Goal: Information Seeking & Learning: Check status

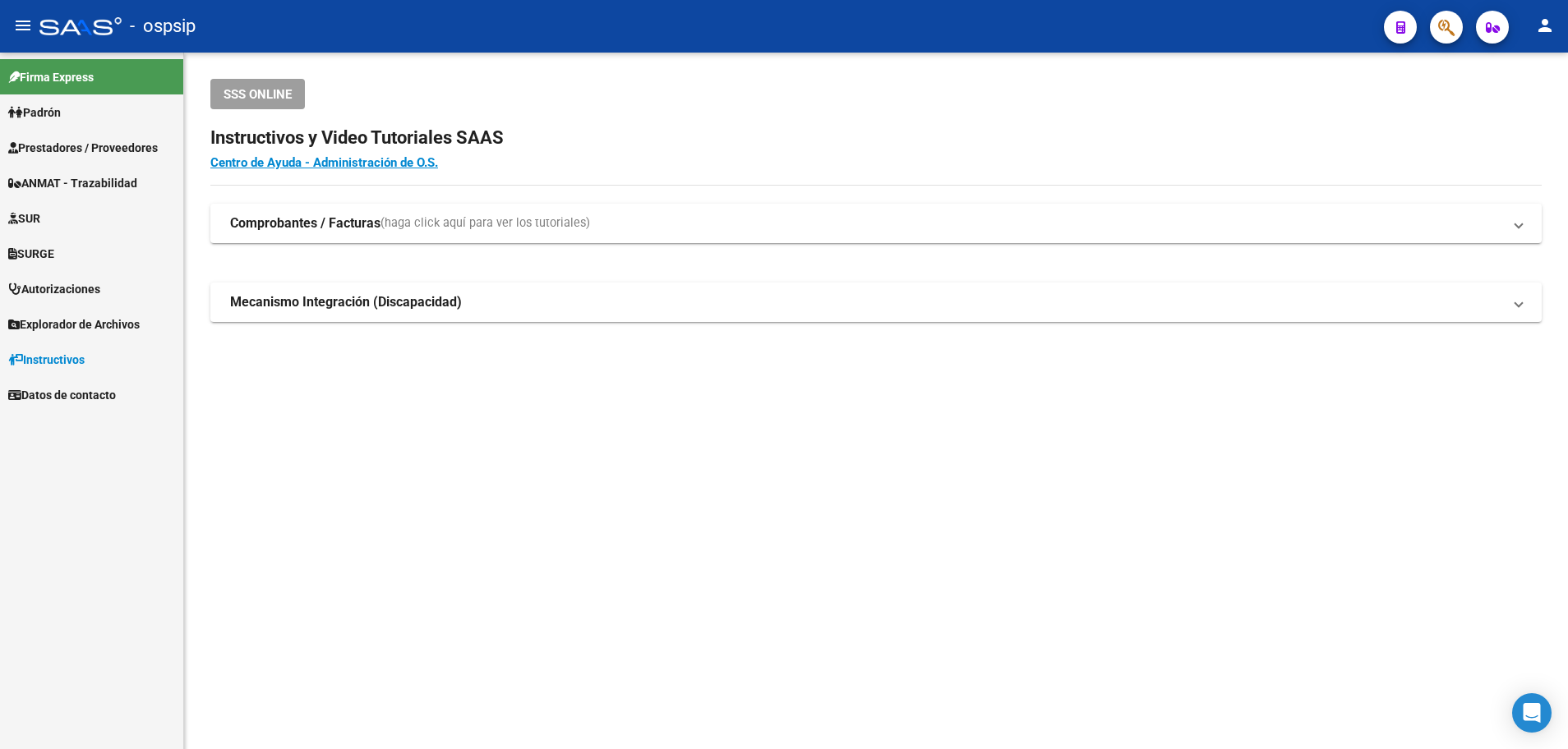
click at [63, 149] on span "Prestadores / Proveedores" at bounding box center [83, 148] width 150 height 18
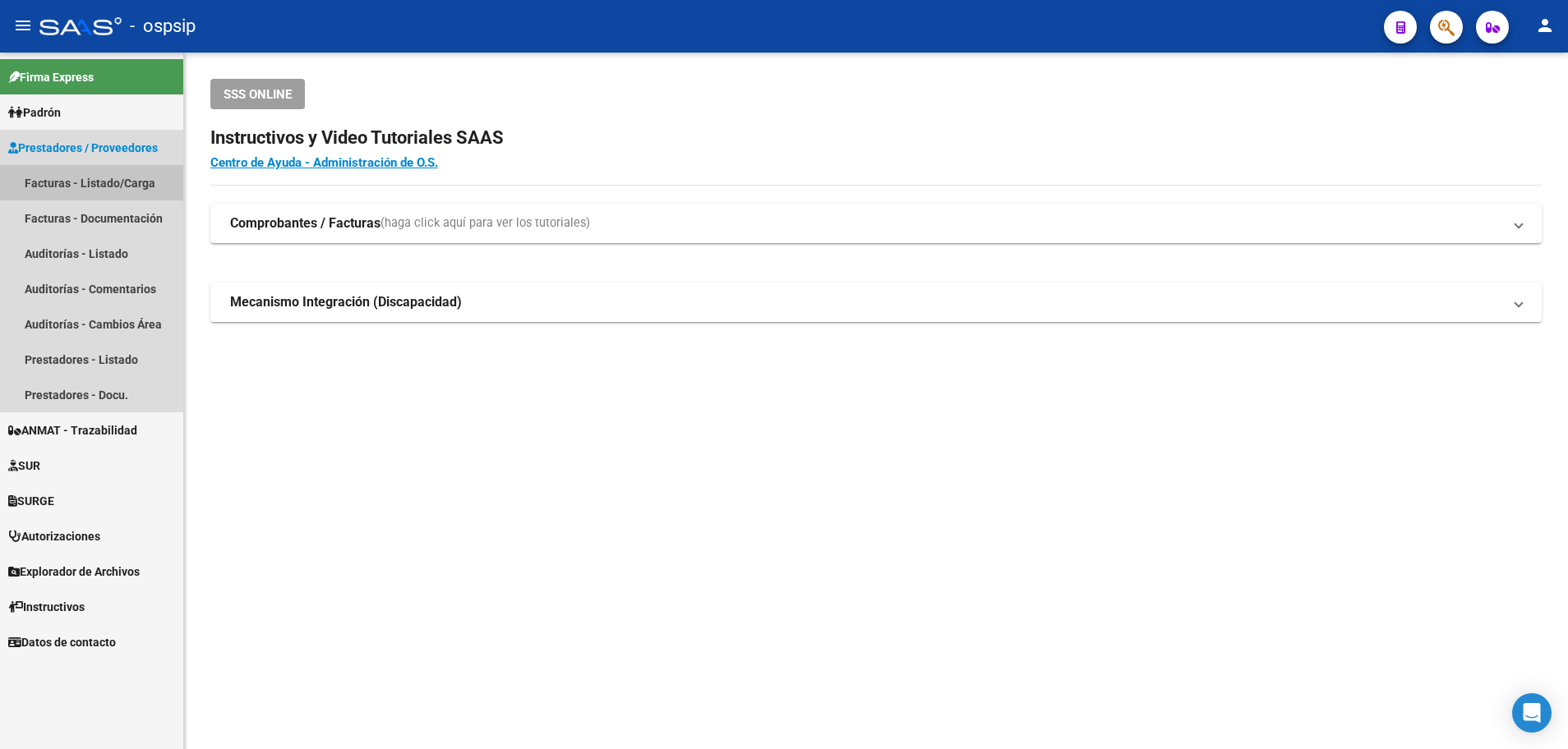
click at [79, 182] on link "Facturas - Listado/Carga" at bounding box center [92, 183] width 183 height 35
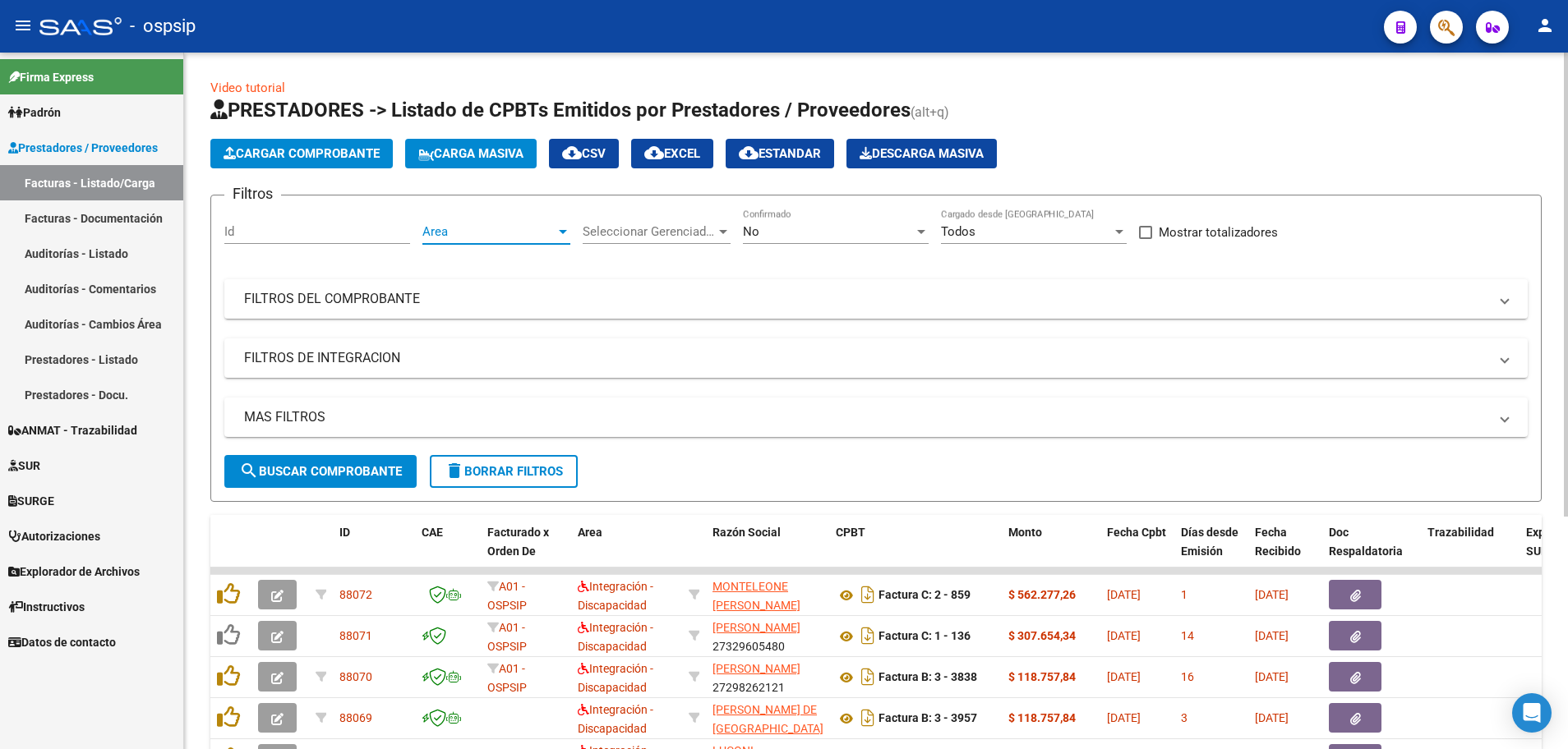
click at [556, 231] on div at bounding box center [563, 231] width 15 height 13
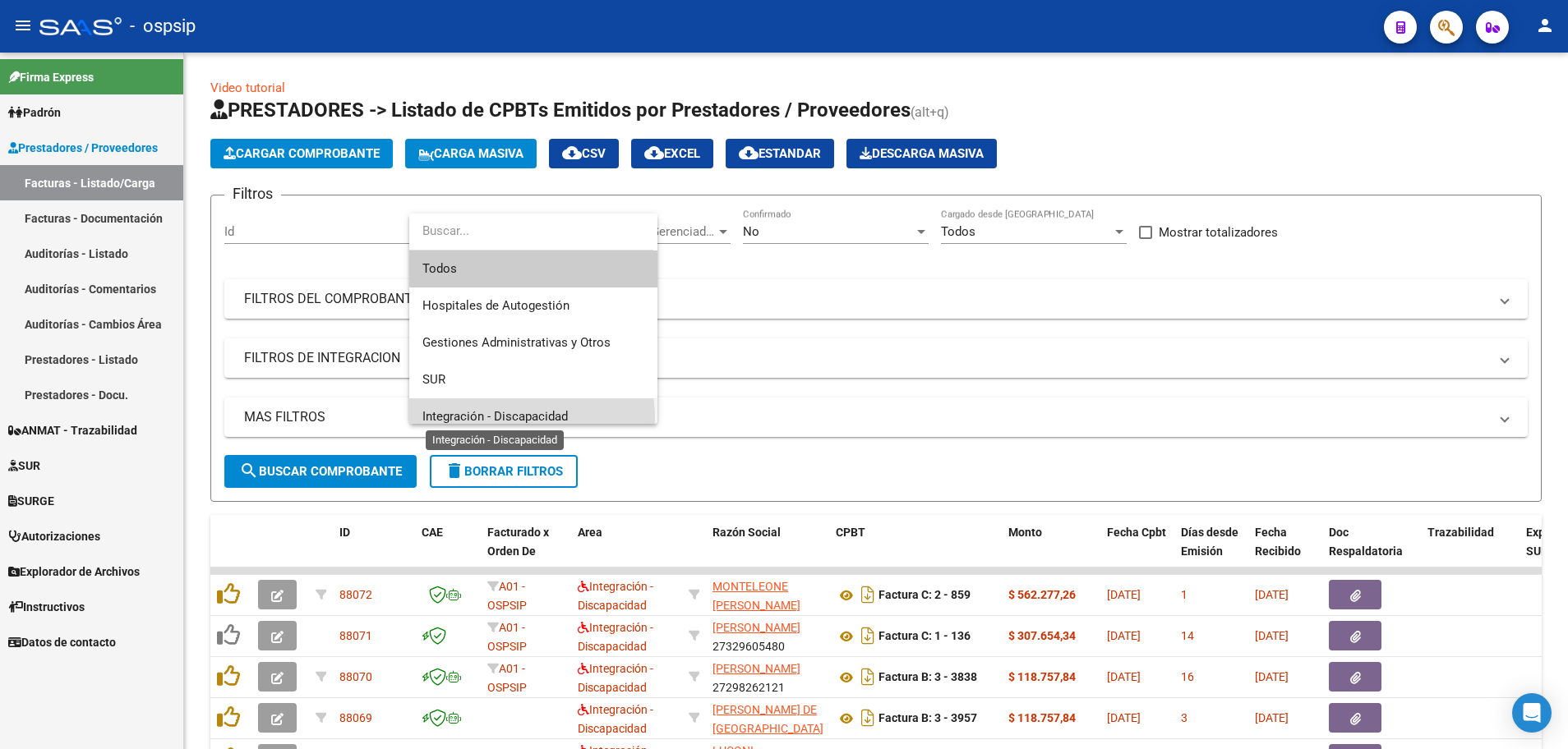
click at [488, 420] on span "Integración - Discapacidad" at bounding box center [495, 416] width 145 height 15
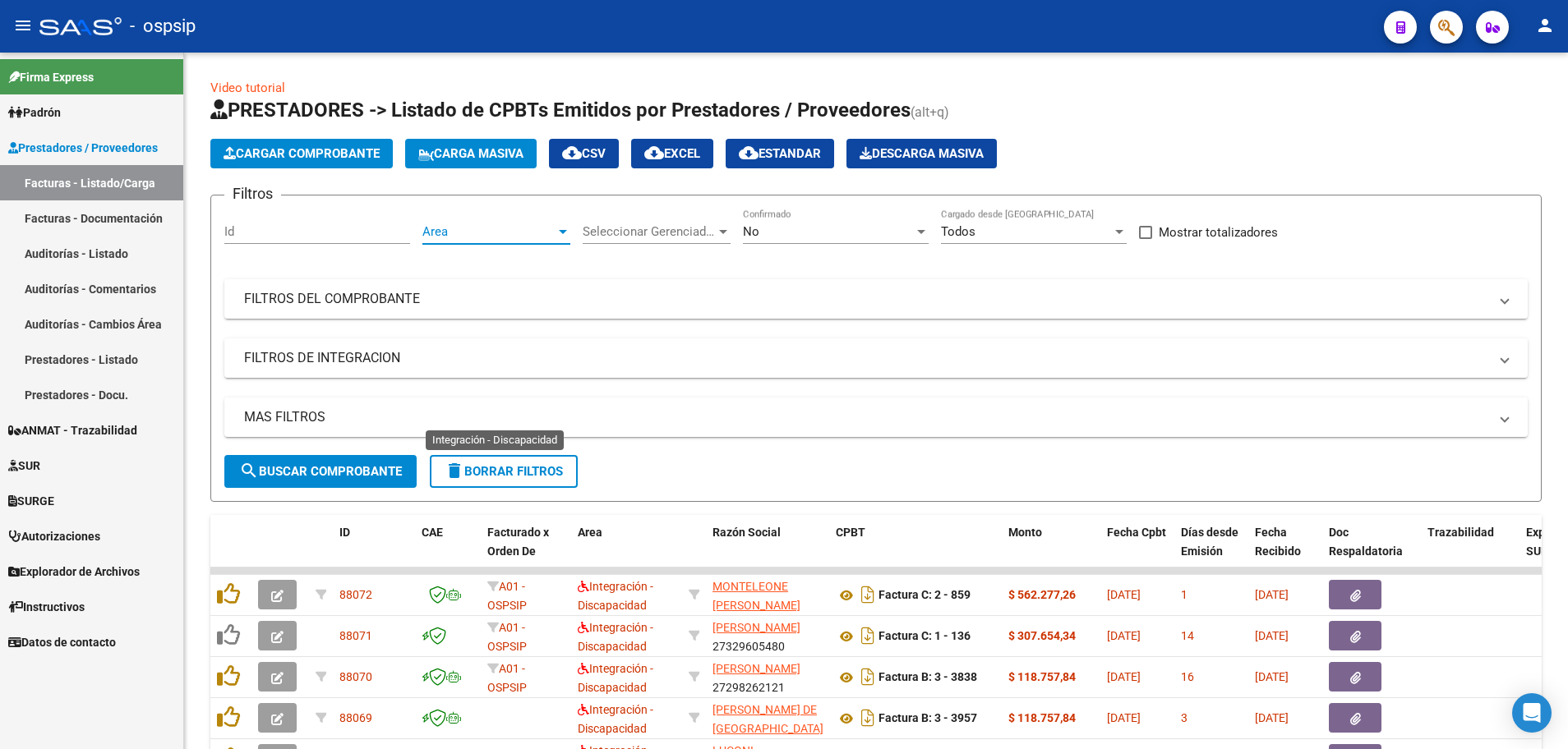
scroll to position [11, 0]
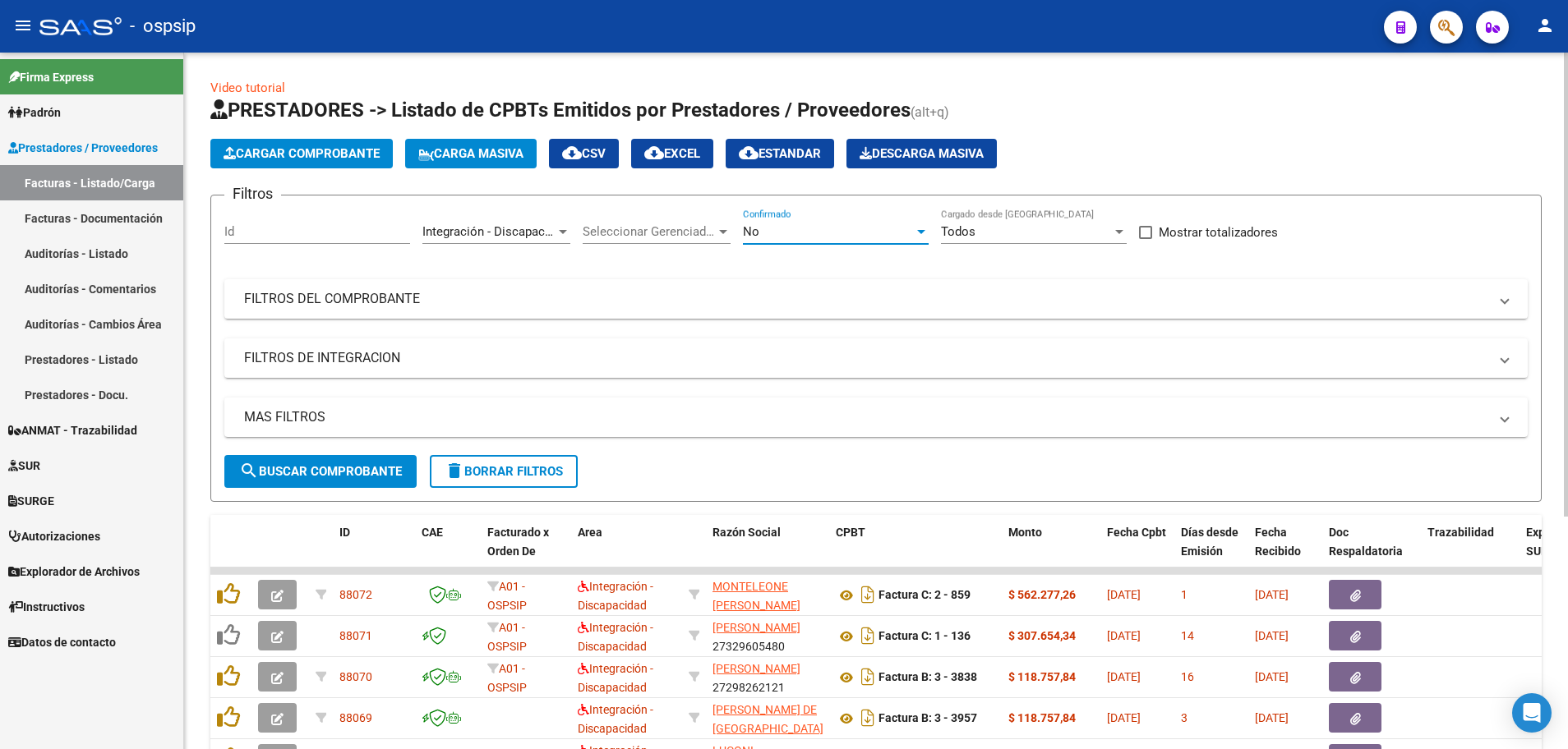
click at [920, 230] on div at bounding box center [920, 232] width 8 height 4
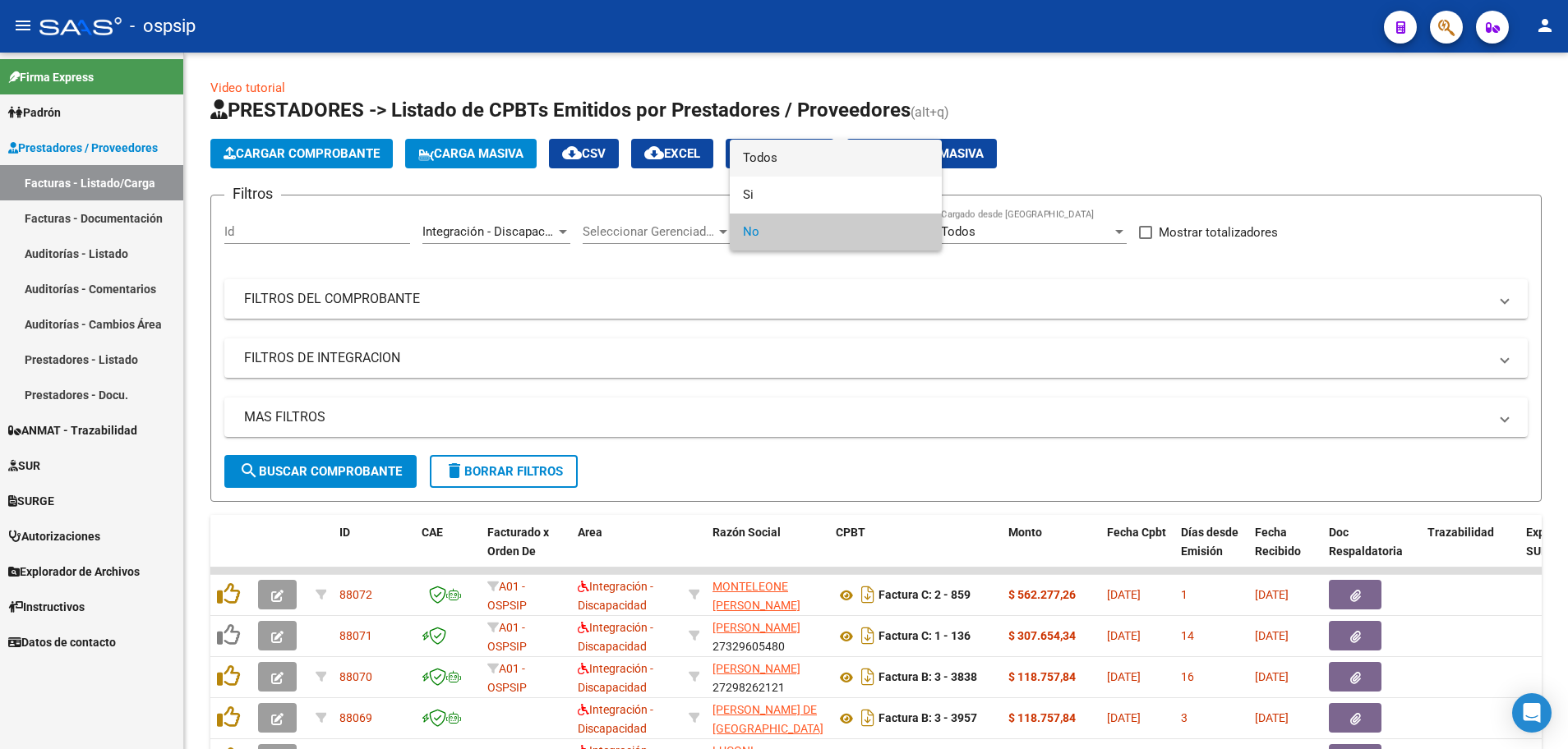
click at [911, 161] on span "Todos" at bounding box center [835, 158] width 186 height 37
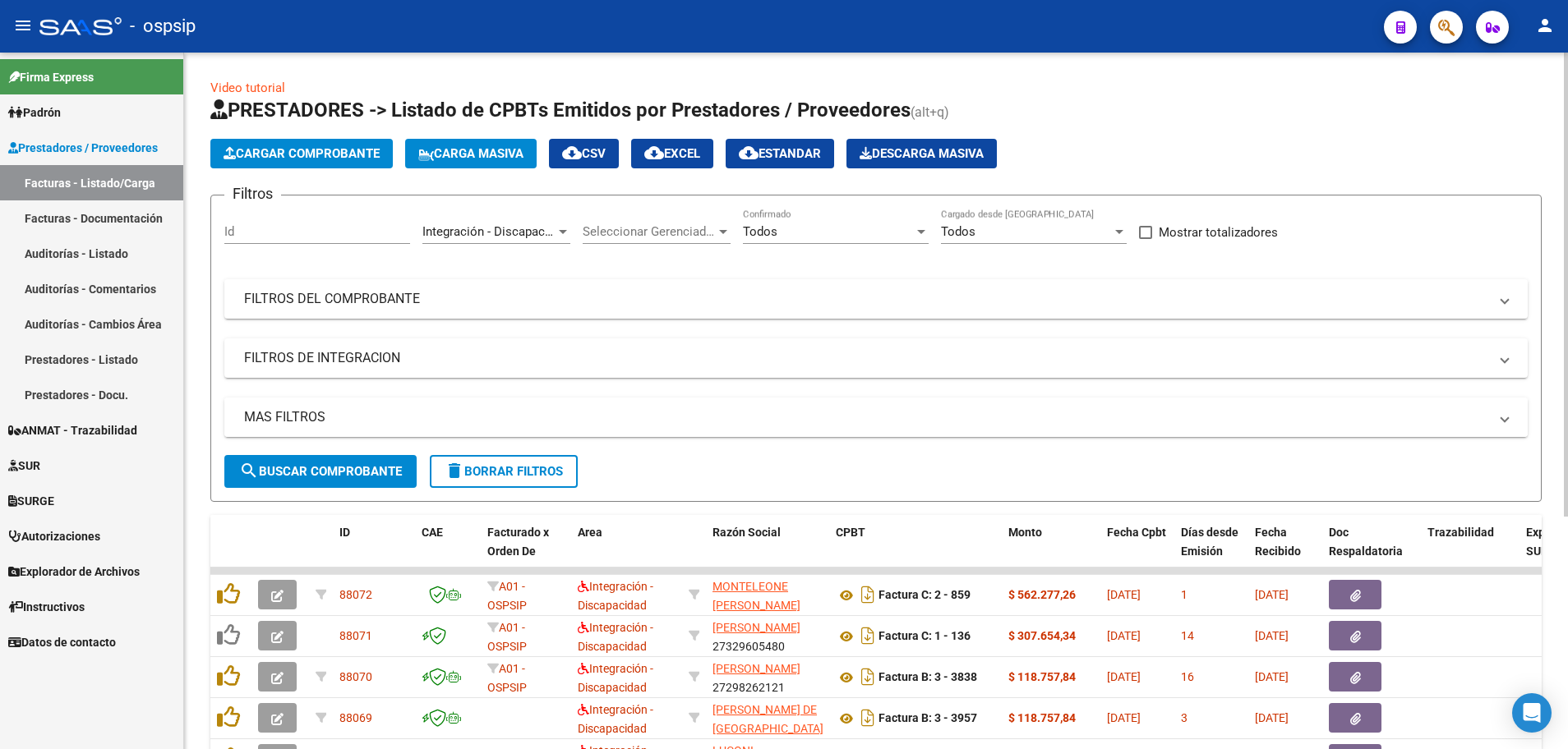
click at [315, 417] on mat-panel-title "MAS FILTROS" at bounding box center [866, 418] width 1244 height 18
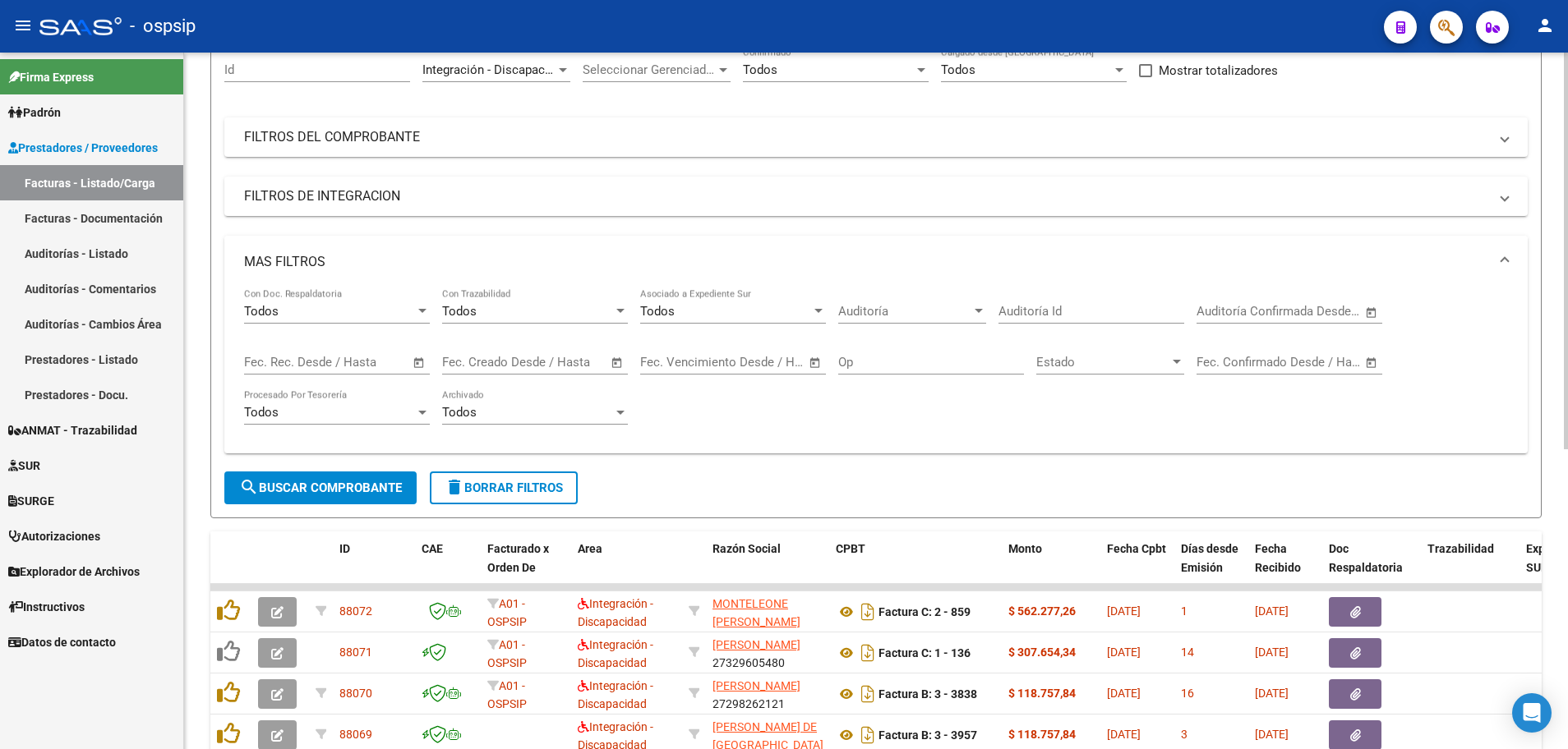
scroll to position [165, 0]
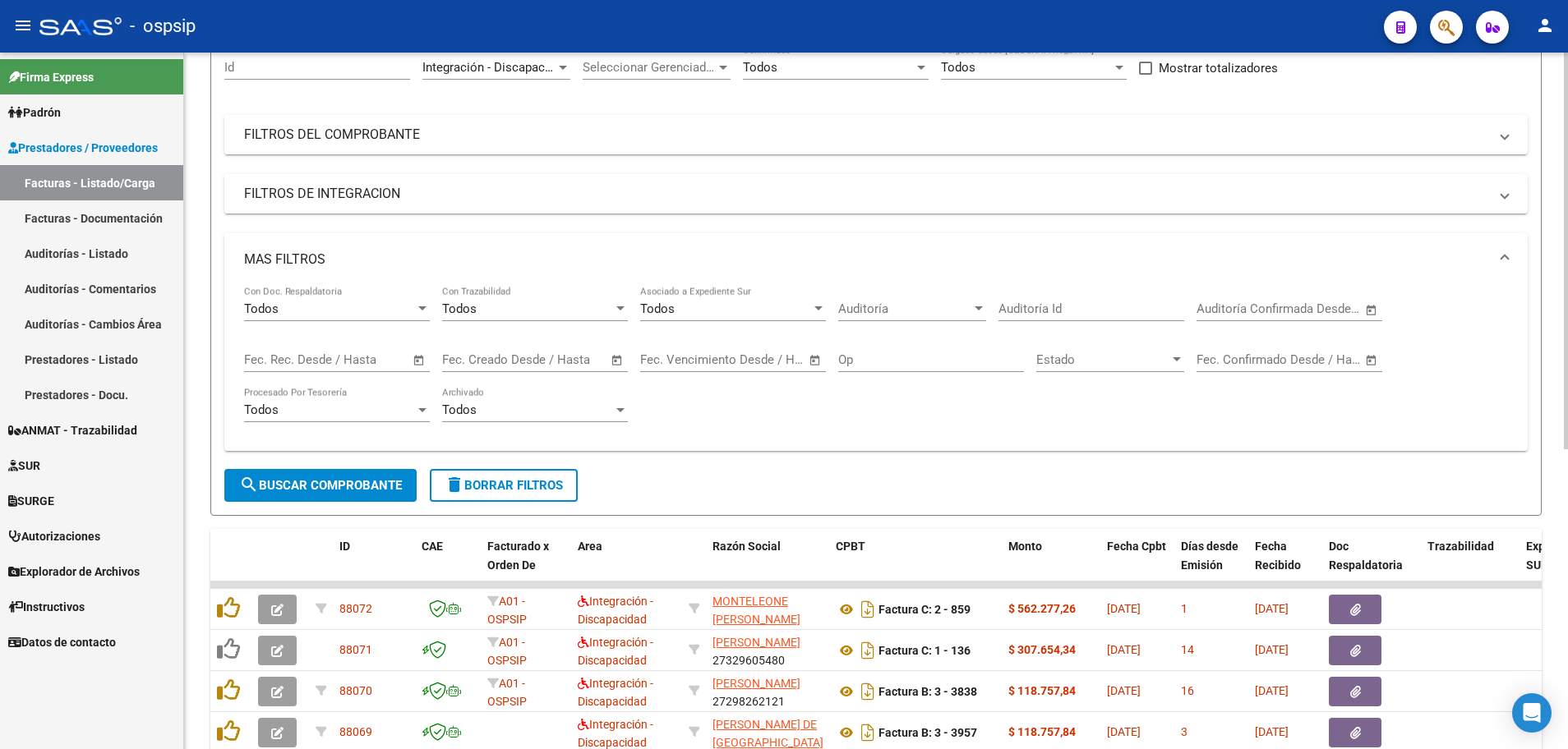
click at [418, 354] on span "Open calendar" at bounding box center [419, 361] width 40 height 40
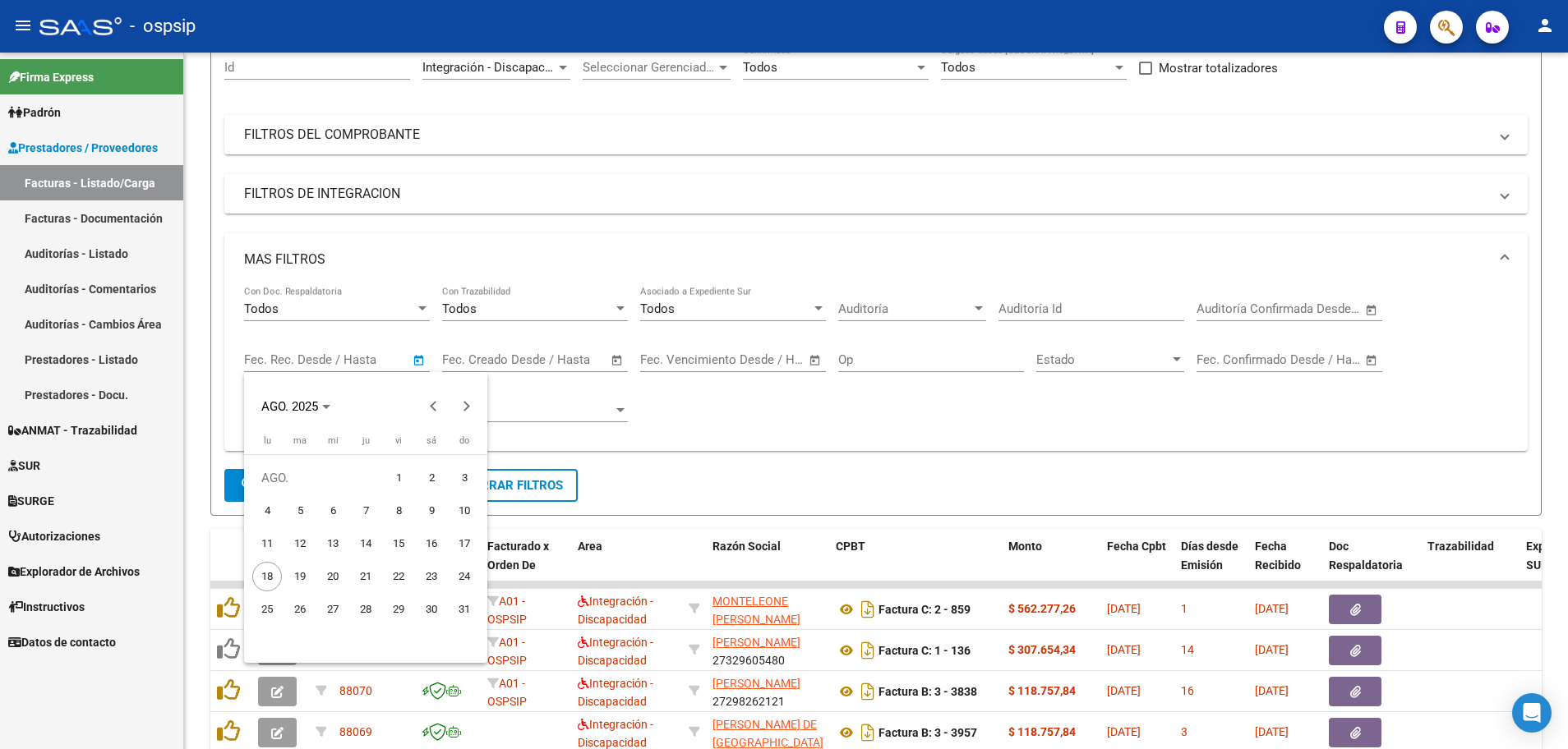
click at [364, 544] on span "14" at bounding box center [365, 544] width 30 height 30
type input "[DATE]"
drag, startPoint x: 364, startPoint y: 544, endPoint x: 467, endPoint y: 543, distance: 103.0
click at [467, 543] on tr "11 12 13 14 15 16 17" at bounding box center [365, 544] width 230 height 33
click at [467, 543] on span "17" at bounding box center [464, 544] width 30 height 30
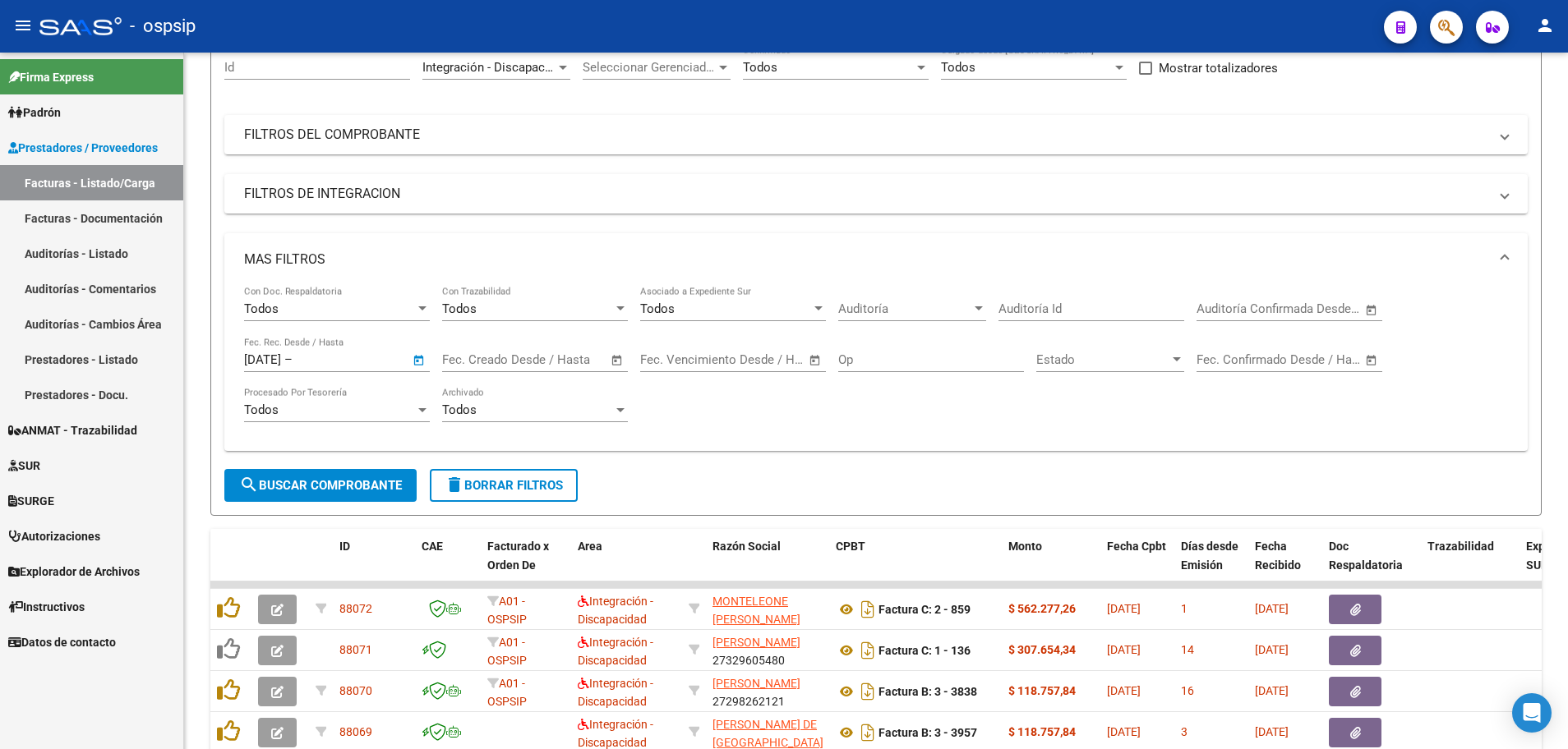
type input "[DATE]"
click at [301, 497] on button "search Buscar Comprobante" at bounding box center [321, 485] width 192 height 33
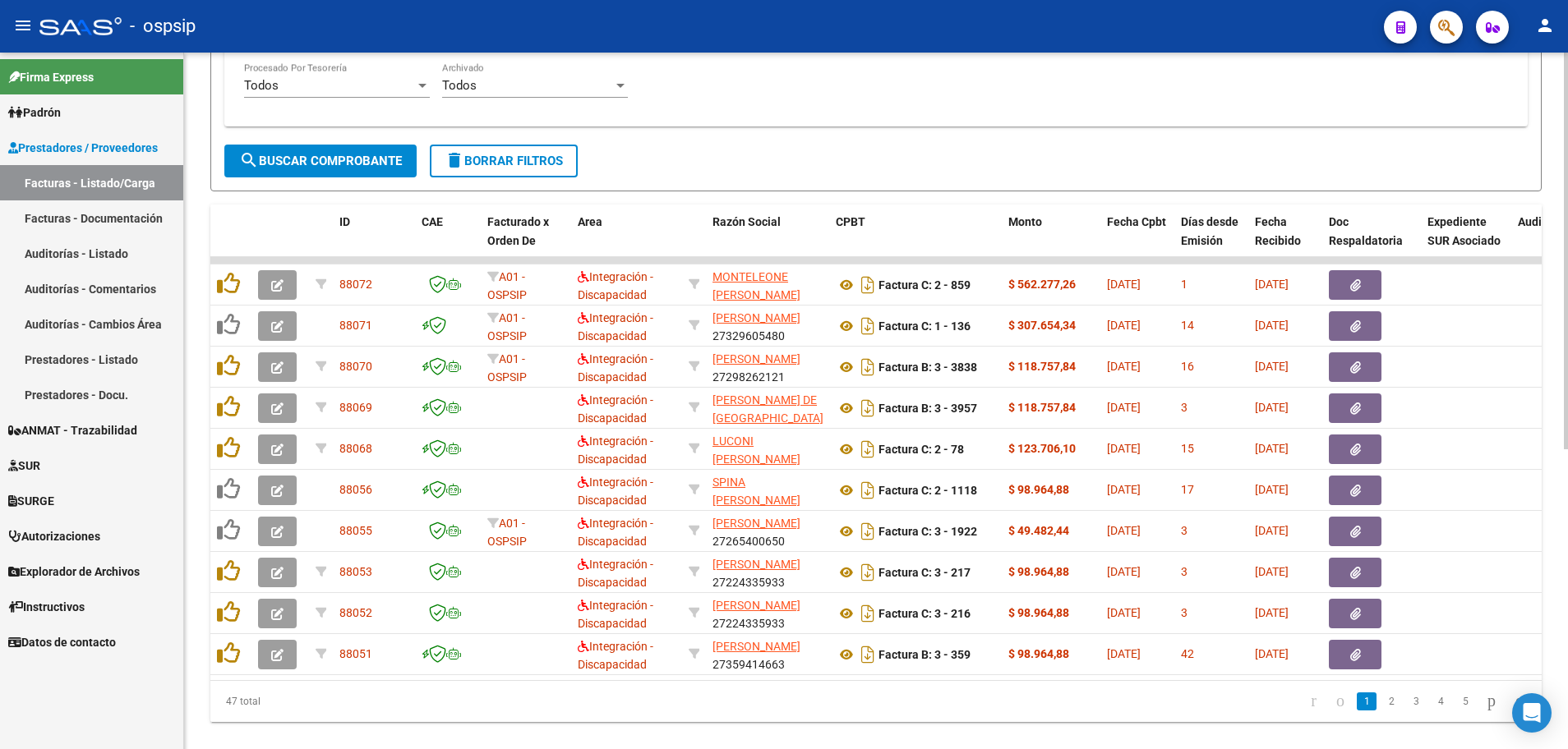
scroll to position [493, 0]
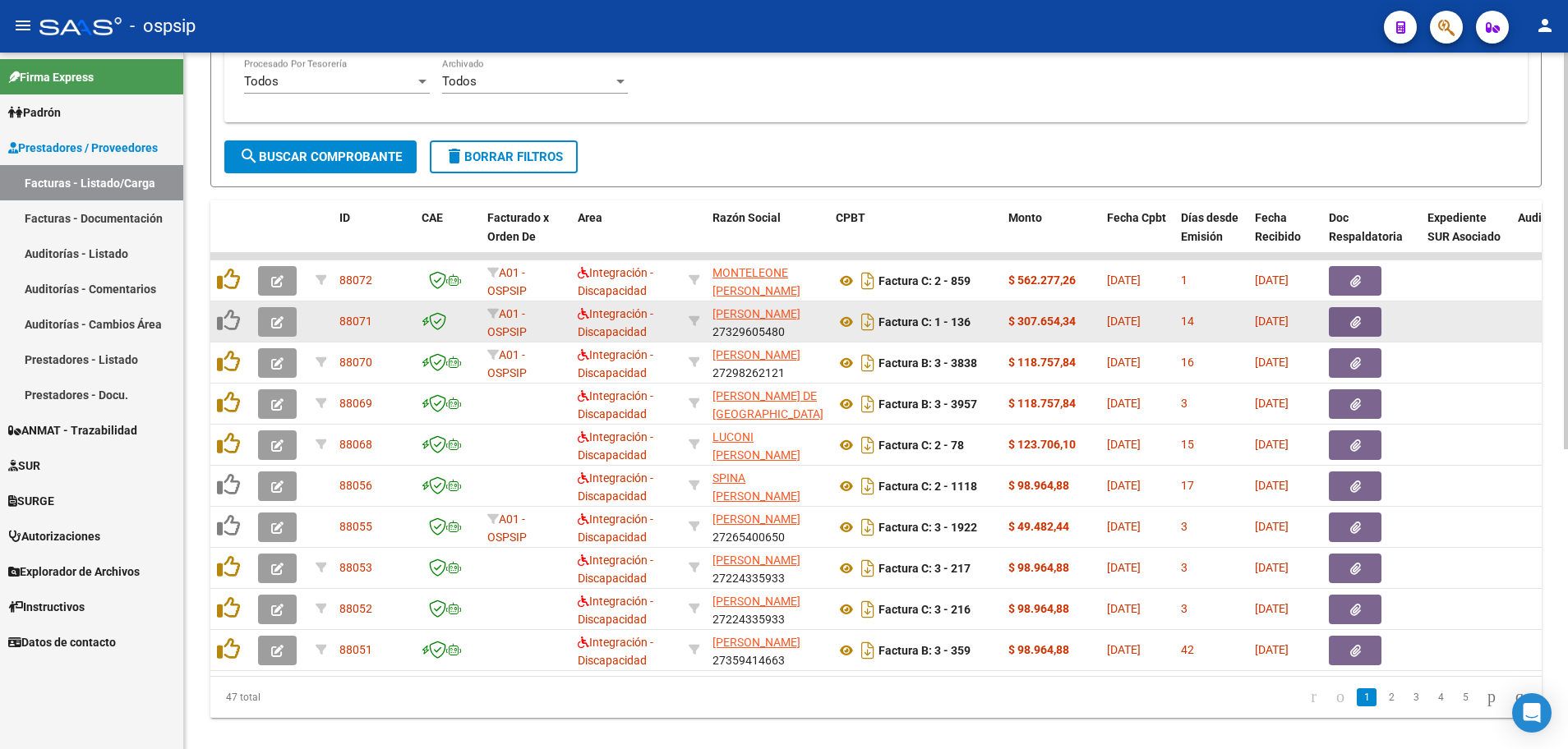
click at [262, 319] on button "button" at bounding box center [278, 322] width 39 height 30
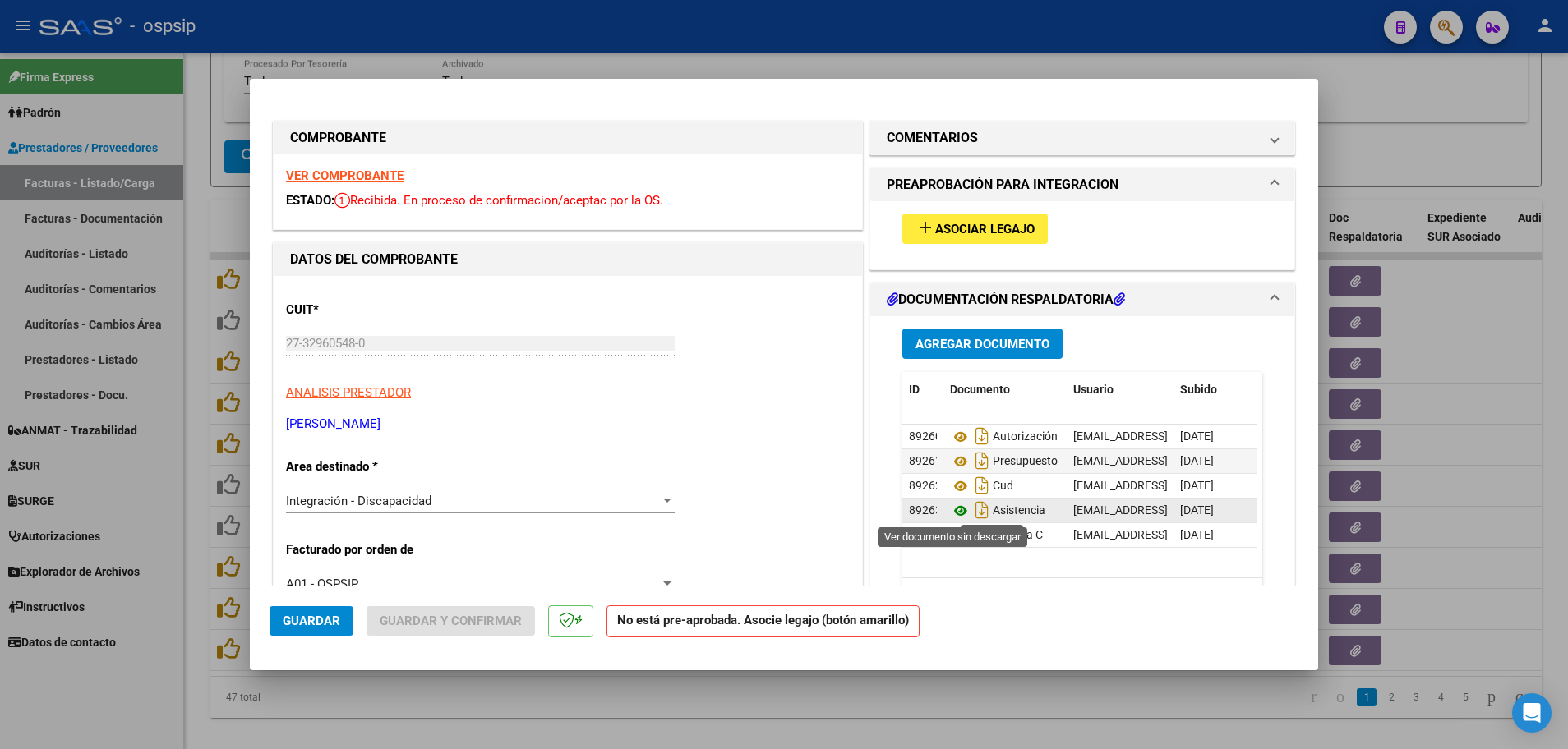
click at [950, 511] on icon at bounding box center [960, 510] width 21 height 19
click at [318, 178] on strong "VER COMPROBANTE" at bounding box center [344, 176] width 117 height 15
click at [940, 237] on button "add Asociar Legajo" at bounding box center [974, 228] width 145 height 31
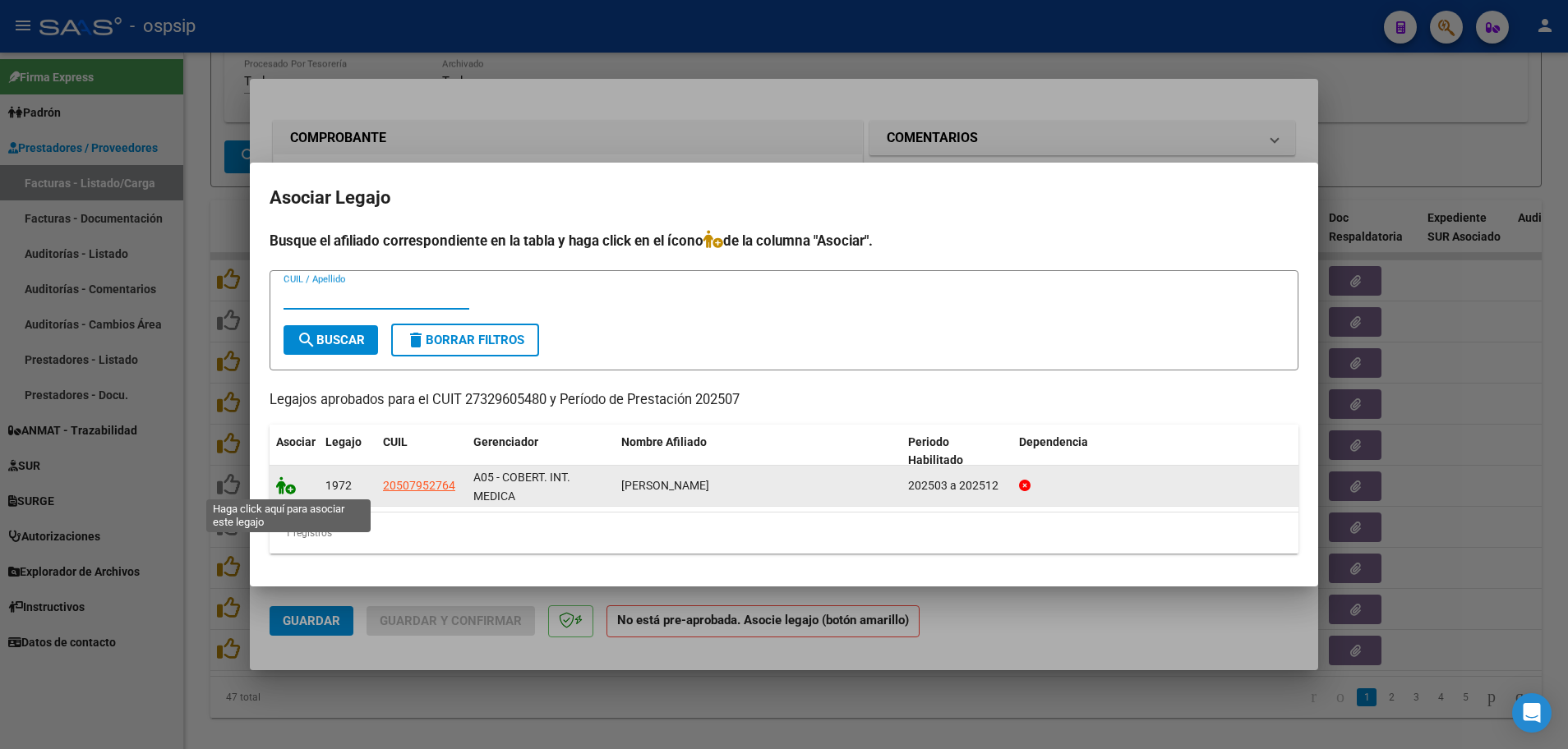
click at [291, 491] on icon at bounding box center [285, 485] width 19 height 18
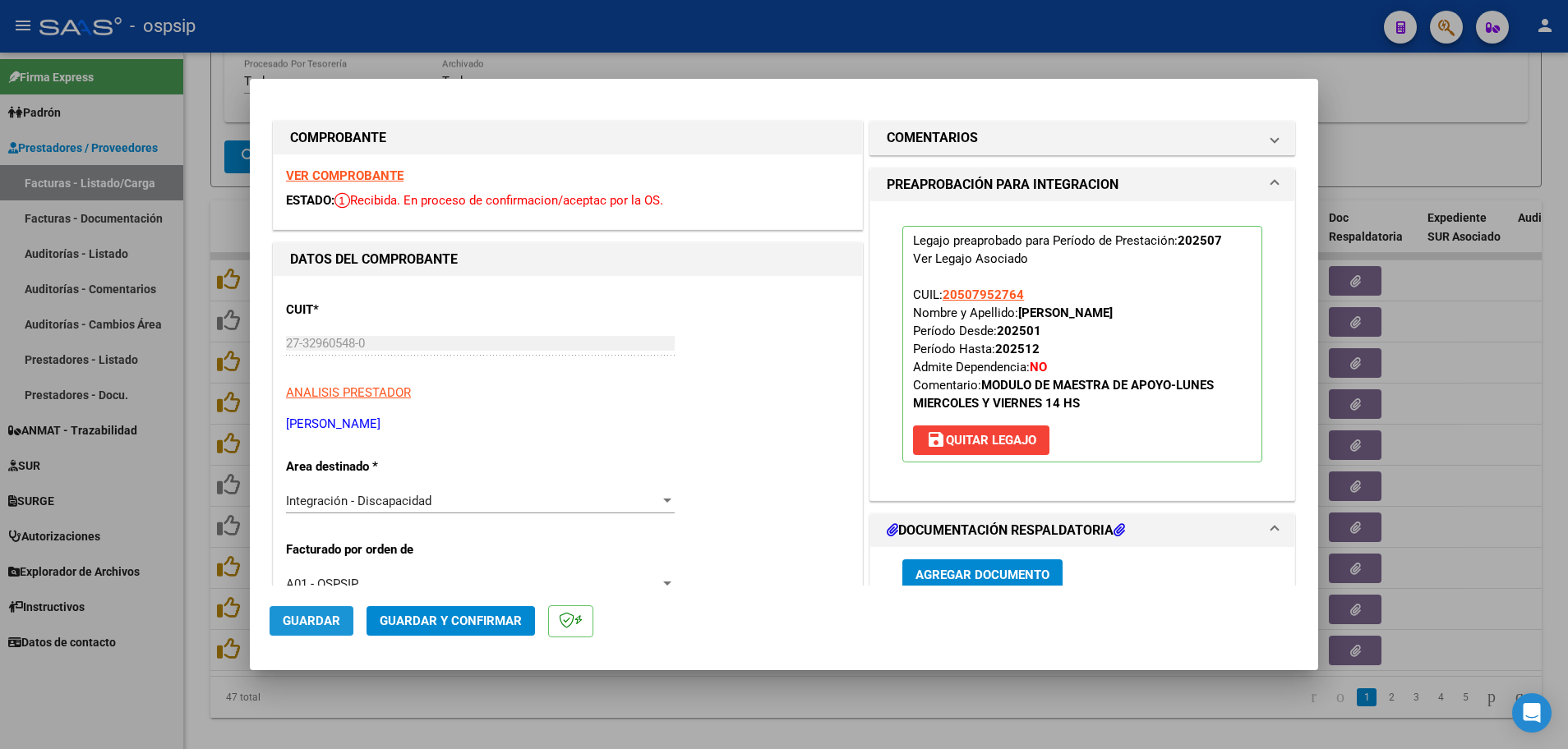
click at [307, 620] on span "Guardar" at bounding box center [312, 621] width 57 height 15
click at [192, 549] on div at bounding box center [784, 374] width 1568 height 749
type input "$ 0,00"
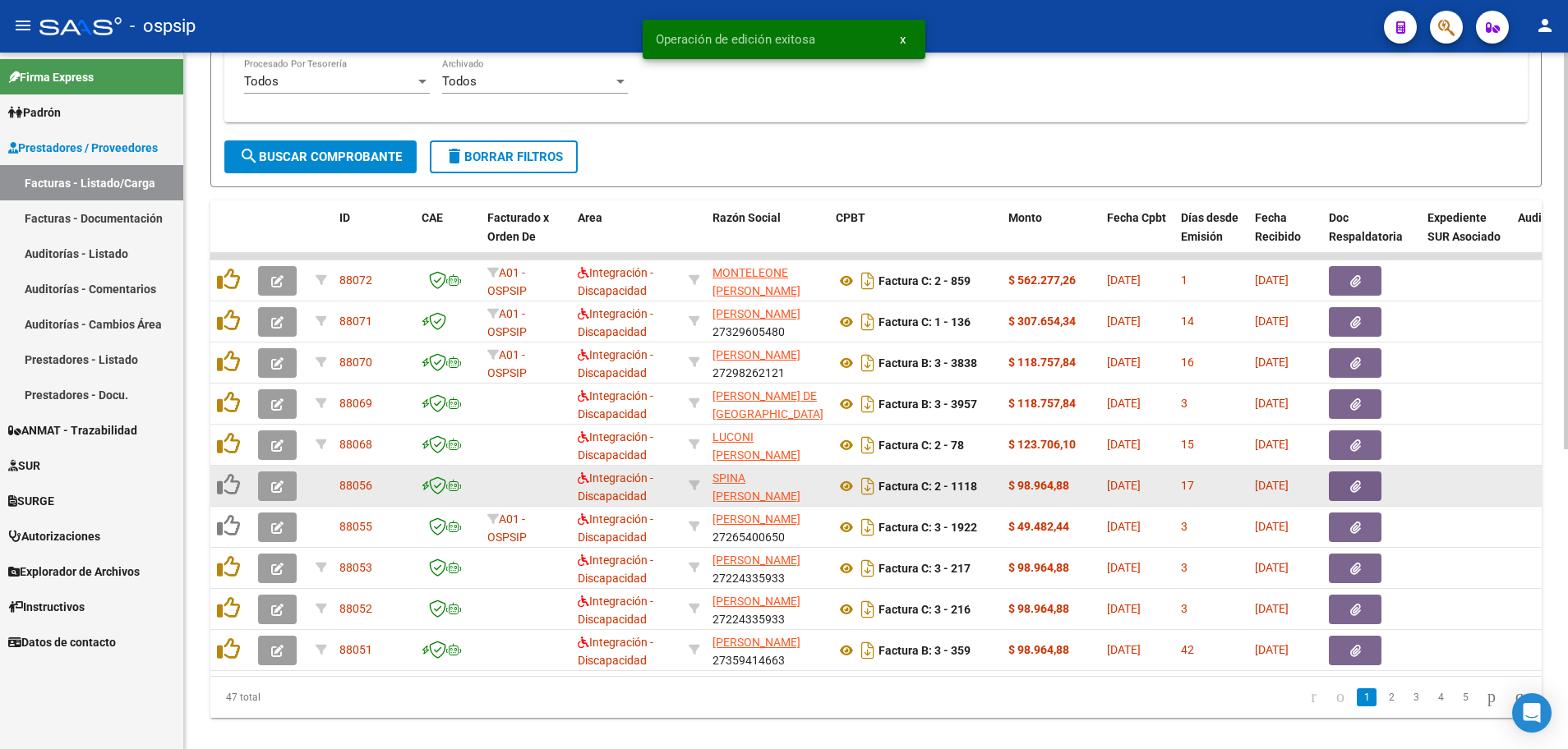
click at [271, 482] on icon "button" at bounding box center [277, 486] width 12 height 12
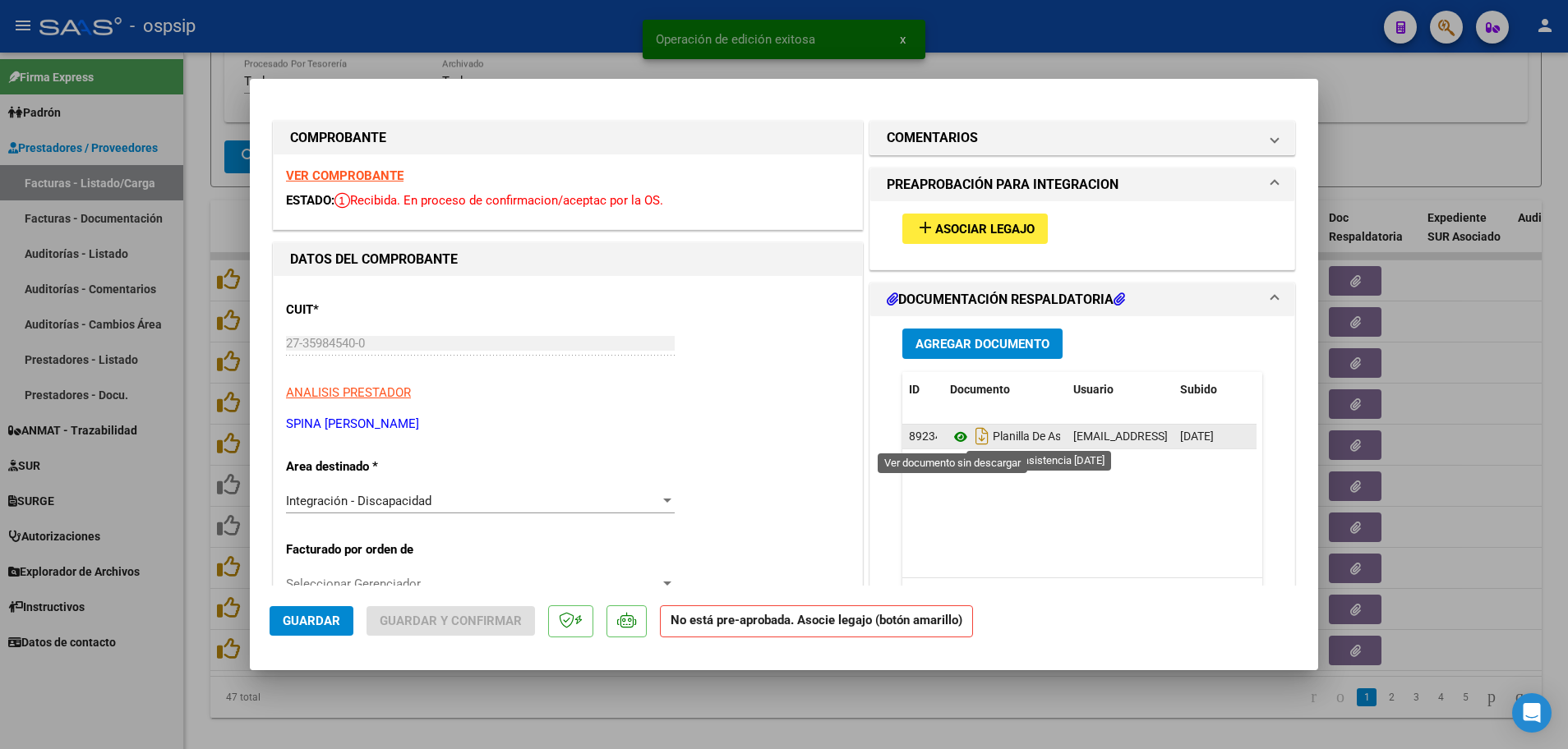
click at [957, 432] on icon at bounding box center [960, 436] width 21 height 19
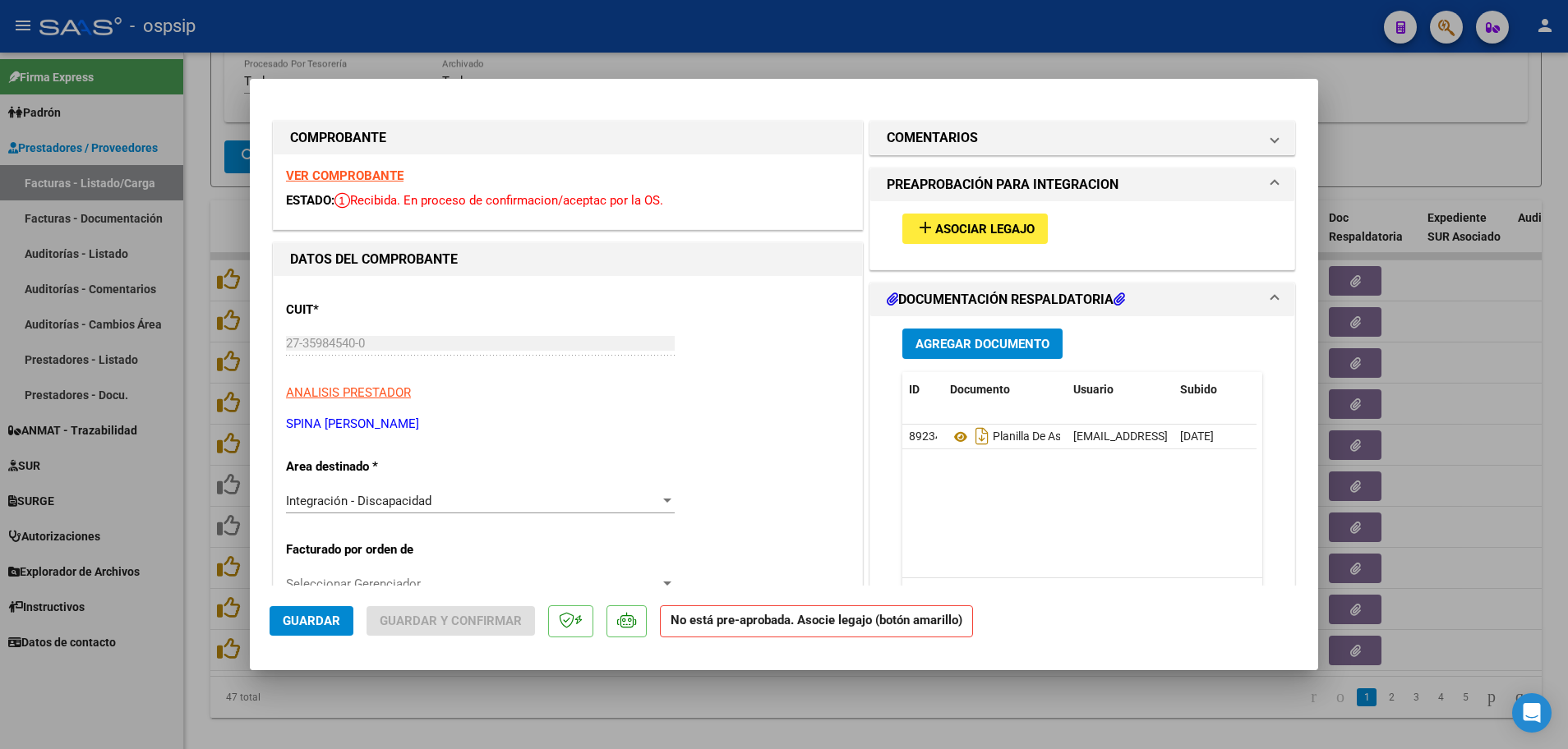
click at [311, 178] on strong "VER COMPROBANTE" at bounding box center [344, 176] width 117 height 15
click at [965, 219] on button "add Asociar Legajo" at bounding box center [974, 228] width 145 height 31
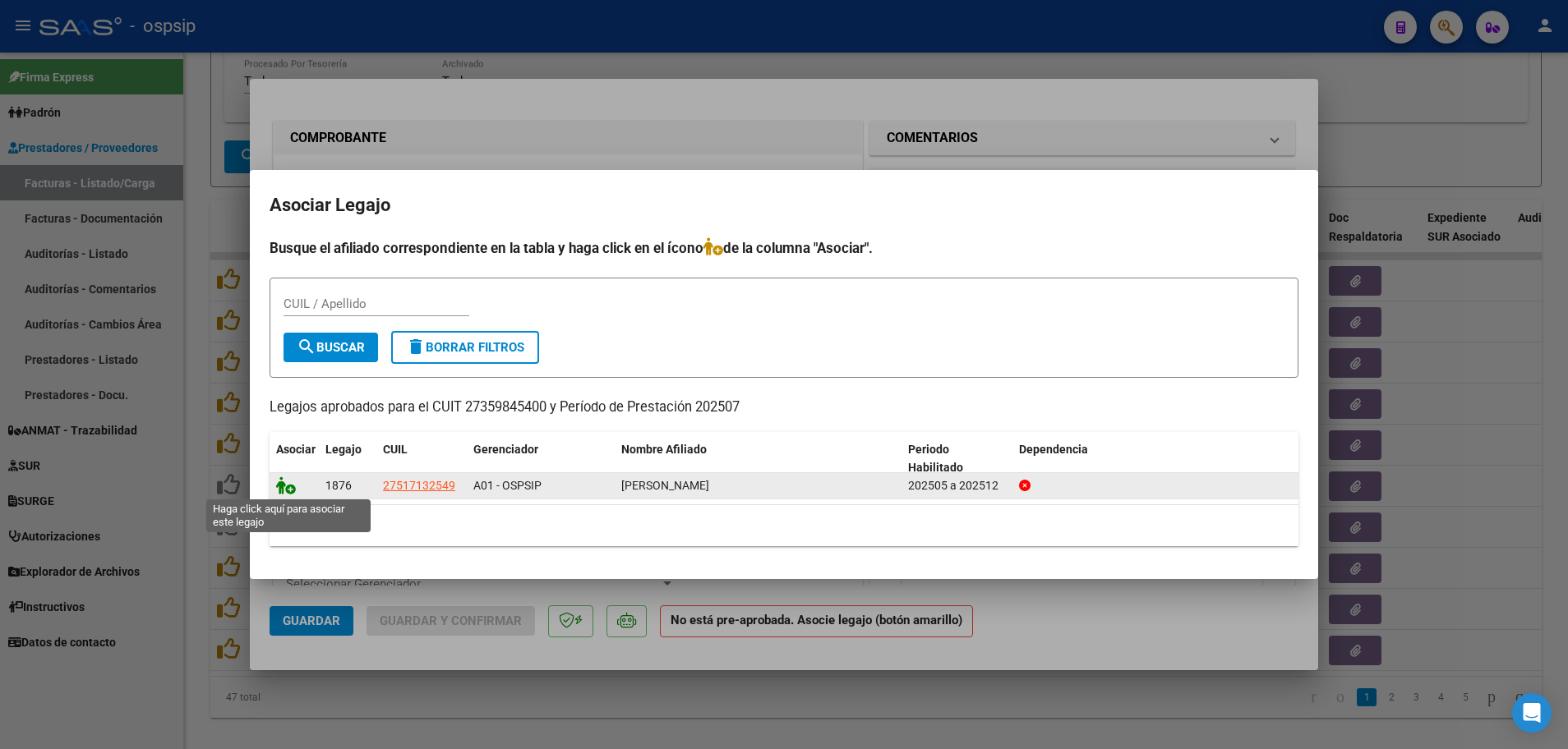
click at [293, 491] on icon at bounding box center [285, 485] width 19 height 18
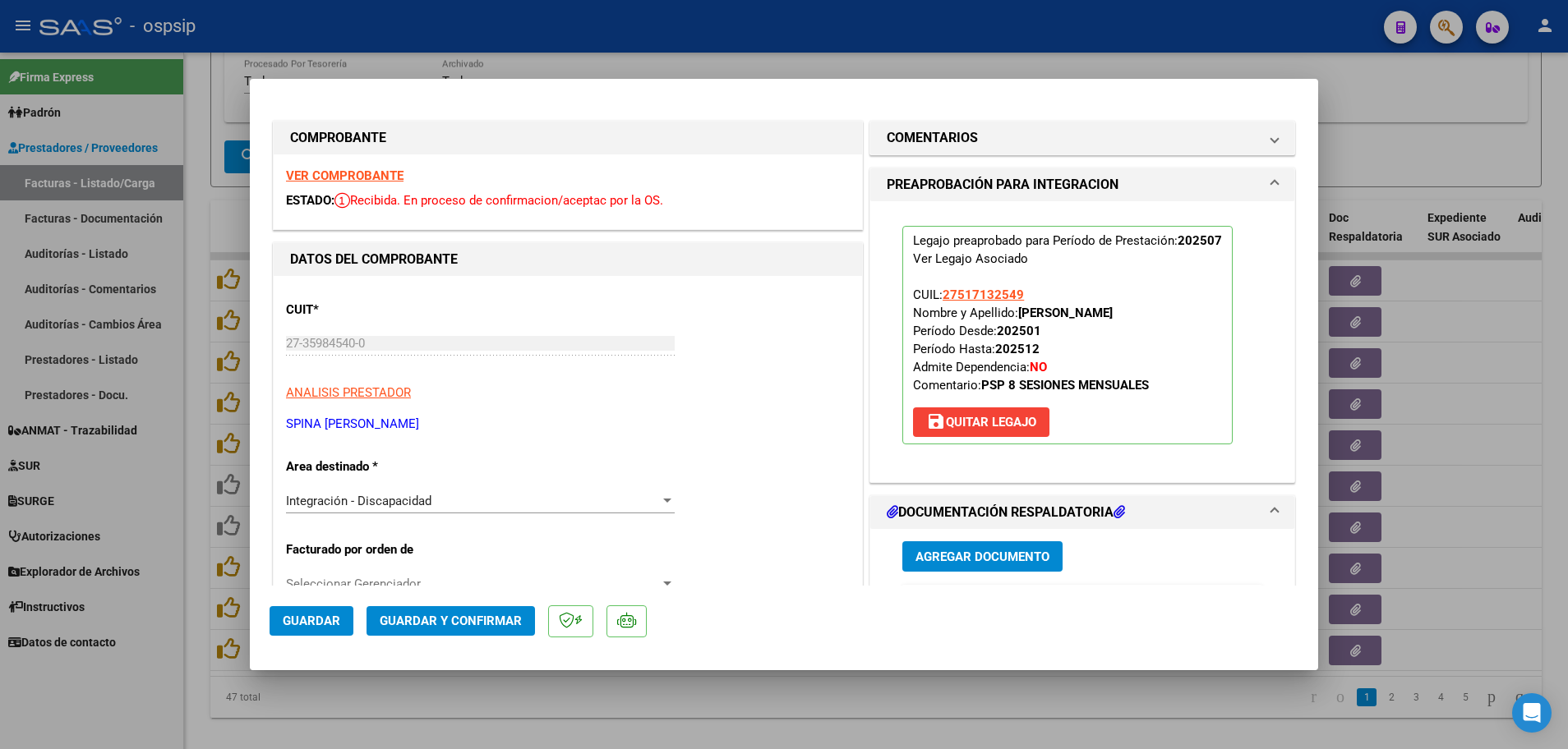
click at [311, 624] on span "Guardar" at bounding box center [312, 621] width 57 height 15
click at [186, 612] on div at bounding box center [784, 374] width 1568 height 749
type input "$ 0,00"
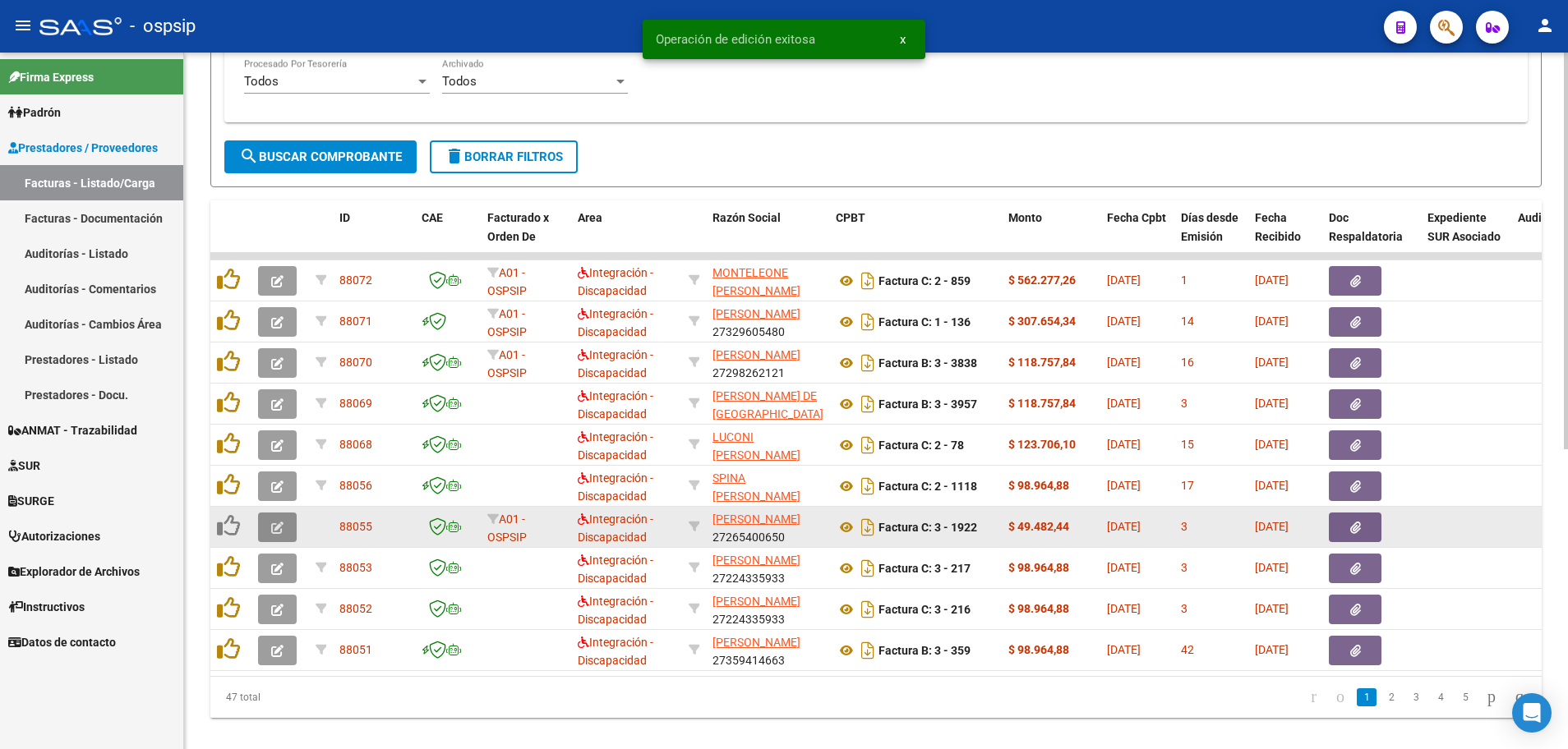
click at [268, 526] on button "button" at bounding box center [278, 527] width 39 height 30
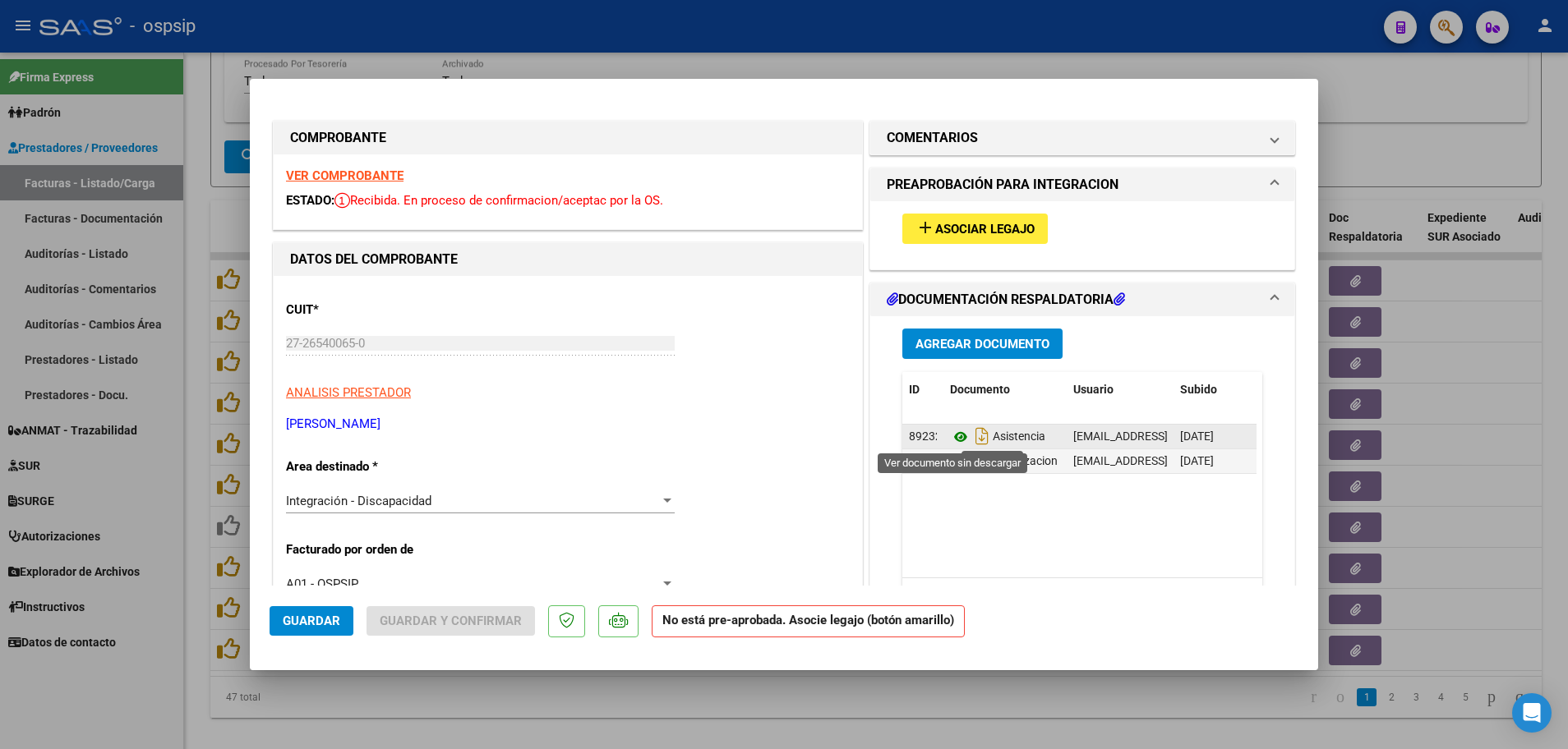
click at [950, 442] on icon at bounding box center [960, 436] width 21 height 19
click at [320, 180] on strong "VER COMPROBANTE" at bounding box center [344, 176] width 117 height 15
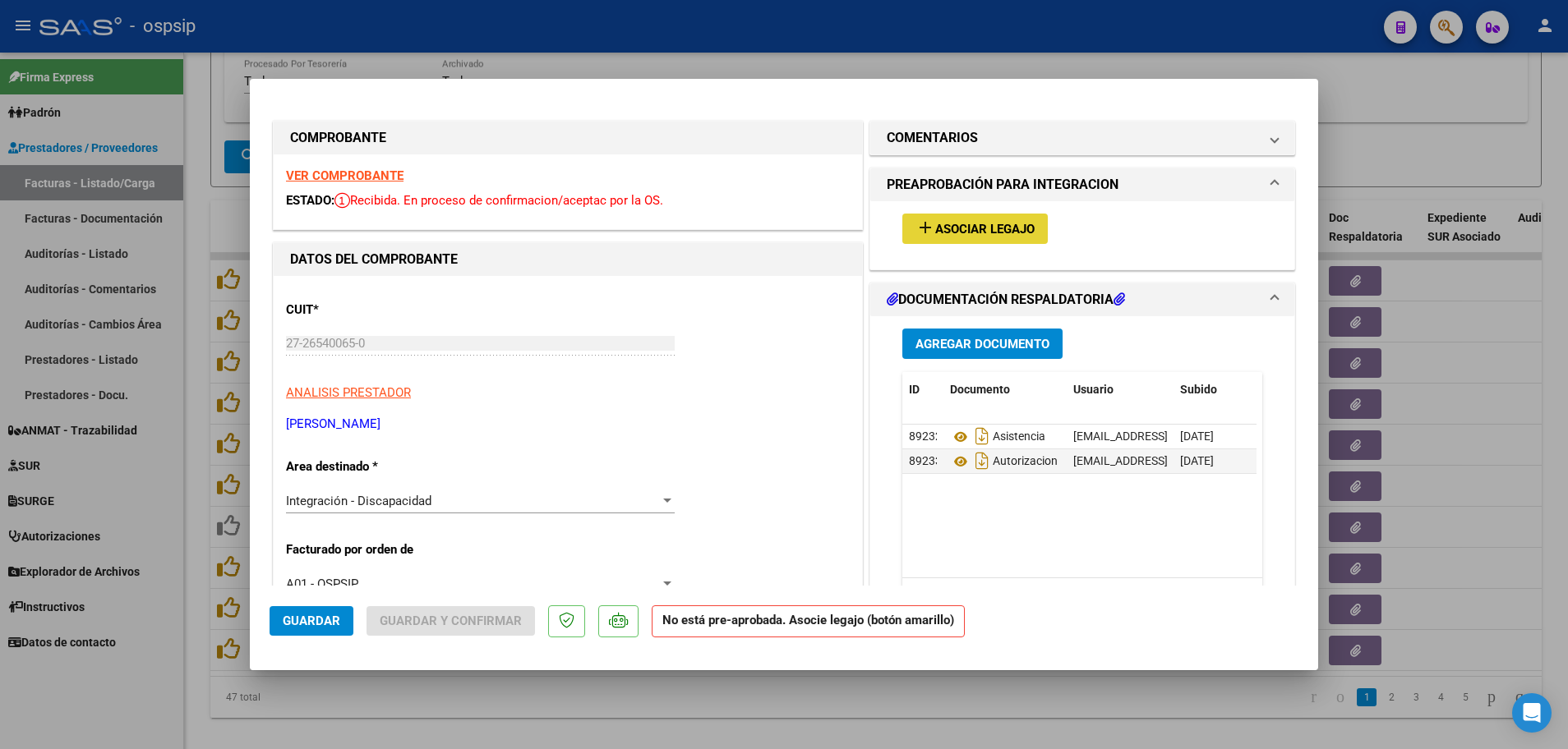
click at [935, 230] on span "Asociar Legajo" at bounding box center [984, 229] width 99 height 15
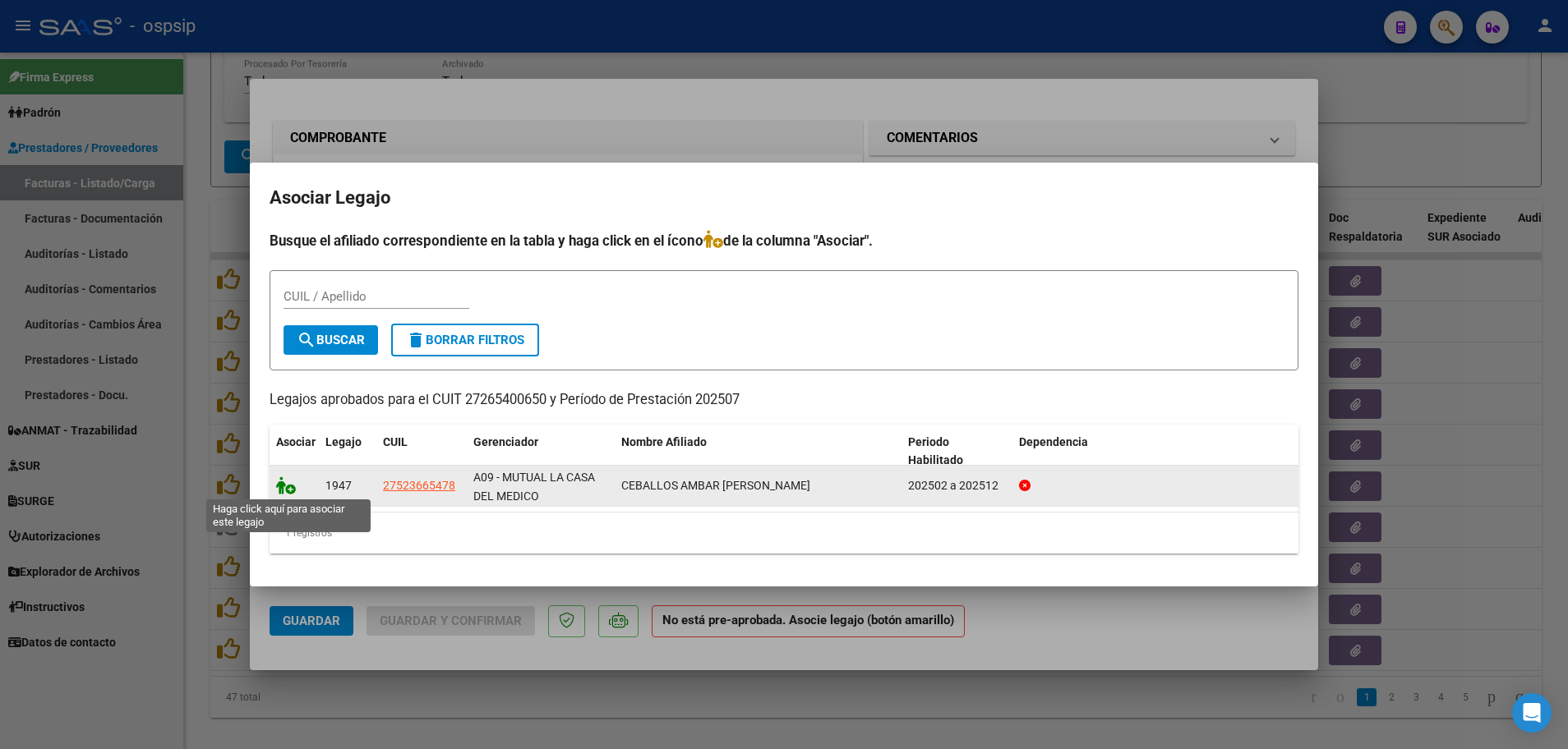
click at [286, 490] on icon at bounding box center [285, 485] width 19 height 18
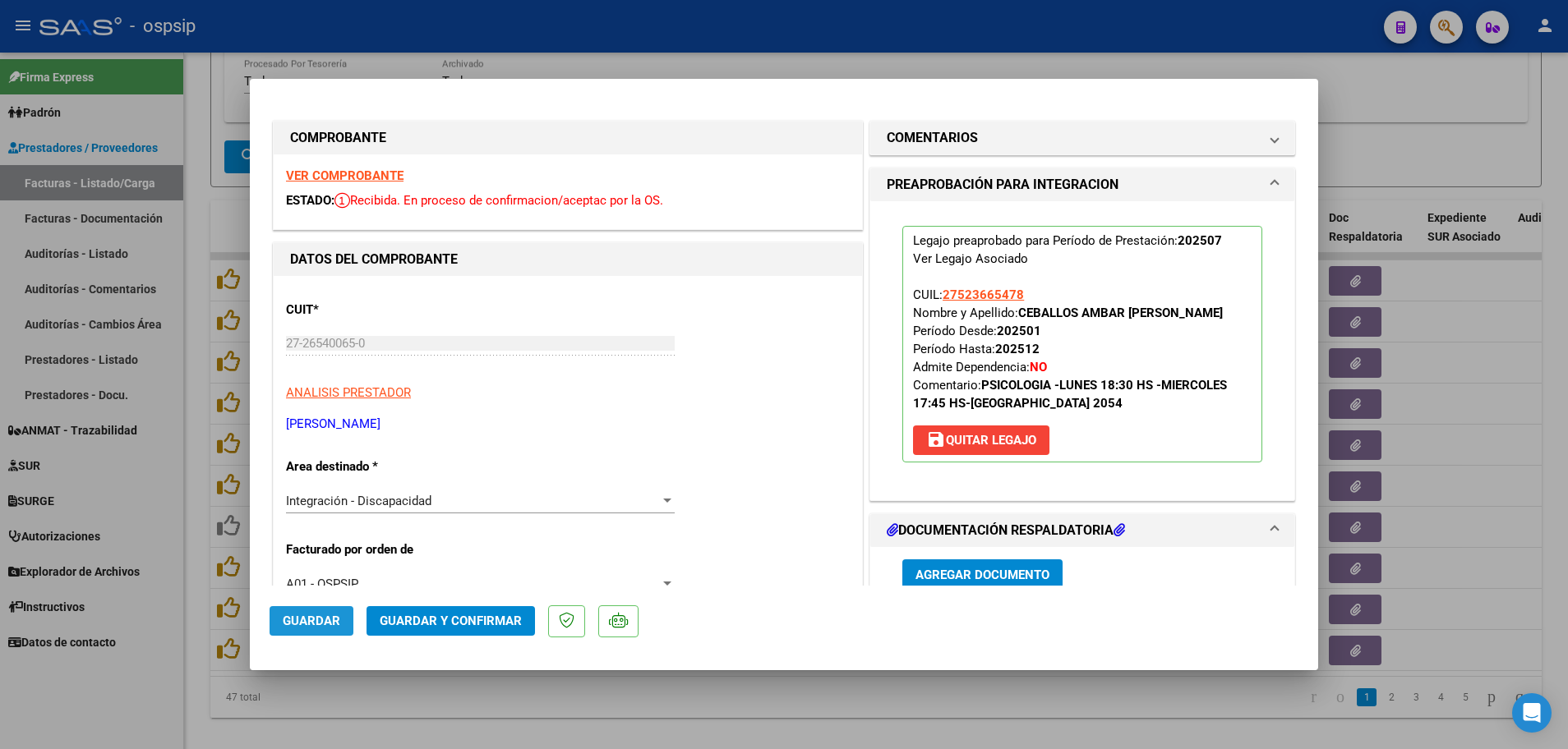
click at [328, 625] on span "Guardar" at bounding box center [312, 621] width 57 height 15
click at [193, 640] on div at bounding box center [784, 374] width 1568 height 749
type input "$ 0,00"
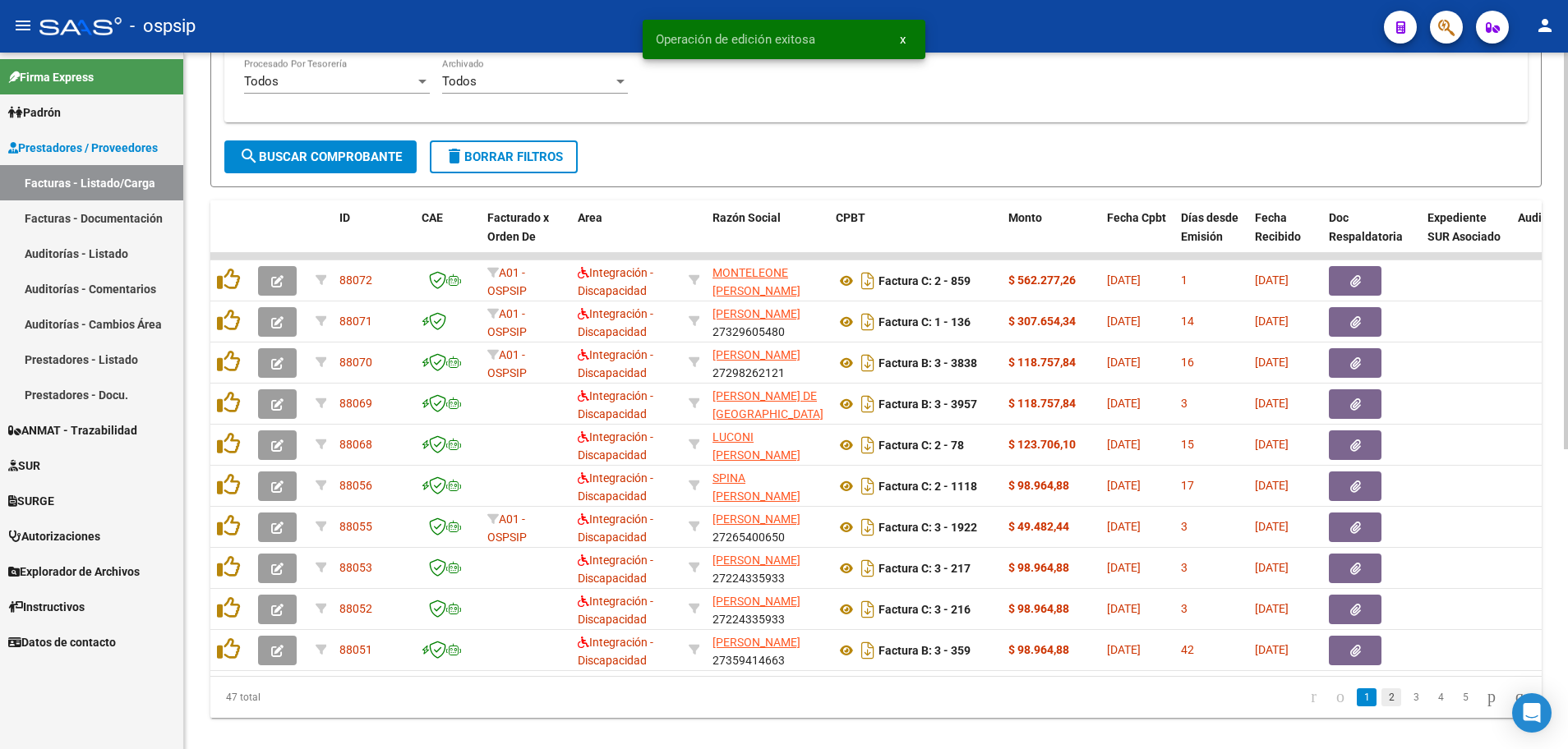
click at [1381, 706] on link "2" at bounding box center [1390, 697] width 19 height 18
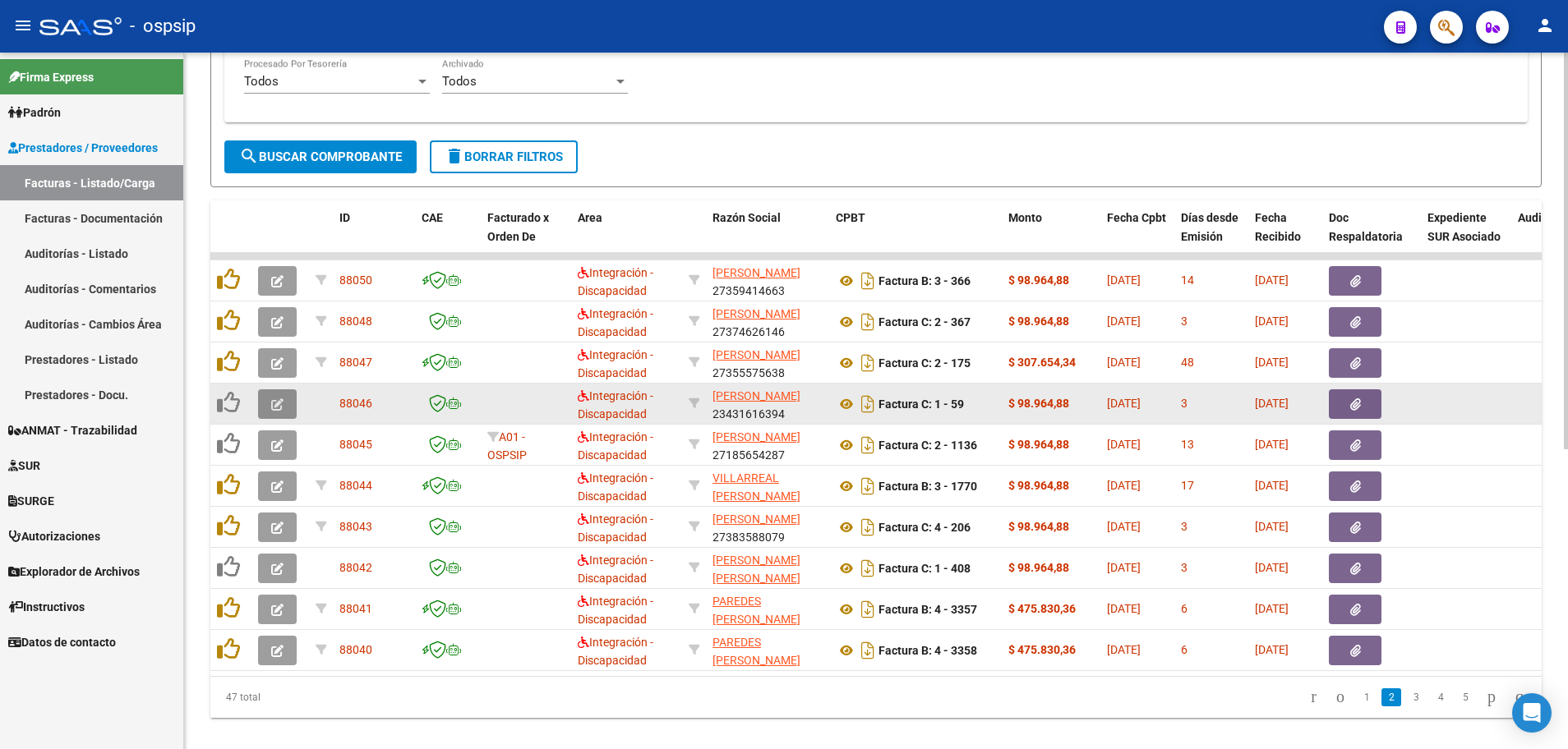
click at [271, 399] on icon "button" at bounding box center [277, 404] width 12 height 12
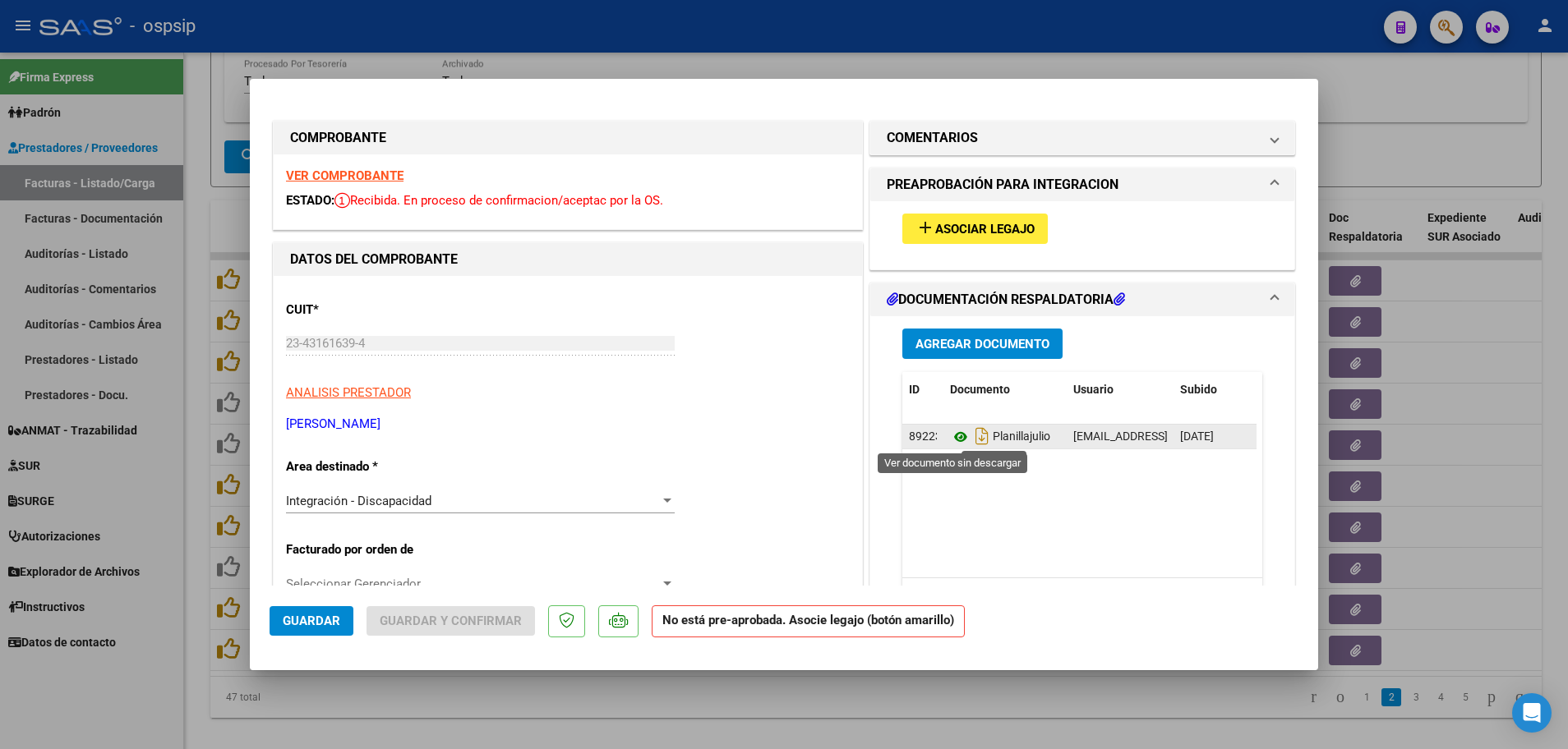
click at [958, 438] on icon at bounding box center [960, 436] width 21 height 19
click at [364, 173] on strong "VER COMPROBANTE" at bounding box center [344, 176] width 117 height 15
click at [974, 230] on span "Asociar Legajo" at bounding box center [984, 229] width 99 height 15
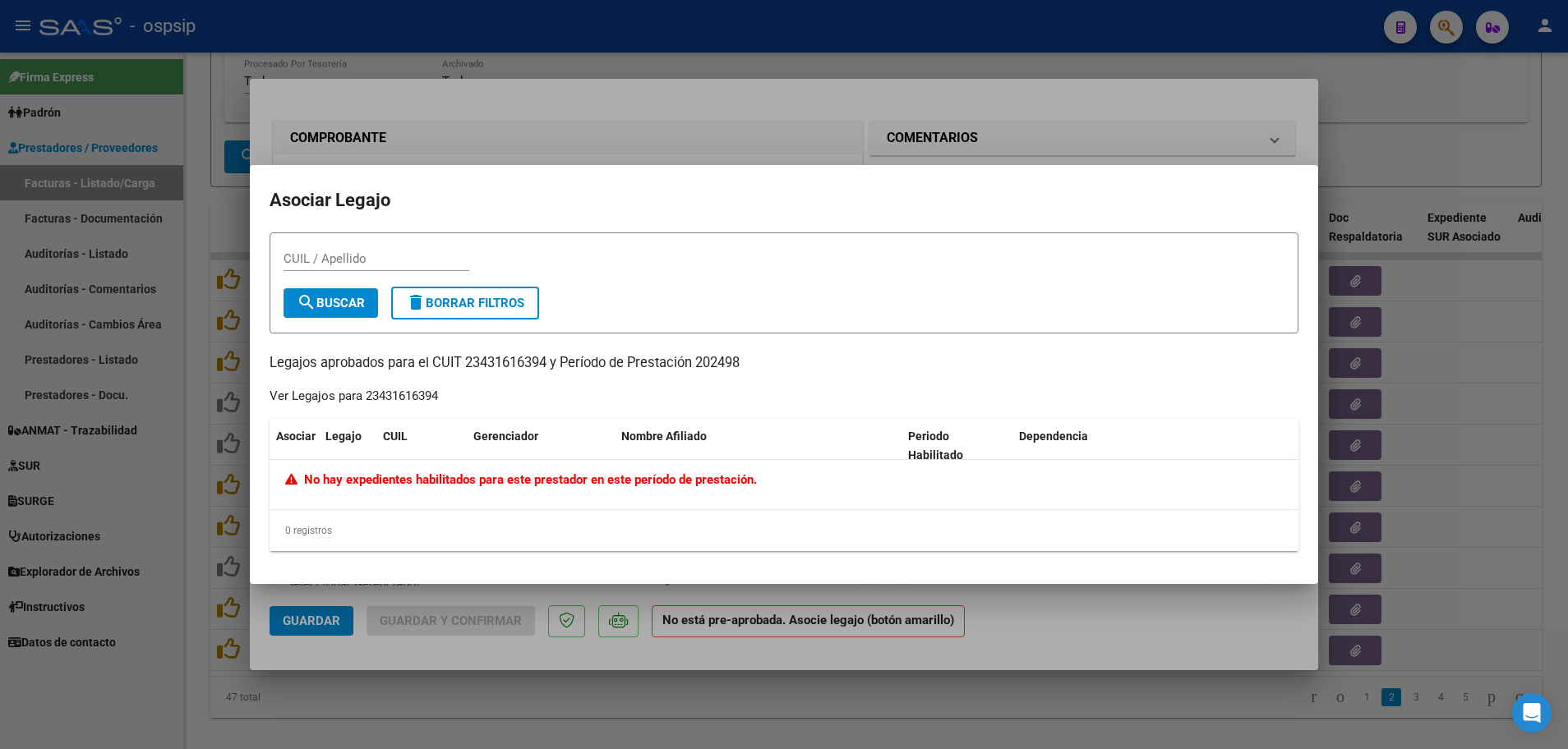
click at [191, 563] on div at bounding box center [784, 374] width 1568 height 749
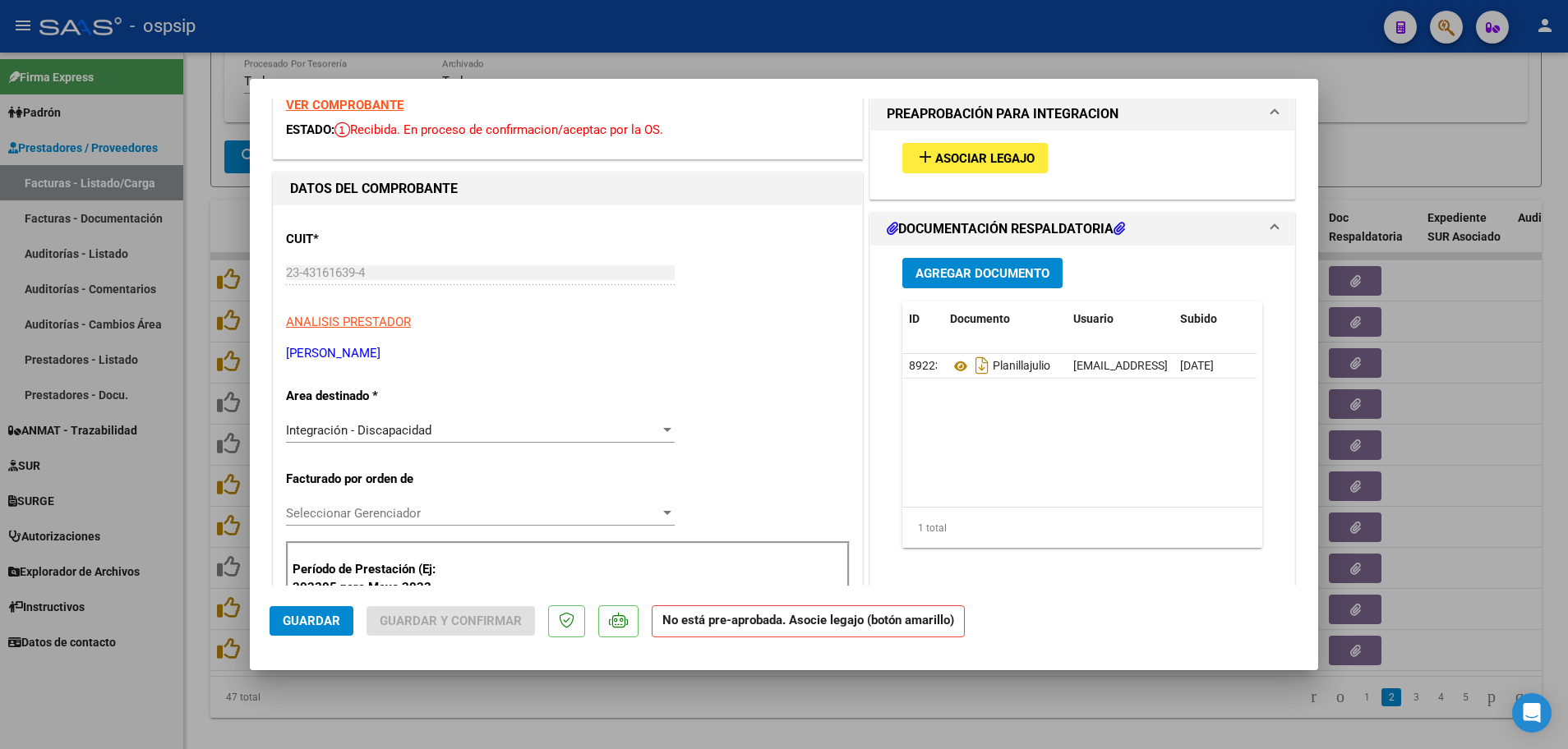
scroll to position [0, 0]
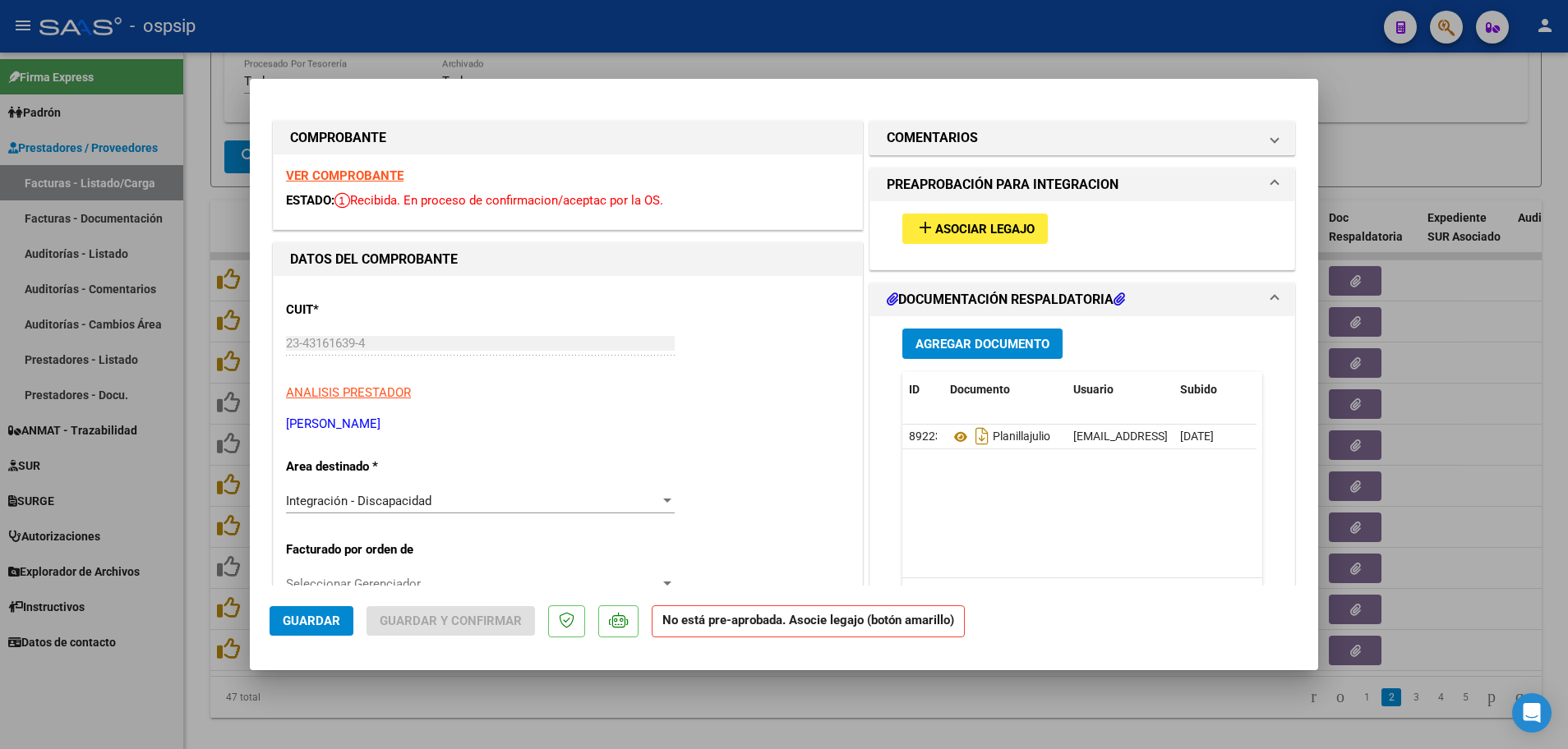
click at [379, 169] on strong "VER COMPROBANTE" at bounding box center [344, 176] width 117 height 15
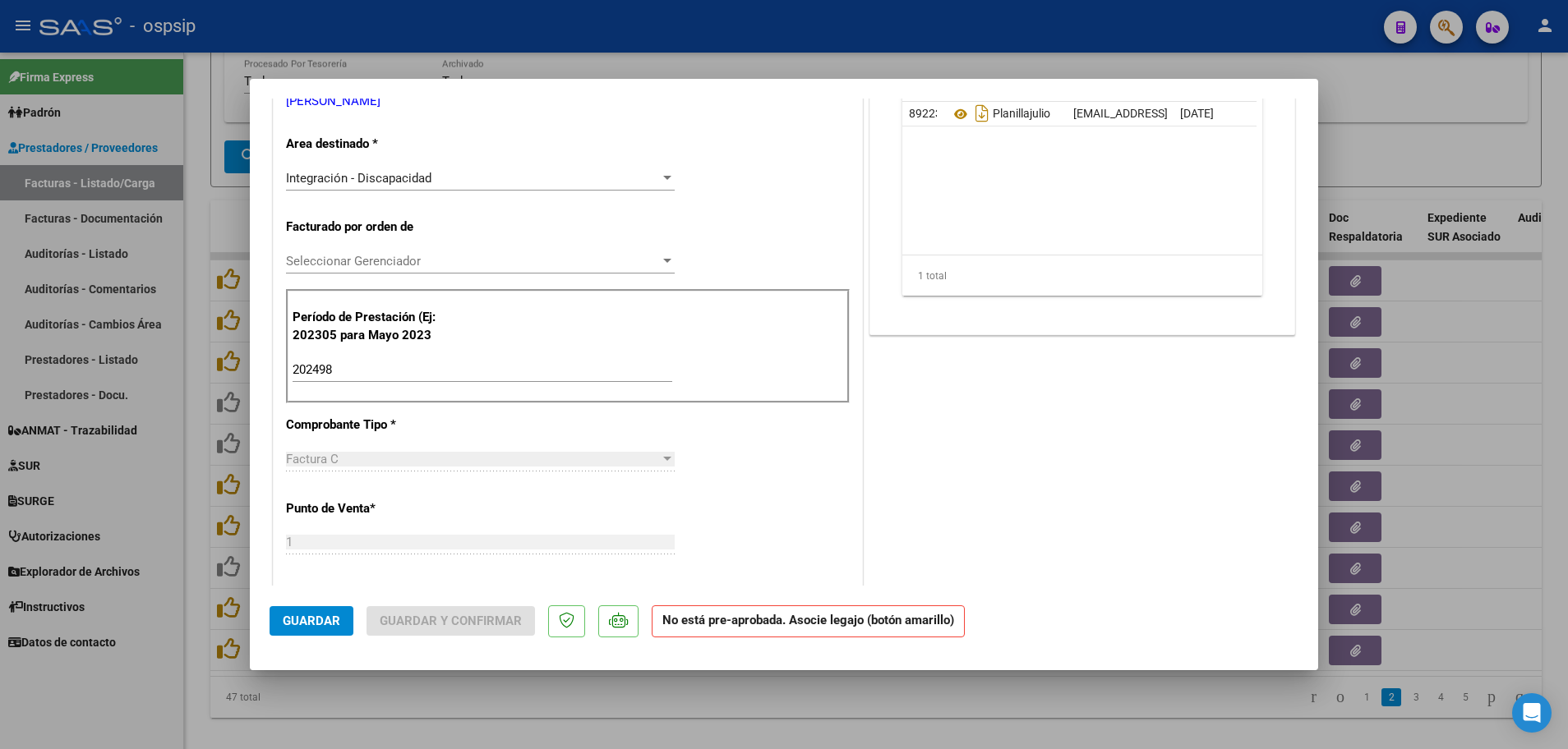
scroll to position [317, 0]
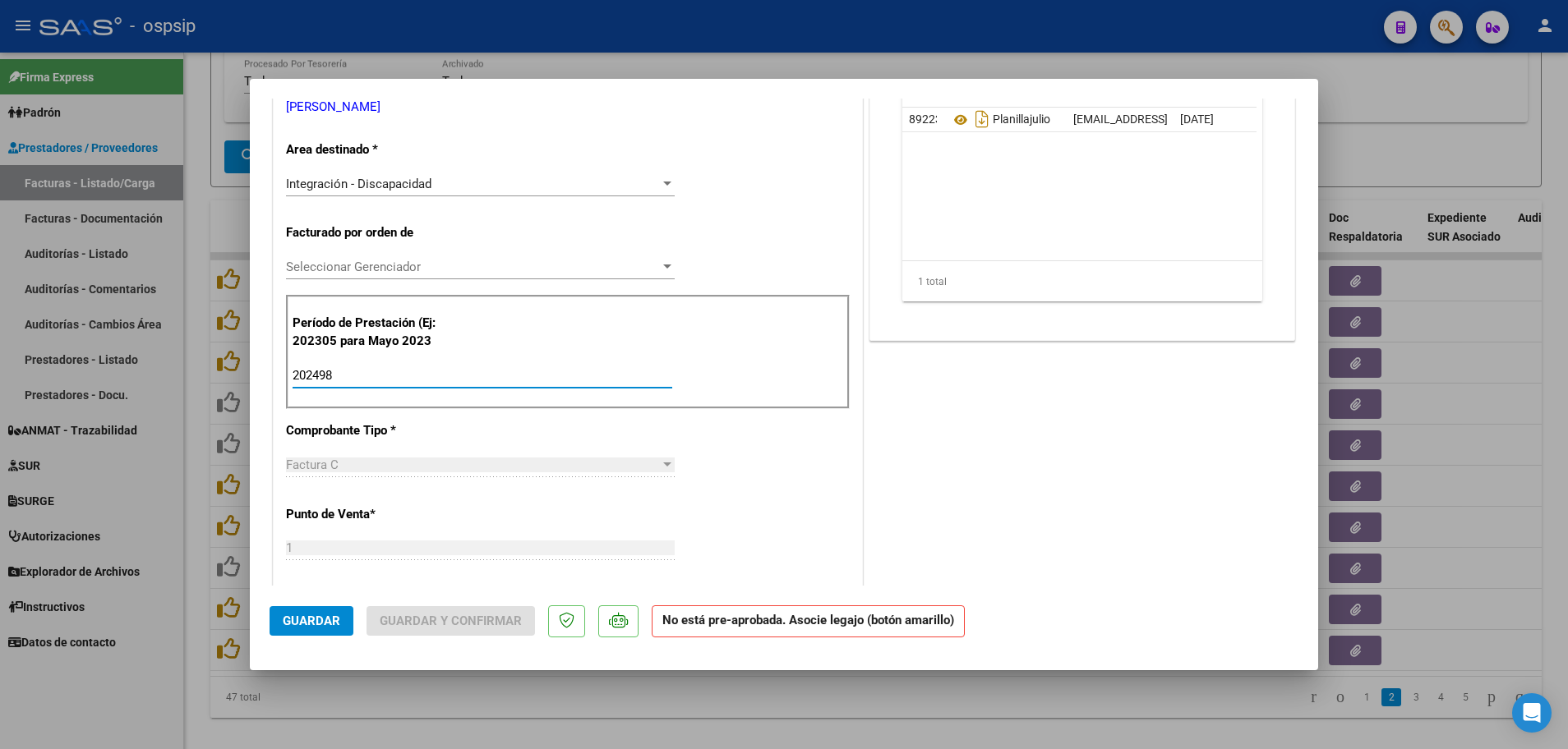
drag, startPoint x: 338, startPoint y: 374, endPoint x: 289, endPoint y: 374, distance: 49.0
click at [289, 374] on div "Período de Prestación (Ej: 202305 para [DATE] 202498 Ingrese el Período de Pres…" at bounding box center [567, 352] width 563 height 115
type input "202507"
click at [313, 620] on span "Guardar" at bounding box center [312, 621] width 57 height 15
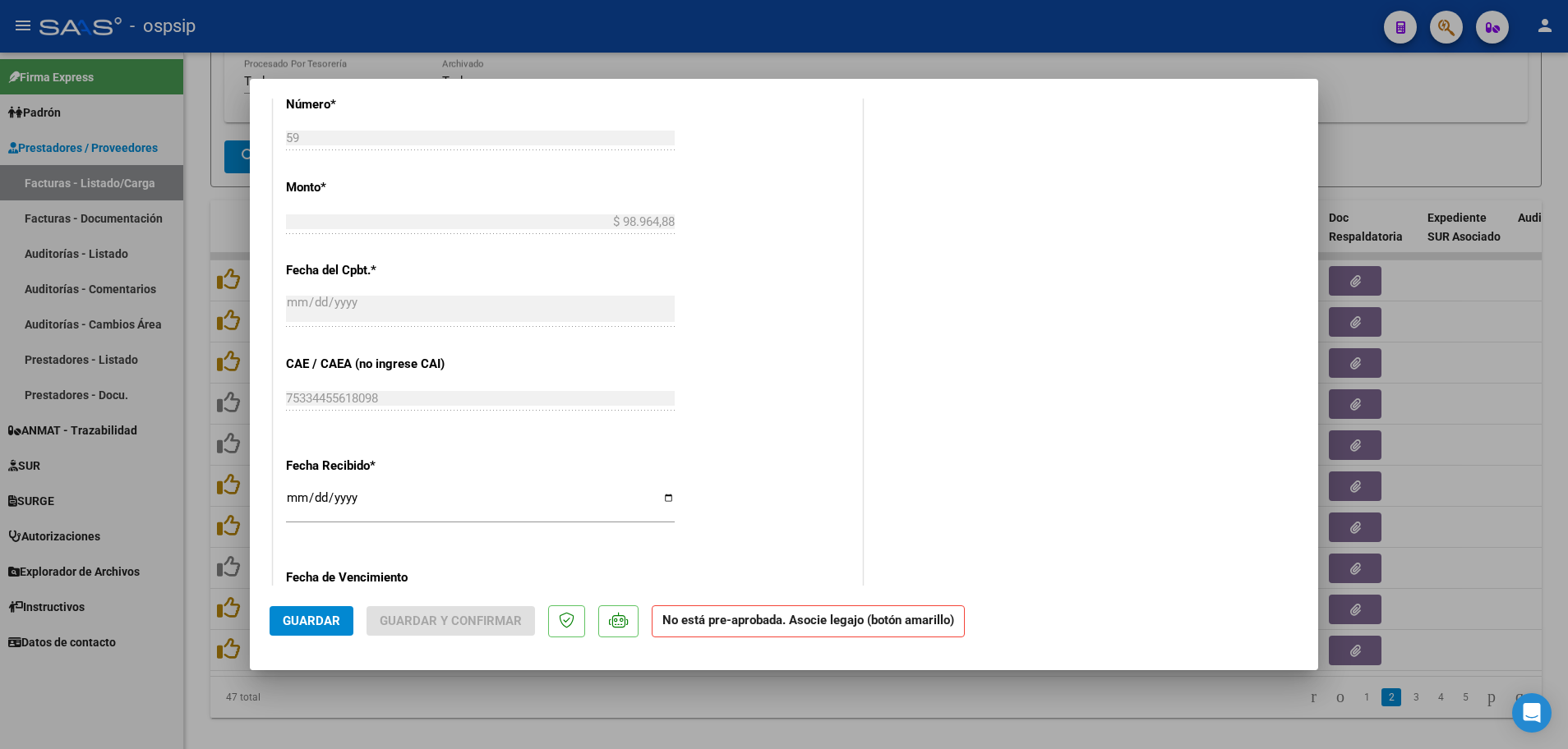
scroll to position [1056, 0]
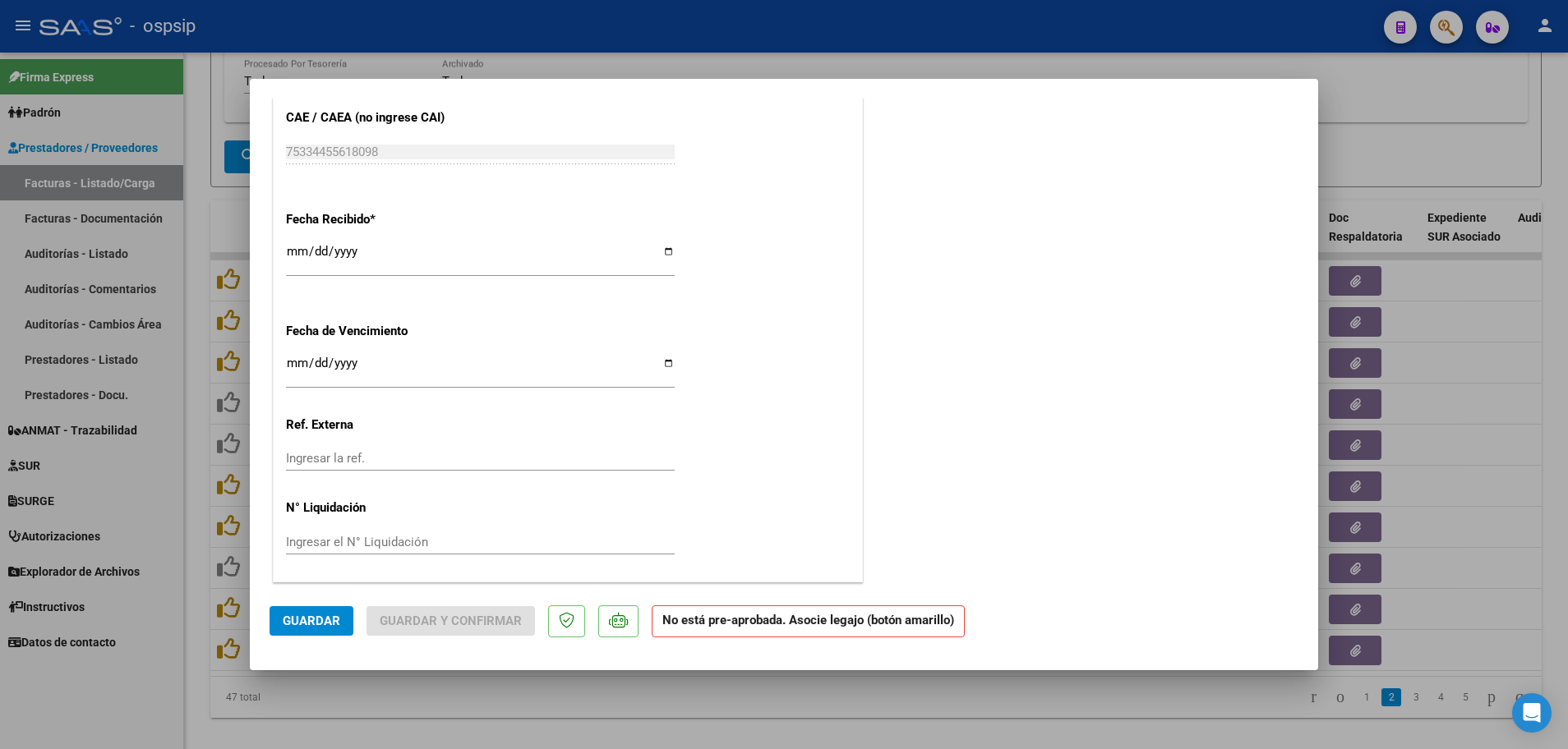
click at [186, 596] on div at bounding box center [784, 374] width 1568 height 749
type input "$ 0,00"
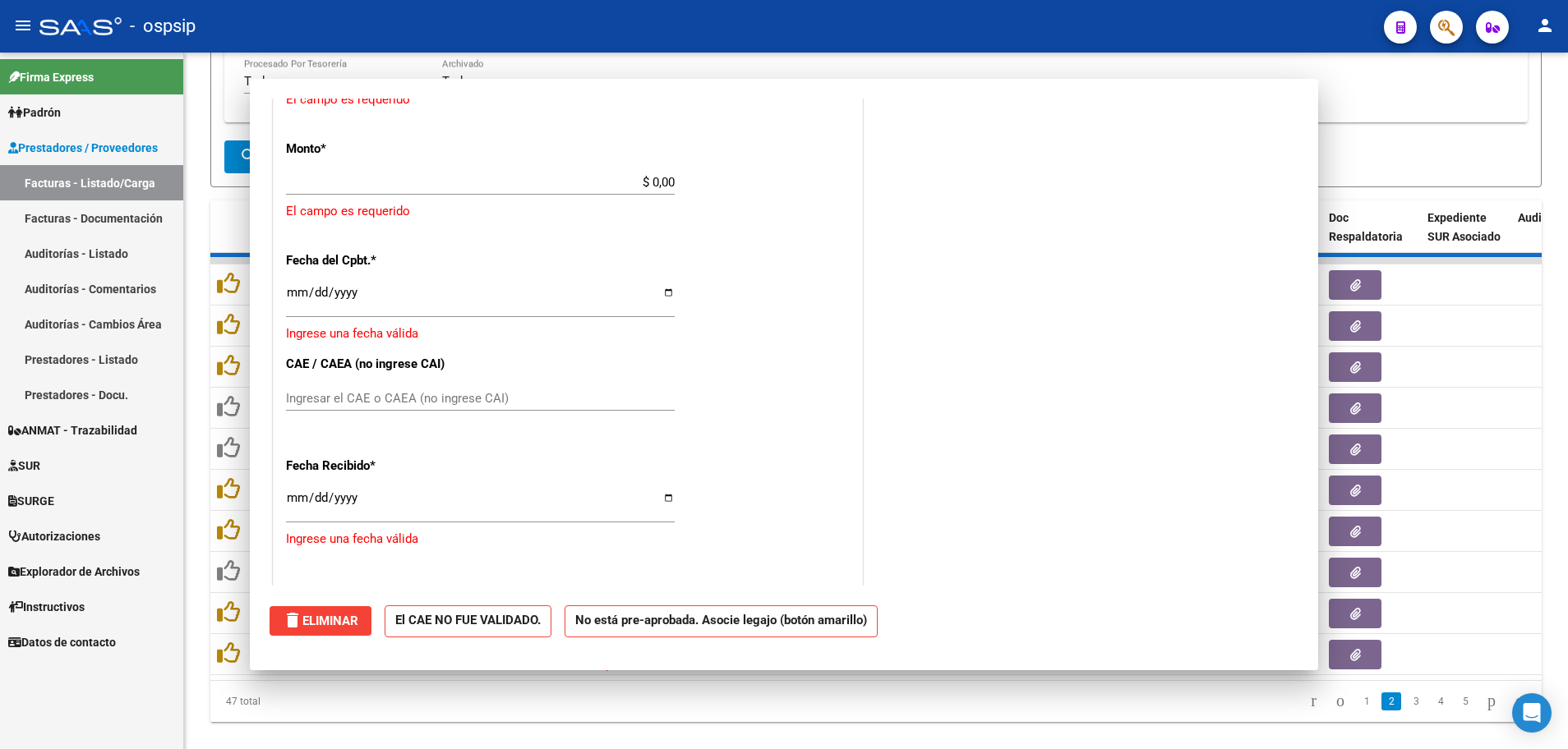
scroll to position [1303, 0]
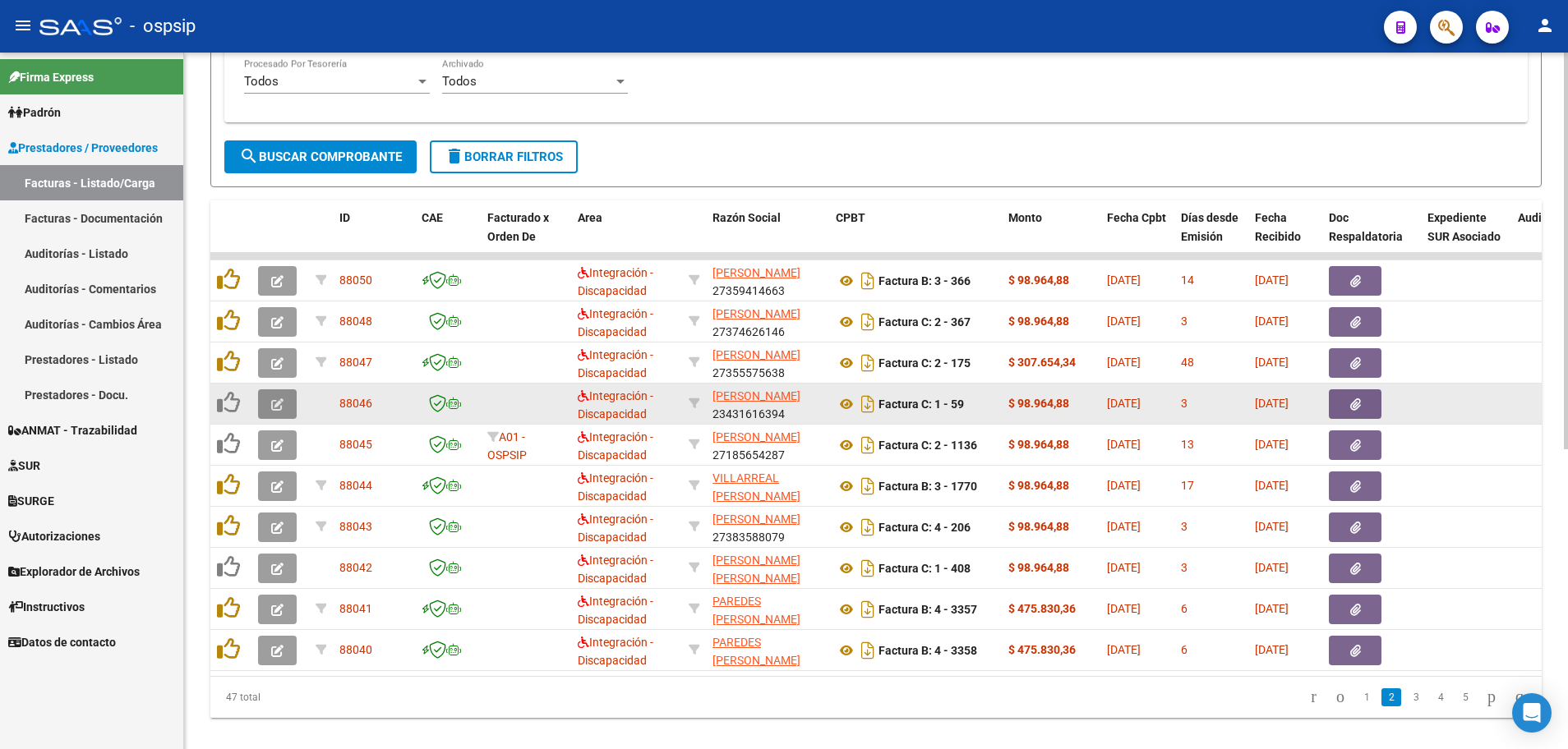
click at [270, 401] on button "button" at bounding box center [278, 404] width 39 height 30
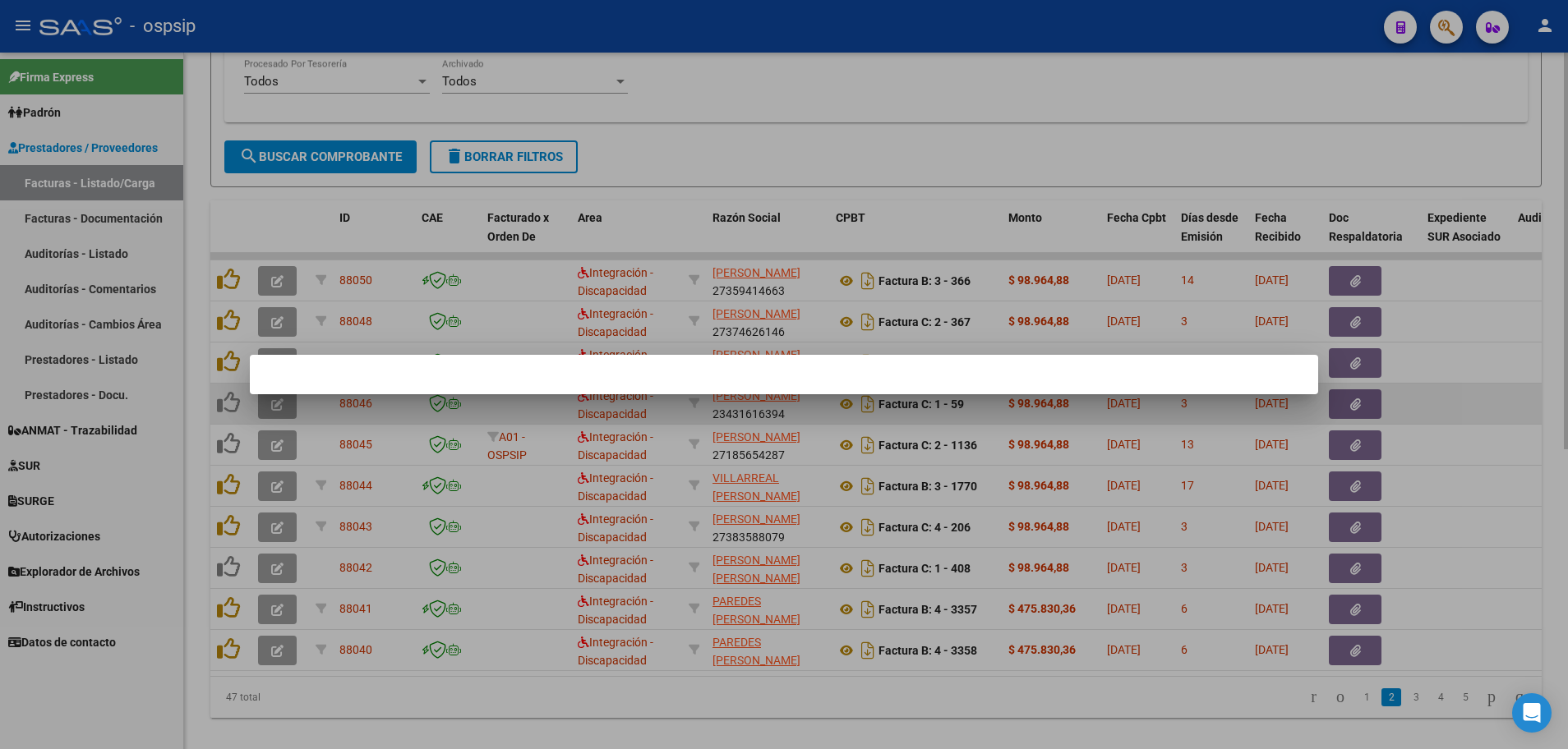
click at [270, 401] on div at bounding box center [784, 374] width 1568 height 749
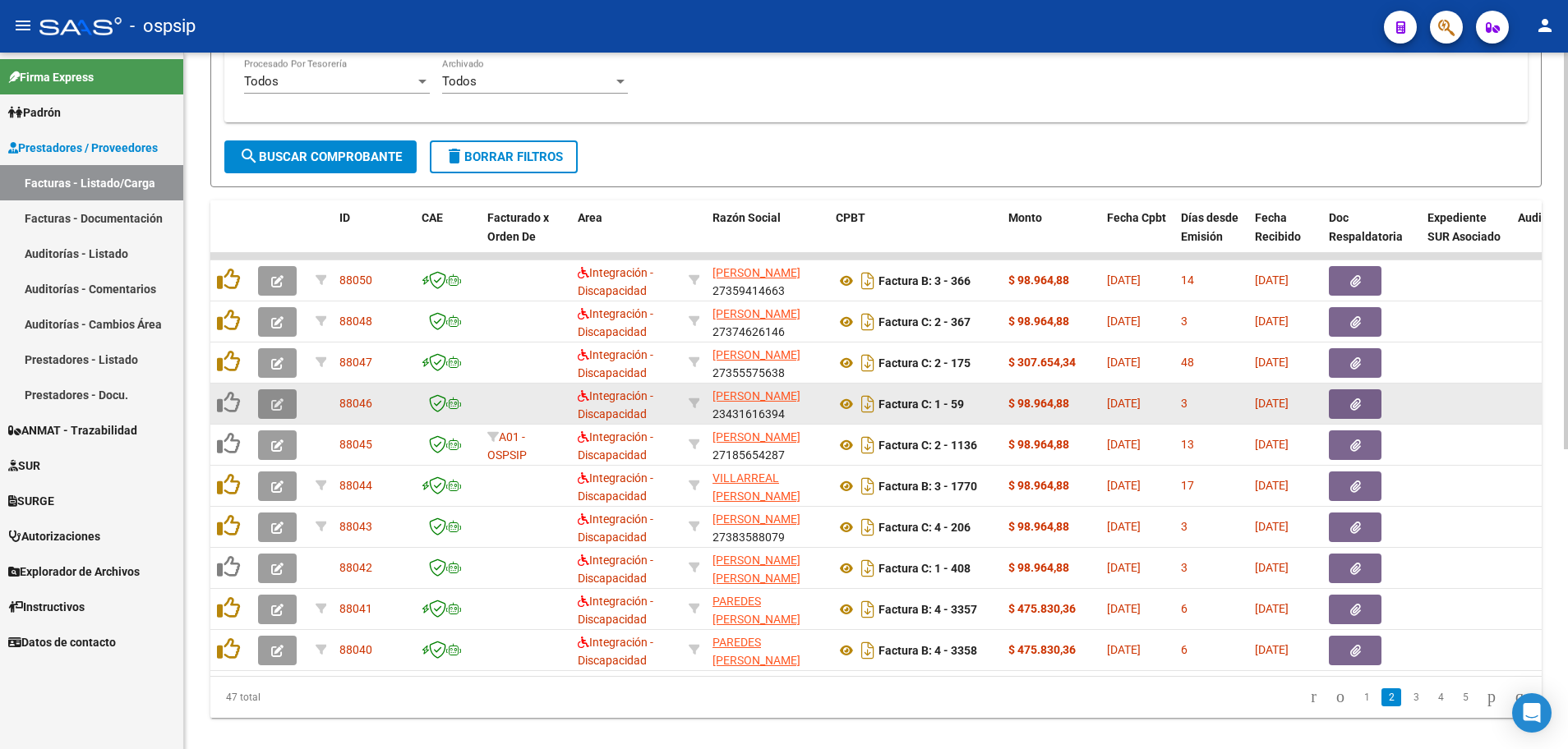
click at [270, 401] on button "button" at bounding box center [278, 404] width 39 height 30
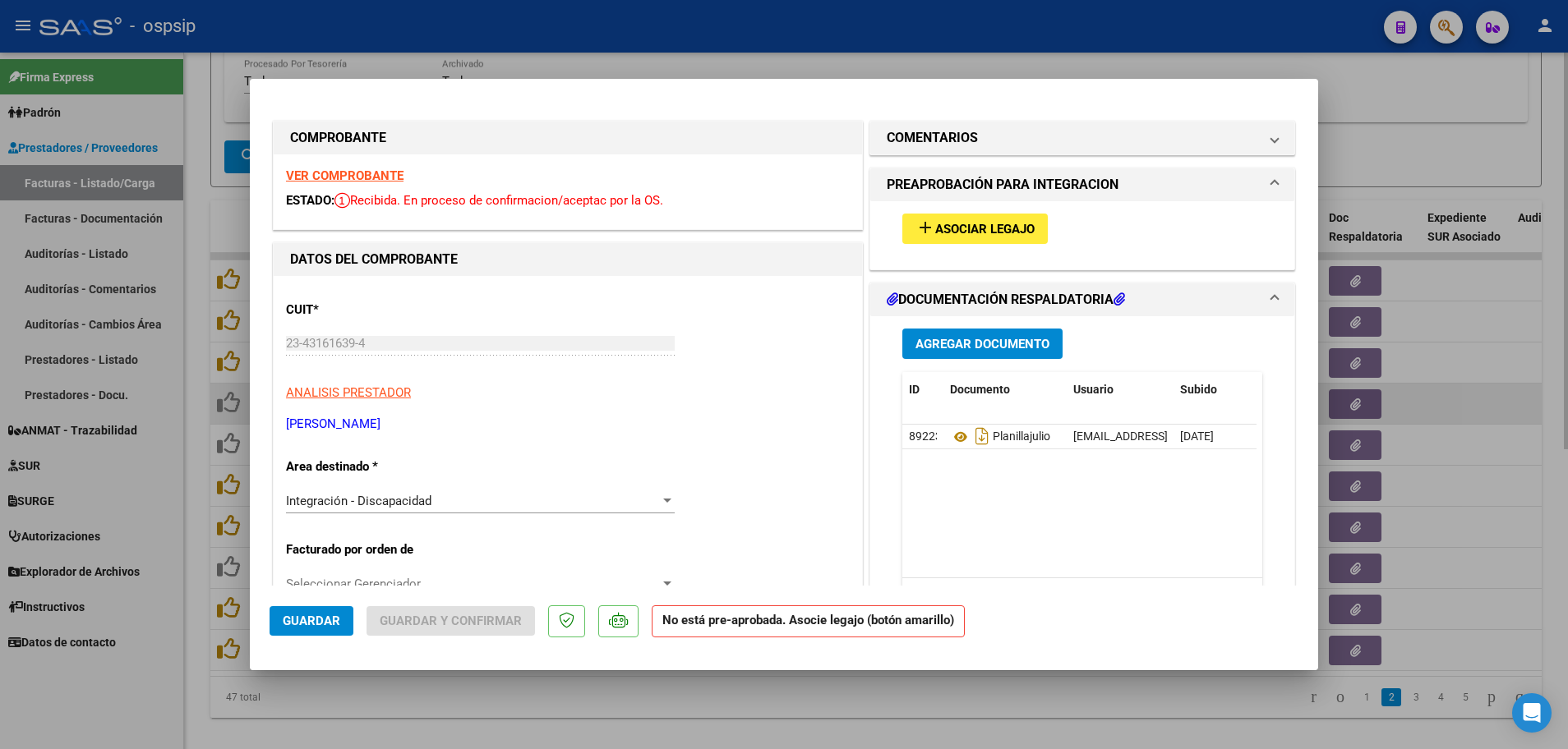
click at [965, 239] on button "add Asociar Legajo" at bounding box center [974, 228] width 145 height 31
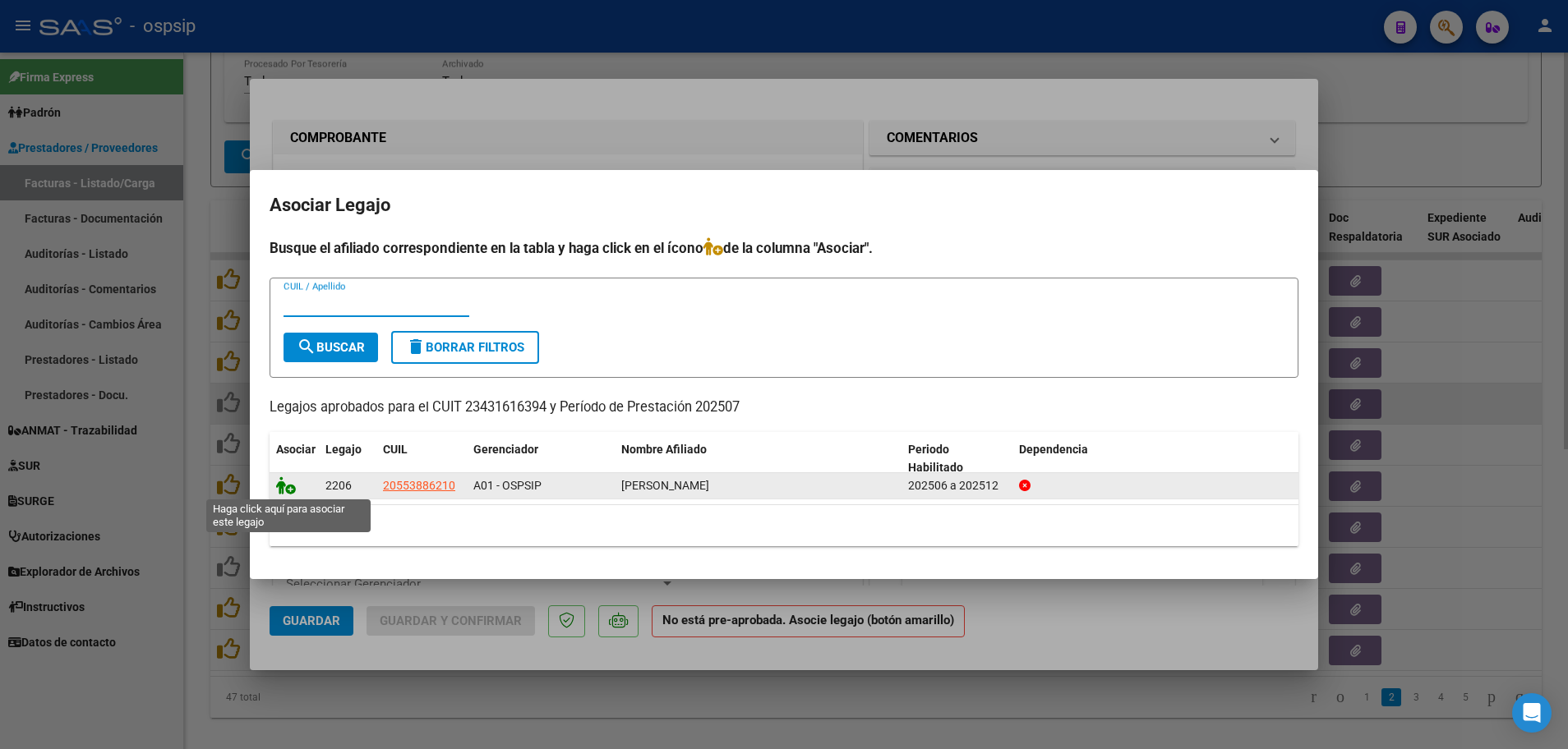
click at [291, 487] on icon at bounding box center [285, 485] width 19 height 18
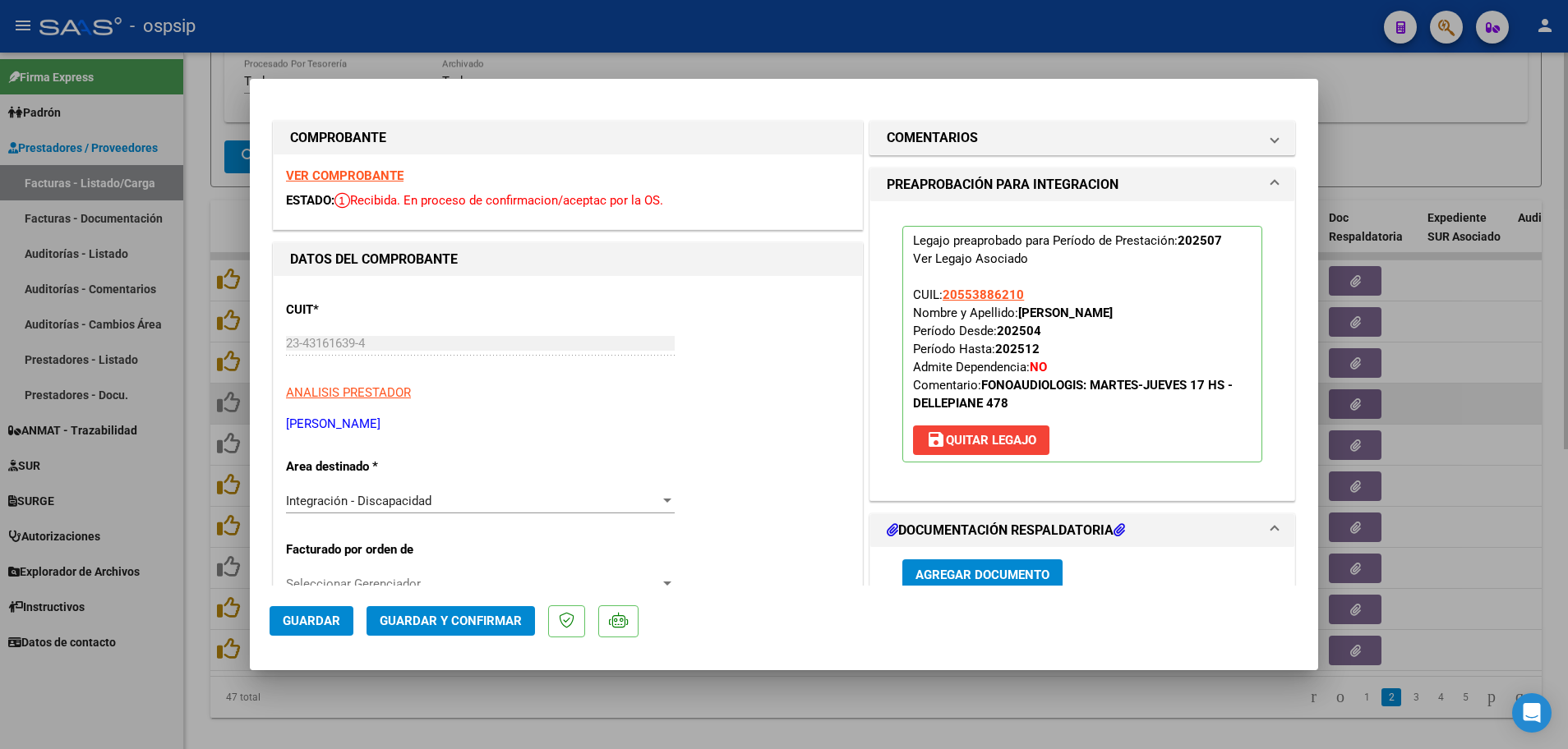
click at [310, 632] on button "Guardar" at bounding box center [311, 621] width 84 height 30
click at [199, 625] on div at bounding box center [784, 374] width 1568 height 749
type input "$ 0,00"
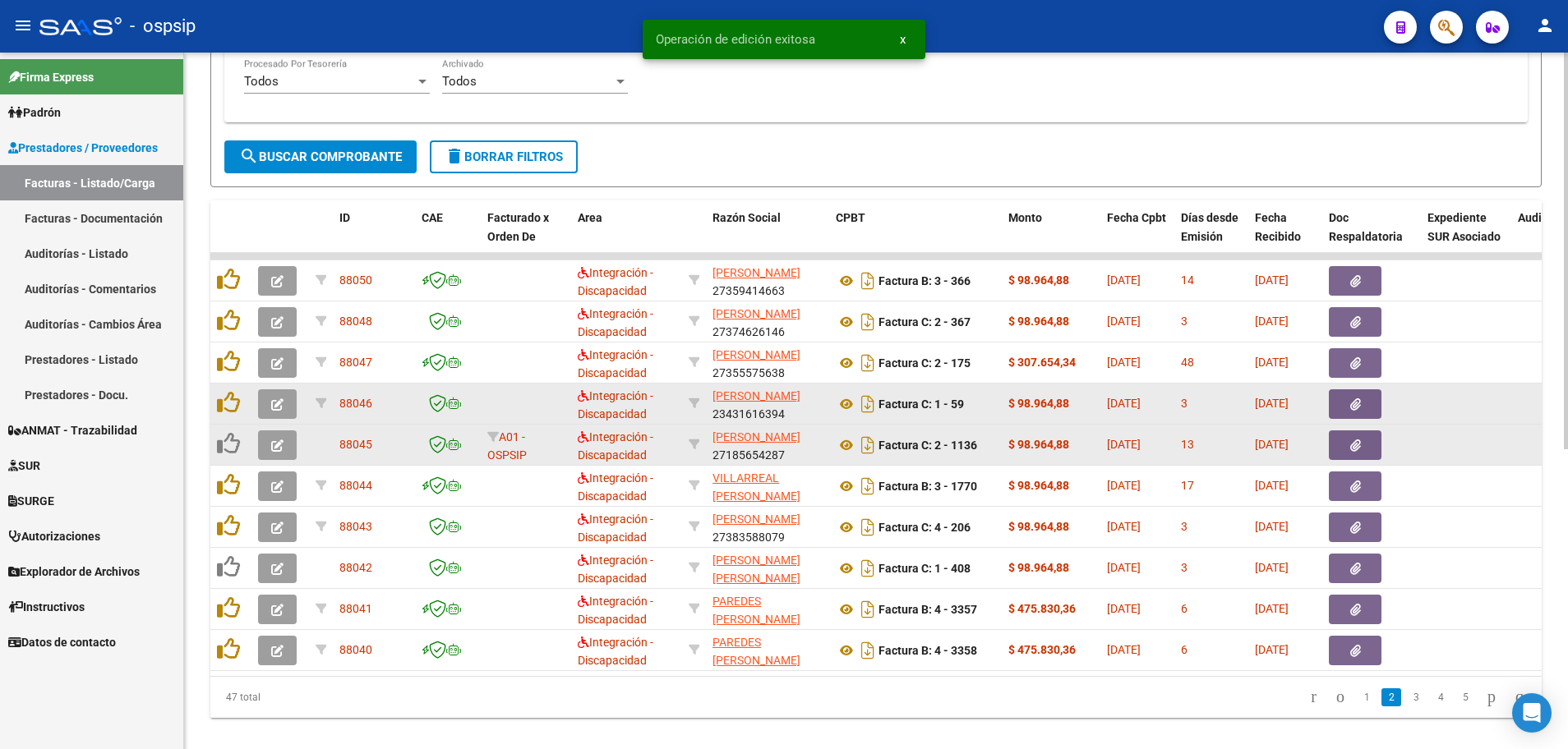
click at [266, 437] on button "button" at bounding box center [278, 446] width 39 height 30
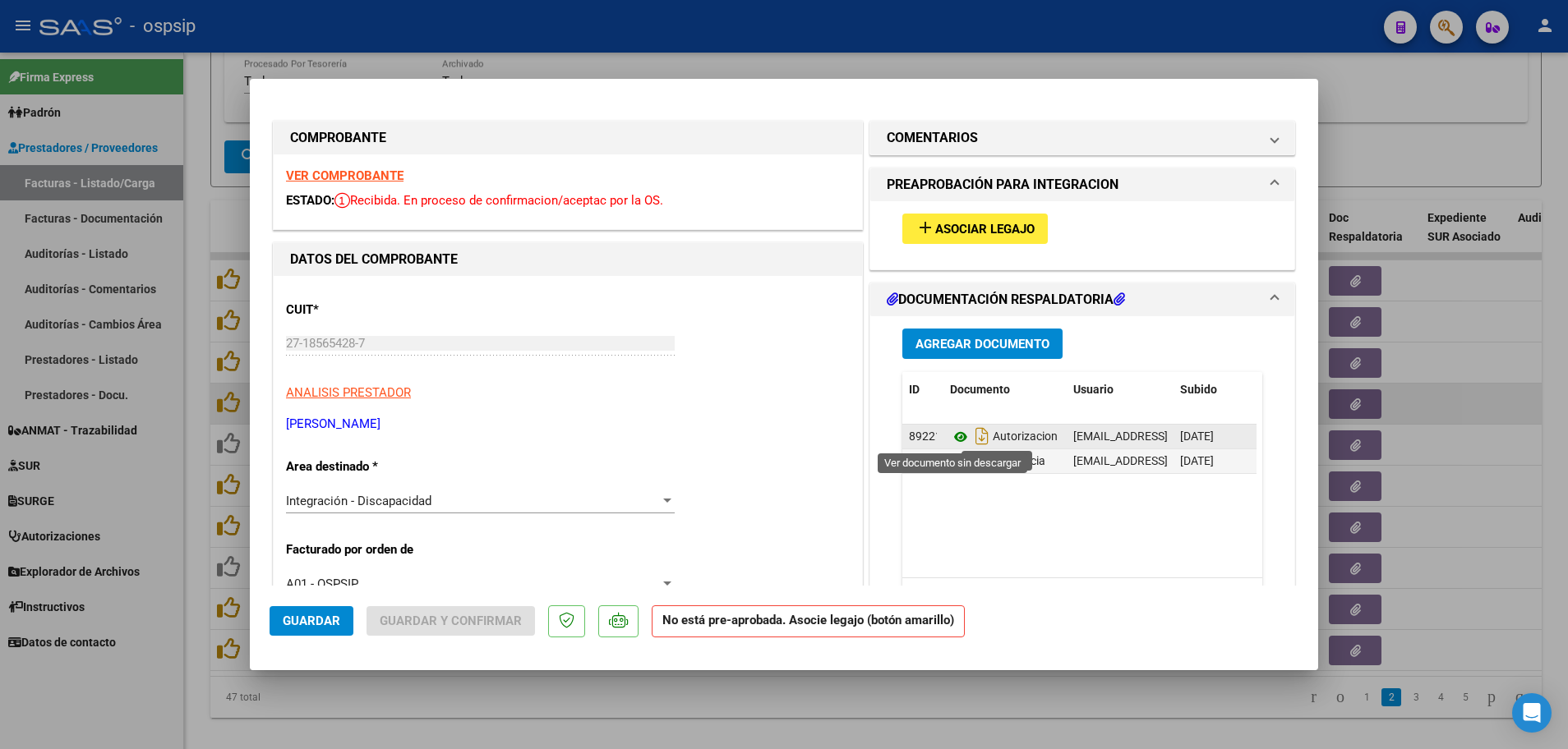
click at [955, 439] on icon at bounding box center [960, 436] width 21 height 19
click at [330, 173] on strong "VER COMPROBANTE" at bounding box center [344, 176] width 117 height 15
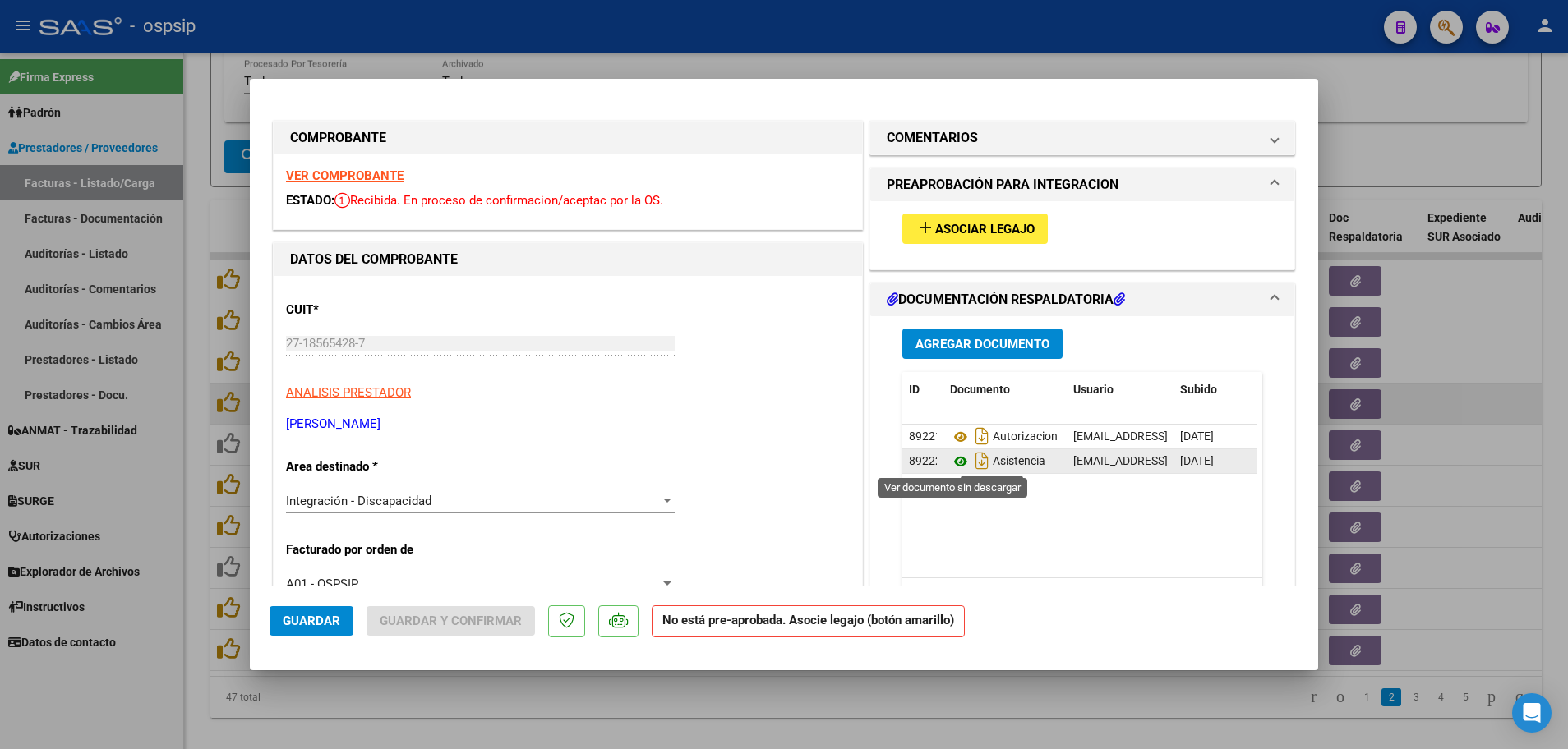
click at [954, 459] on icon at bounding box center [960, 461] width 21 height 19
click at [969, 222] on span "Asociar Legajo" at bounding box center [984, 229] width 99 height 15
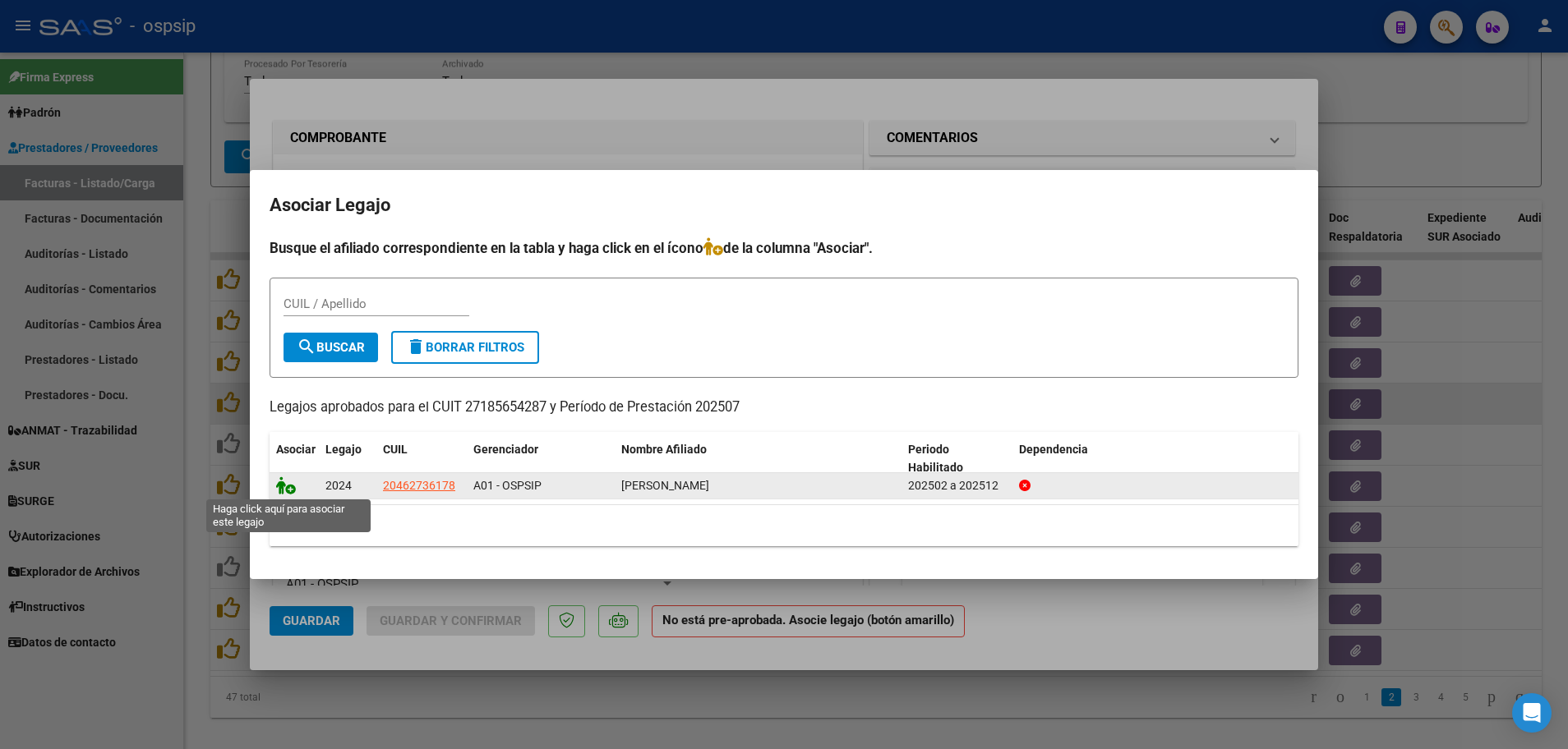
click at [288, 489] on icon at bounding box center [285, 485] width 19 height 18
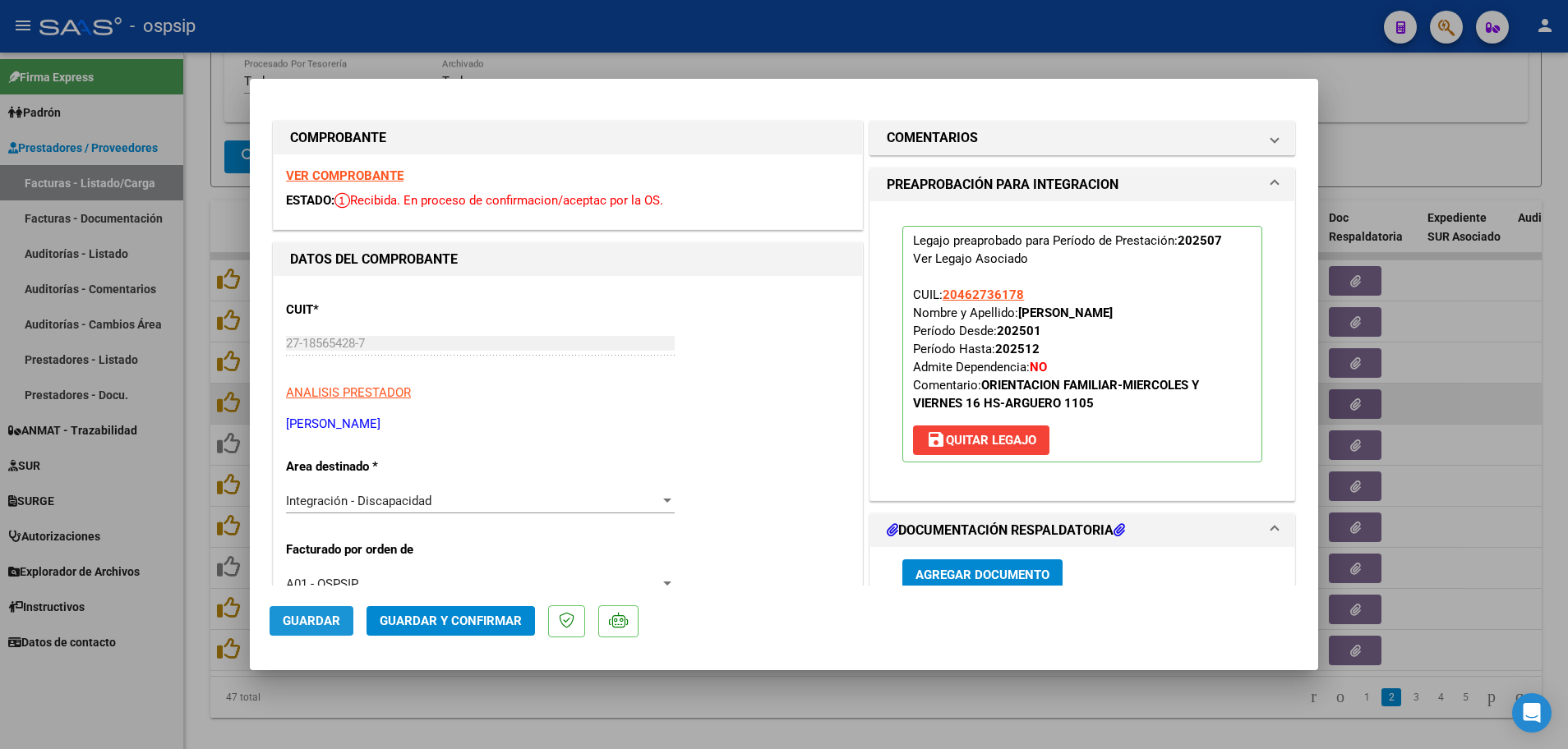
click at [291, 617] on span "Guardar" at bounding box center [312, 621] width 57 height 15
click at [189, 601] on div at bounding box center [784, 374] width 1568 height 749
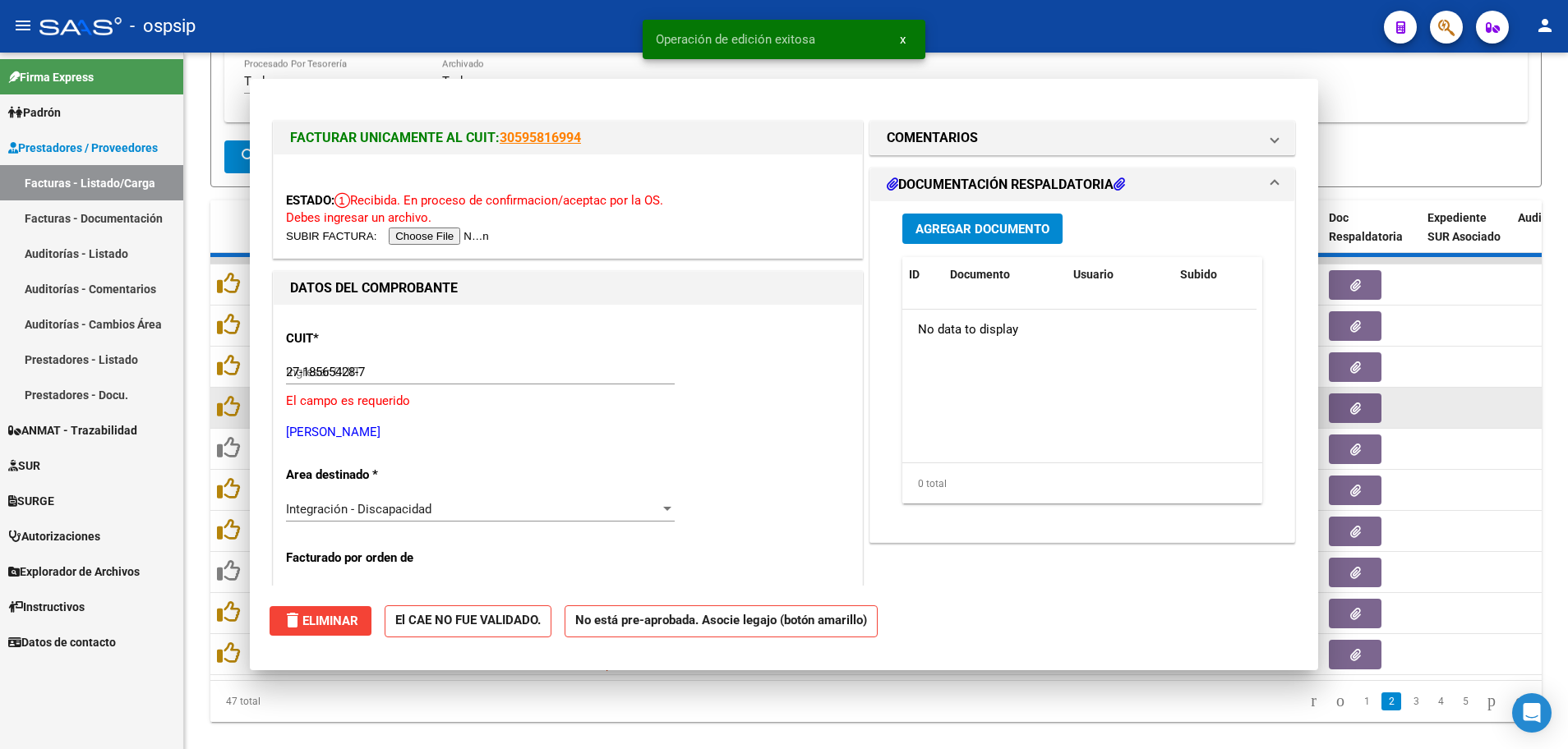
type input "$ 0,00"
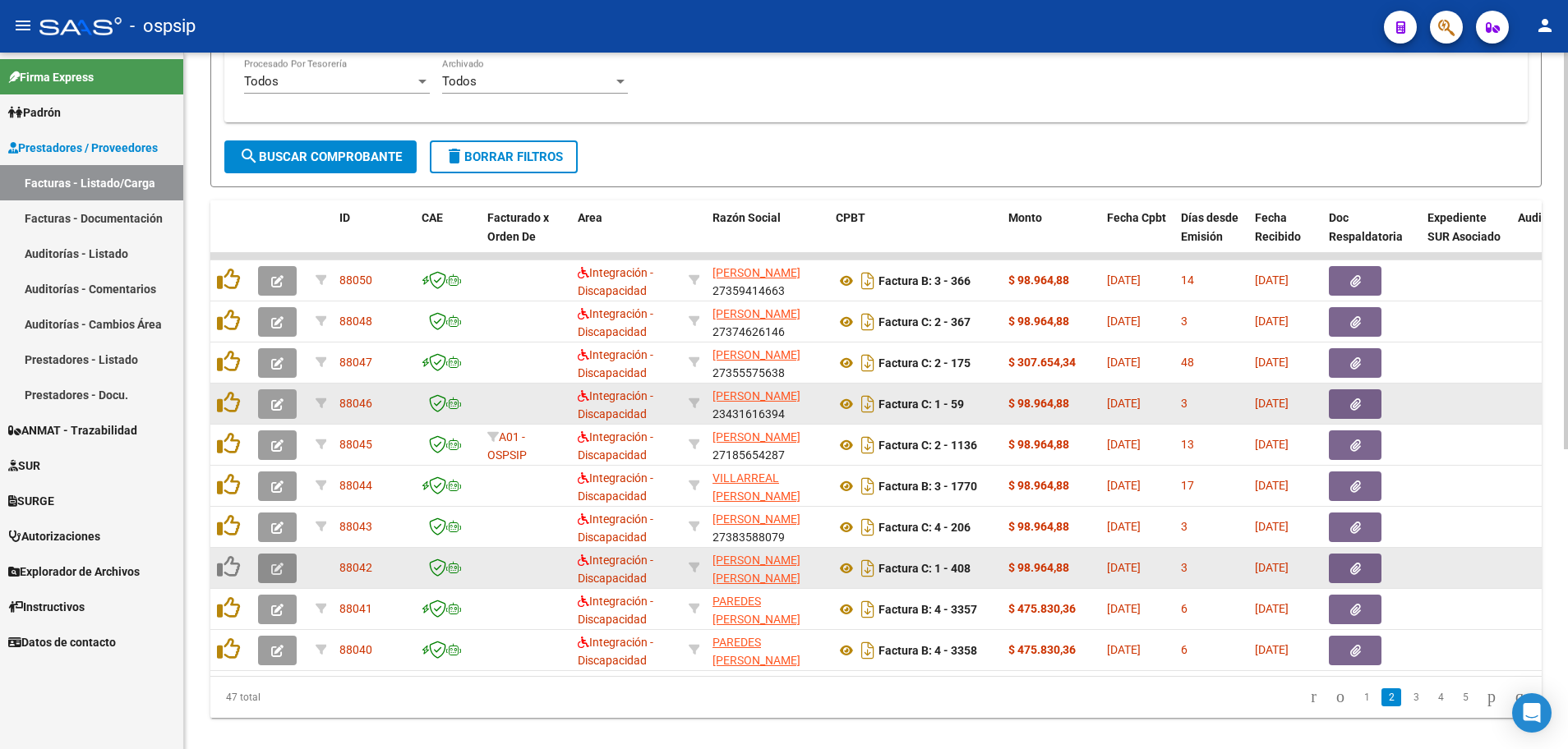
click at [265, 574] on button "button" at bounding box center [278, 569] width 39 height 30
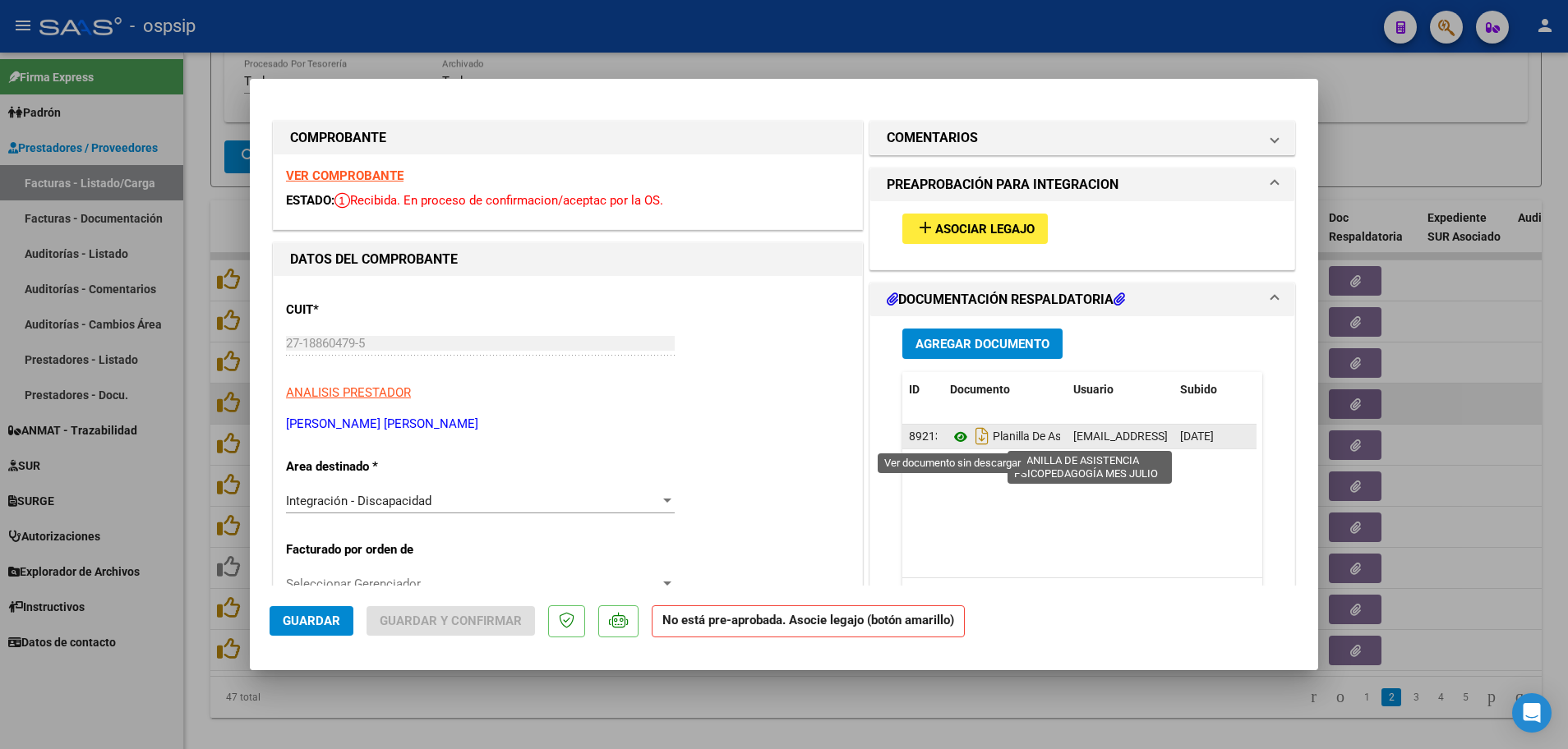
click at [954, 436] on icon at bounding box center [960, 436] width 21 height 19
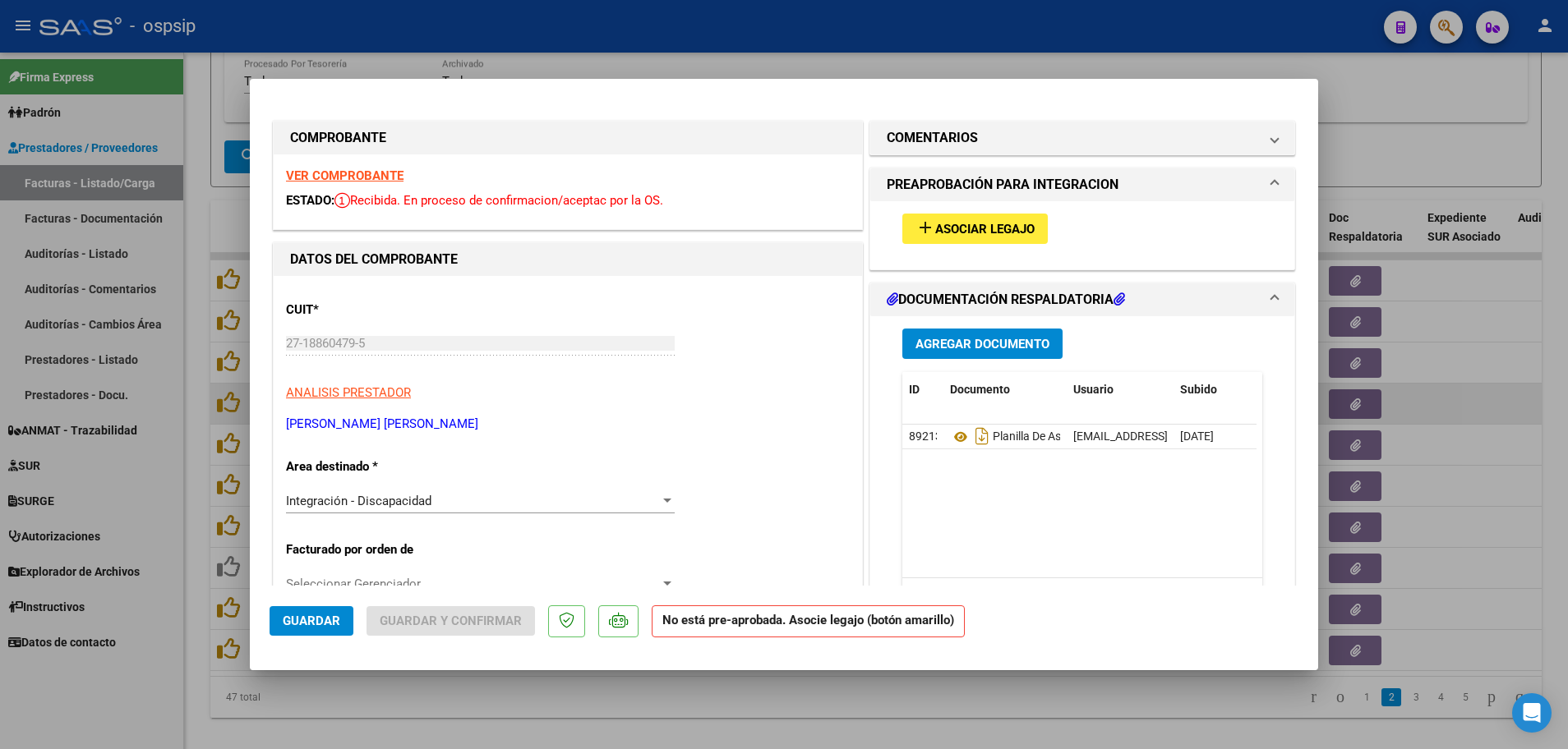
click at [970, 238] on button "add Asociar Legajo" at bounding box center [974, 228] width 145 height 31
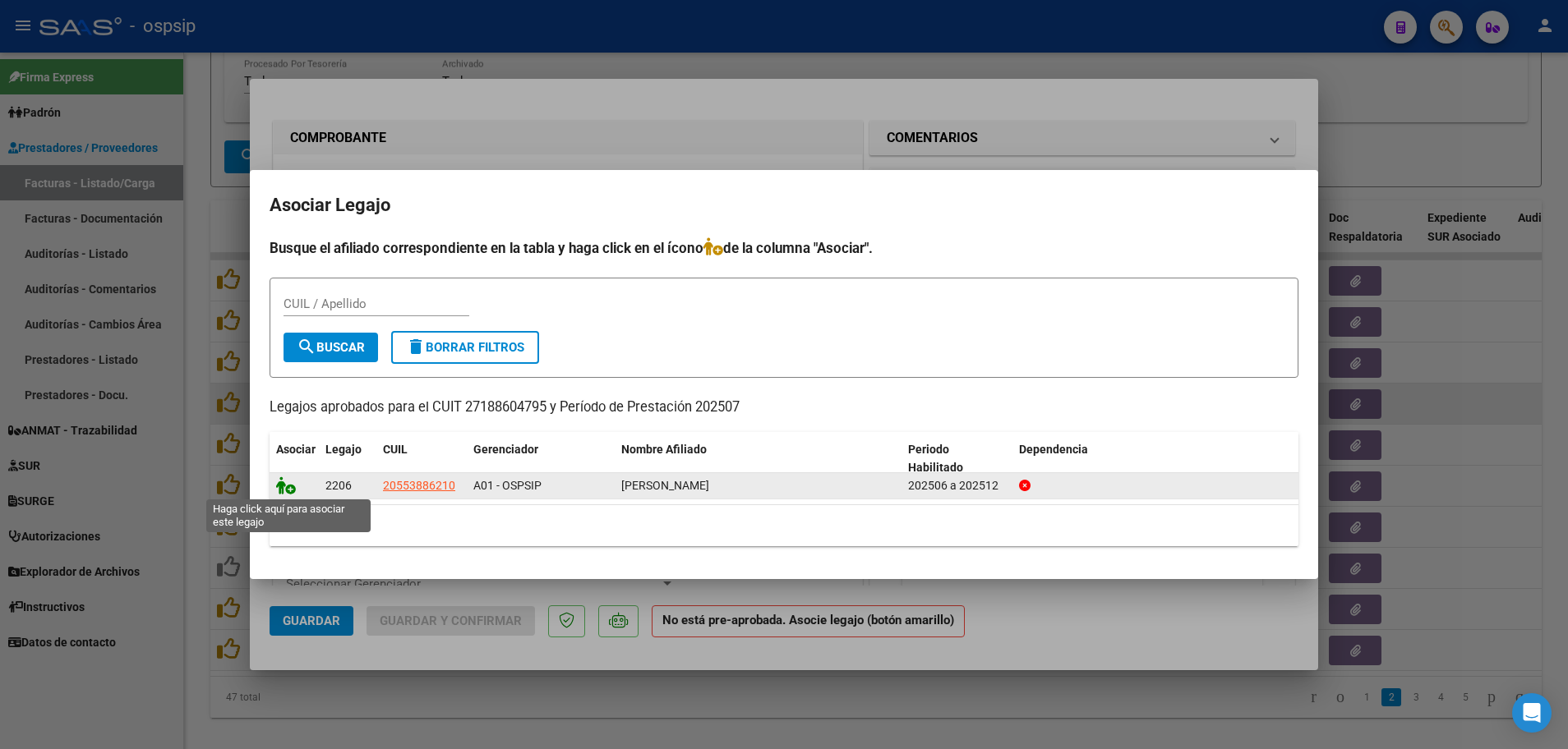
click at [292, 487] on icon at bounding box center [285, 485] width 19 height 18
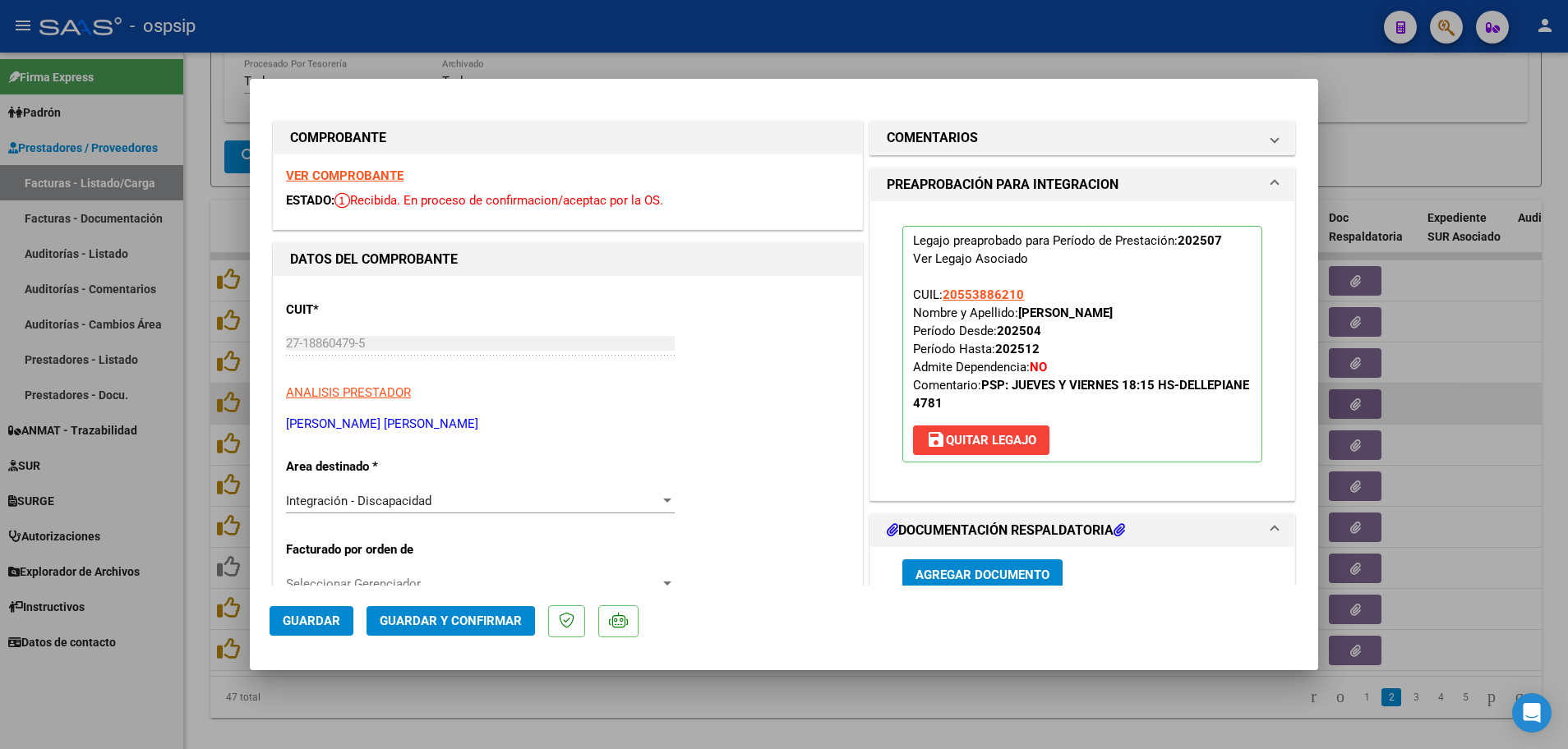
click at [281, 614] on button "Guardar" at bounding box center [311, 621] width 84 height 30
click at [195, 564] on div at bounding box center [784, 374] width 1568 height 749
type input "$ 0,00"
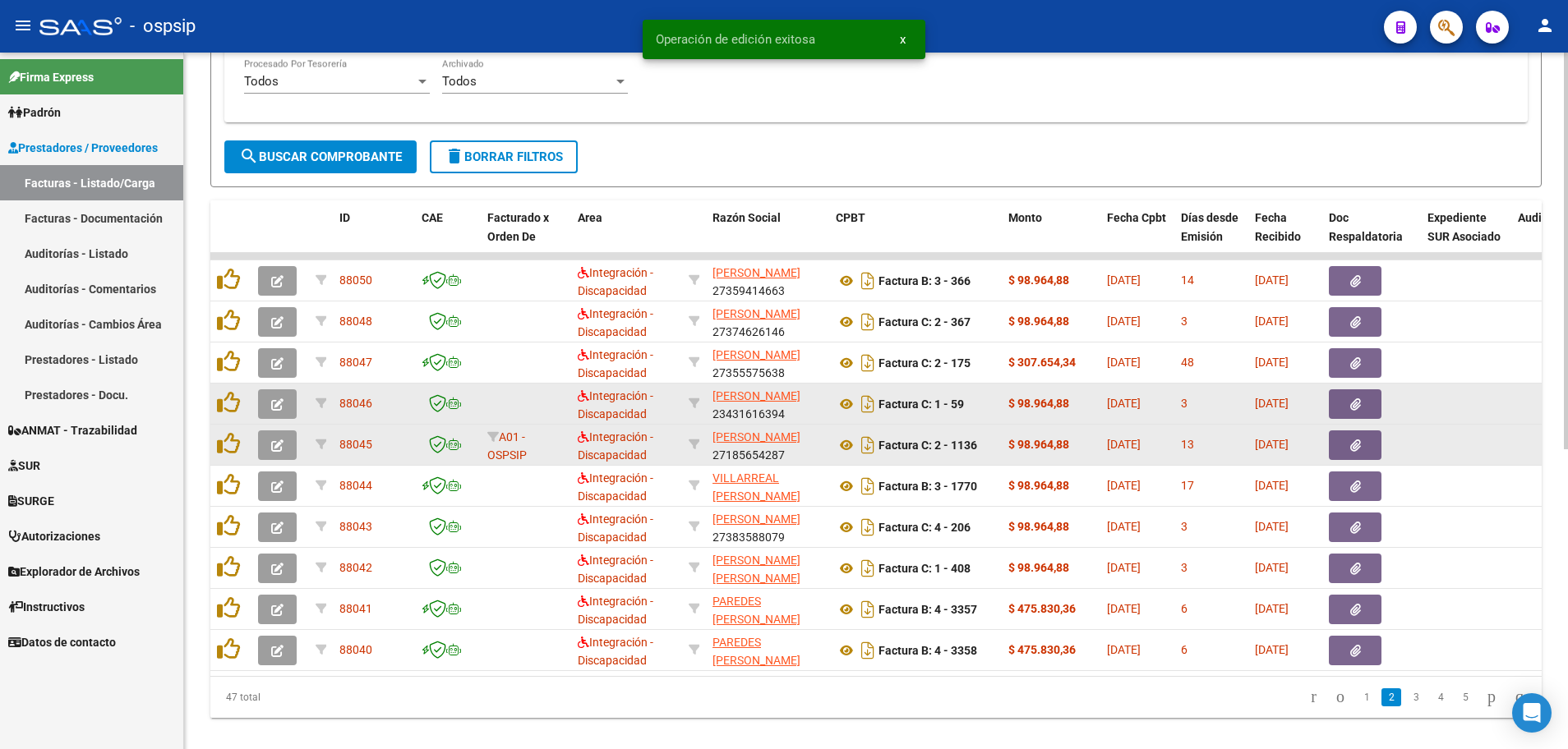
scroll to position [1, 0]
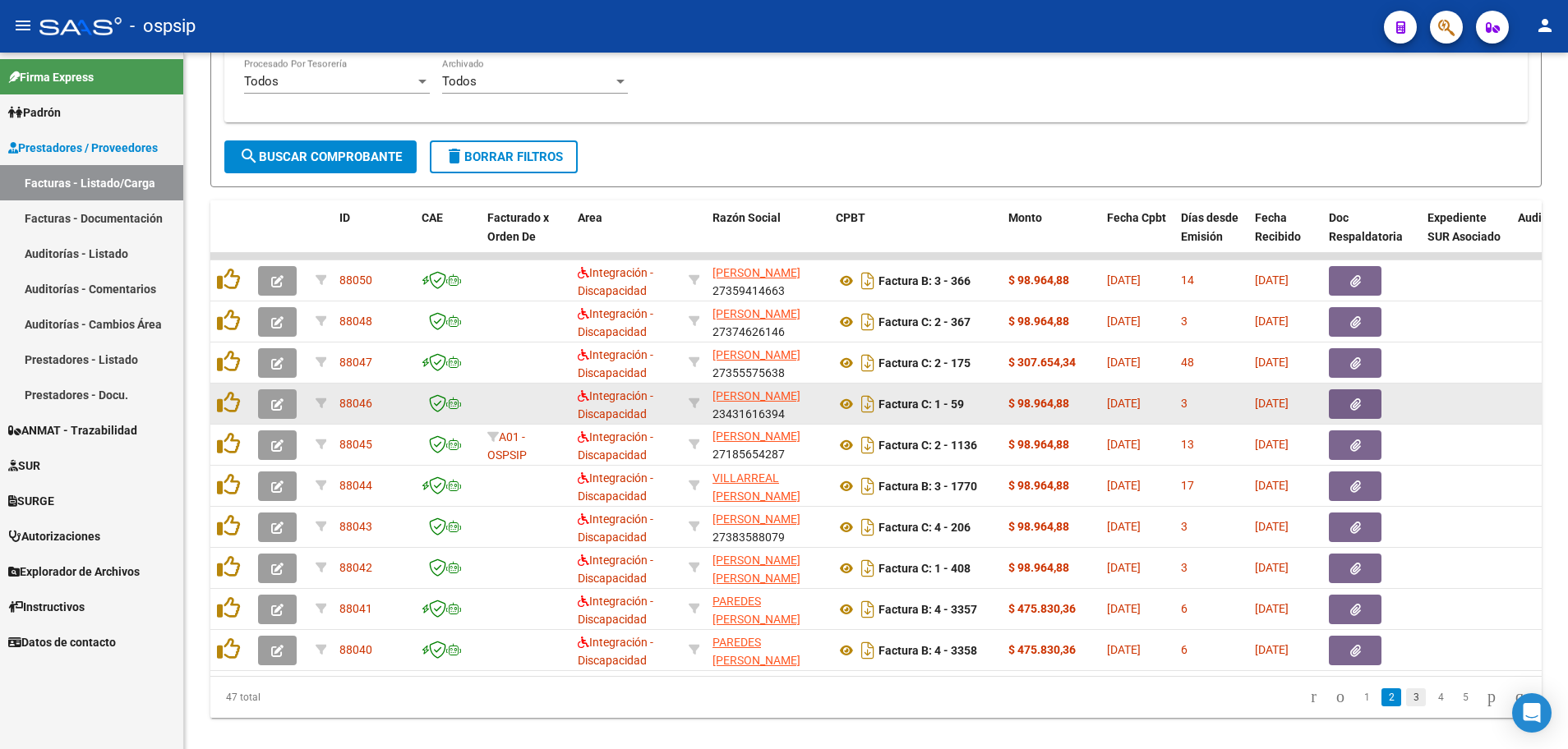
click at [1406, 706] on link "3" at bounding box center [1415, 697] width 19 height 18
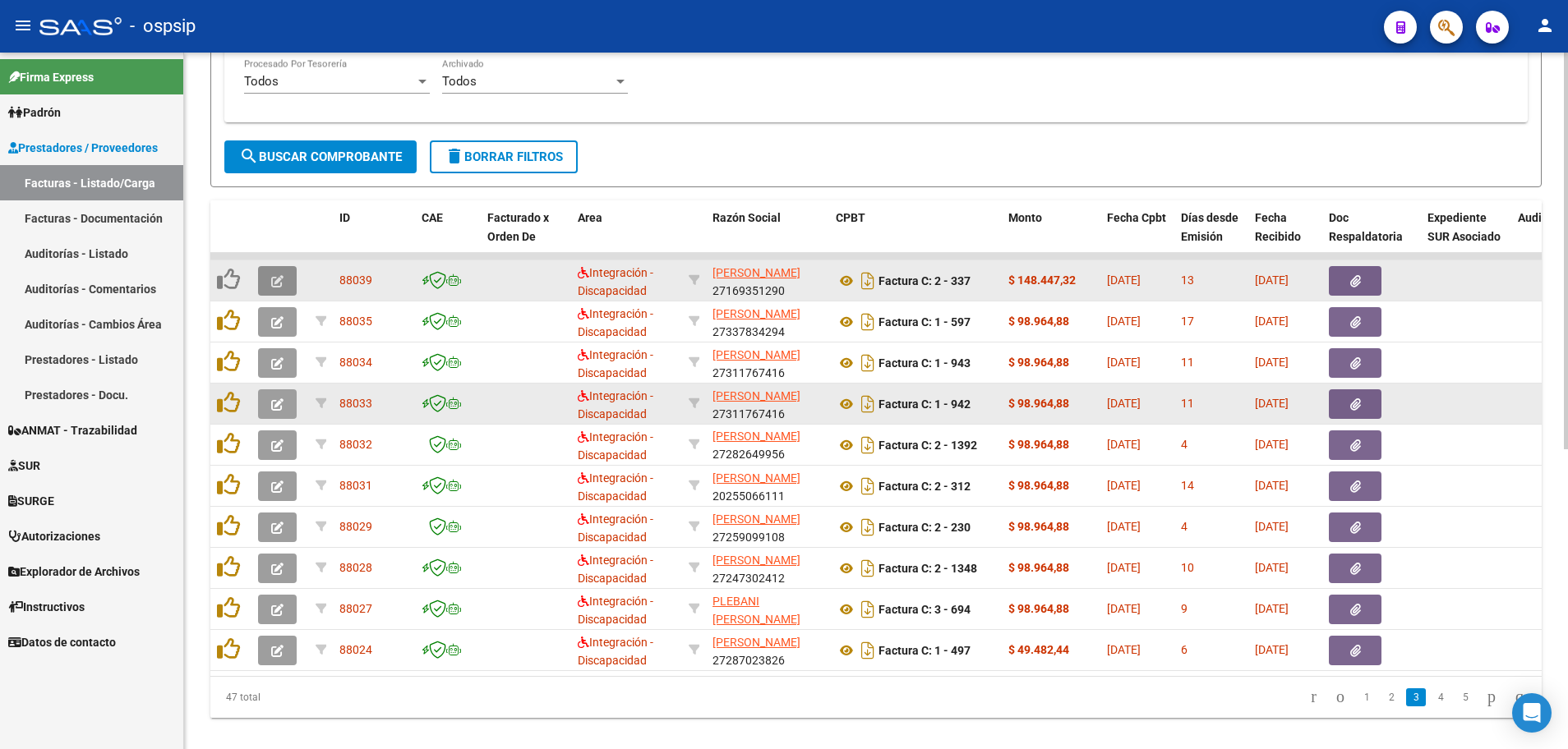
click at [264, 281] on button "button" at bounding box center [278, 281] width 39 height 30
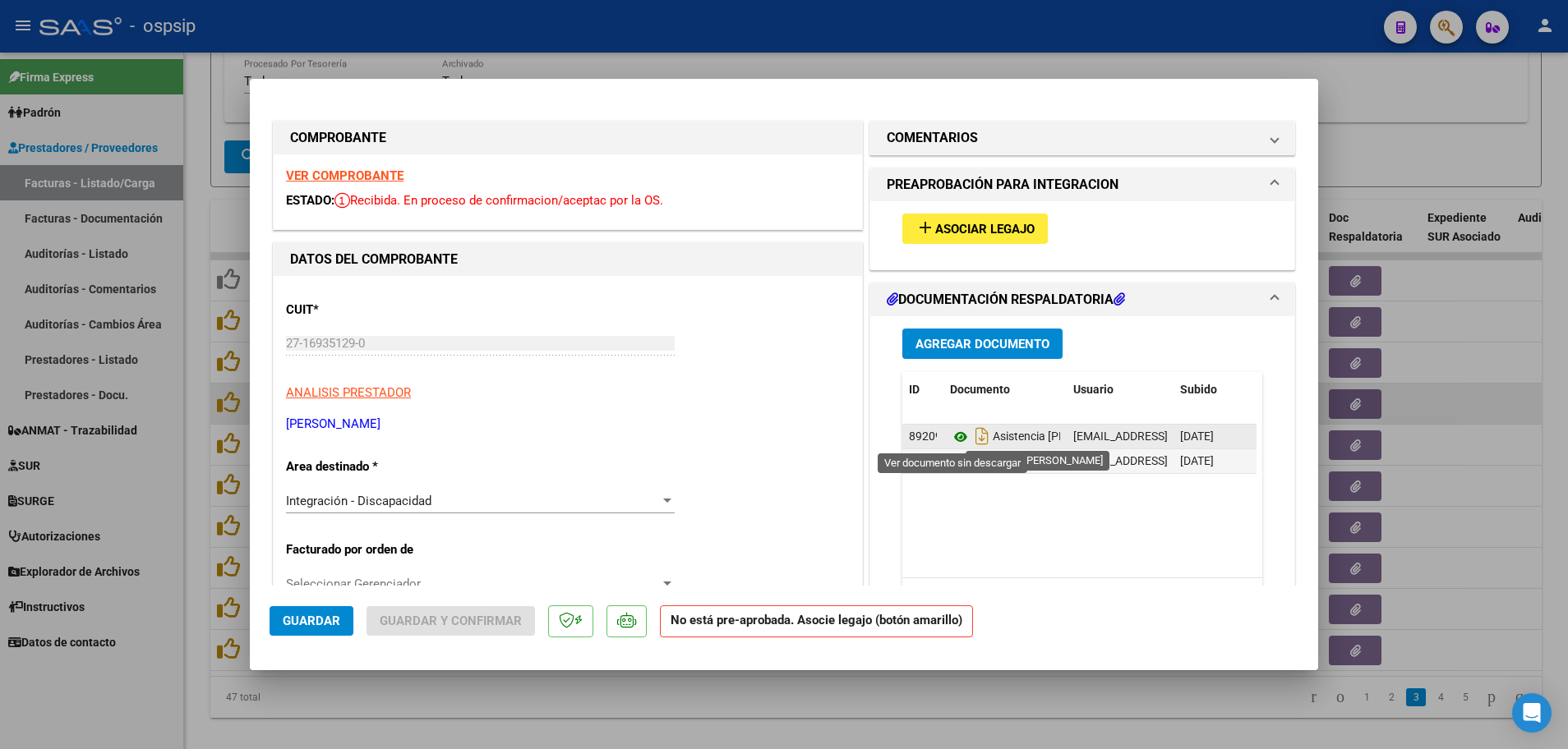
click at [954, 436] on icon at bounding box center [960, 436] width 21 height 19
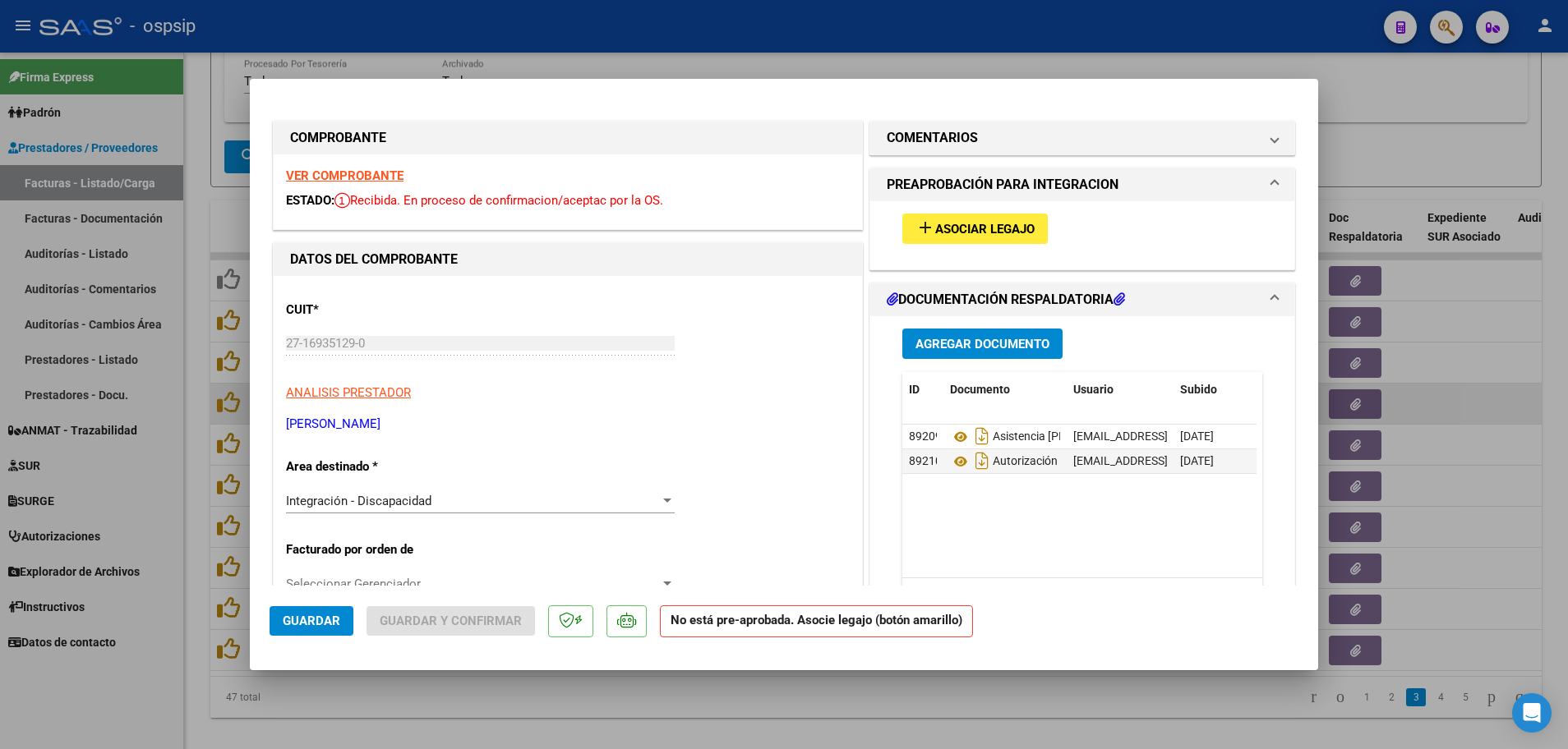
click at [383, 181] on strong "VER COMPROBANTE" at bounding box center [344, 176] width 117 height 15
click at [982, 230] on span "Asociar Legajo" at bounding box center [984, 229] width 99 height 15
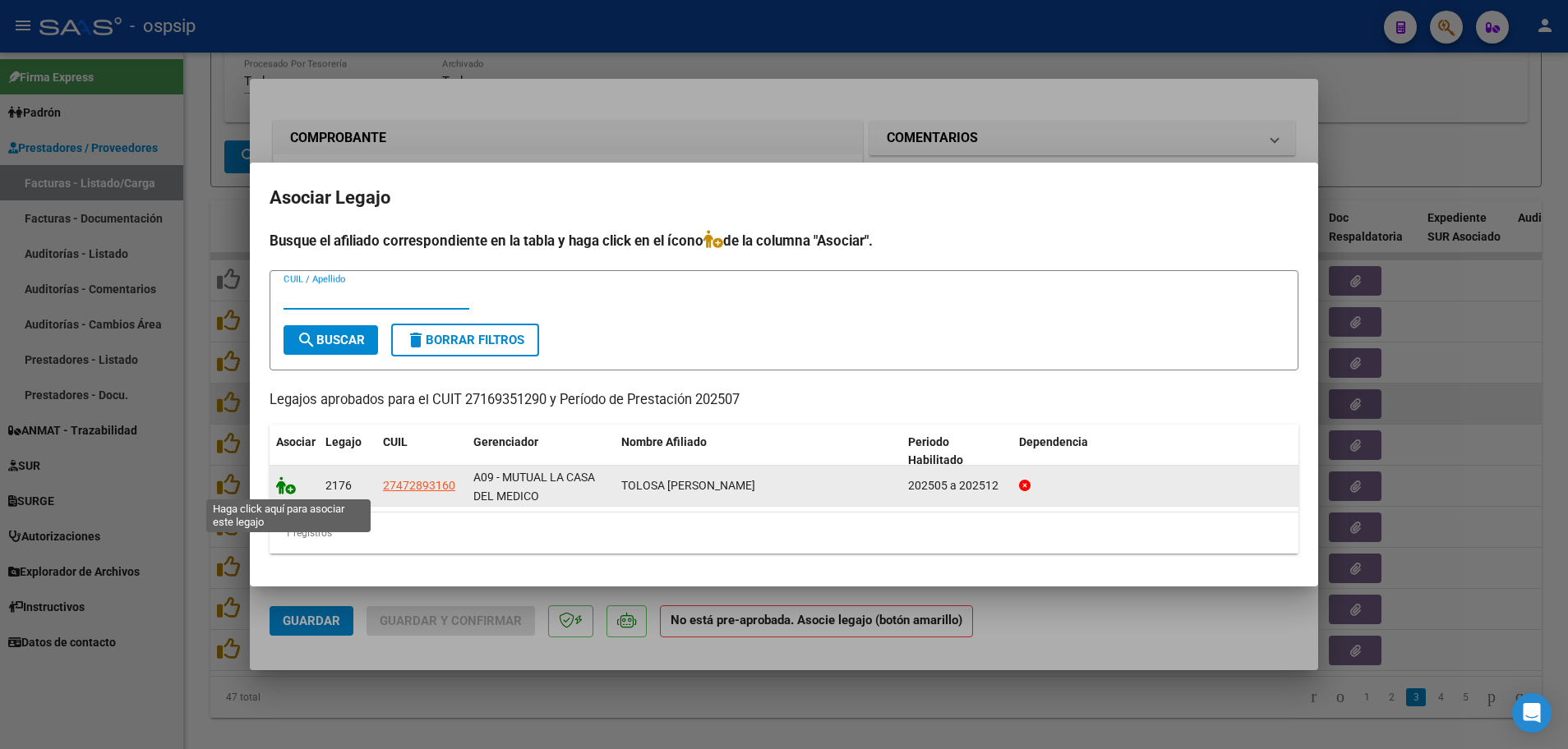
click at [290, 489] on icon at bounding box center [285, 485] width 19 height 18
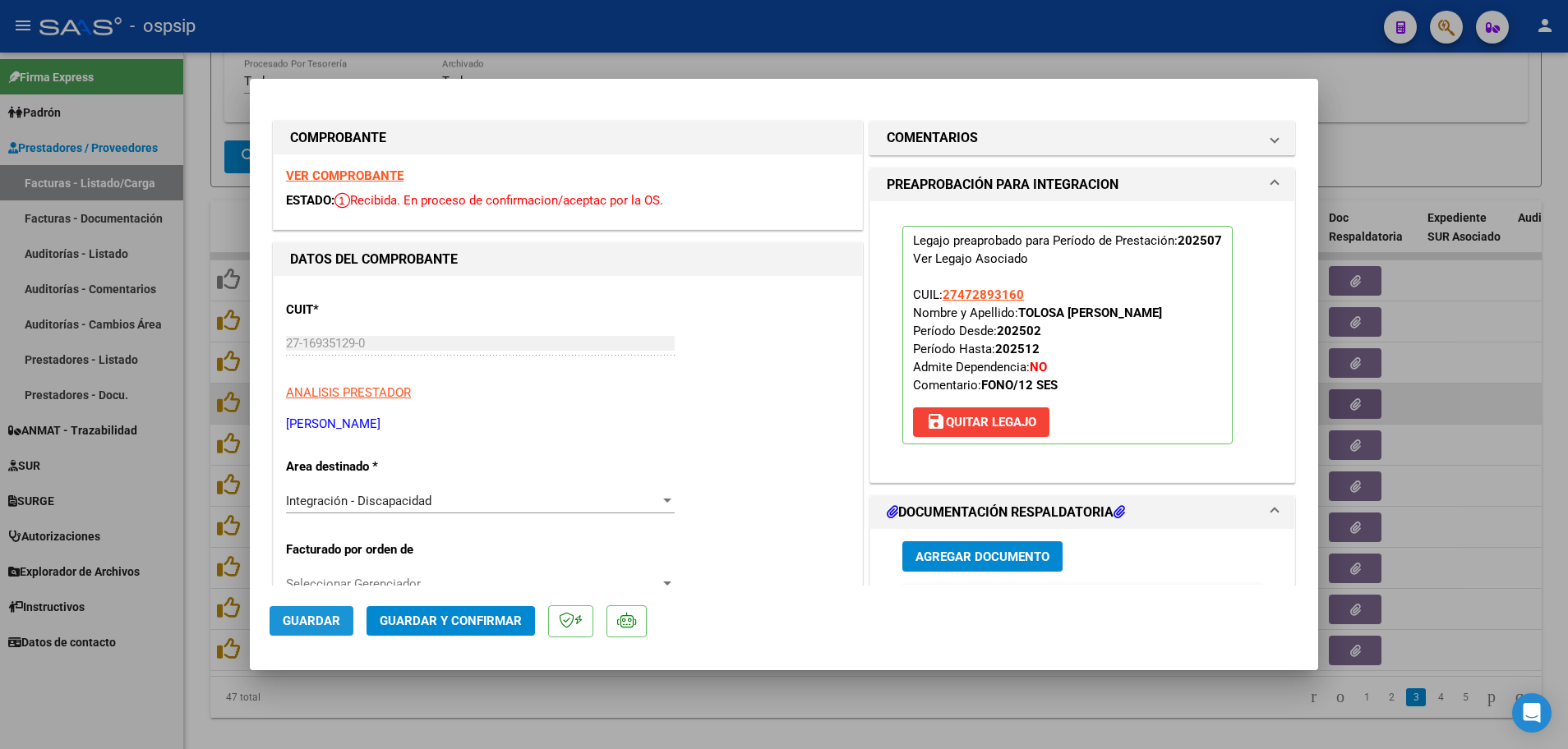
click at [320, 618] on span "Guardar" at bounding box center [312, 621] width 57 height 15
click at [197, 584] on div at bounding box center [784, 374] width 1568 height 749
type input "$ 0,00"
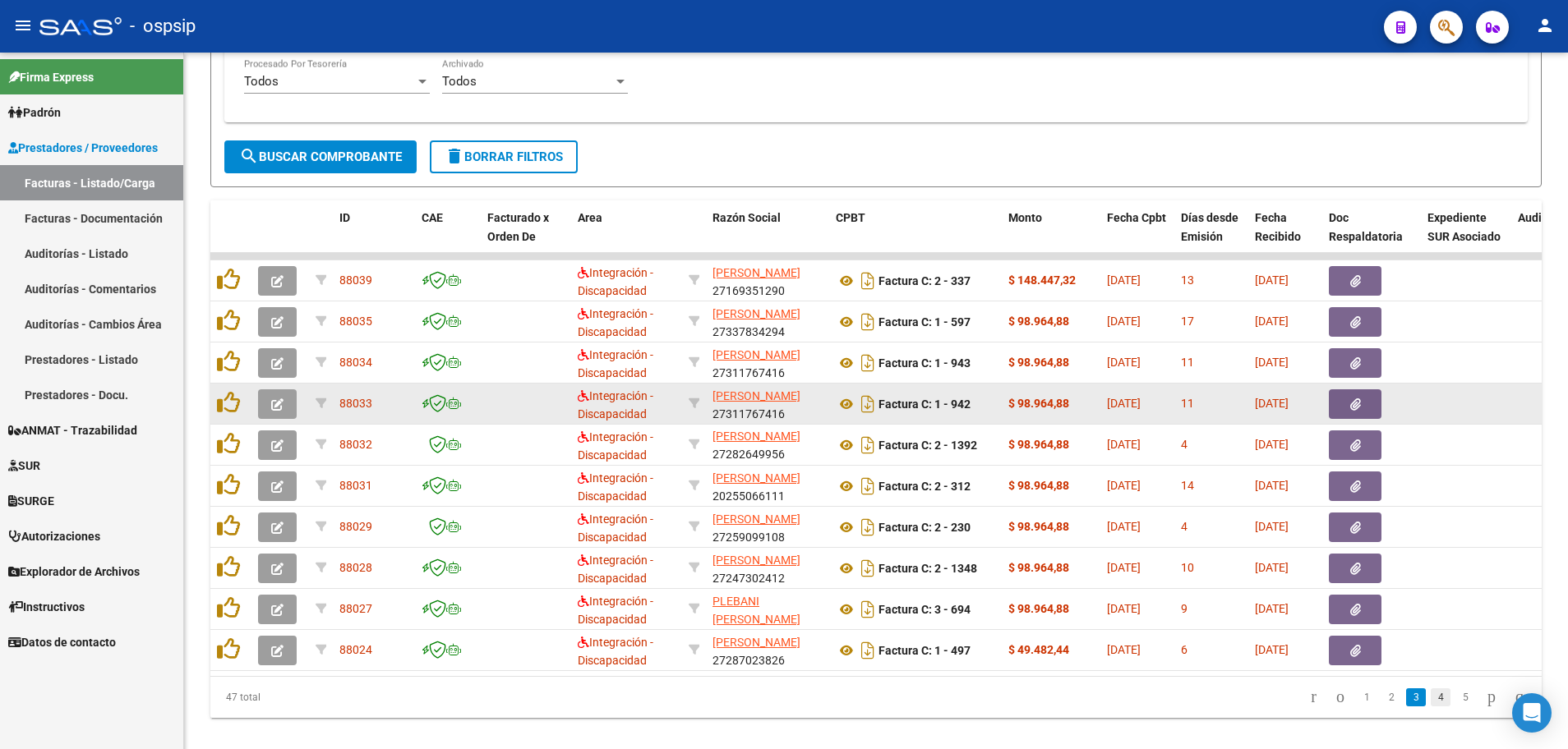
click at [1431, 706] on link "4" at bounding box center [1440, 697] width 19 height 18
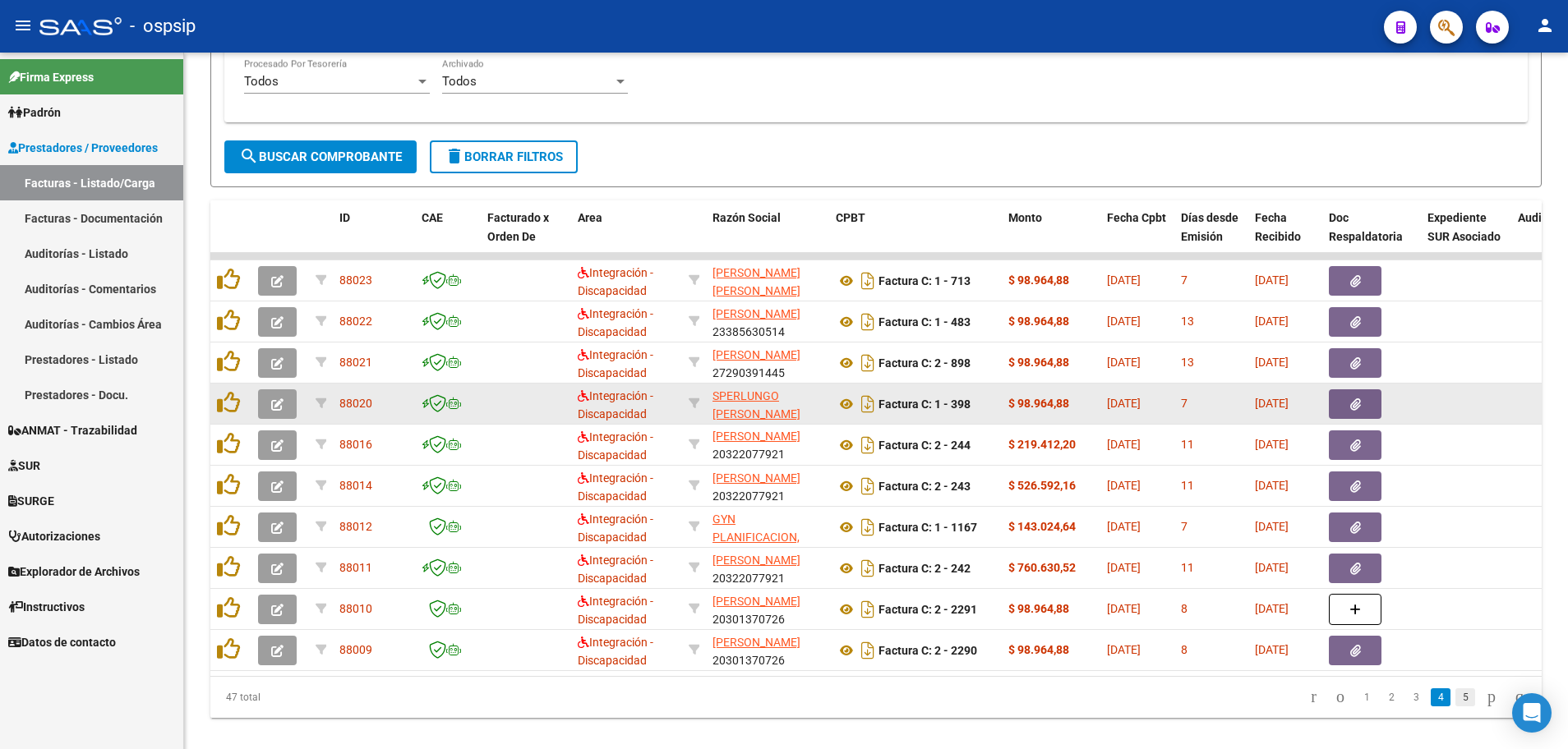
click at [1455, 706] on link "5" at bounding box center [1464, 697] width 19 height 18
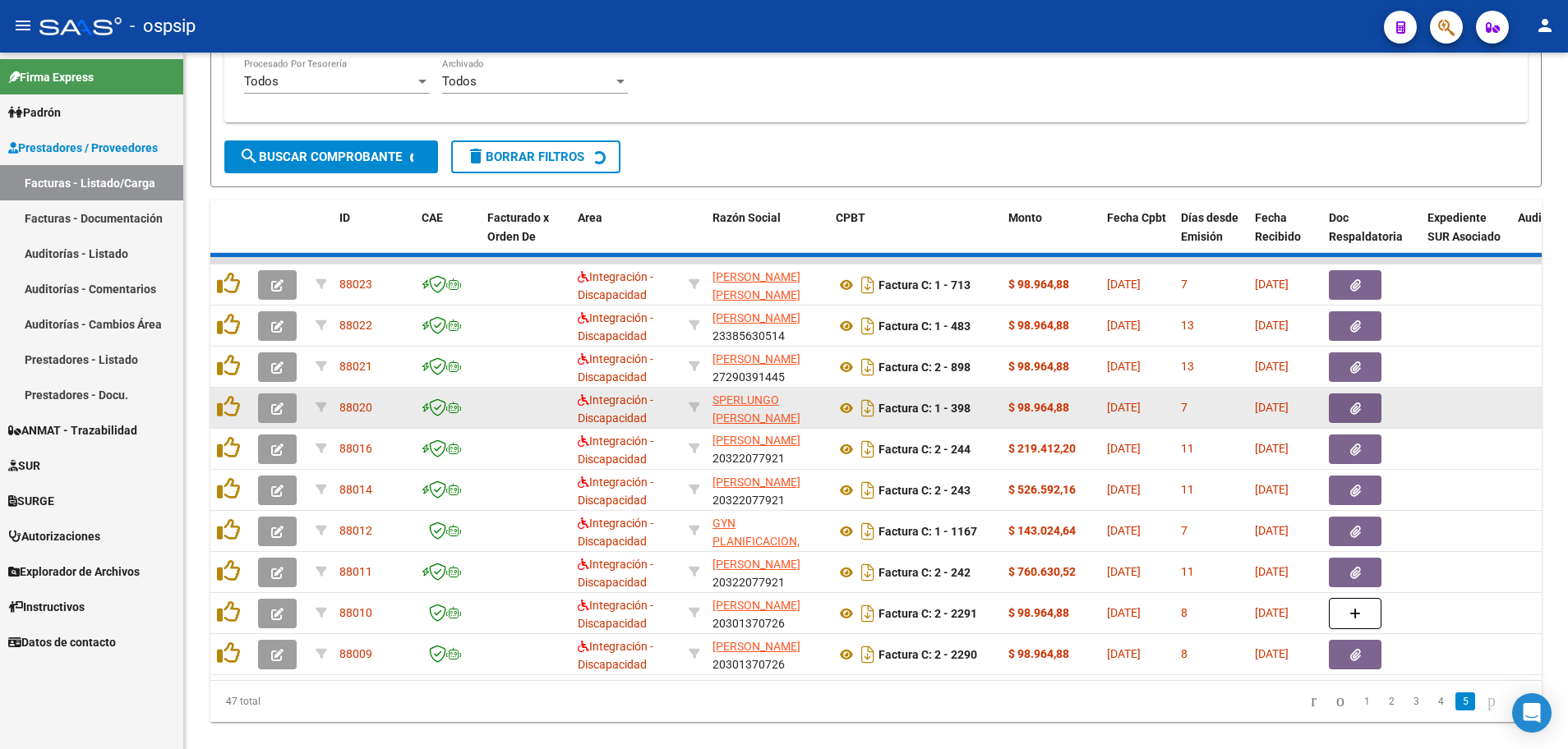
scroll to position [403, 0]
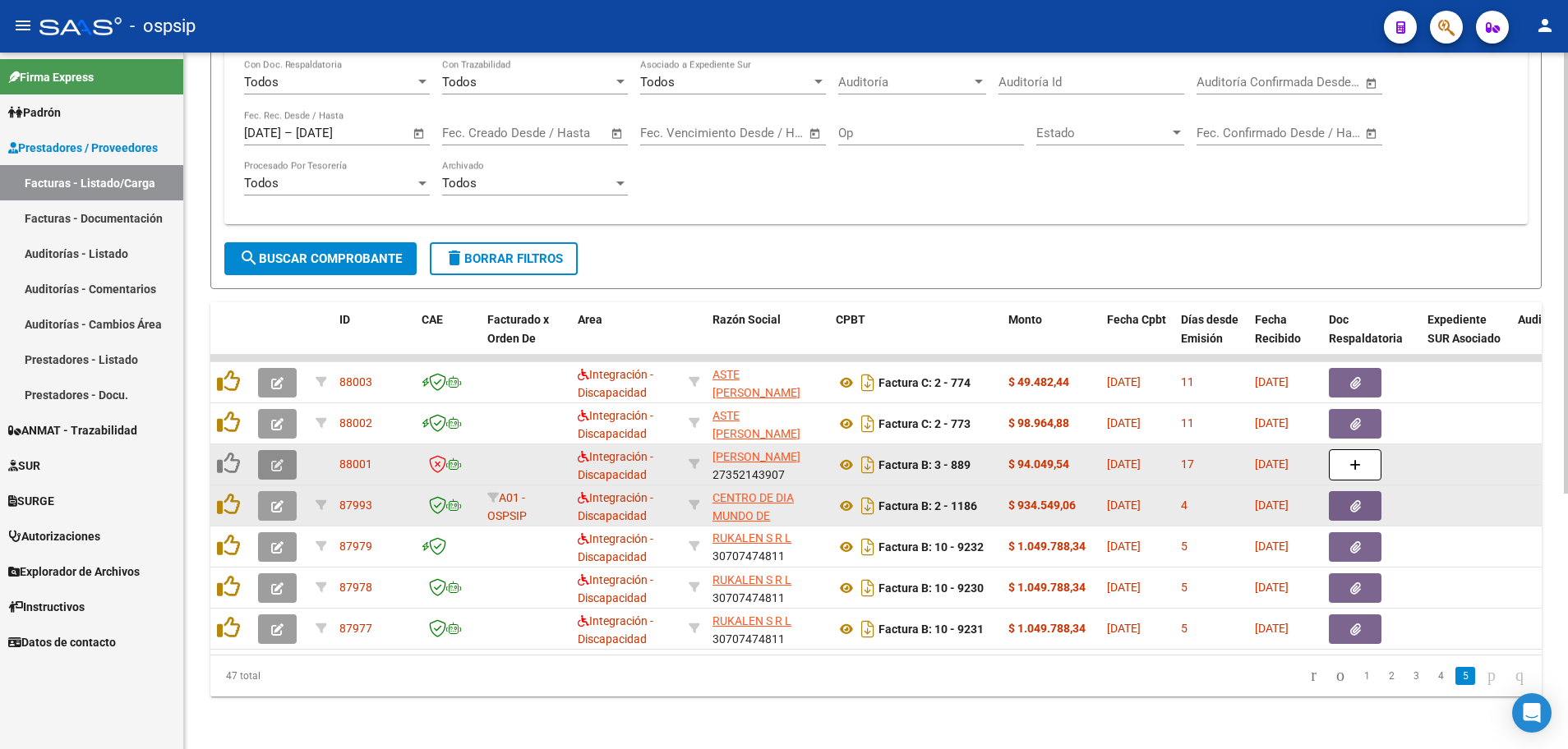
click at [272, 460] on icon "button" at bounding box center [277, 465] width 12 height 12
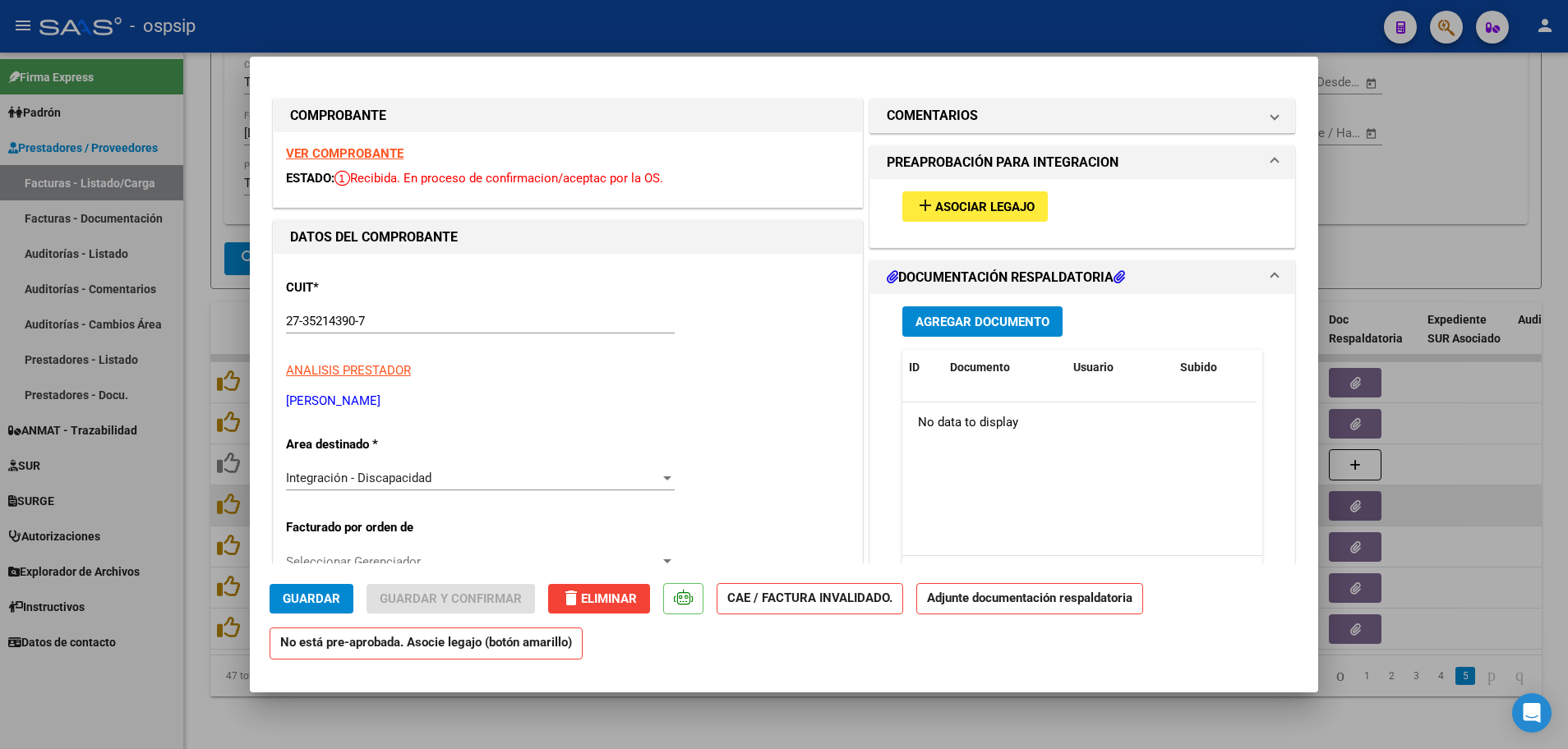
click at [377, 158] on strong "VER COMPROBANTE" at bounding box center [344, 153] width 117 height 15
click at [979, 197] on button "add Asociar Legajo" at bounding box center [974, 206] width 145 height 31
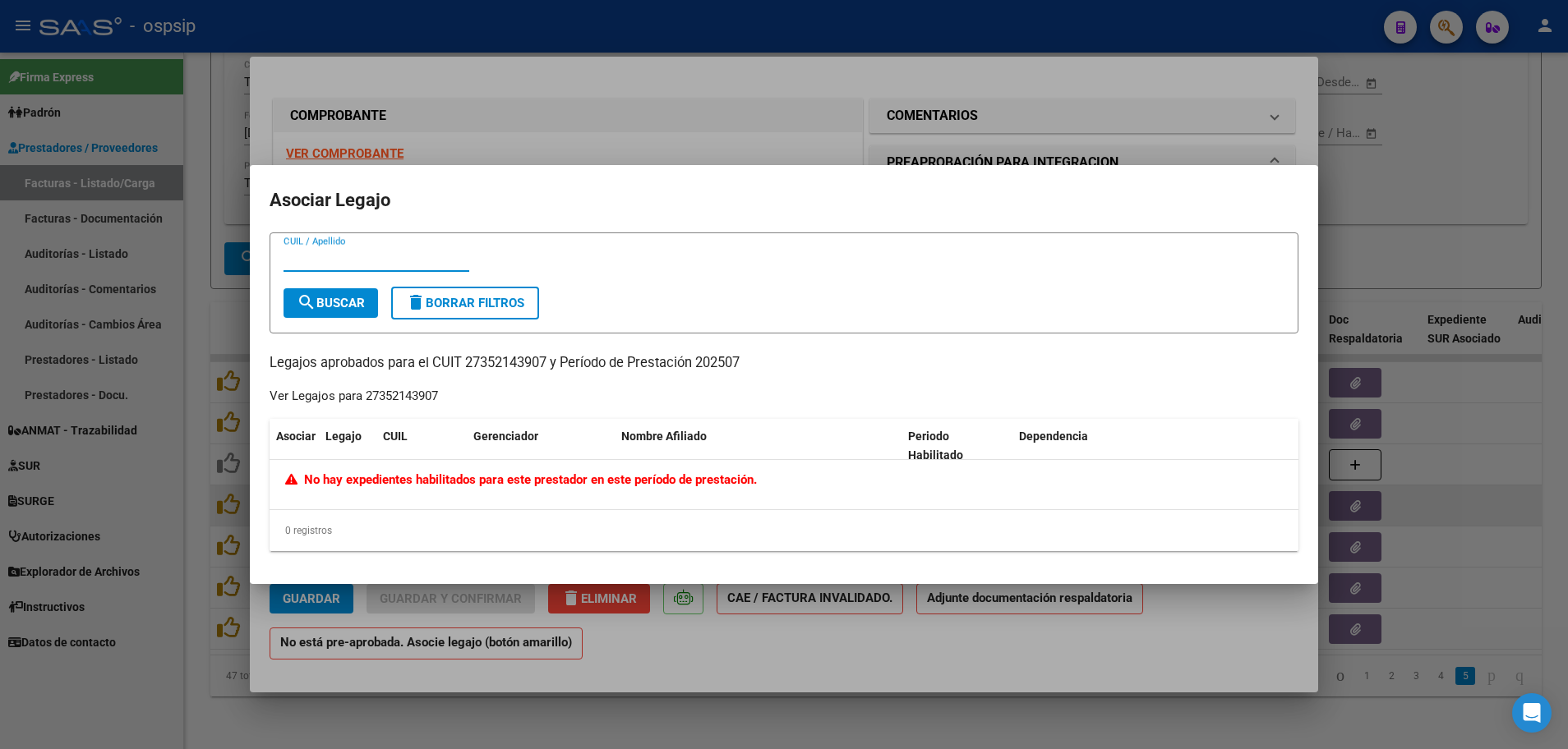
click at [189, 555] on div at bounding box center [784, 374] width 1568 height 749
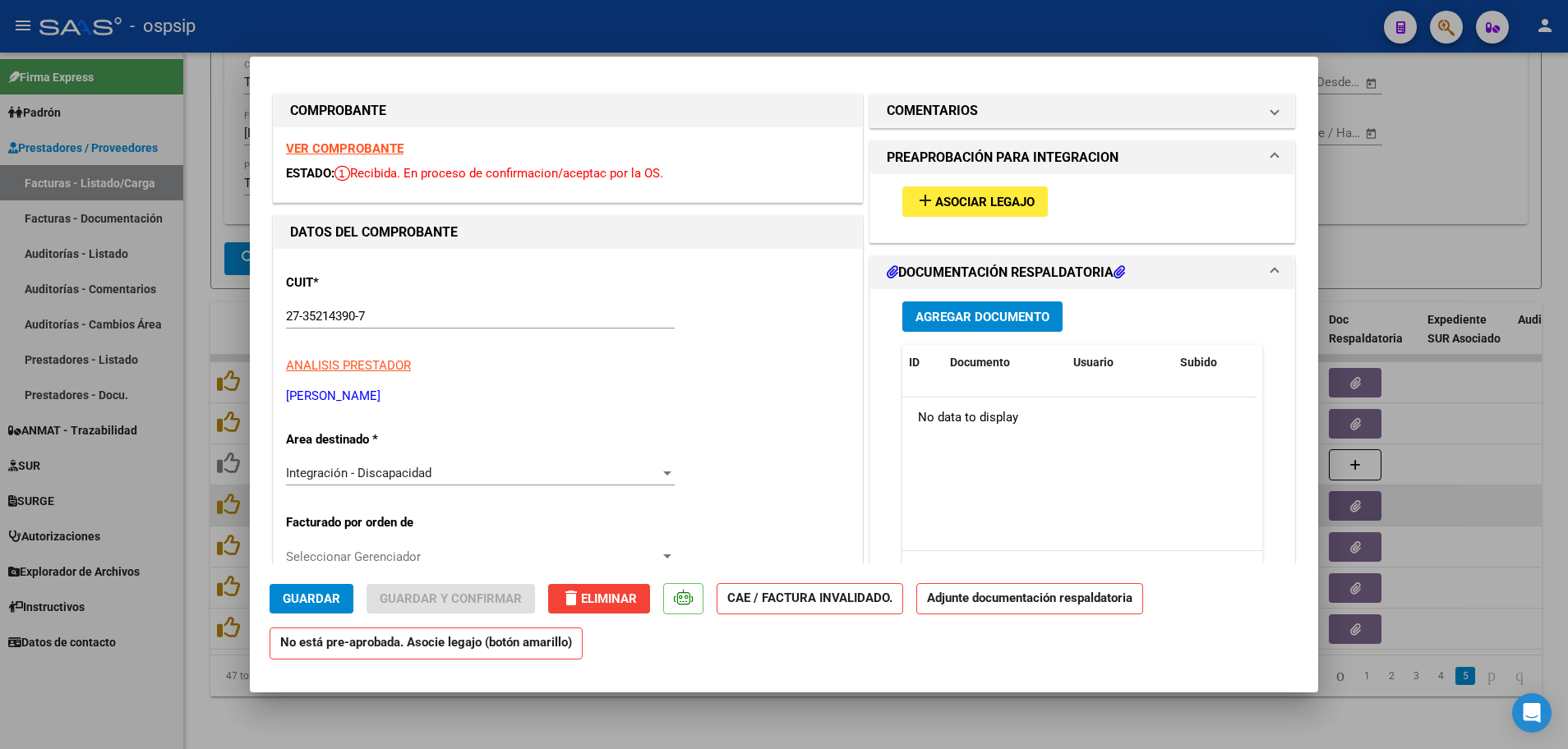
scroll to position [0, 0]
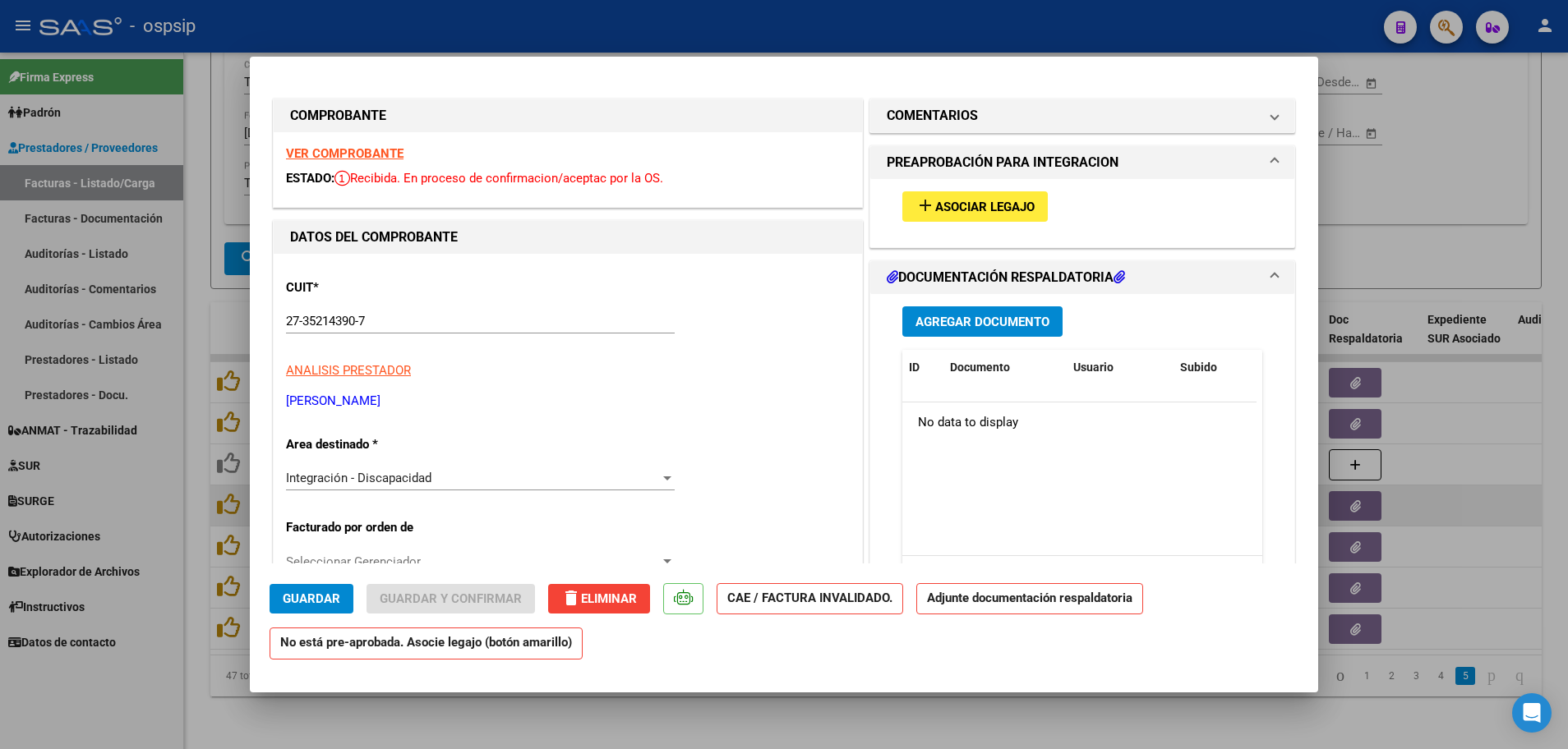
click at [978, 211] on span "Asociar Legajo" at bounding box center [984, 207] width 99 height 15
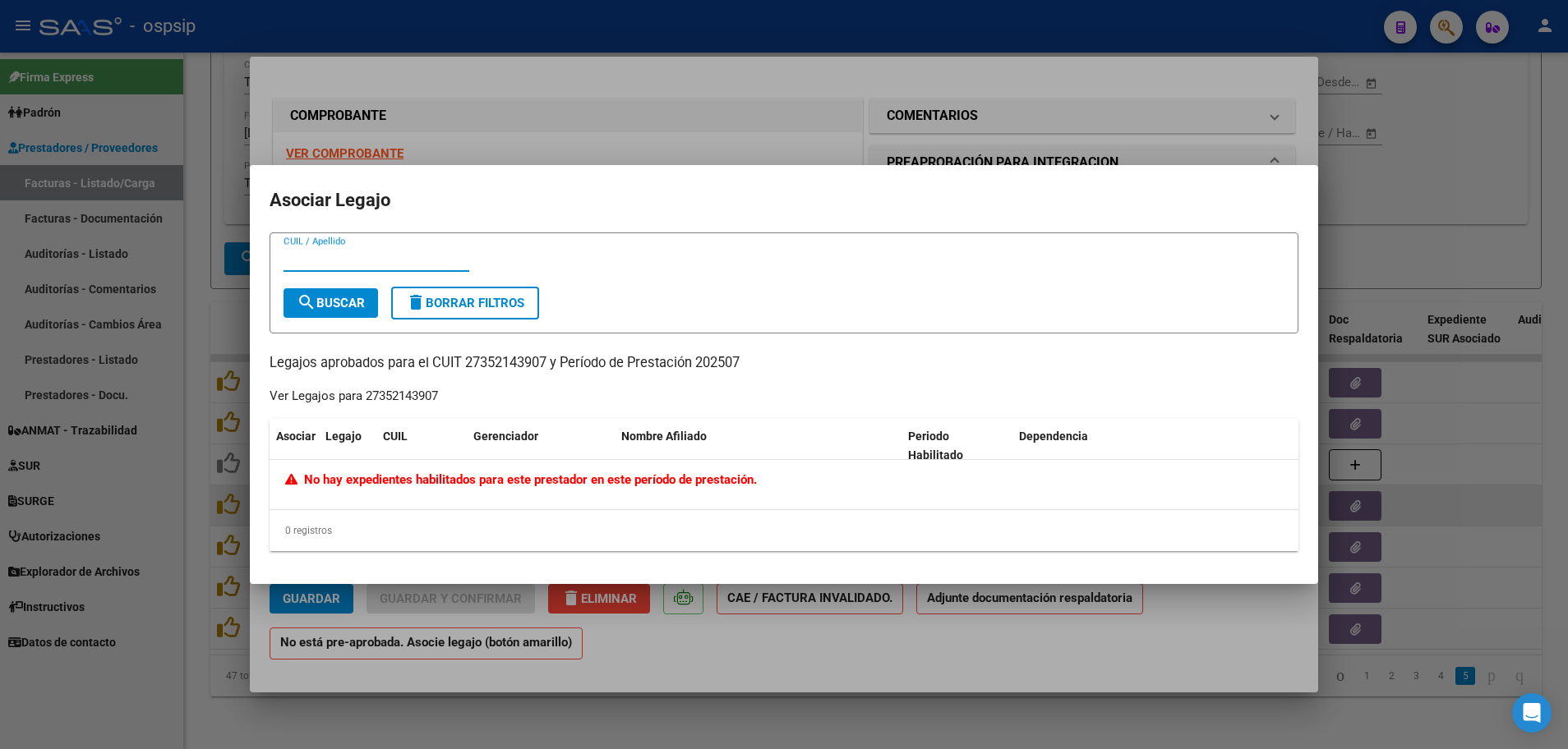
click at [199, 467] on div at bounding box center [784, 374] width 1568 height 749
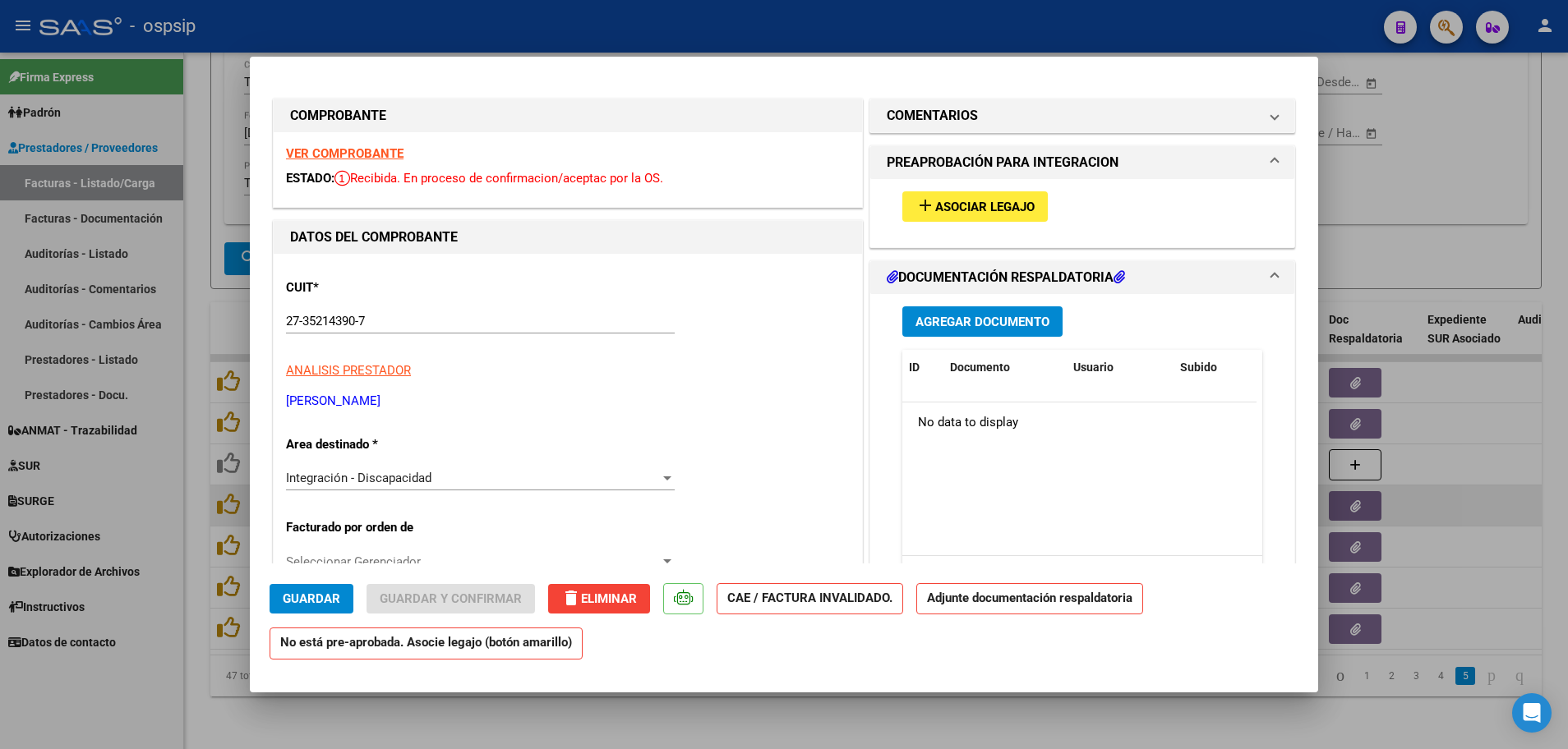
click at [192, 603] on div at bounding box center [784, 374] width 1568 height 749
type input "$ 0,00"
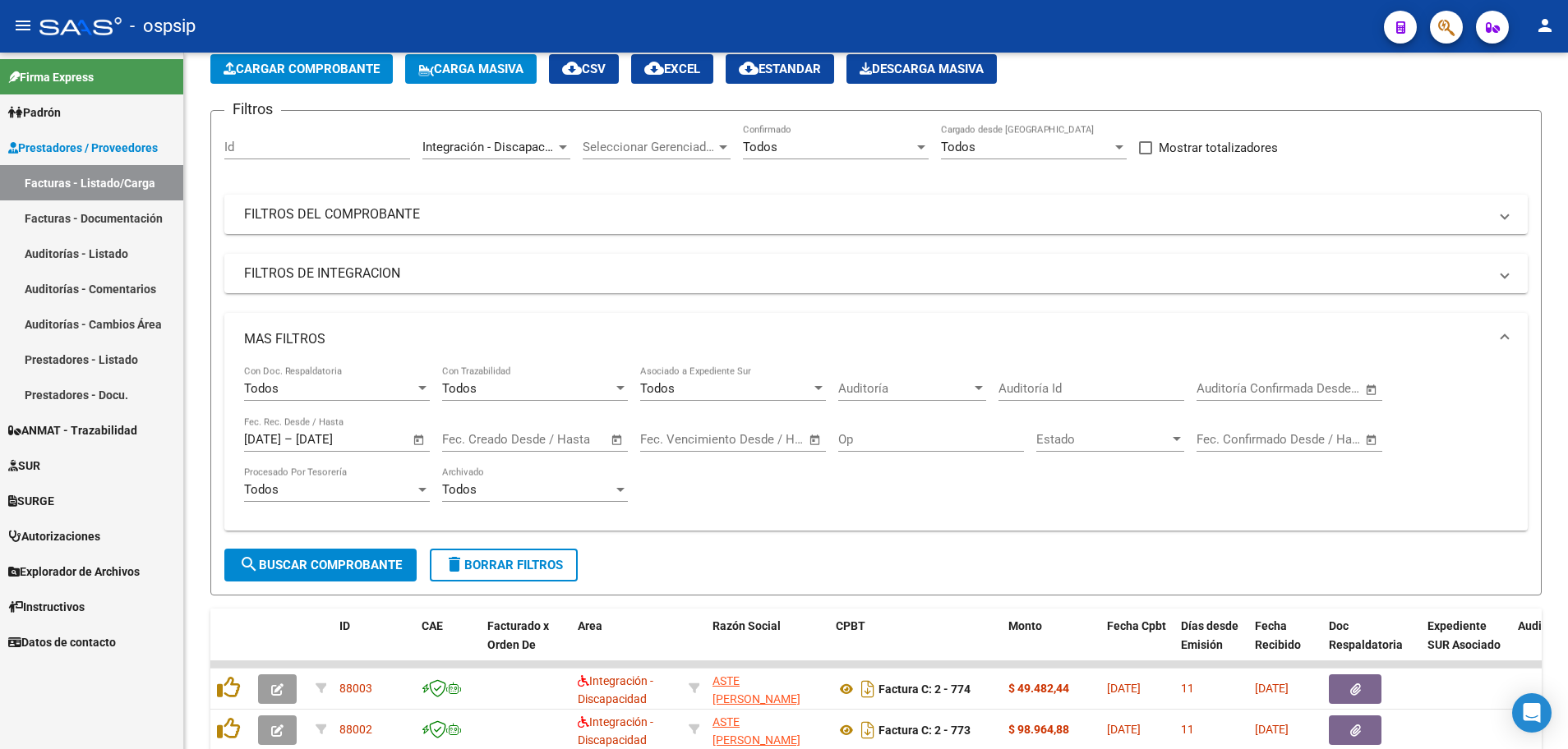
scroll to position [75, 0]
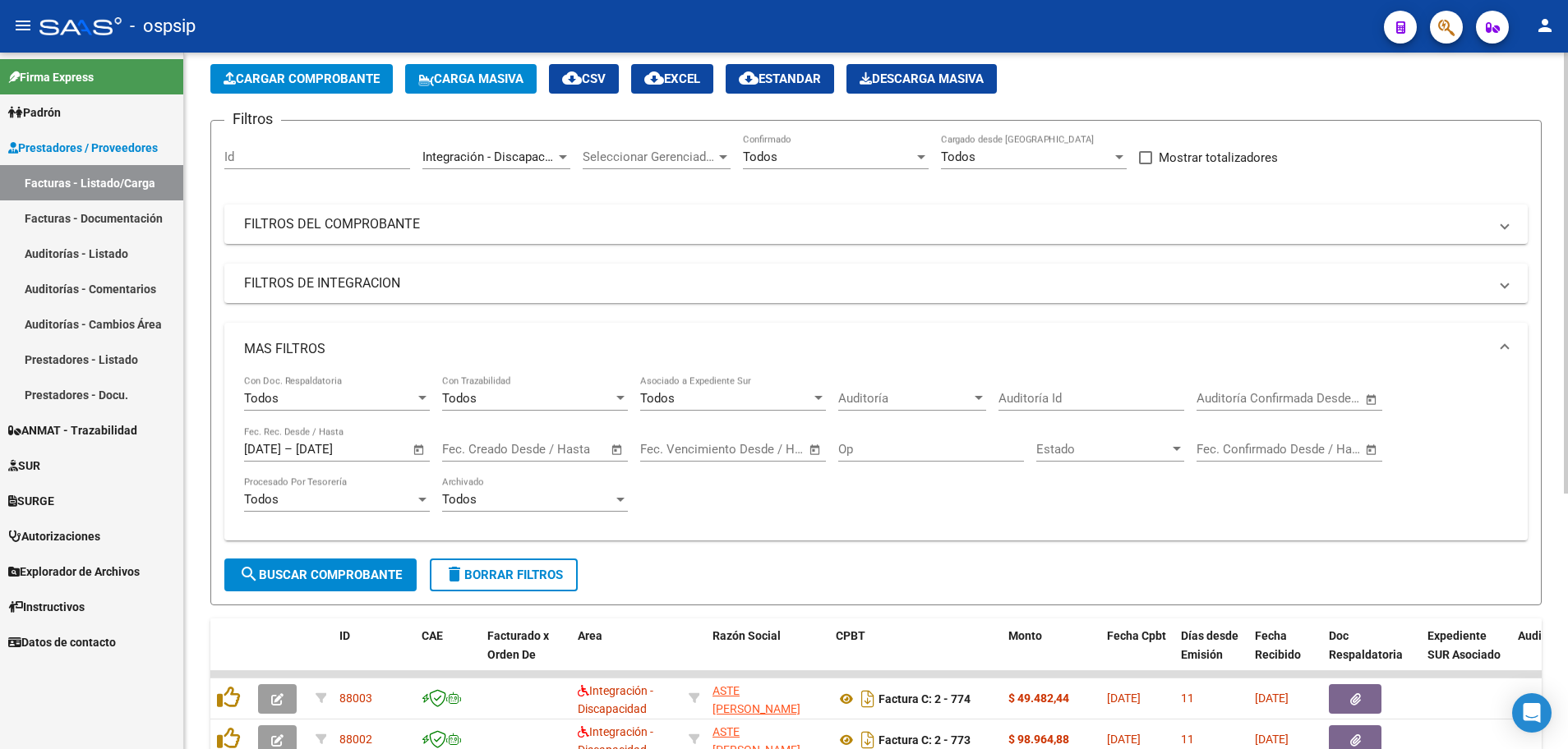
click at [692, 78] on span "cloud_download EXCEL" at bounding box center [672, 79] width 56 height 15
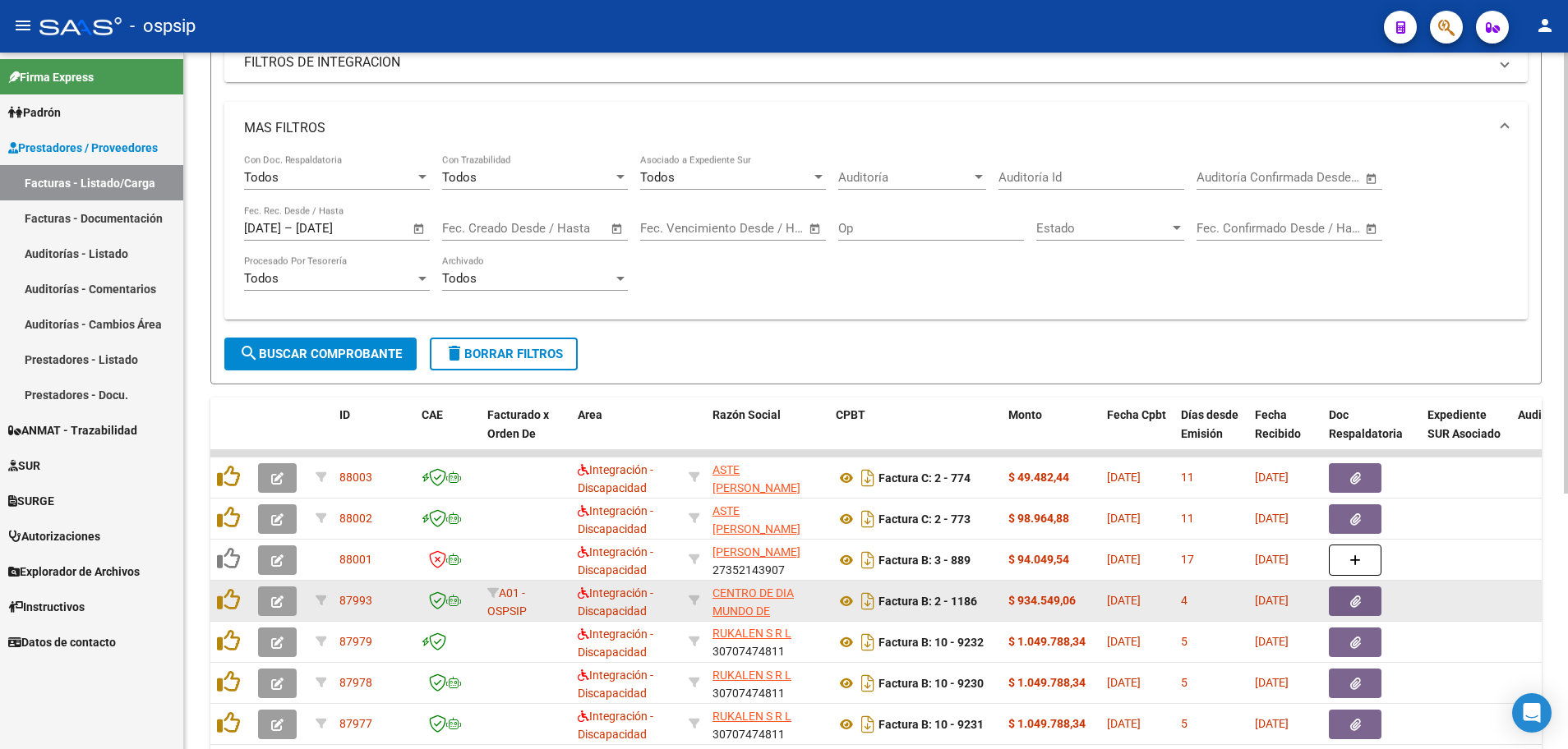
scroll to position [403, 0]
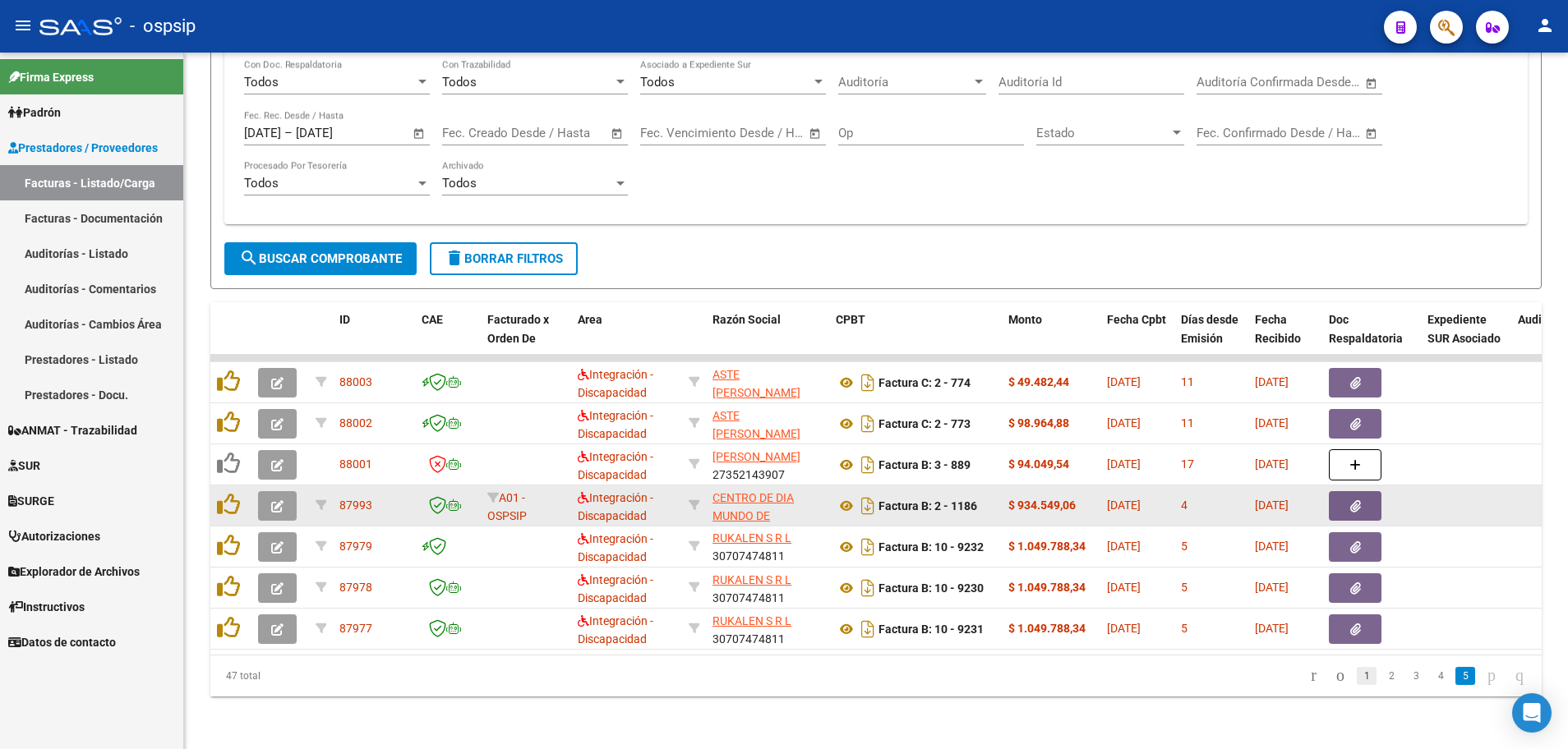
click at [1357, 680] on link "1" at bounding box center [1366, 676] width 19 height 18
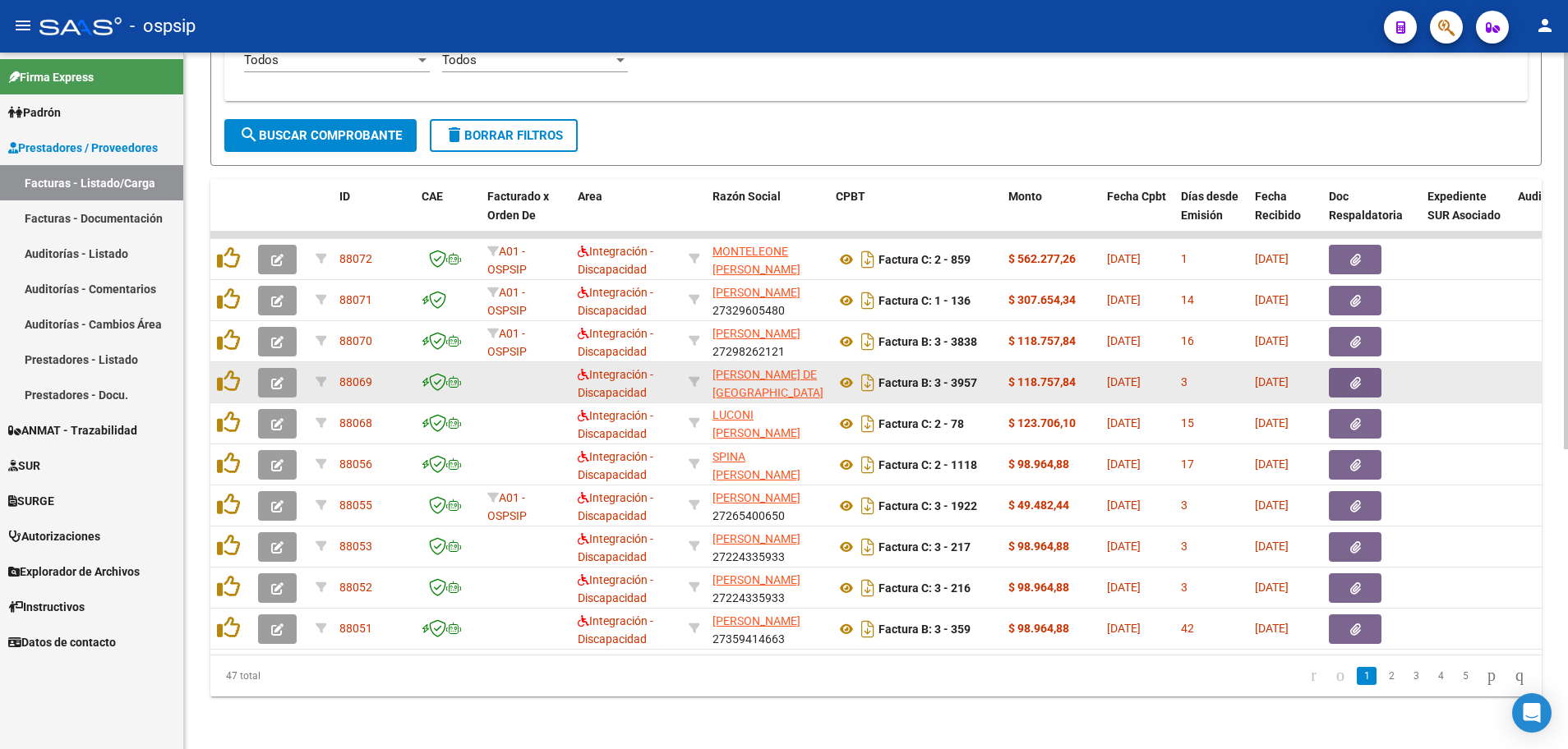
scroll to position [526, 0]
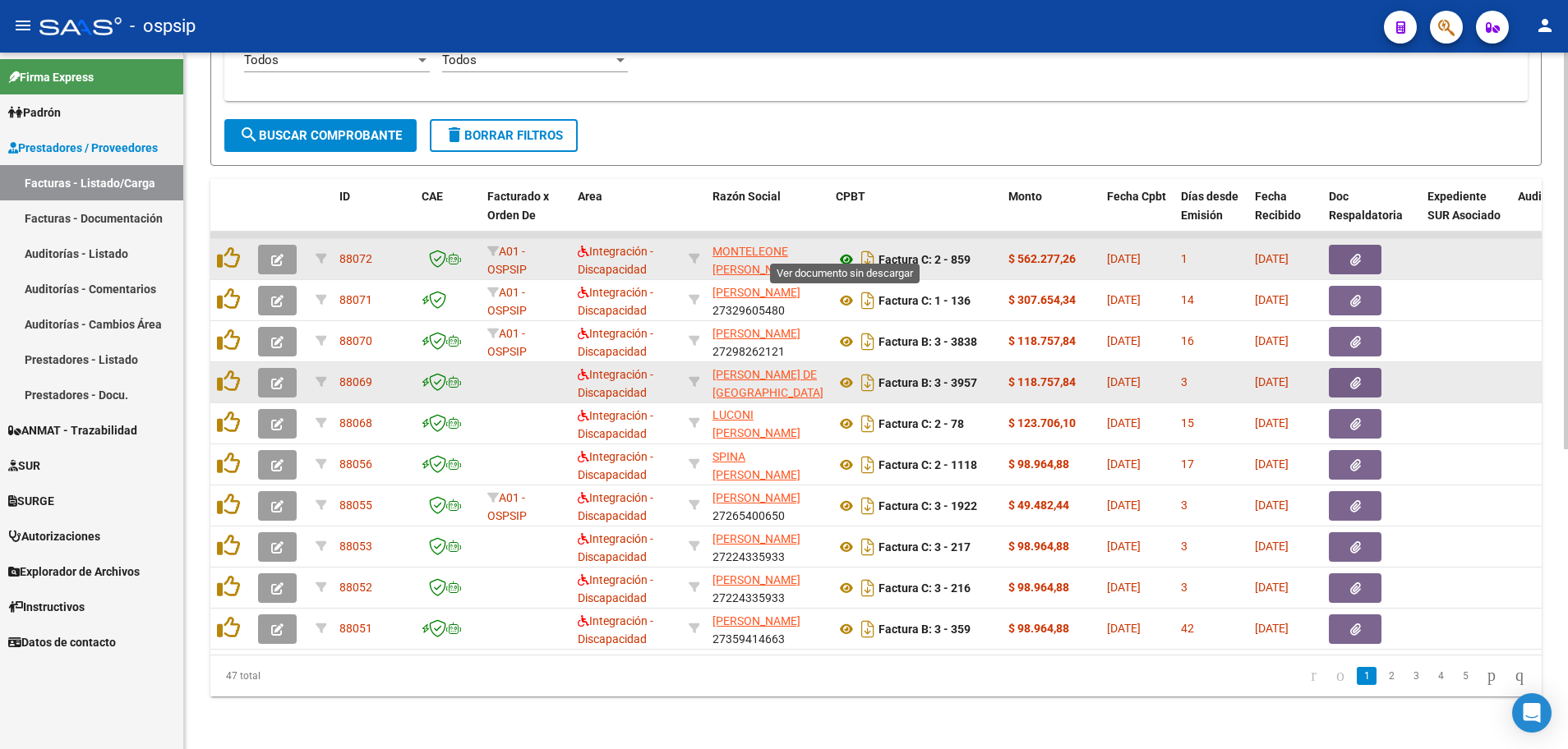
click at [845, 250] on icon at bounding box center [846, 259] width 21 height 19
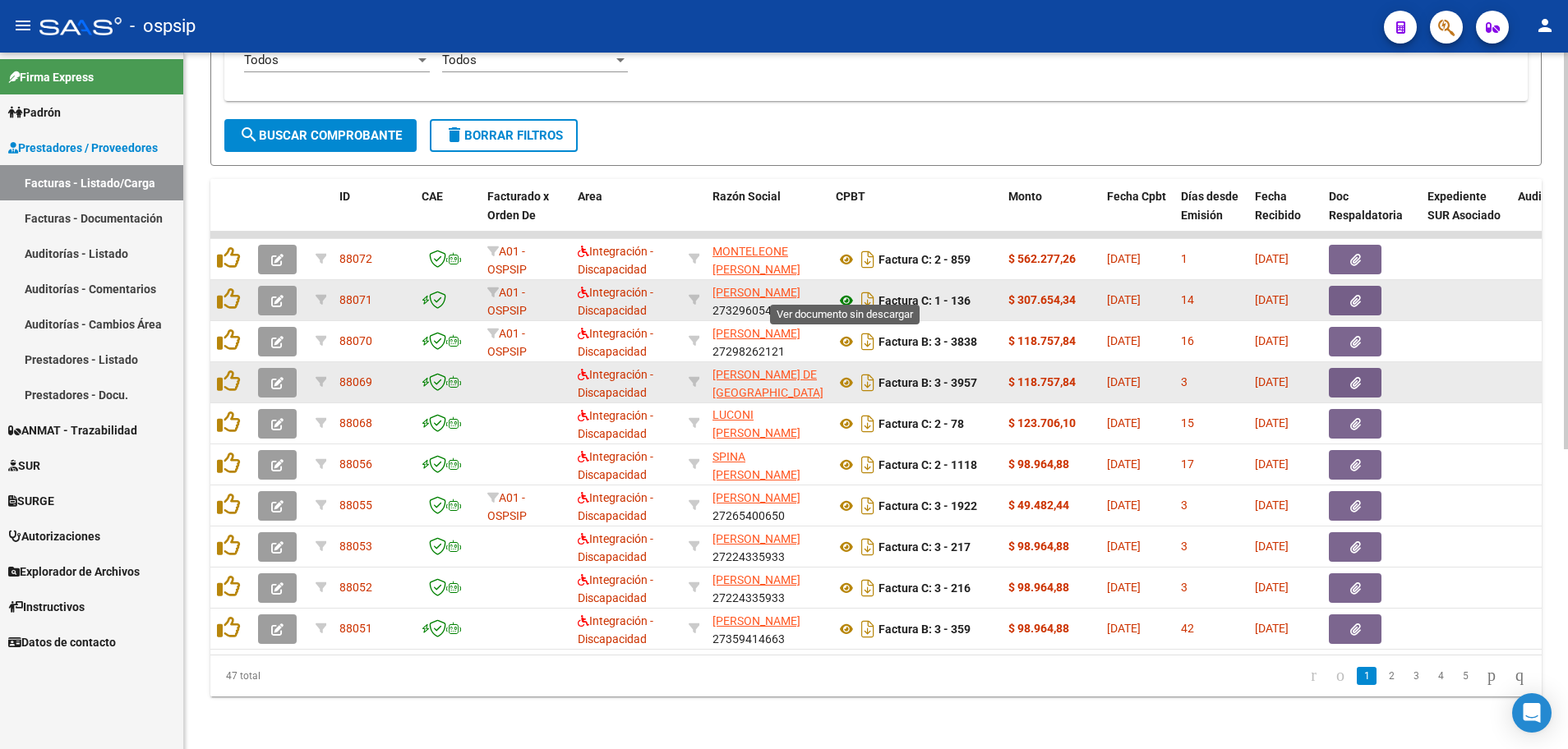
click at [843, 290] on icon at bounding box center [846, 300] width 21 height 19
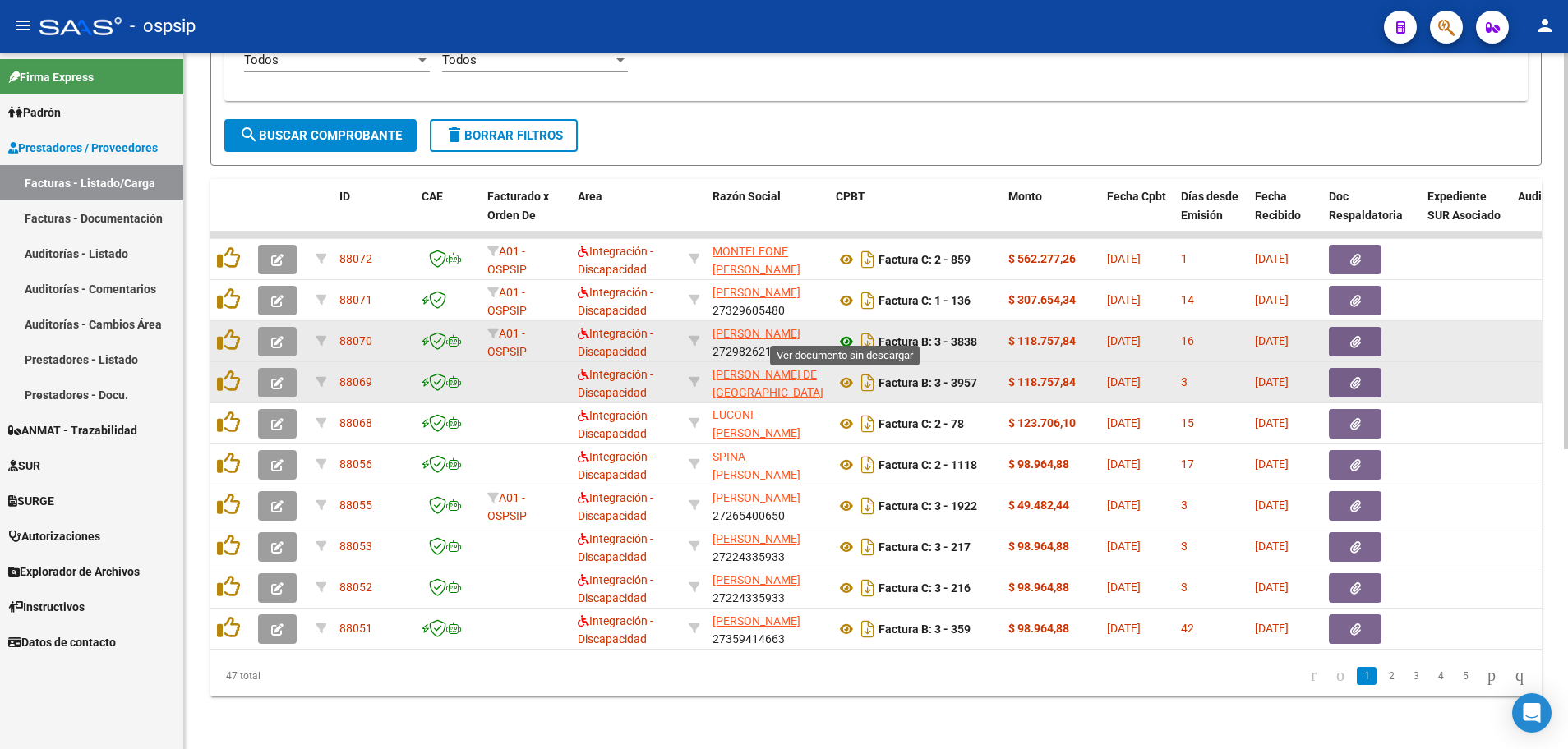
click at [850, 332] on icon at bounding box center [846, 341] width 21 height 19
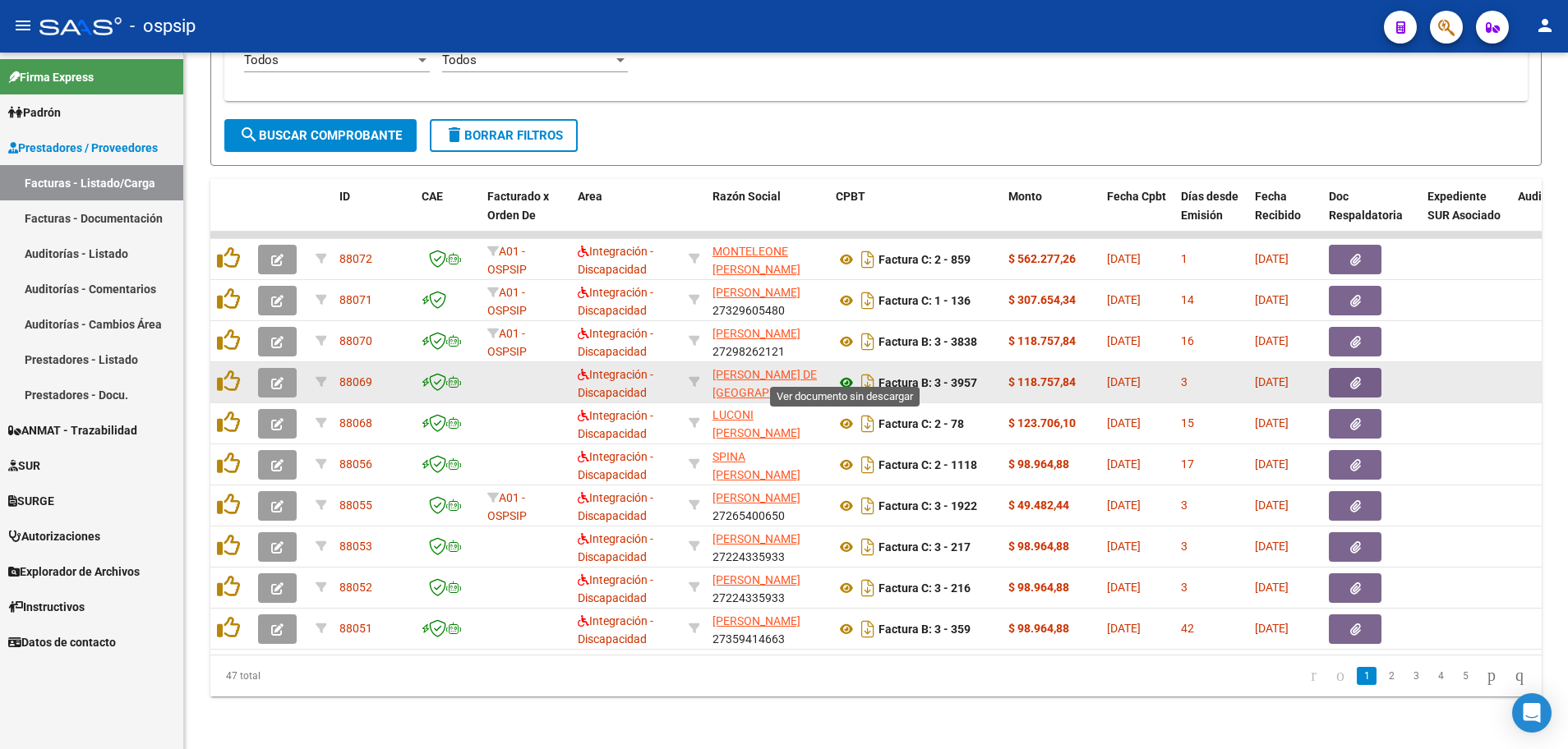
click at [847, 373] on icon at bounding box center [846, 382] width 21 height 19
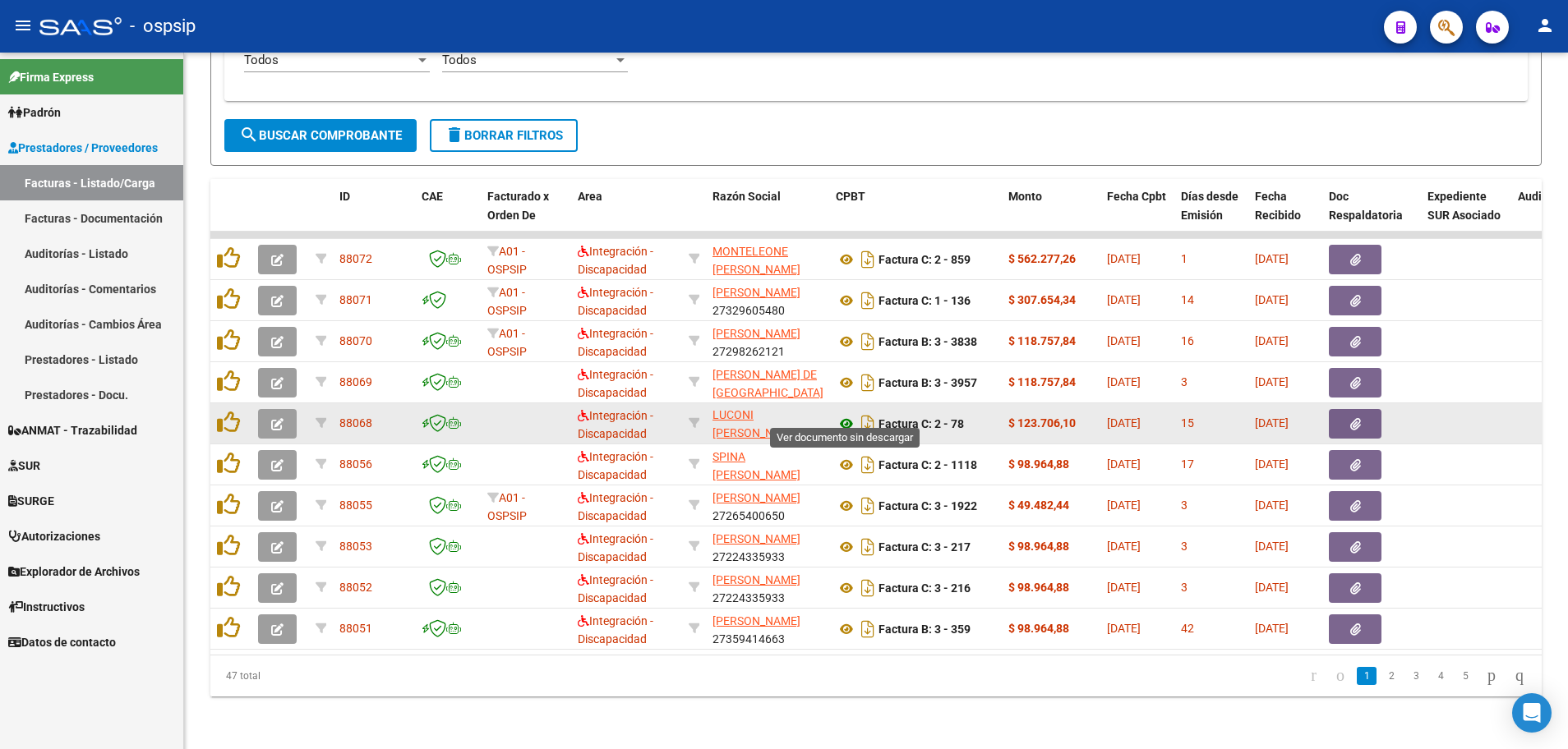
click at [845, 414] on icon at bounding box center [846, 424] width 21 height 19
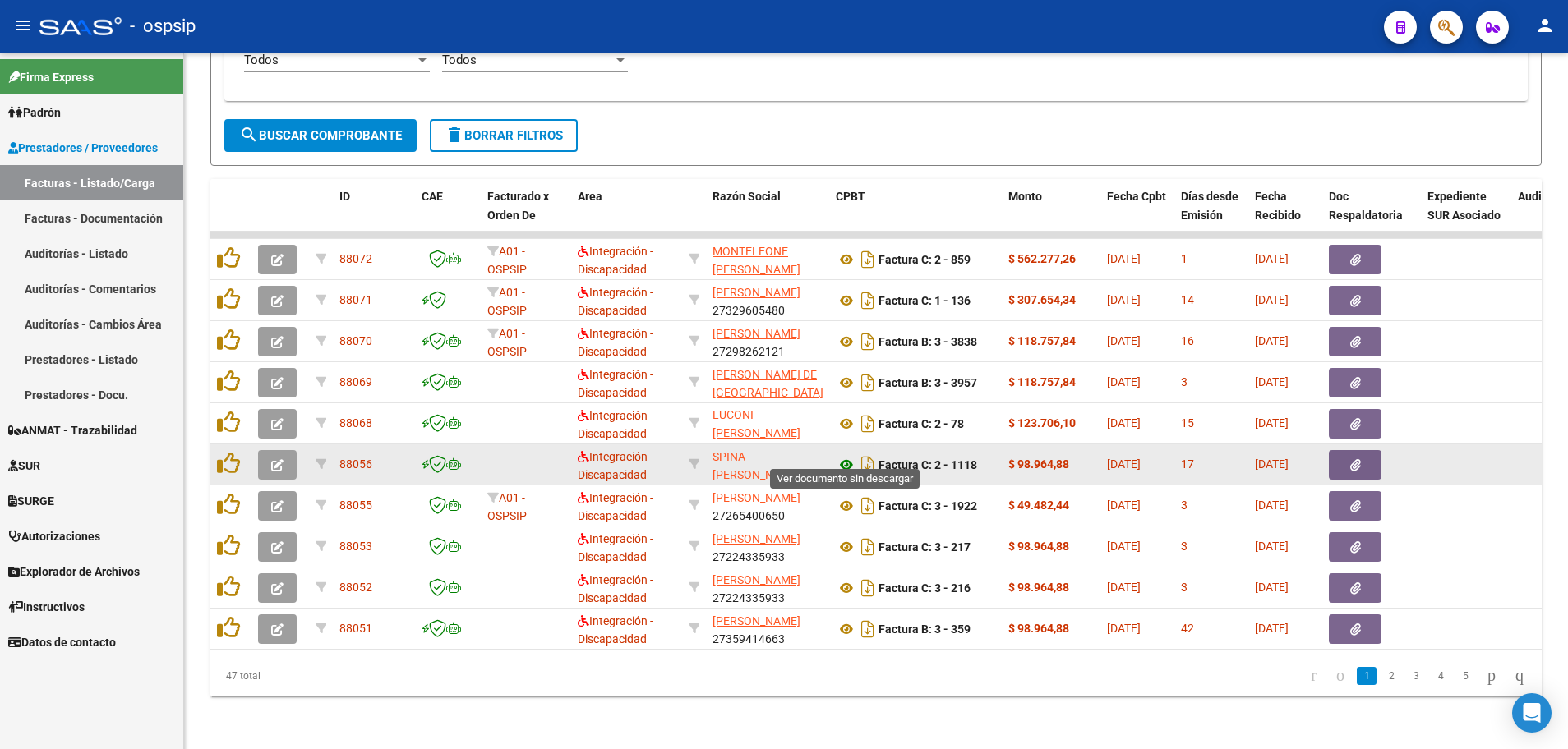
click at [850, 457] on icon at bounding box center [846, 464] width 21 height 19
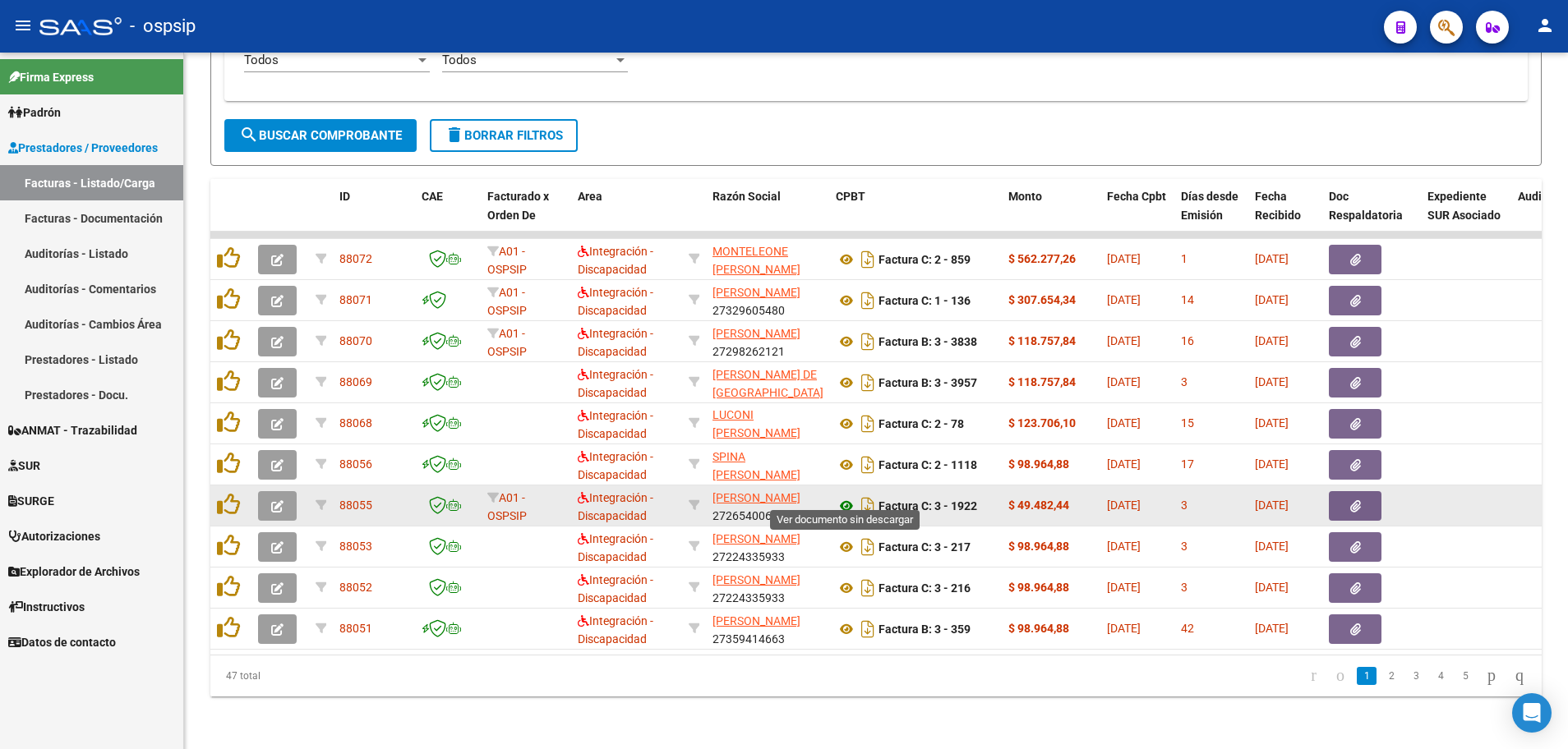
click at [844, 497] on icon at bounding box center [846, 506] width 21 height 19
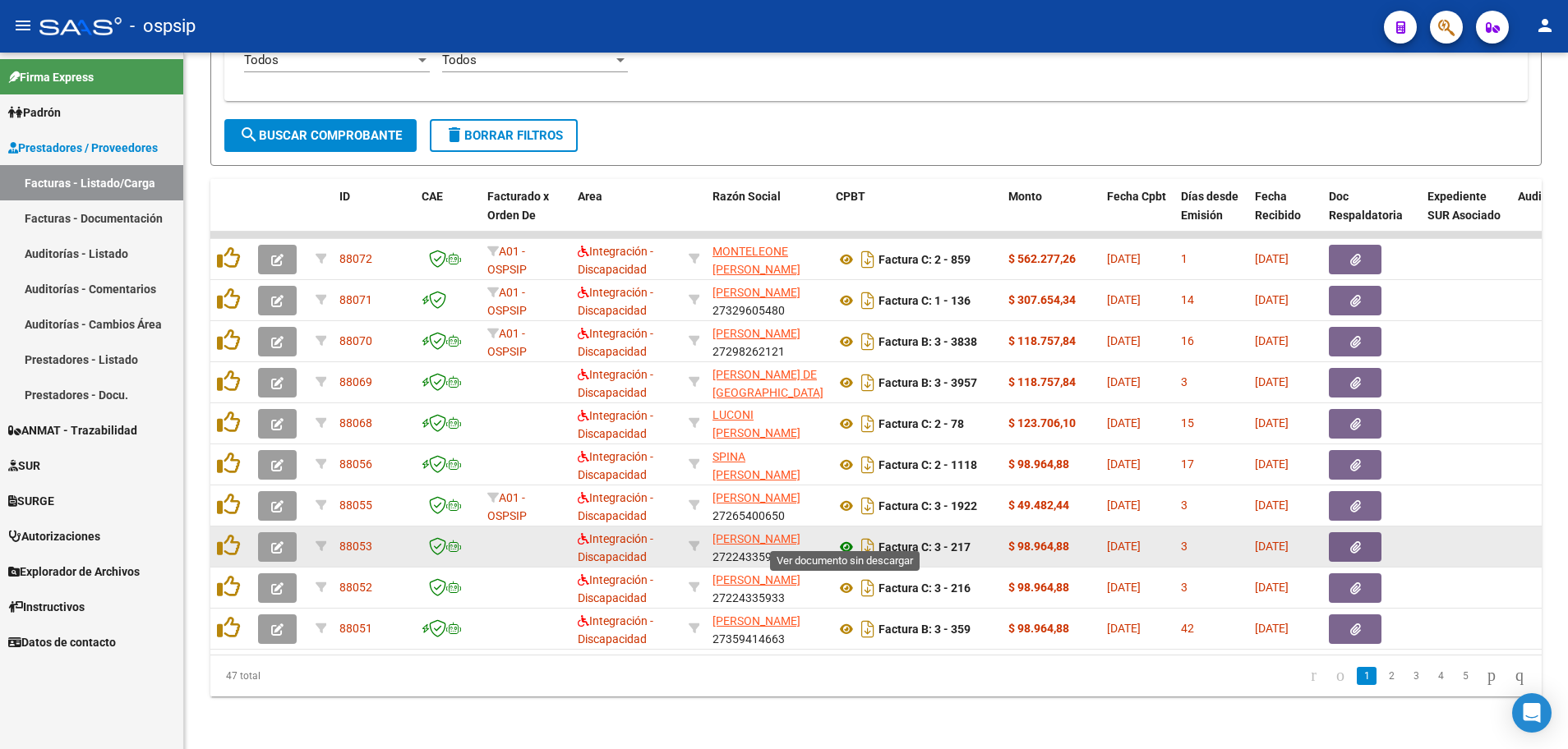
click at [840, 537] on icon at bounding box center [846, 546] width 21 height 19
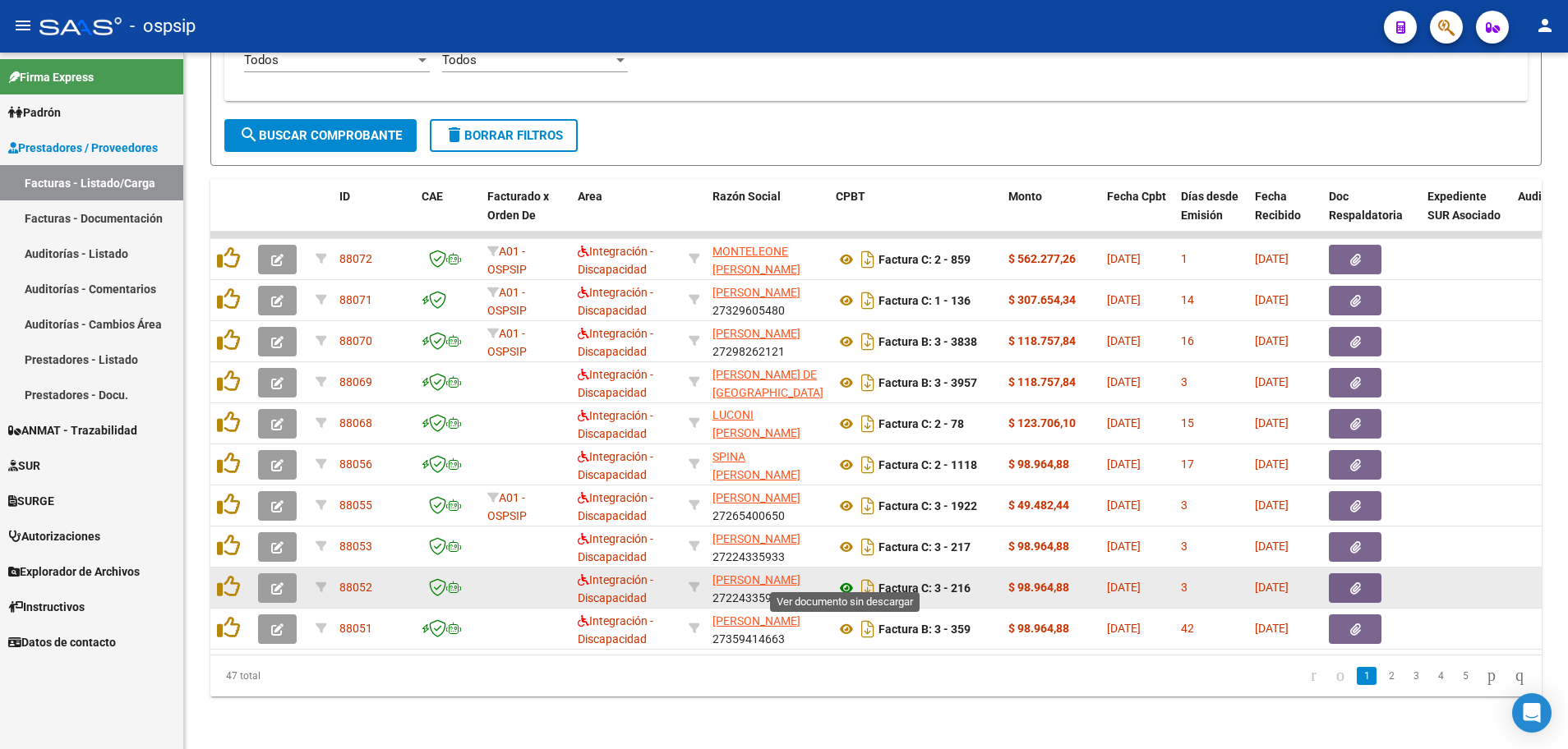
click at [850, 583] on icon at bounding box center [846, 587] width 21 height 19
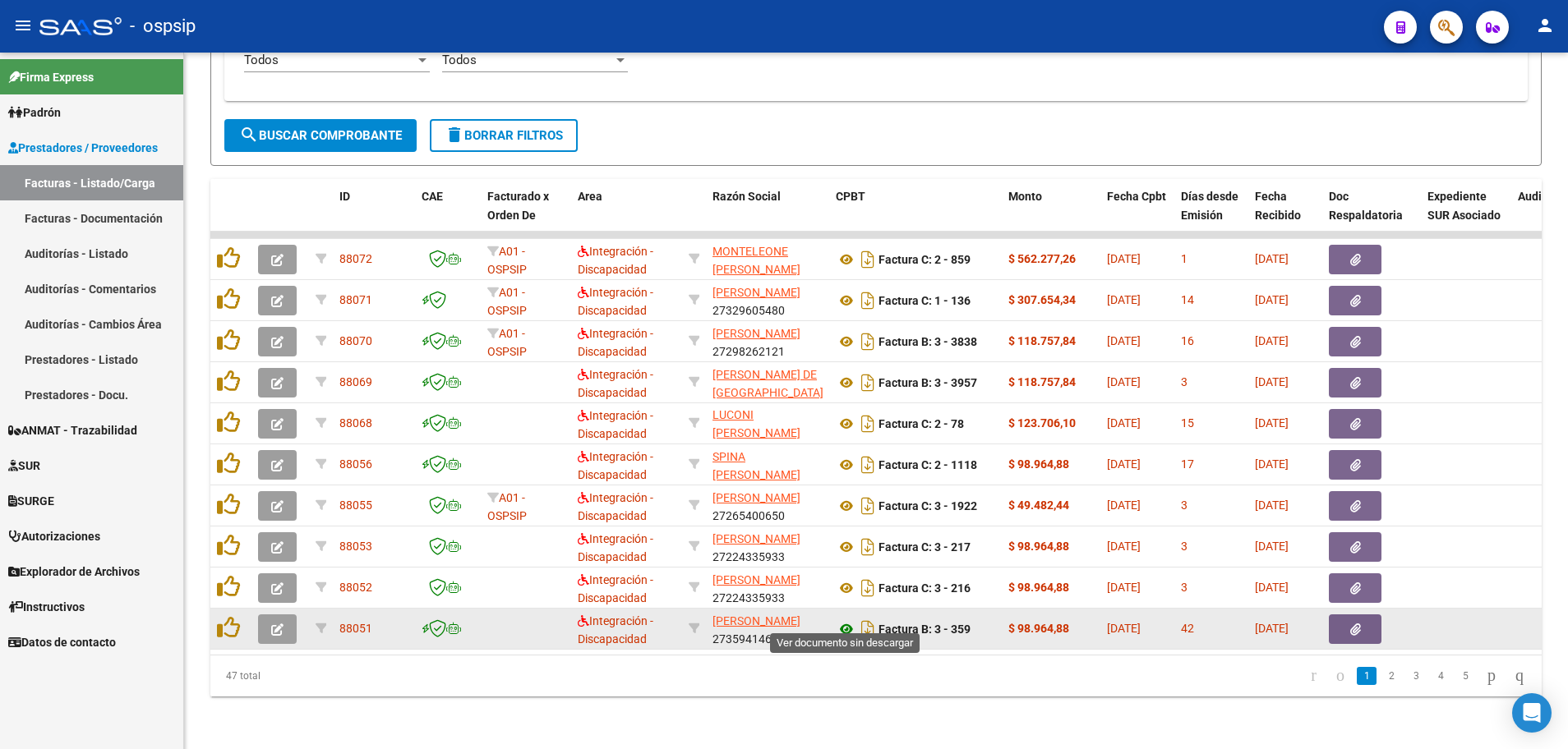
click at [850, 620] on icon at bounding box center [846, 629] width 21 height 19
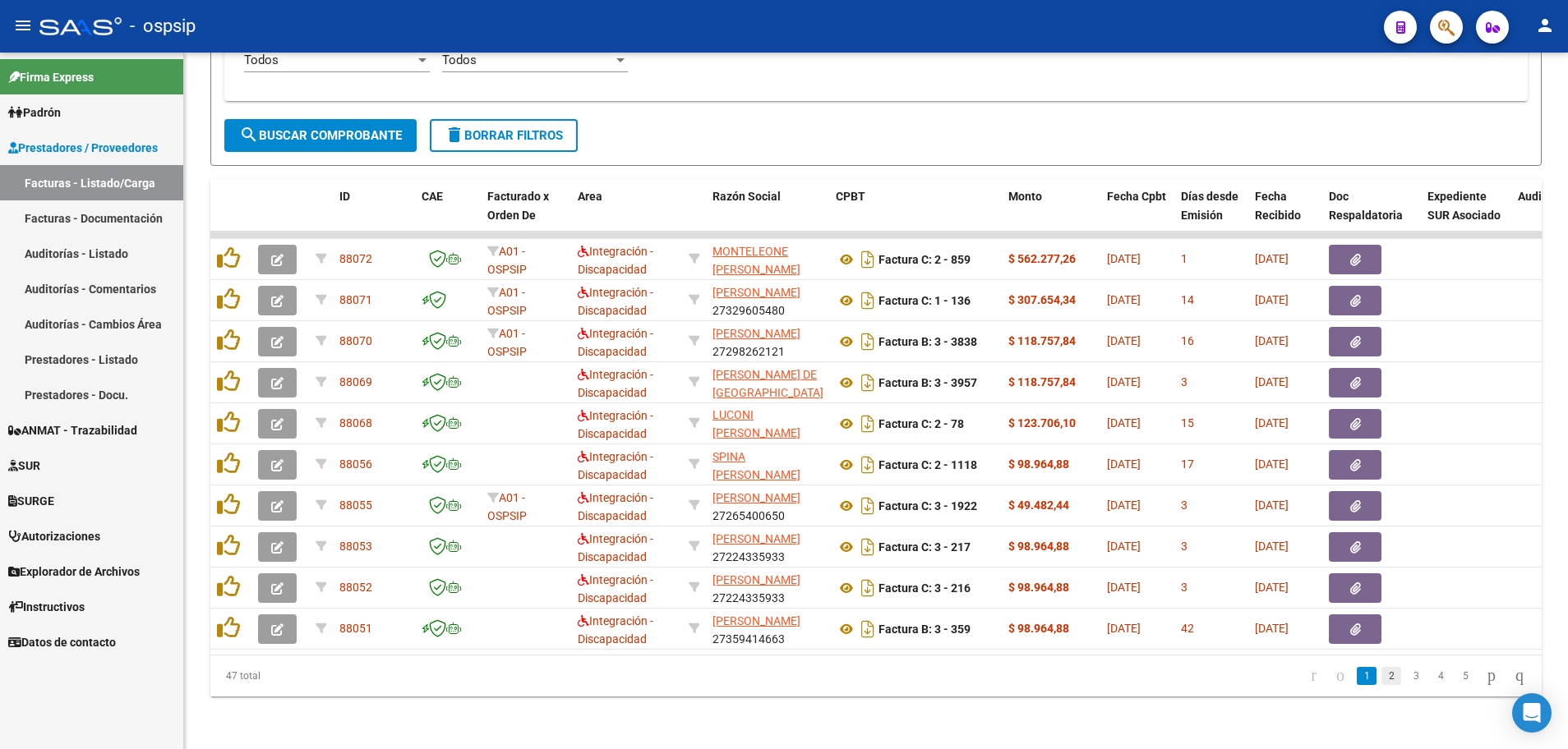
click at [1381, 679] on link "2" at bounding box center [1390, 676] width 19 height 18
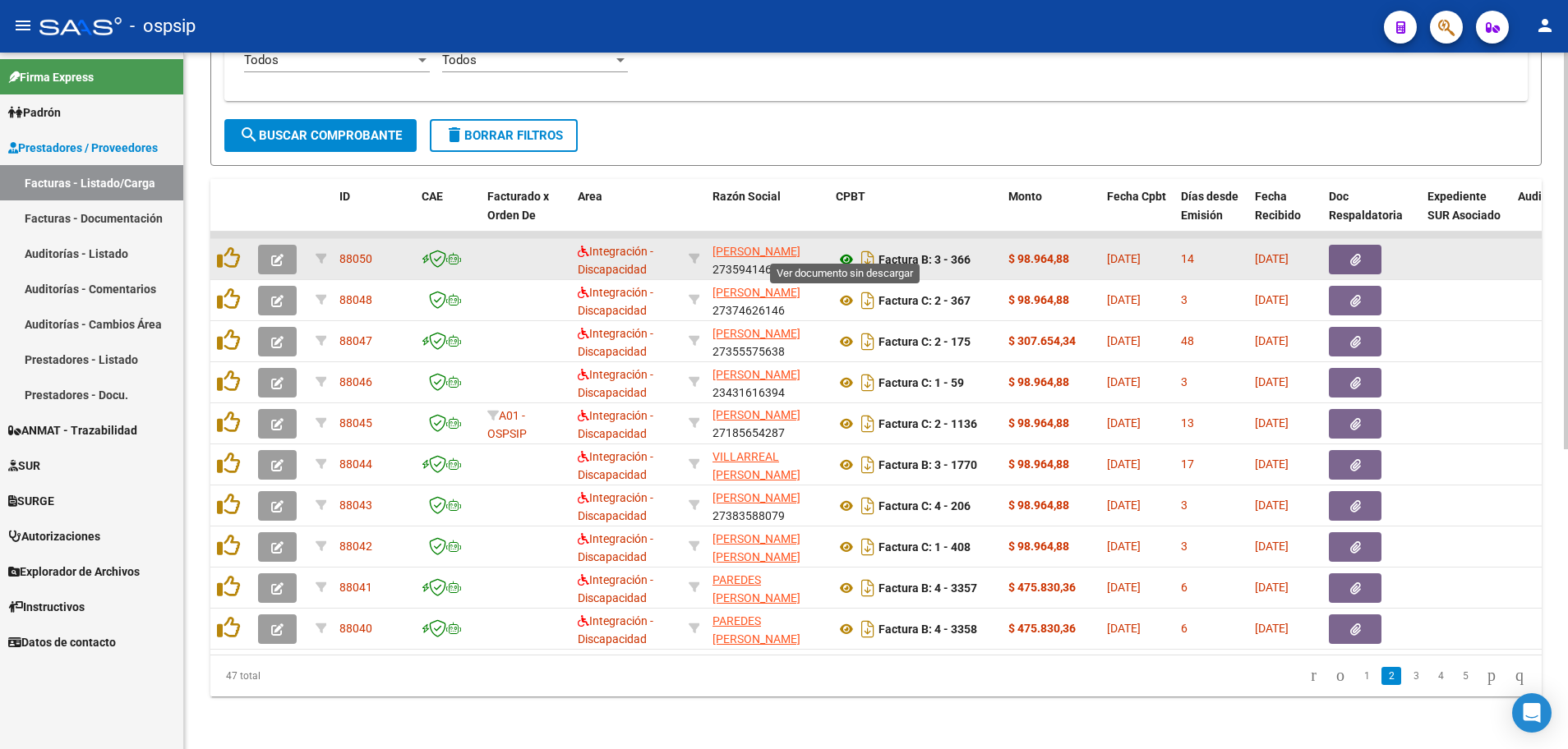
click at [852, 250] on icon at bounding box center [846, 259] width 21 height 19
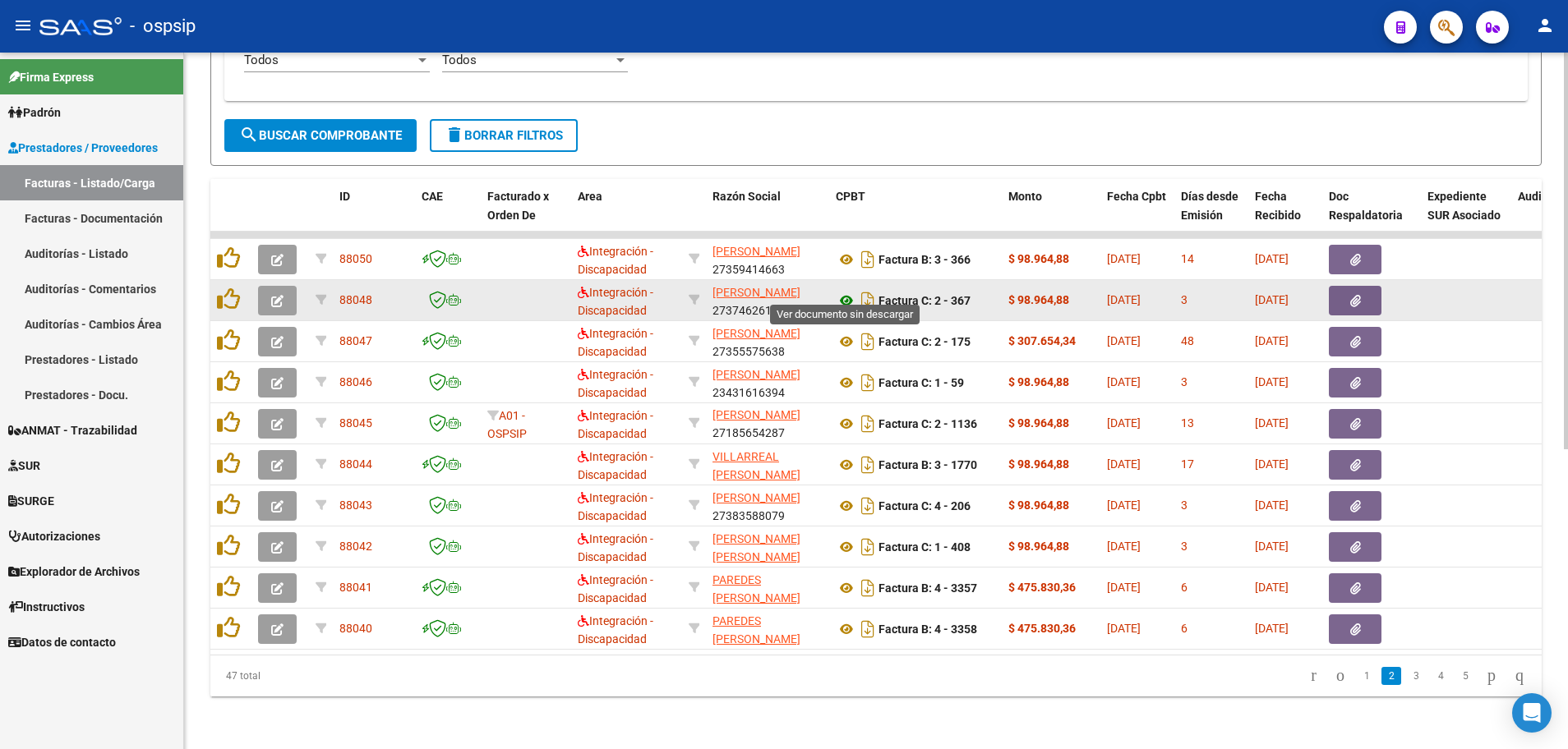
click at [843, 295] on icon at bounding box center [846, 300] width 21 height 19
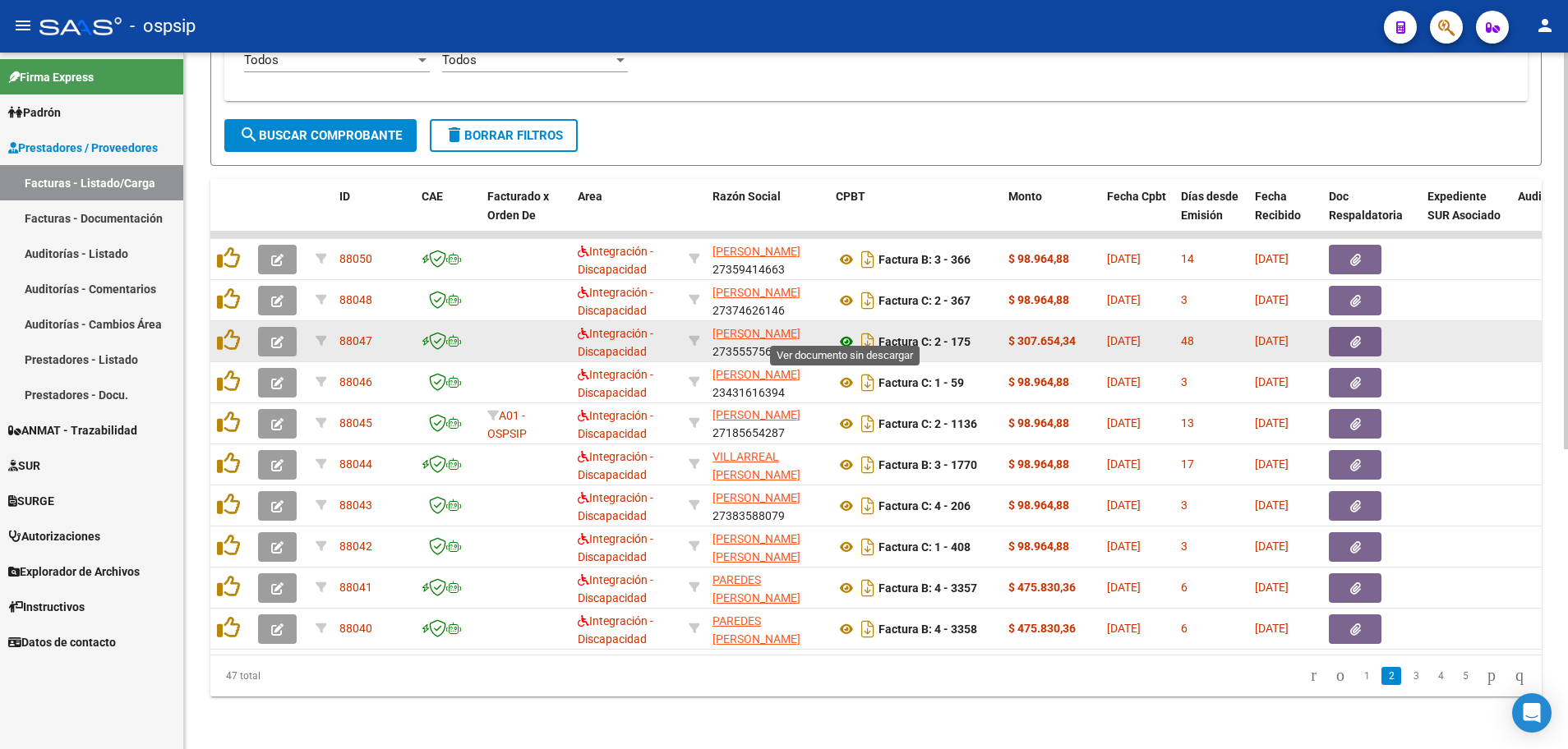
click at [846, 332] on icon at bounding box center [846, 341] width 21 height 19
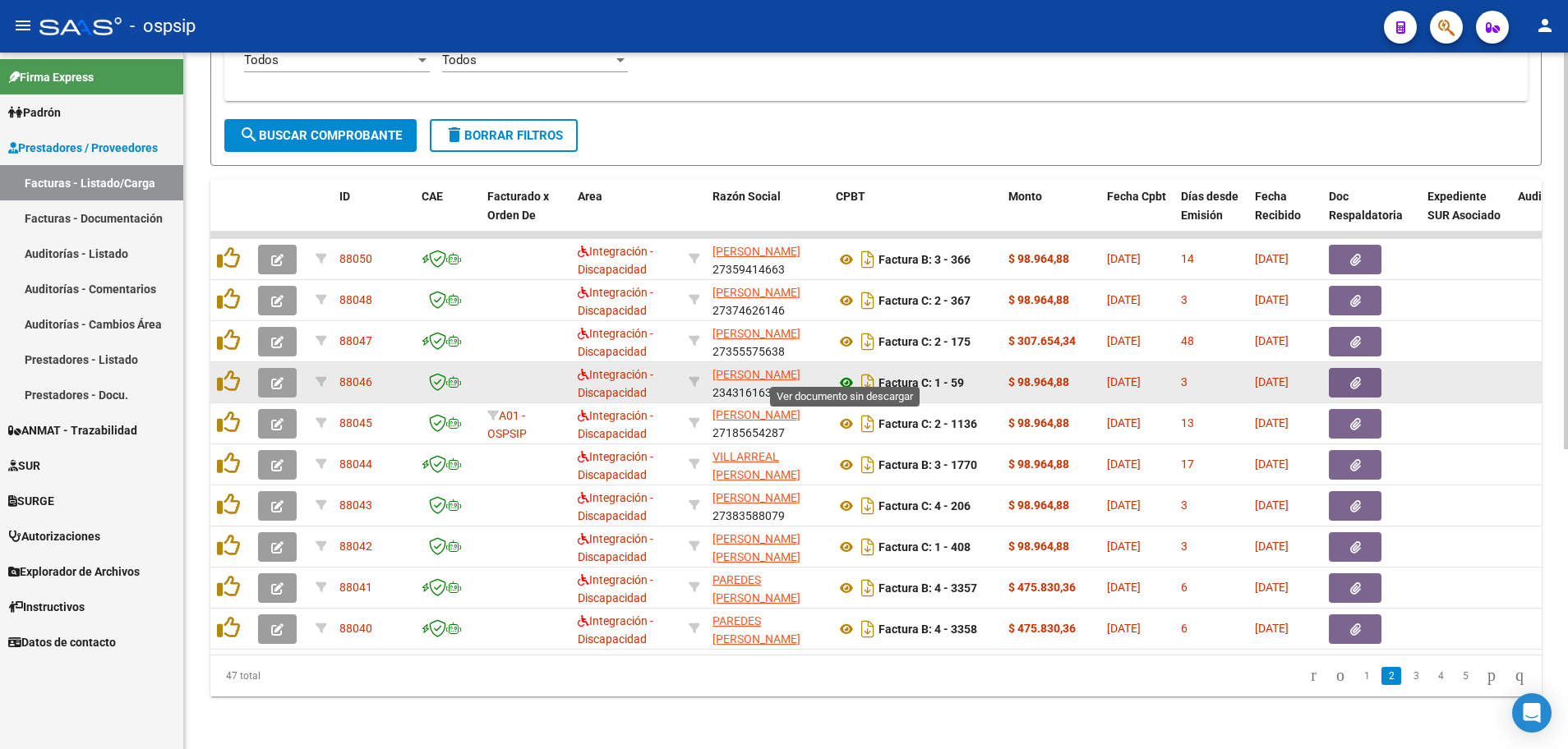
click at [847, 373] on icon at bounding box center [846, 382] width 21 height 19
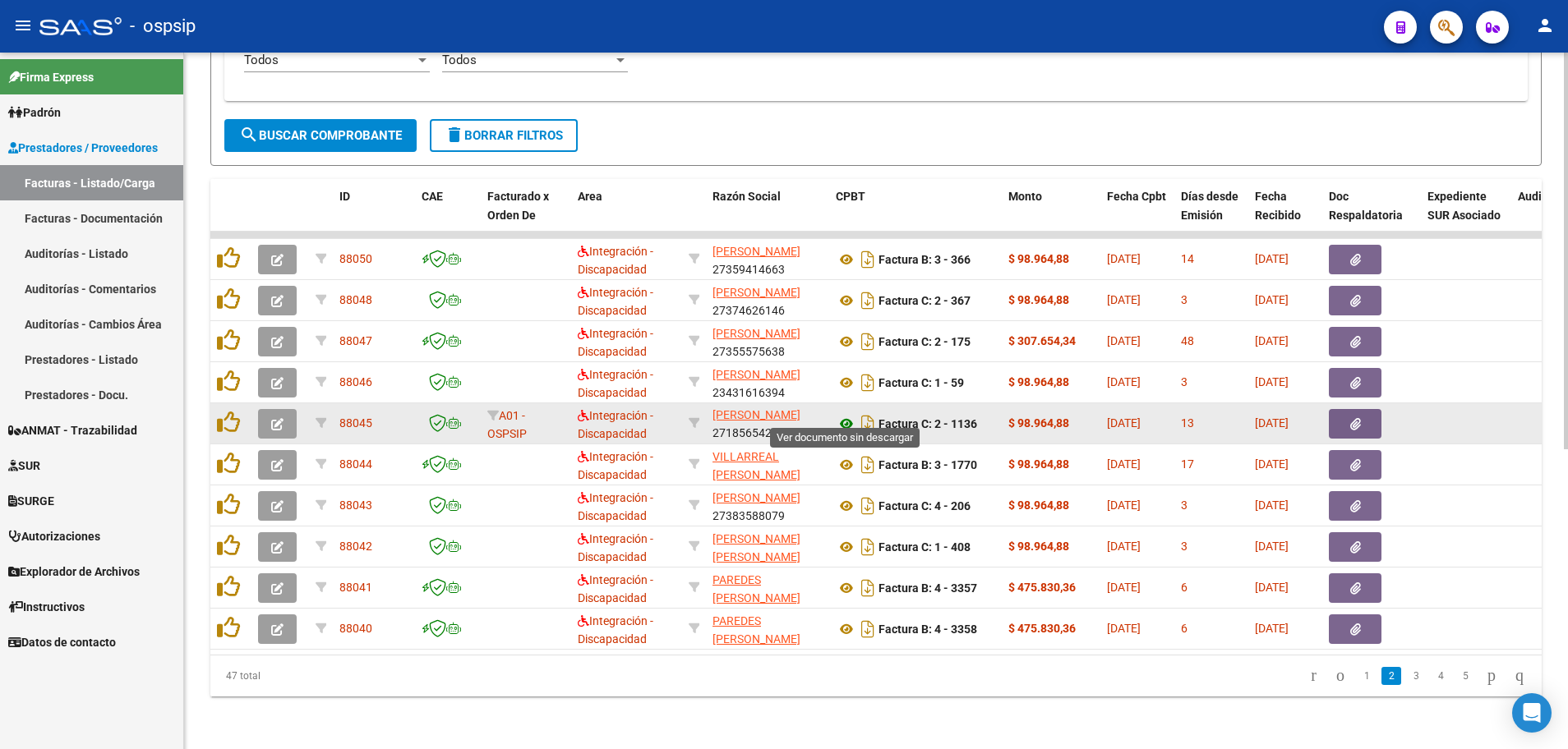
click at [845, 414] on icon at bounding box center [846, 424] width 21 height 19
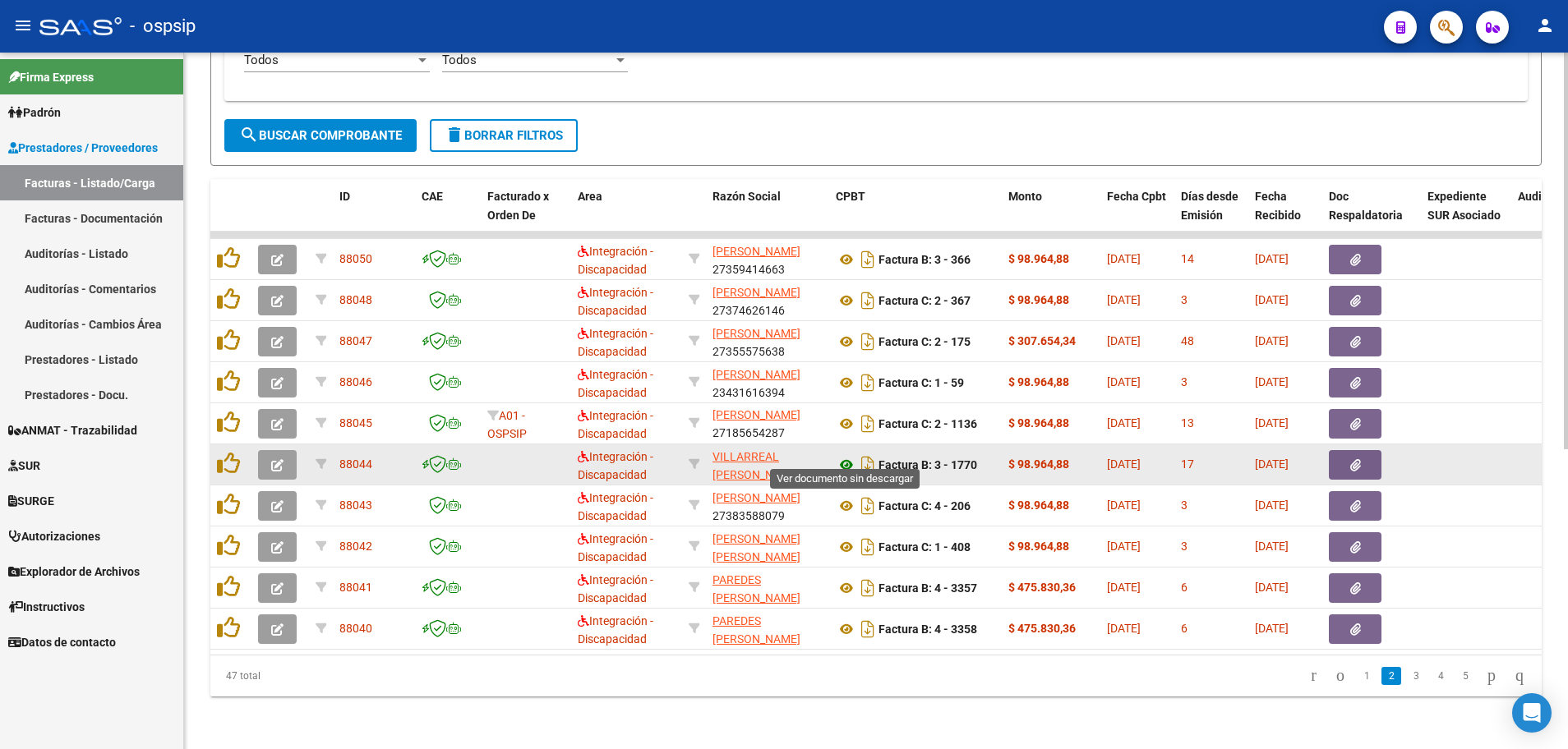
click at [848, 455] on icon at bounding box center [846, 464] width 21 height 19
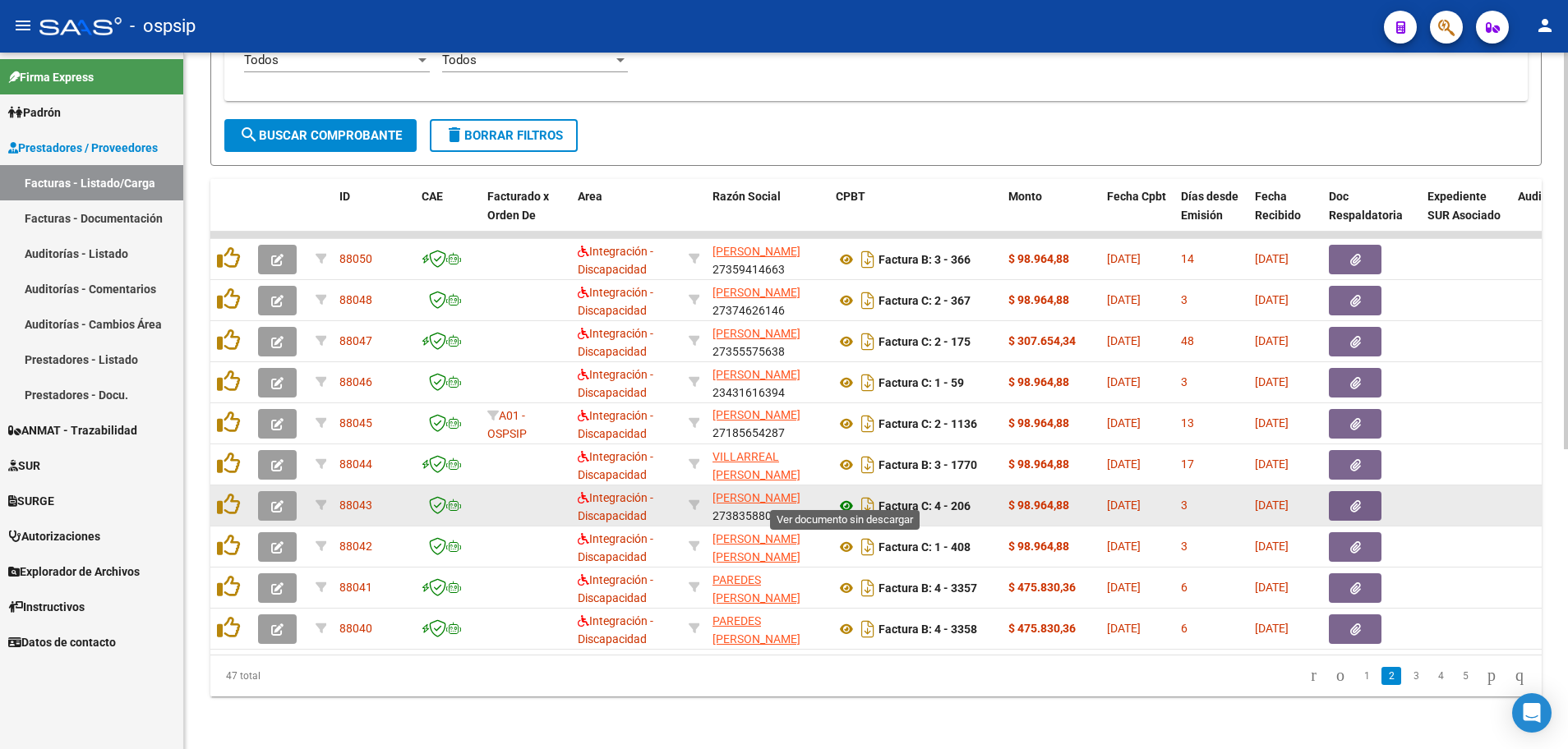
click at [846, 497] on icon at bounding box center [846, 506] width 21 height 19
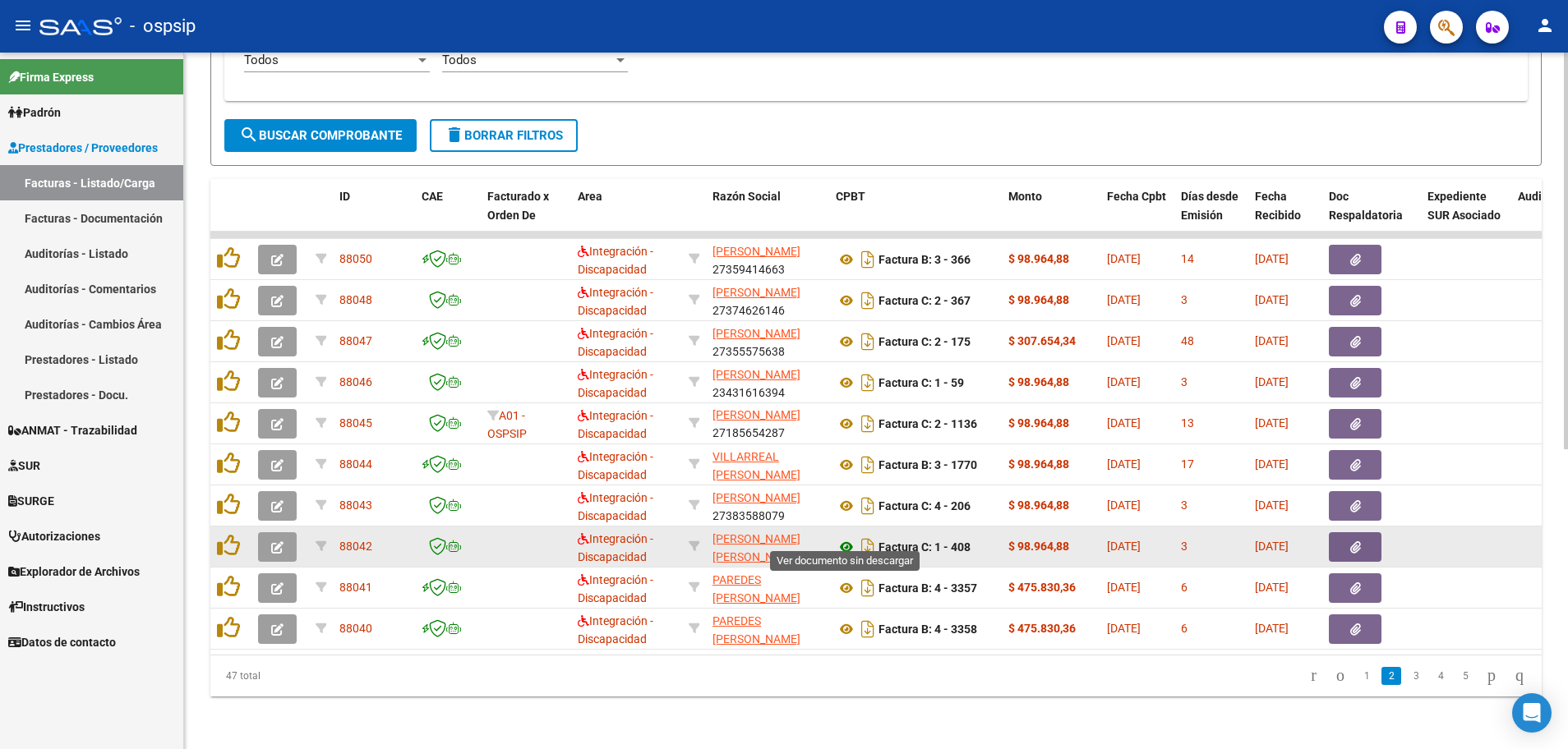
click at [842, 537] on icon at bounding box center [846, 546] width 21 height 19
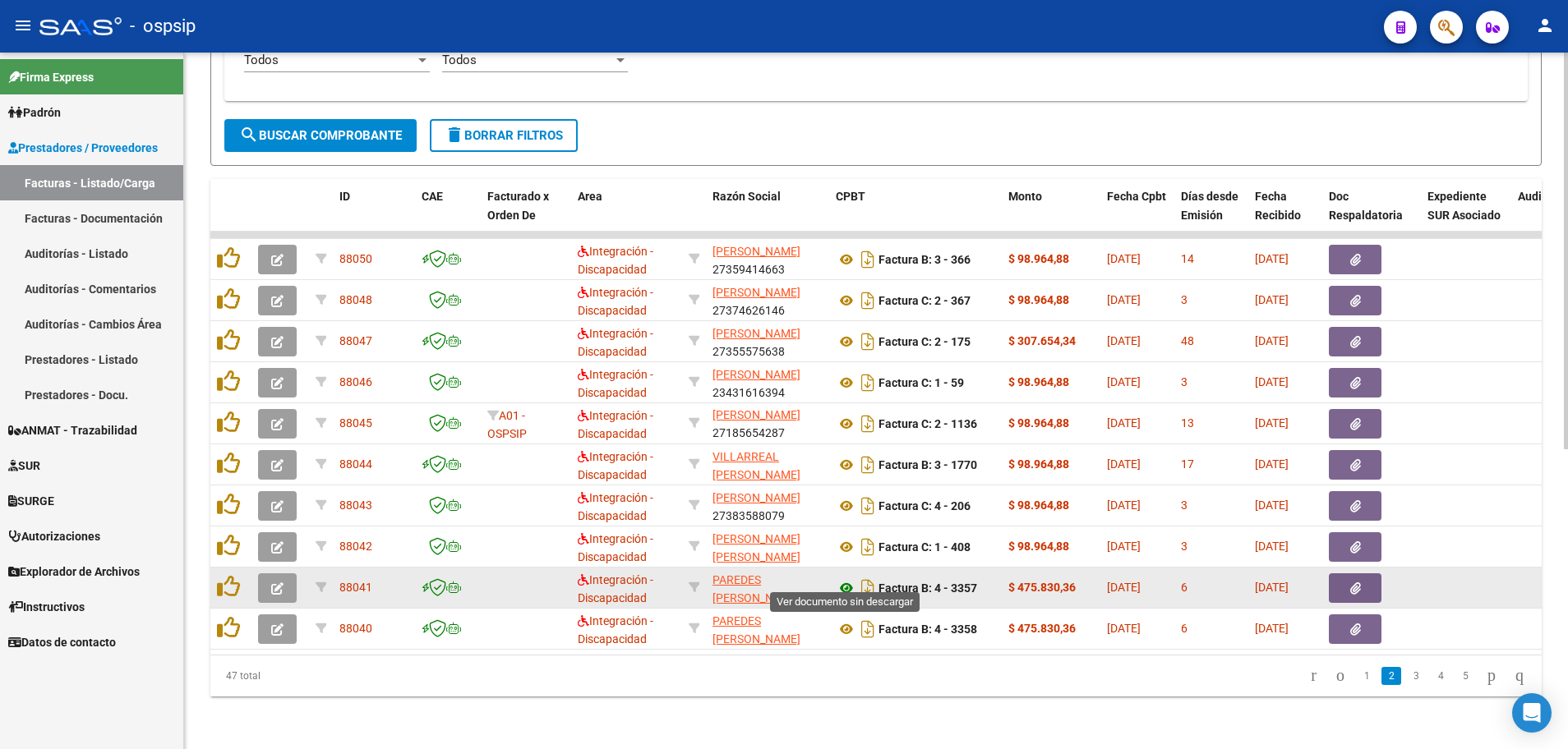
click at [846, 578] on icon at bounding box center [846, 587] width 21 height 19
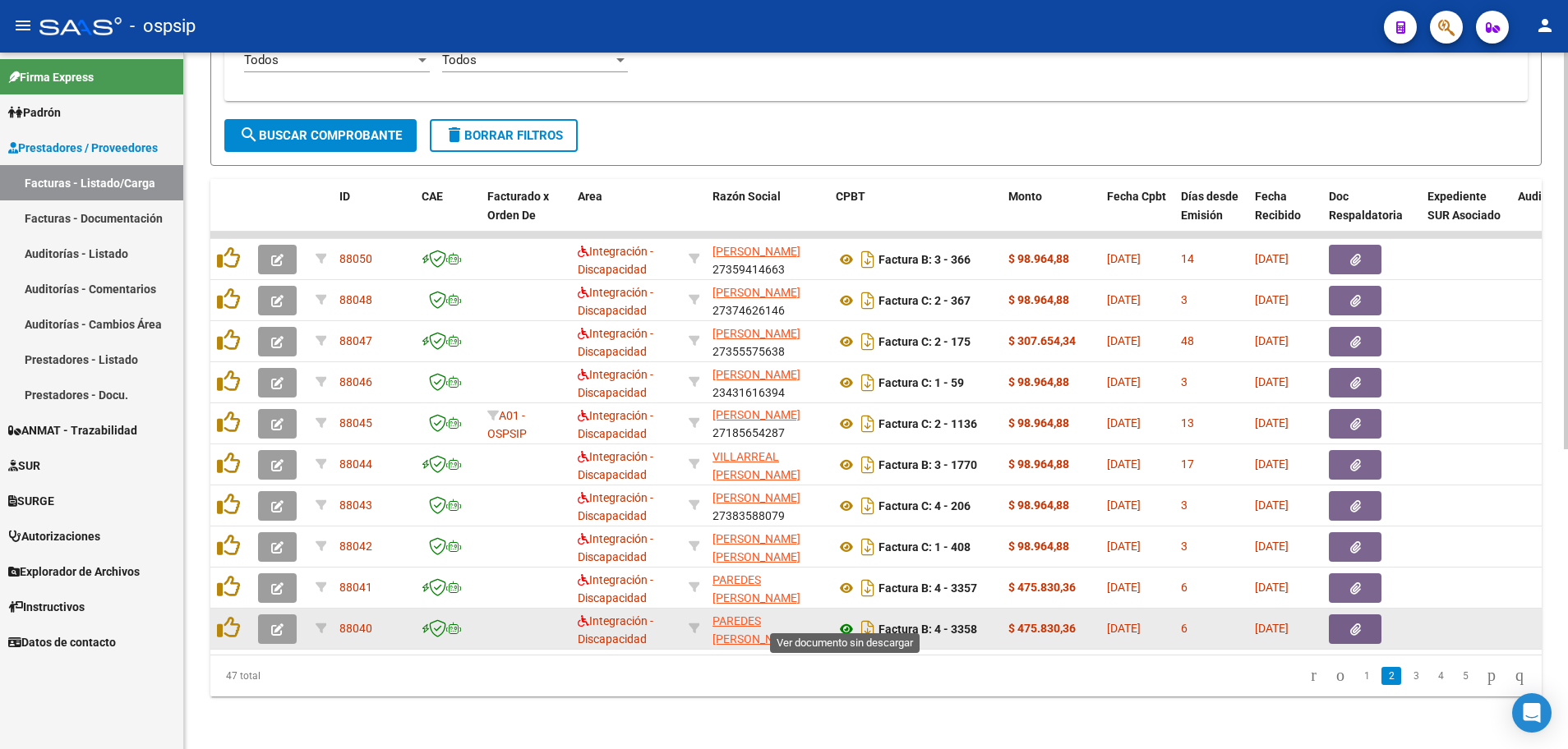
click at [850, 620] on icon at bounding box center [846, 629] width 21 height 19
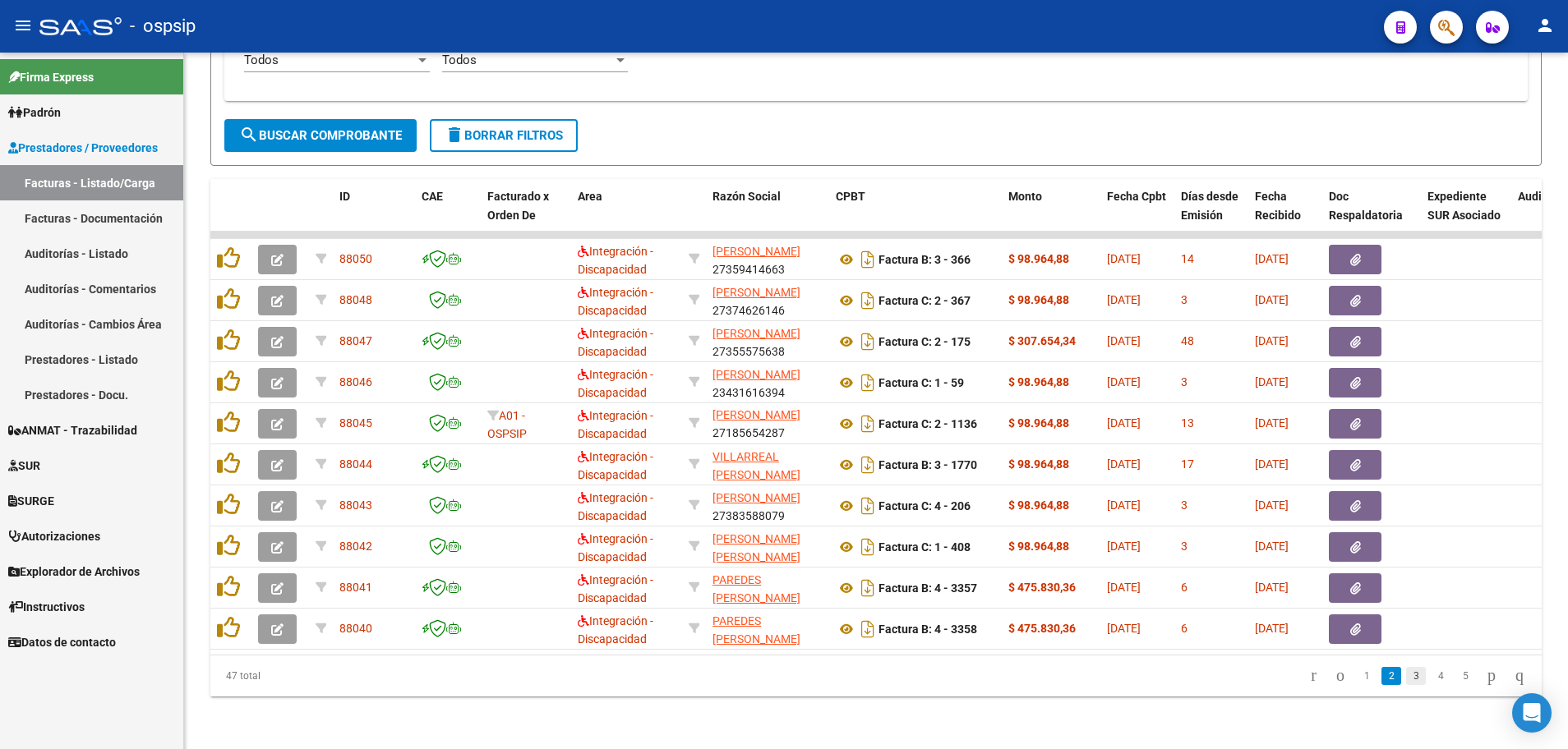
click at [1406, 678] on link "3" at bounding box center [1415, 676] width 19 height 18
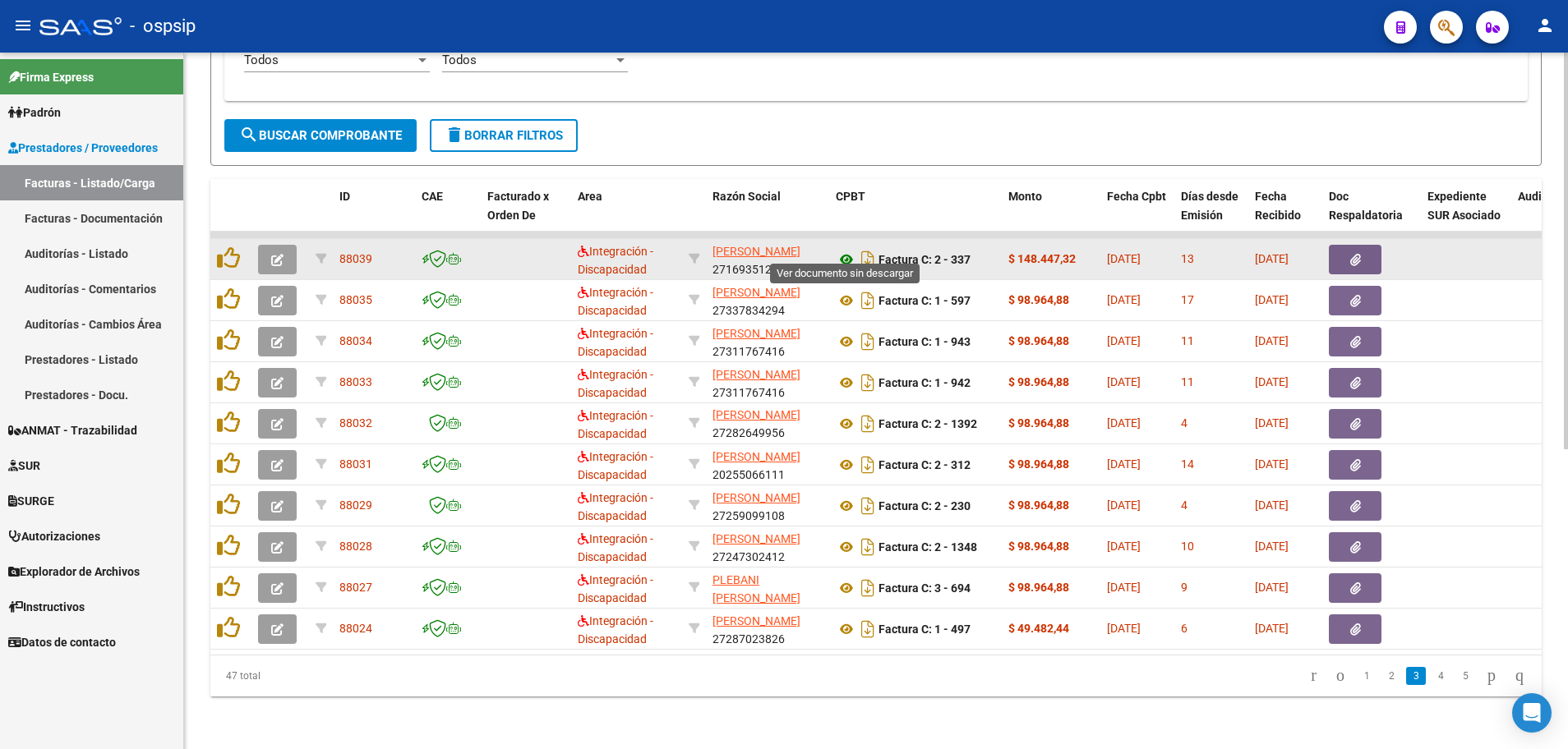
click at [846, 250] on icon at bounding box center [846, 259] width 21 height 19
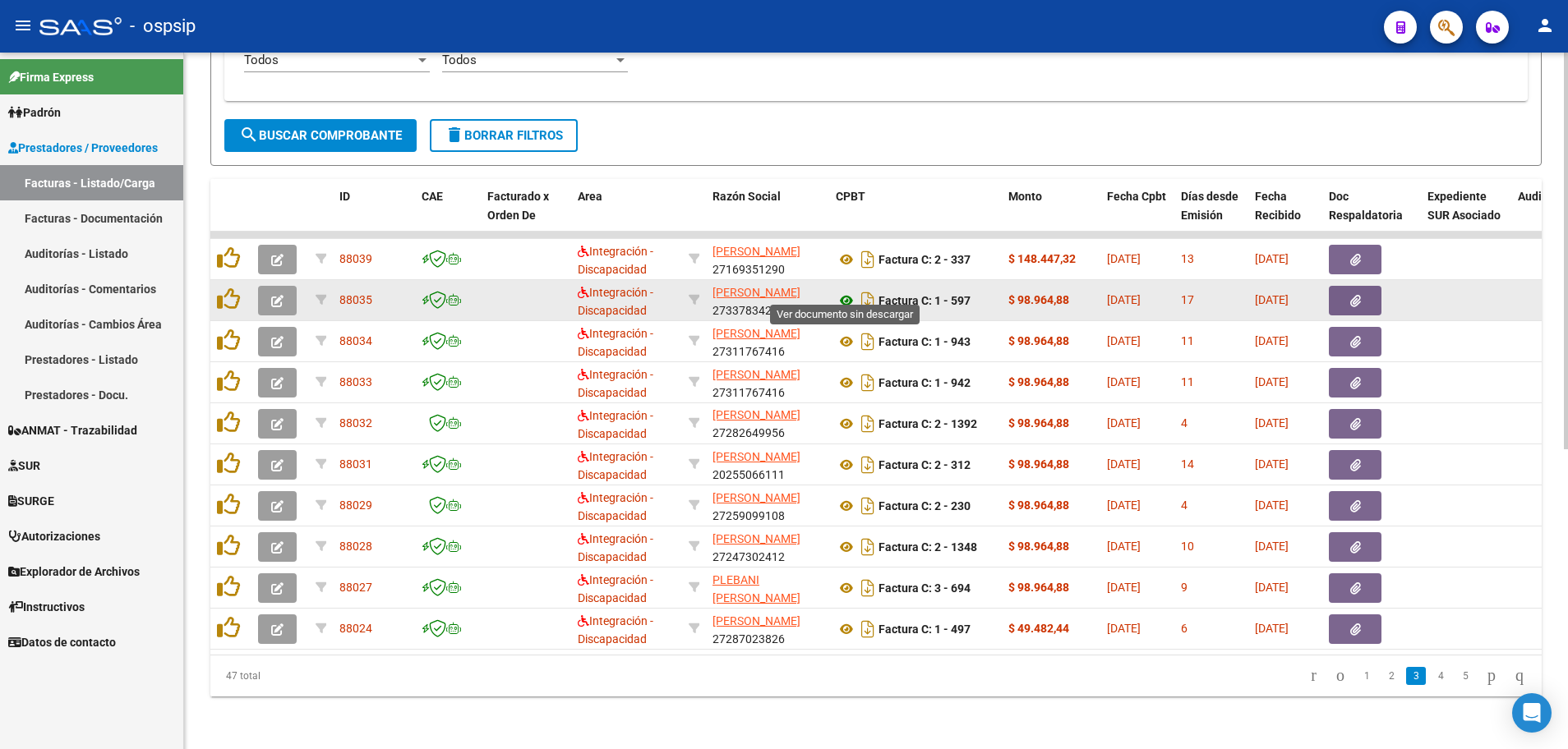
click at [842, 292] on icon at bounding box center [846, 300] width 21 height 19
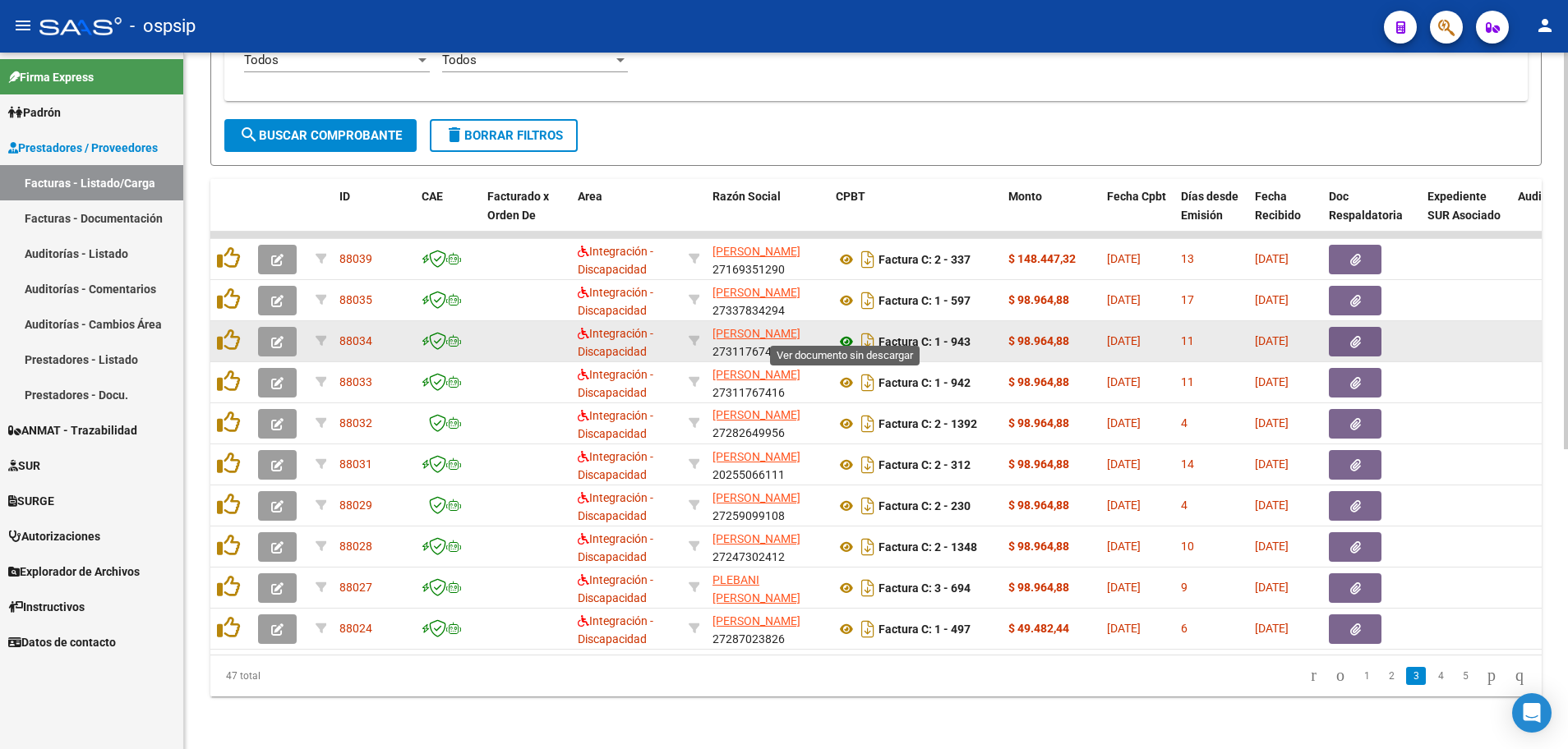
click at [845, 332] on icon at bounding box center [846, 341] width 21 height 19
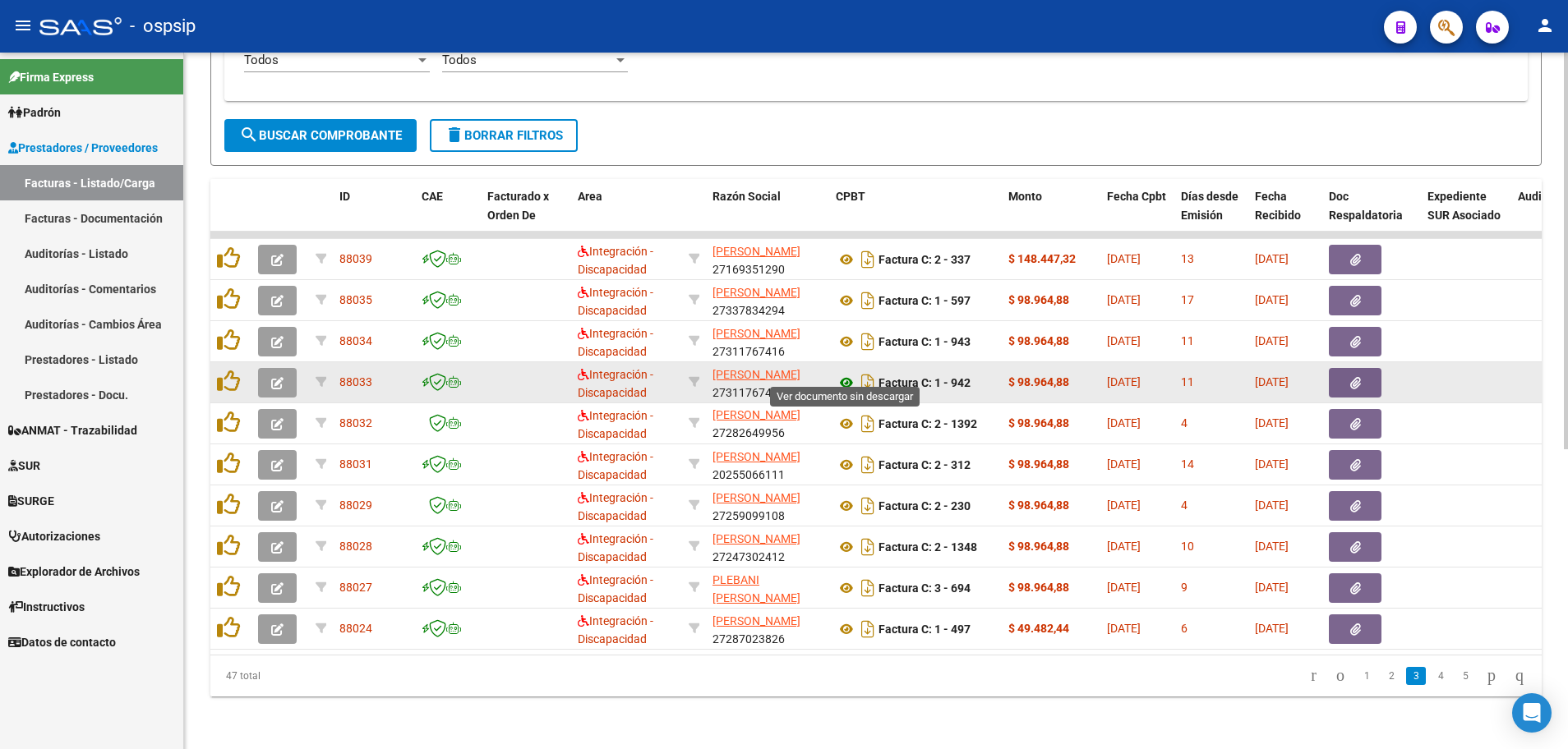
click at [845, 373] on icon at bounding box center [846, 382] width 21 height 19
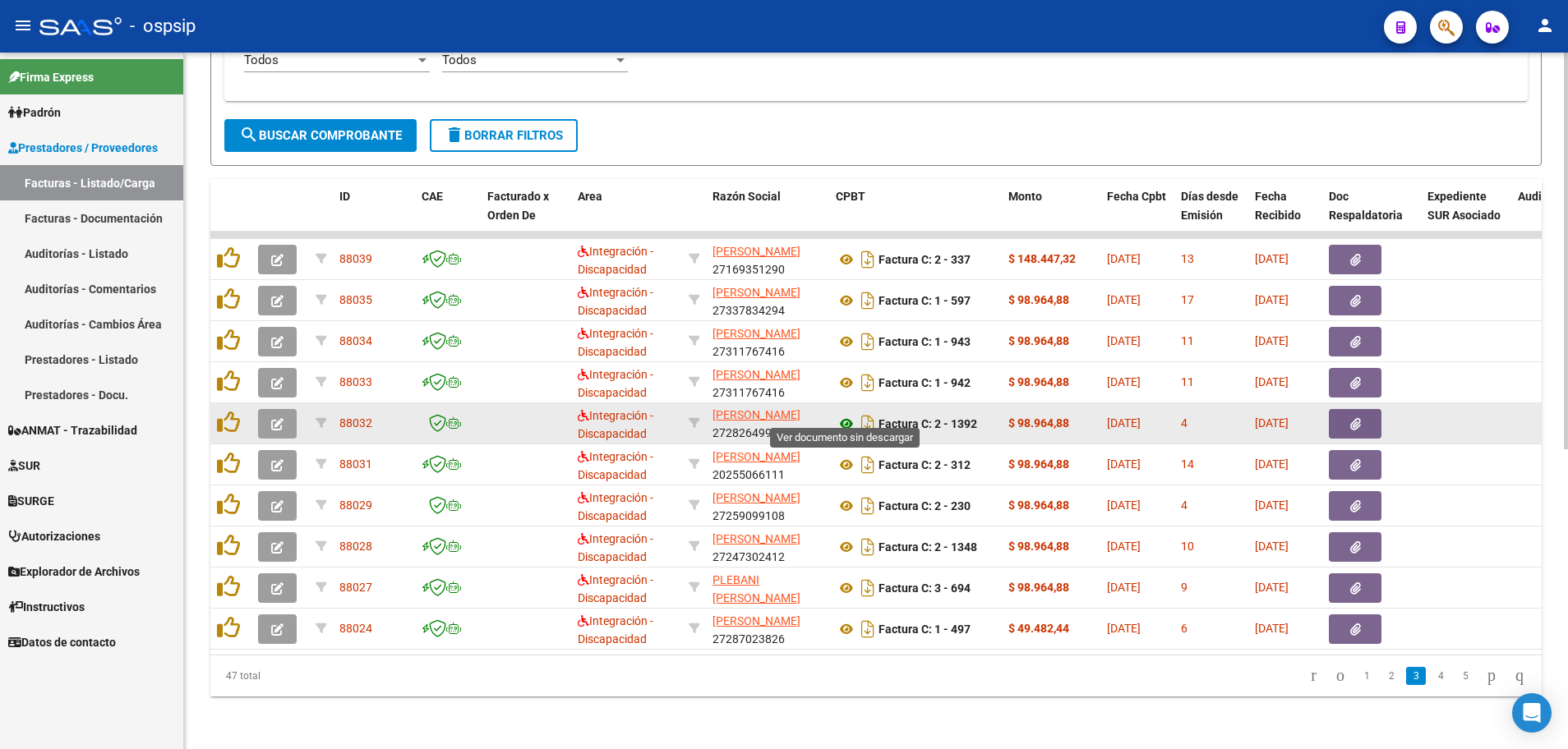
click at [846, 414] on icon at bounding box center [846, 424] width 21 height 19
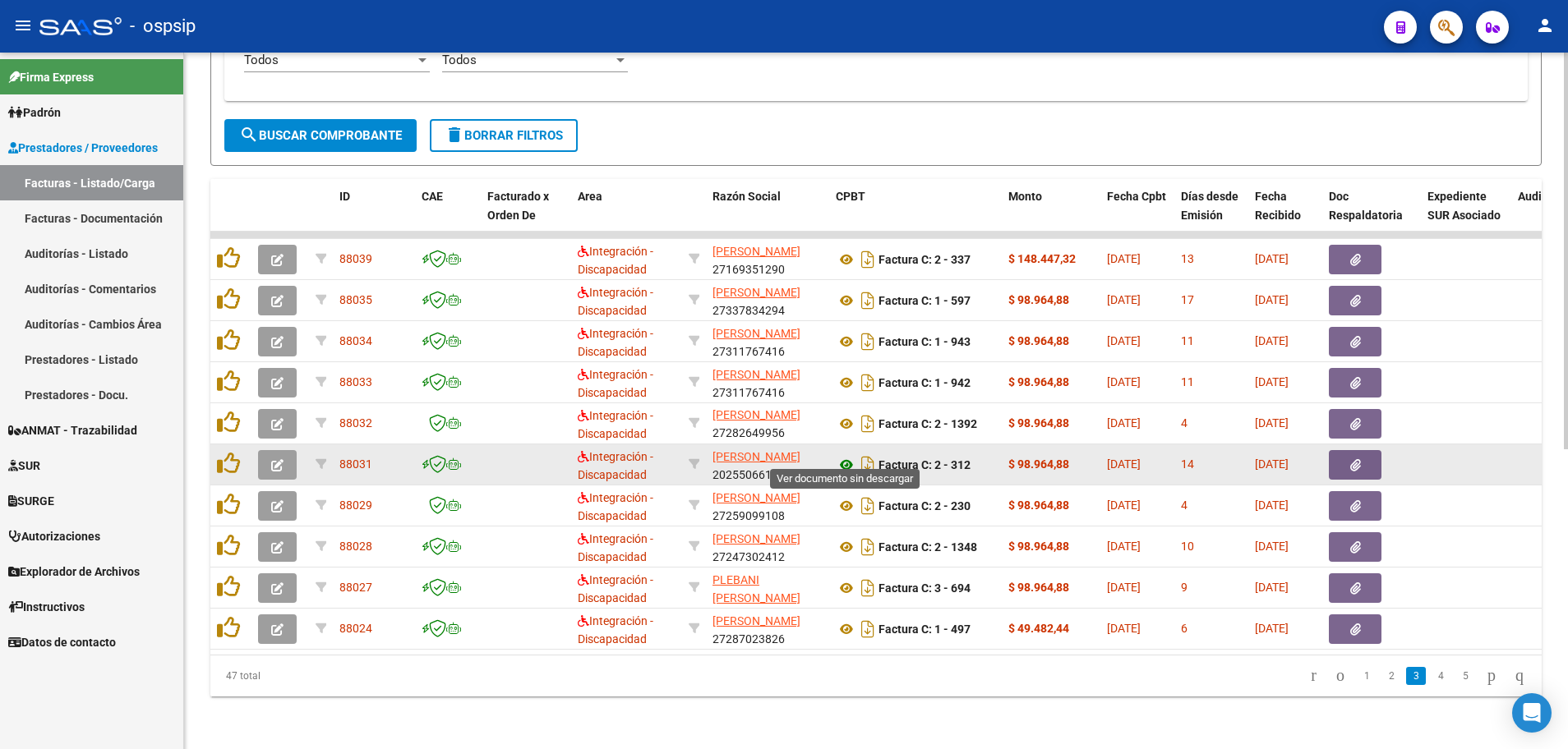
click at [848, 456] on icon at bounding box center [846, 464] width 21 height 19
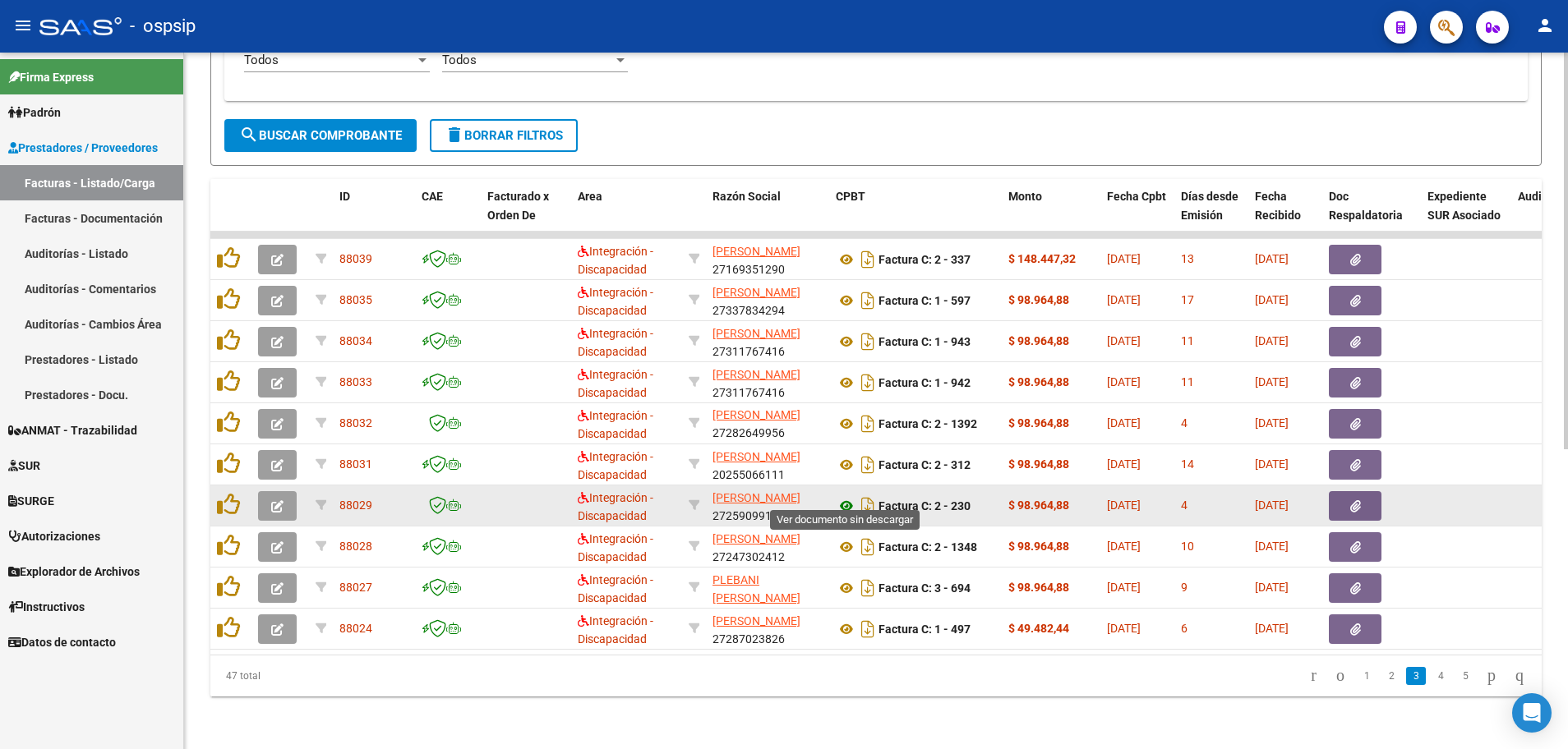
click at [842, 497] on icon at bounding box center [846, 506] width 21 height 19
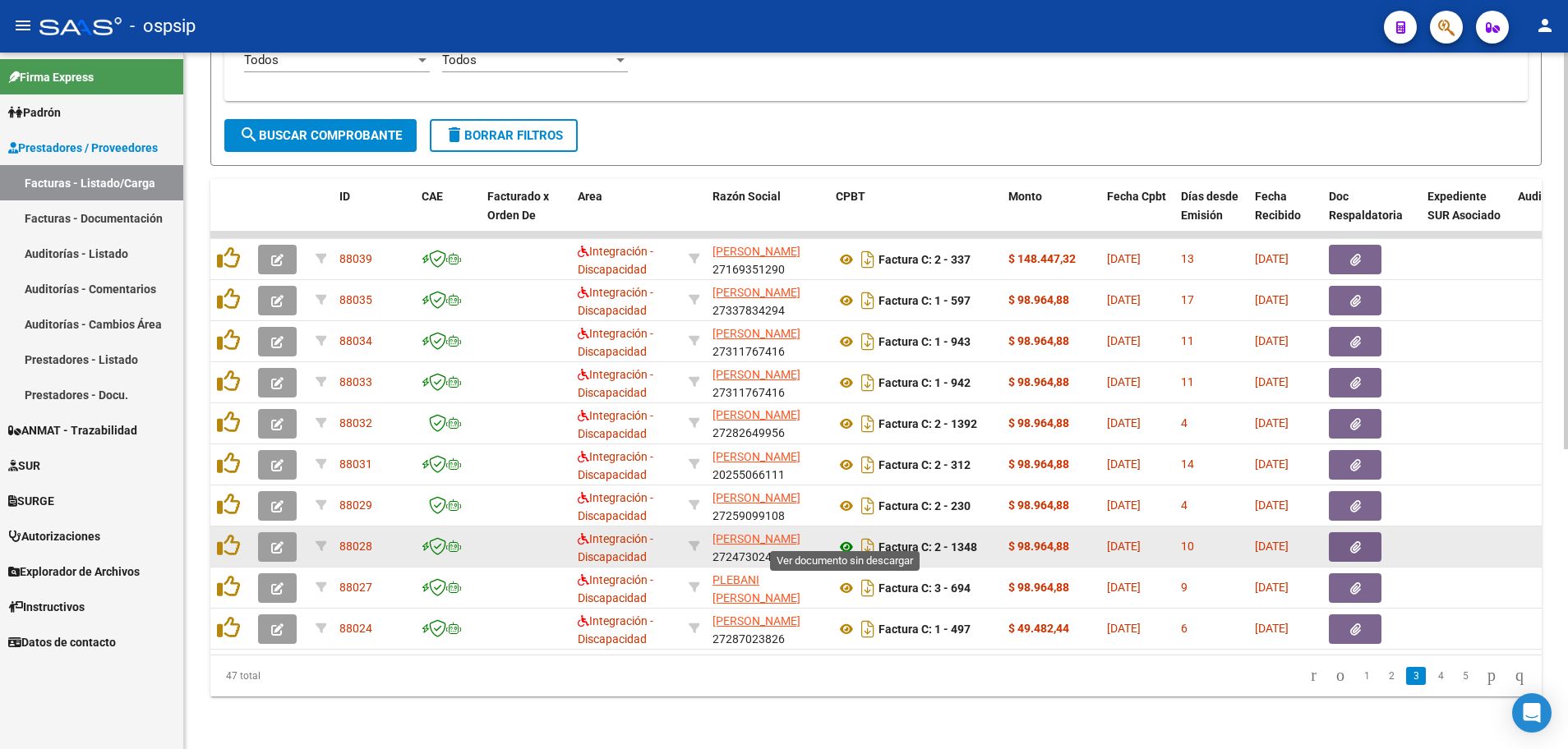
click at [849, 537] on icon at bounding box center [846, 546] width 21 height 19
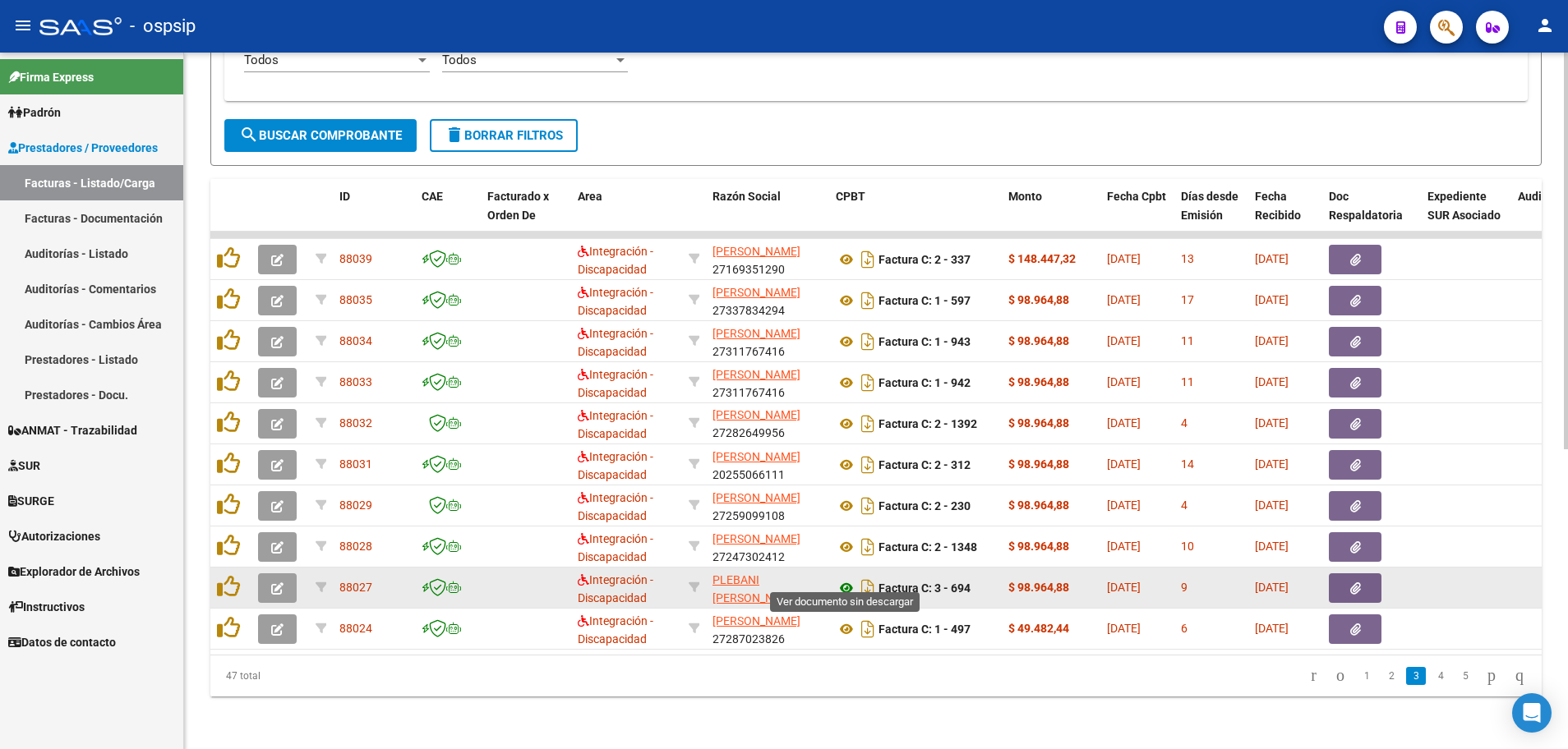
click at [841, 582] on icon at bounding box center [846, 587] width 21 height 19
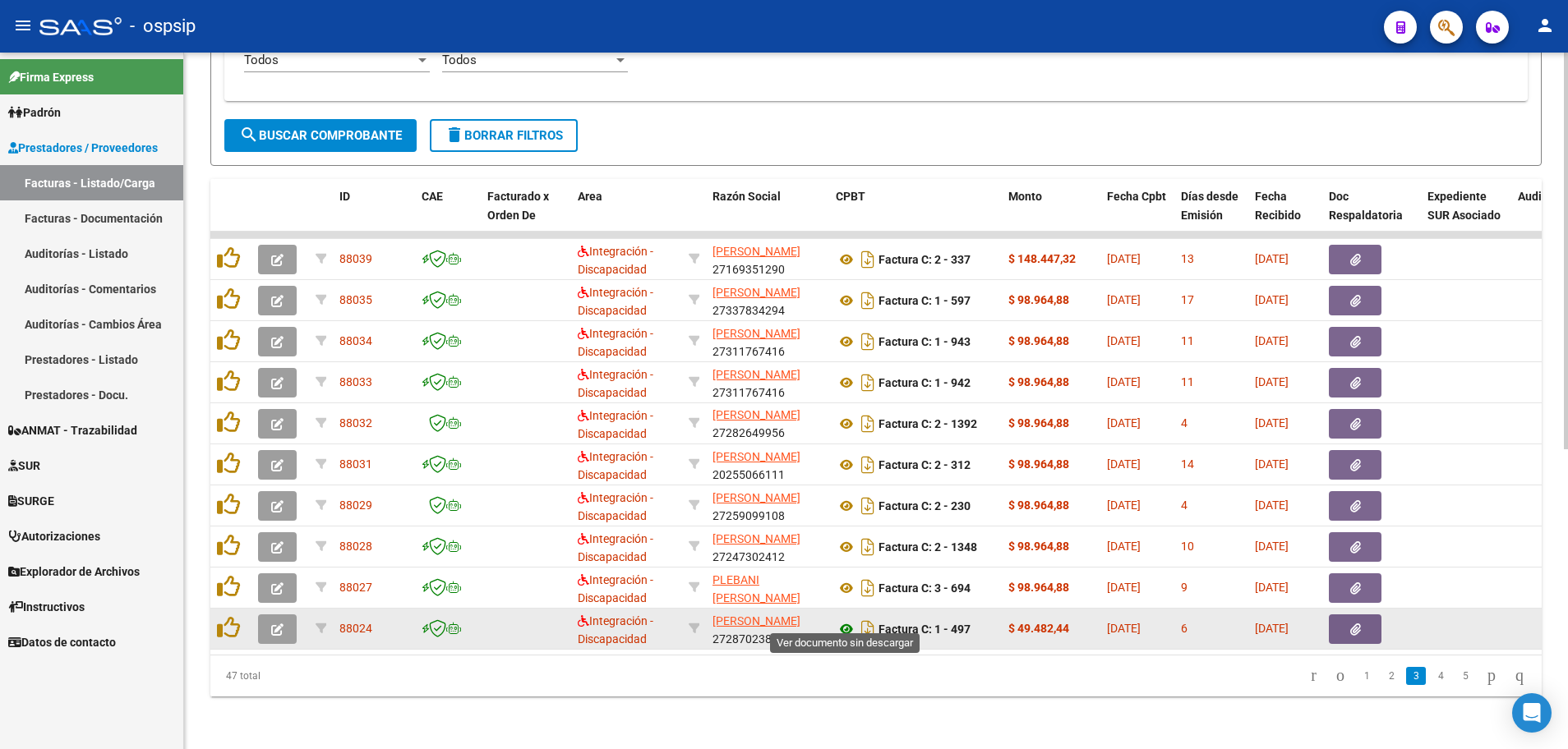
click at [844, 620] on icon at bounding box center [846, 629] width 21 height 19
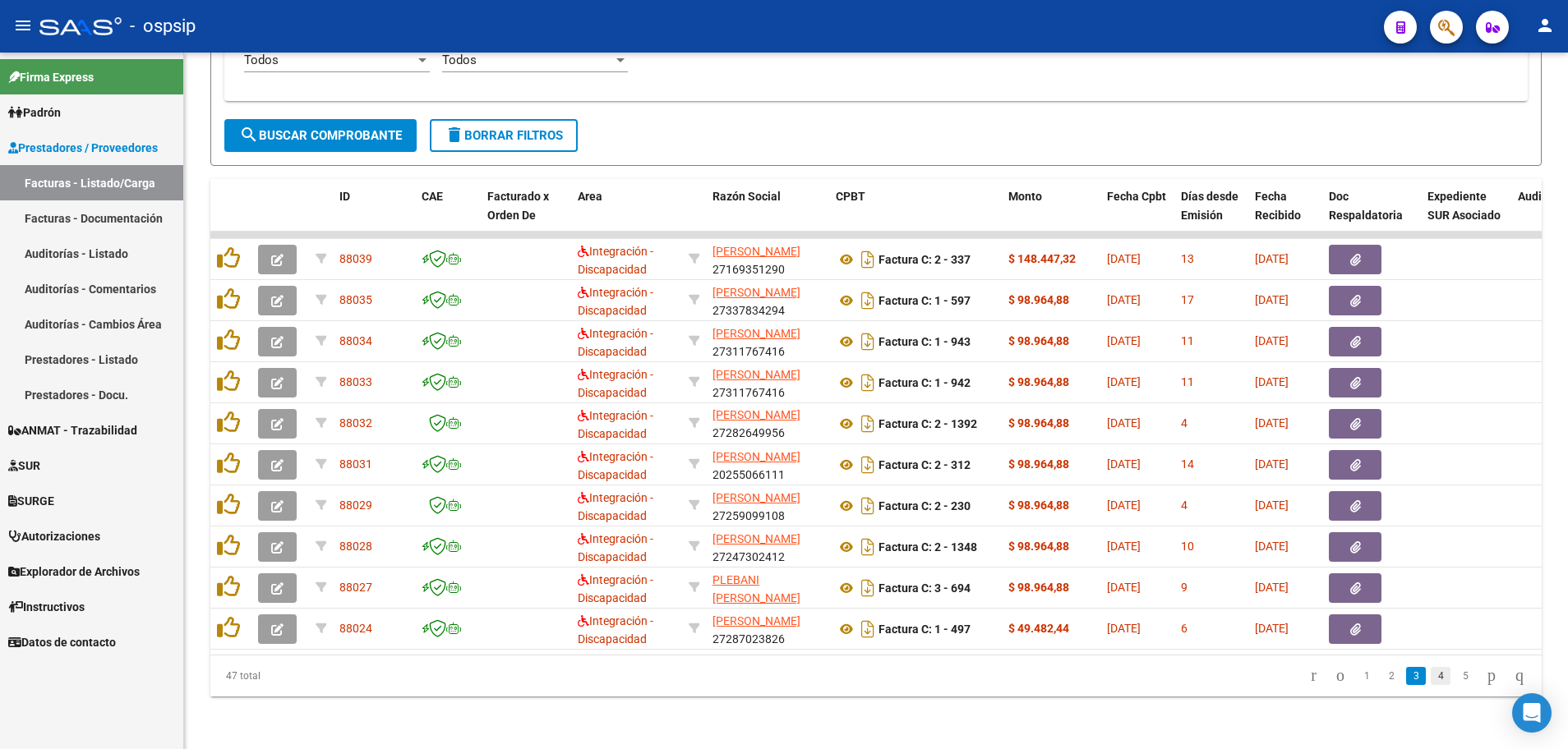
click at [1431, 681] on link "4" at bounding box center [1440, 676] width 19 height 18
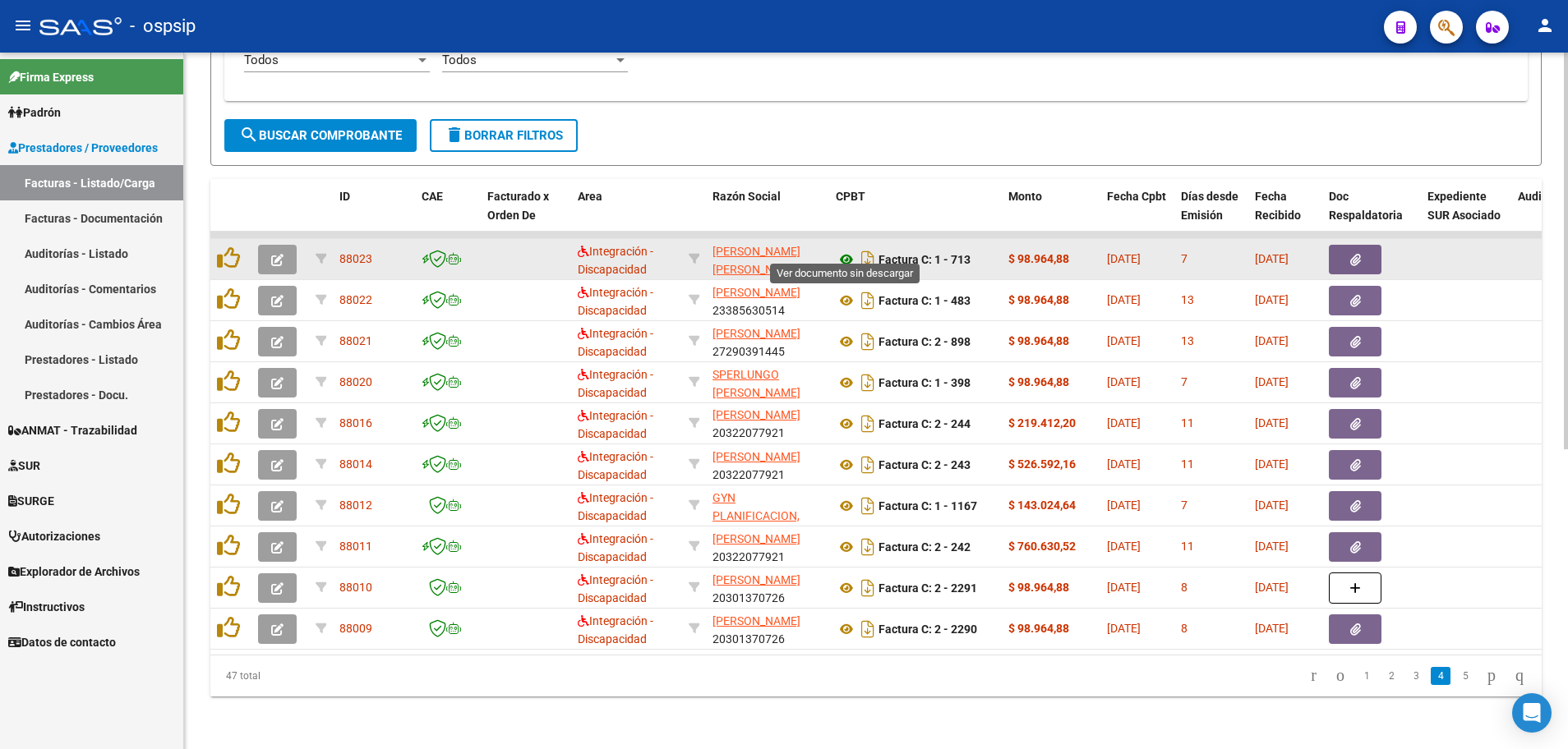
click at [847, 251] on icon at bounding box center [846, 259] width 21 height 19
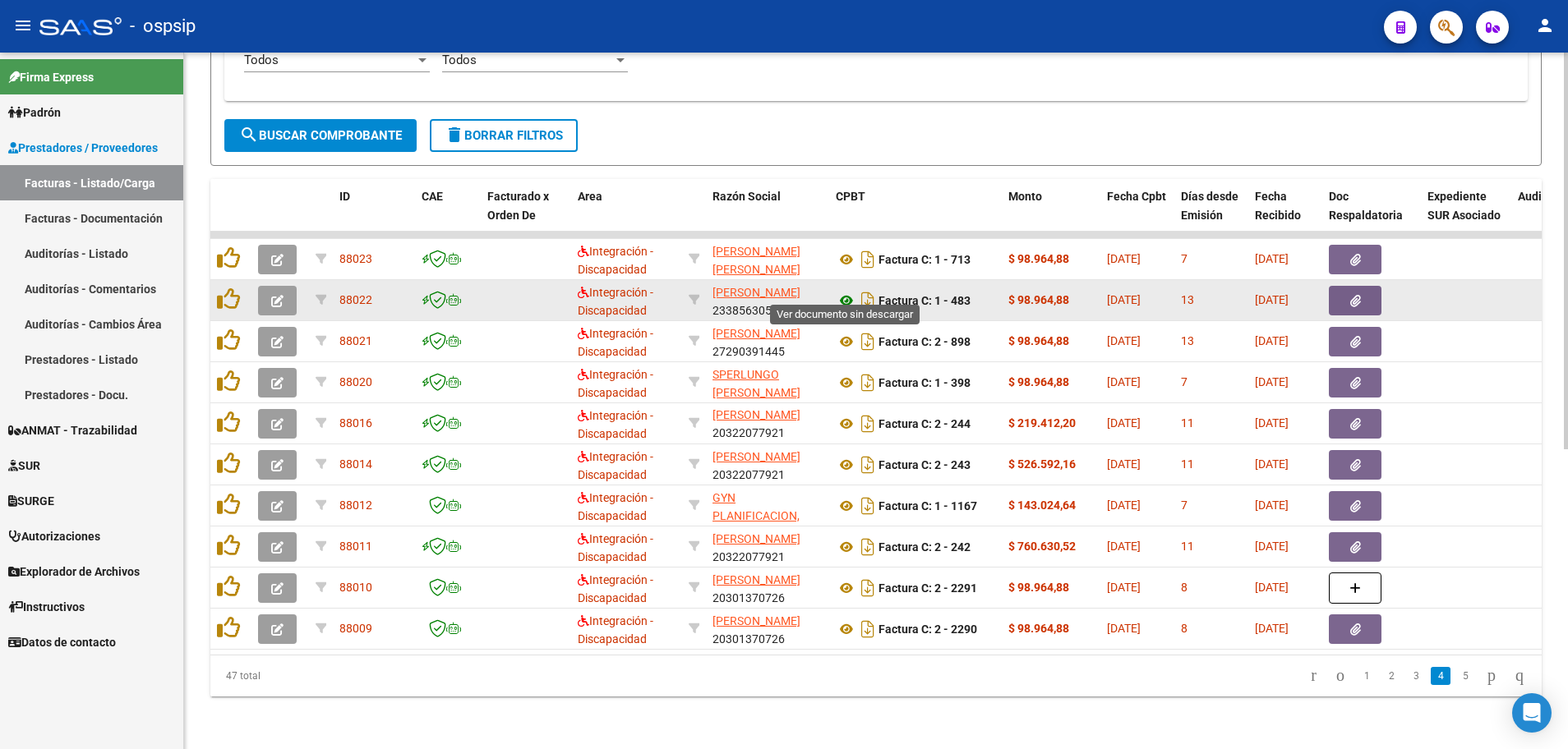
click at [846, 290] on icon at bounding box center [846, 300] width 21 height 19
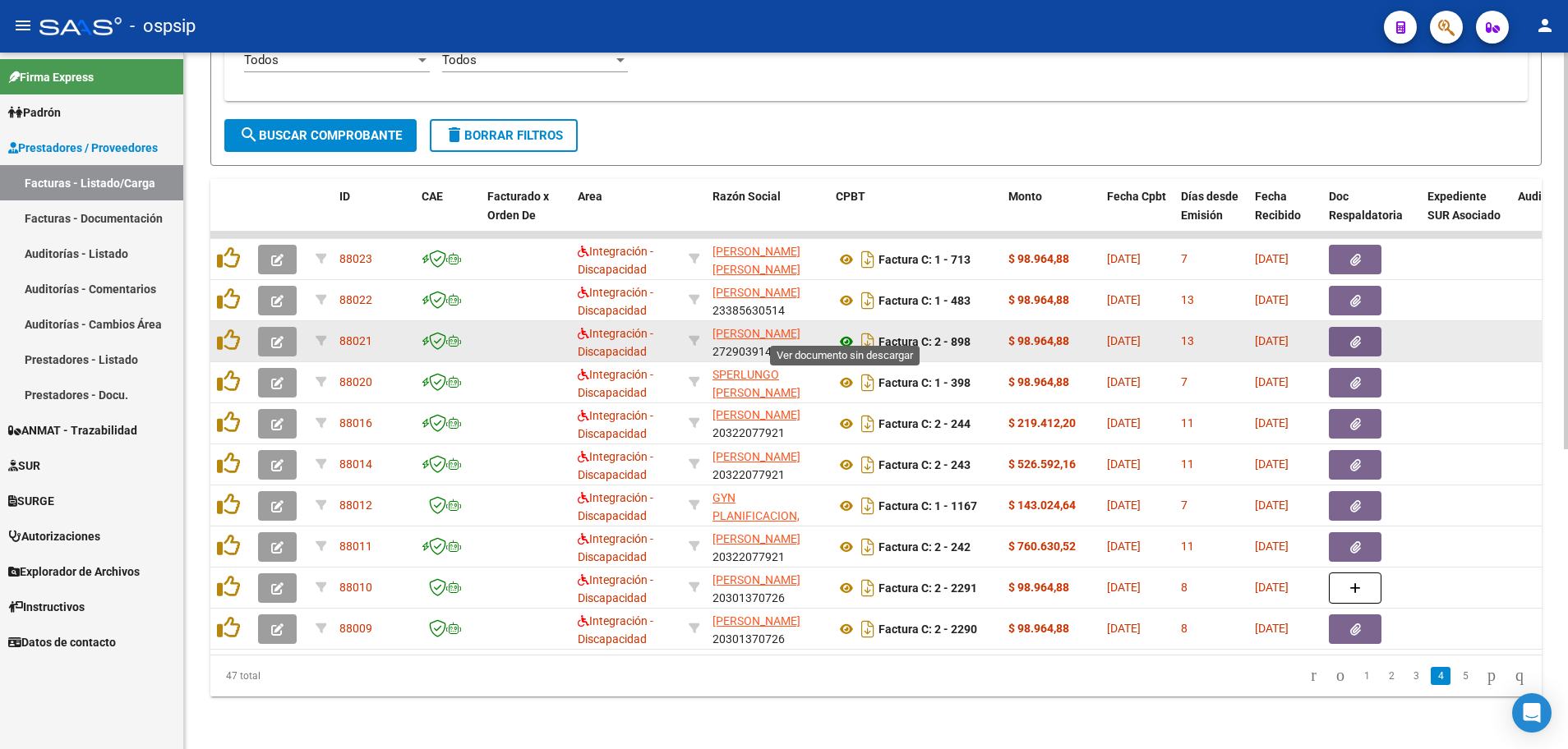
click at [848, 332] on icon at bounding box center [846, 341] width 21 height 19
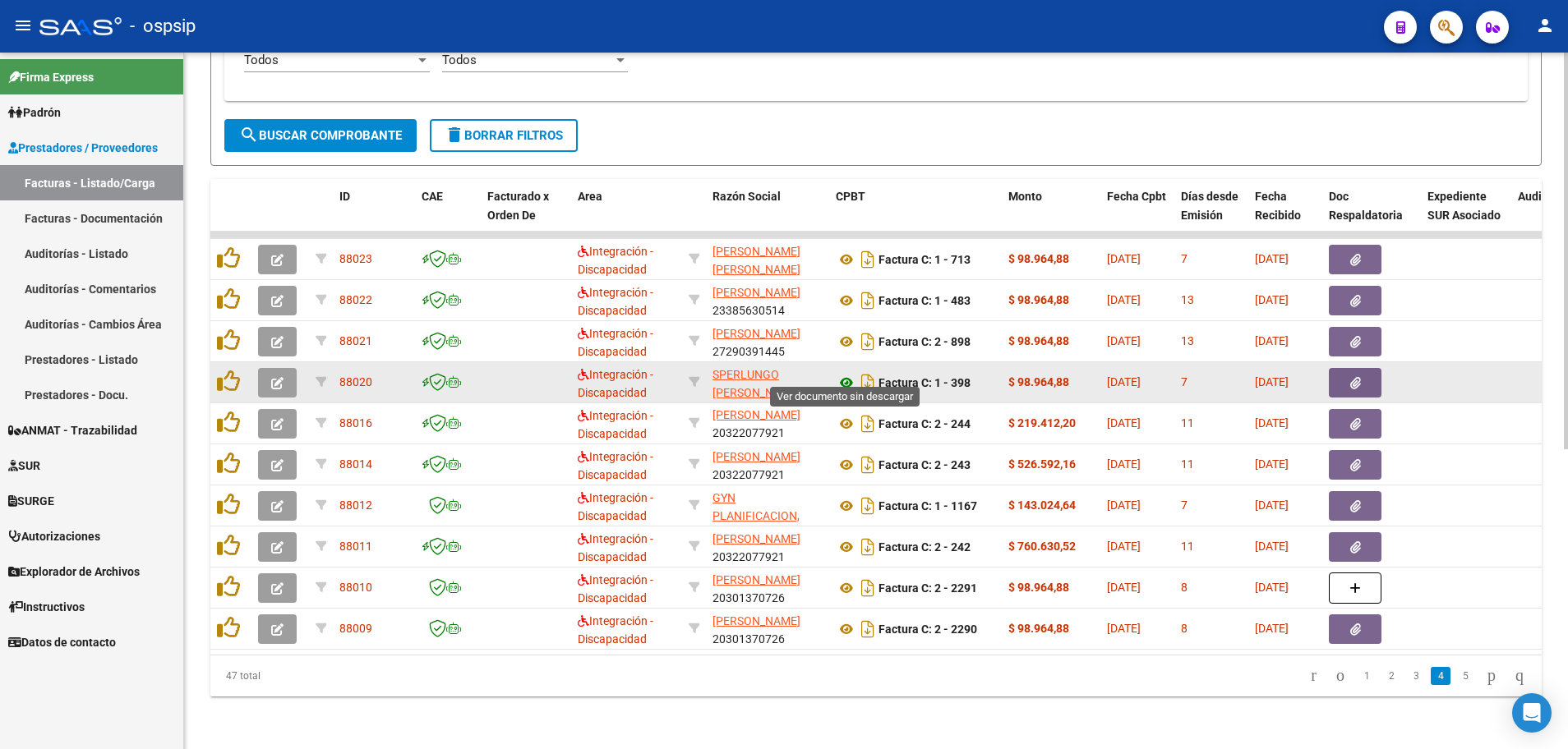
click at [843, 373] on icon at bounding box center [846, 382] width 21 height 19
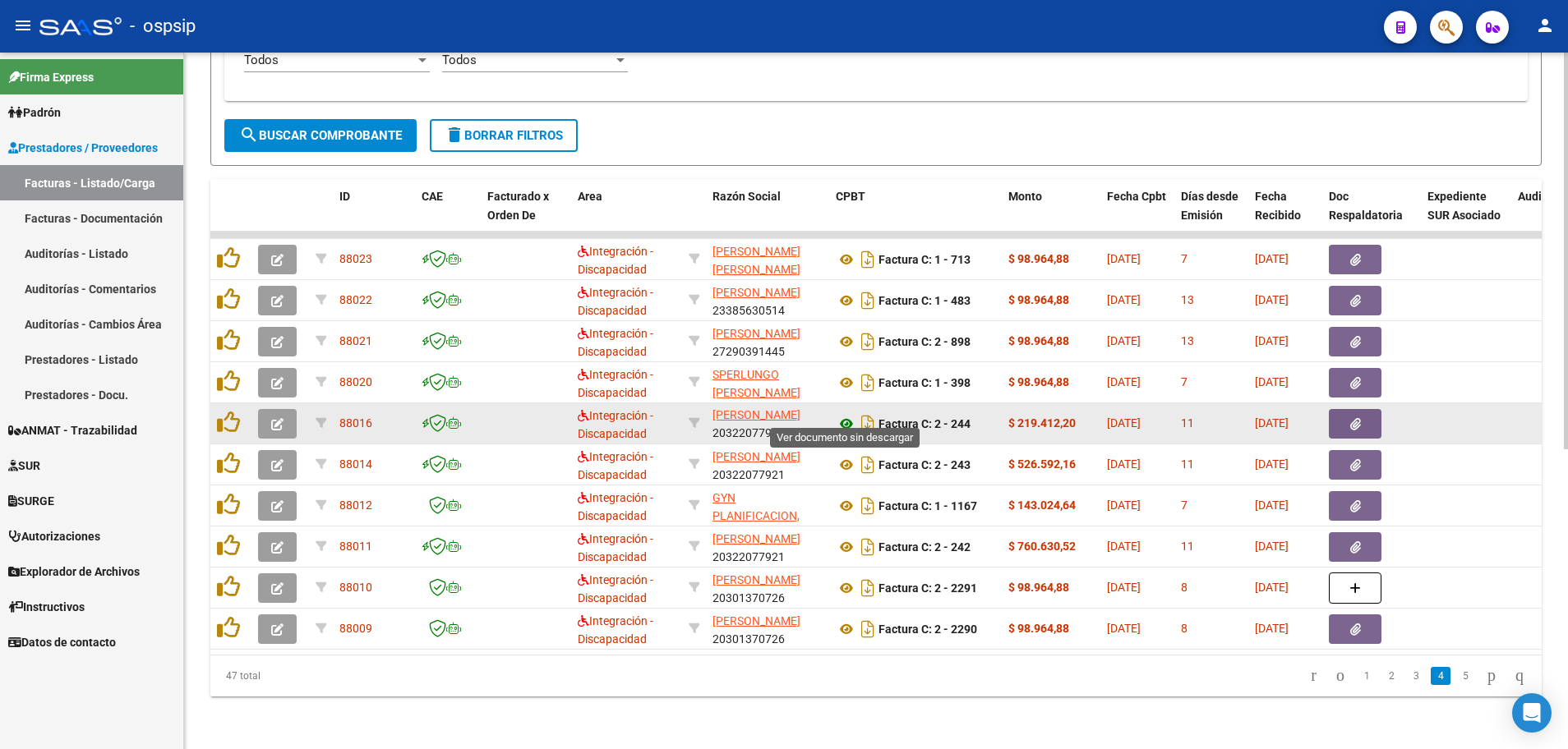
click at [846, 414] on icon at bounding box center [846, 424] width 21 height 19
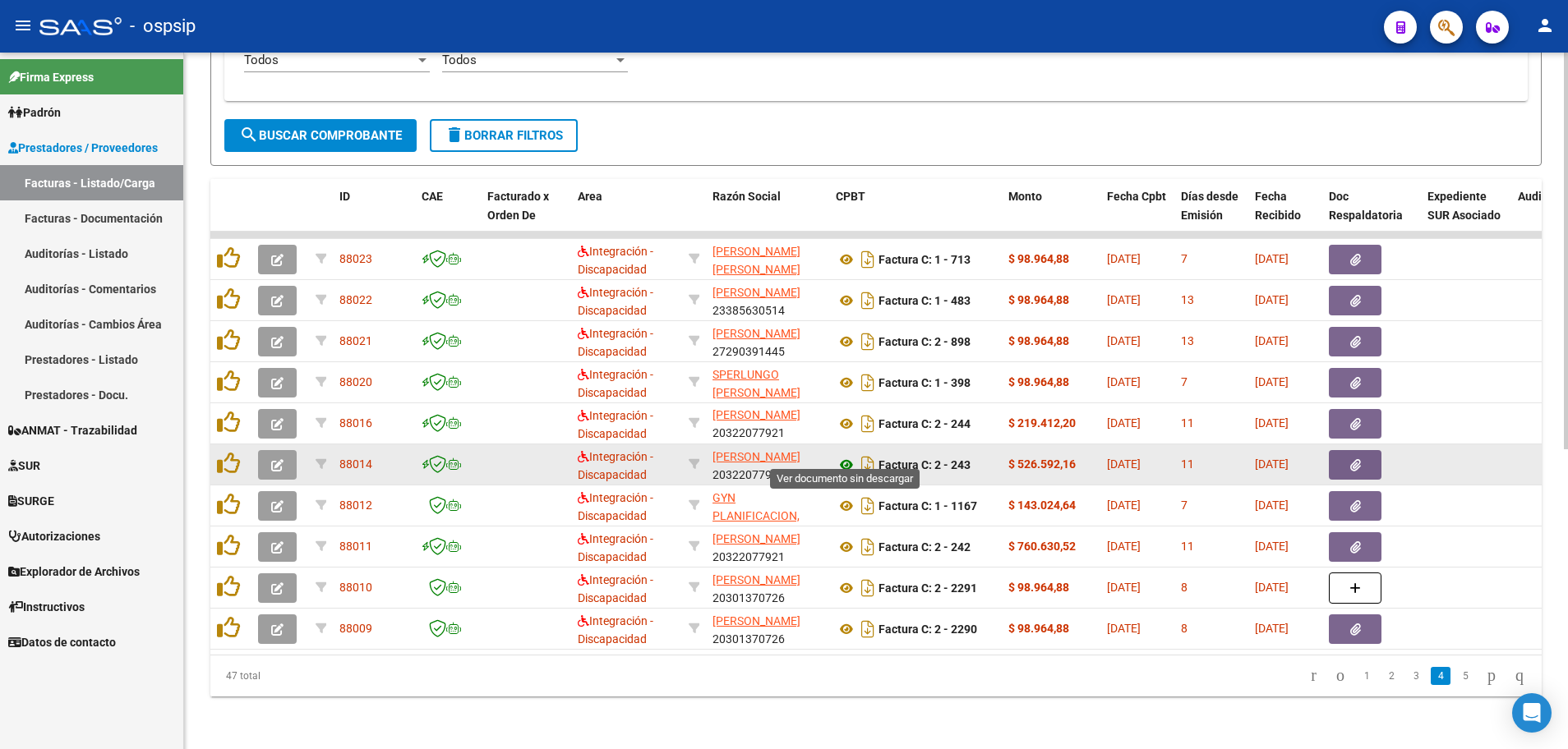
click at [843, 455] on icon at bounding box center [846, 464] width 21 height 19
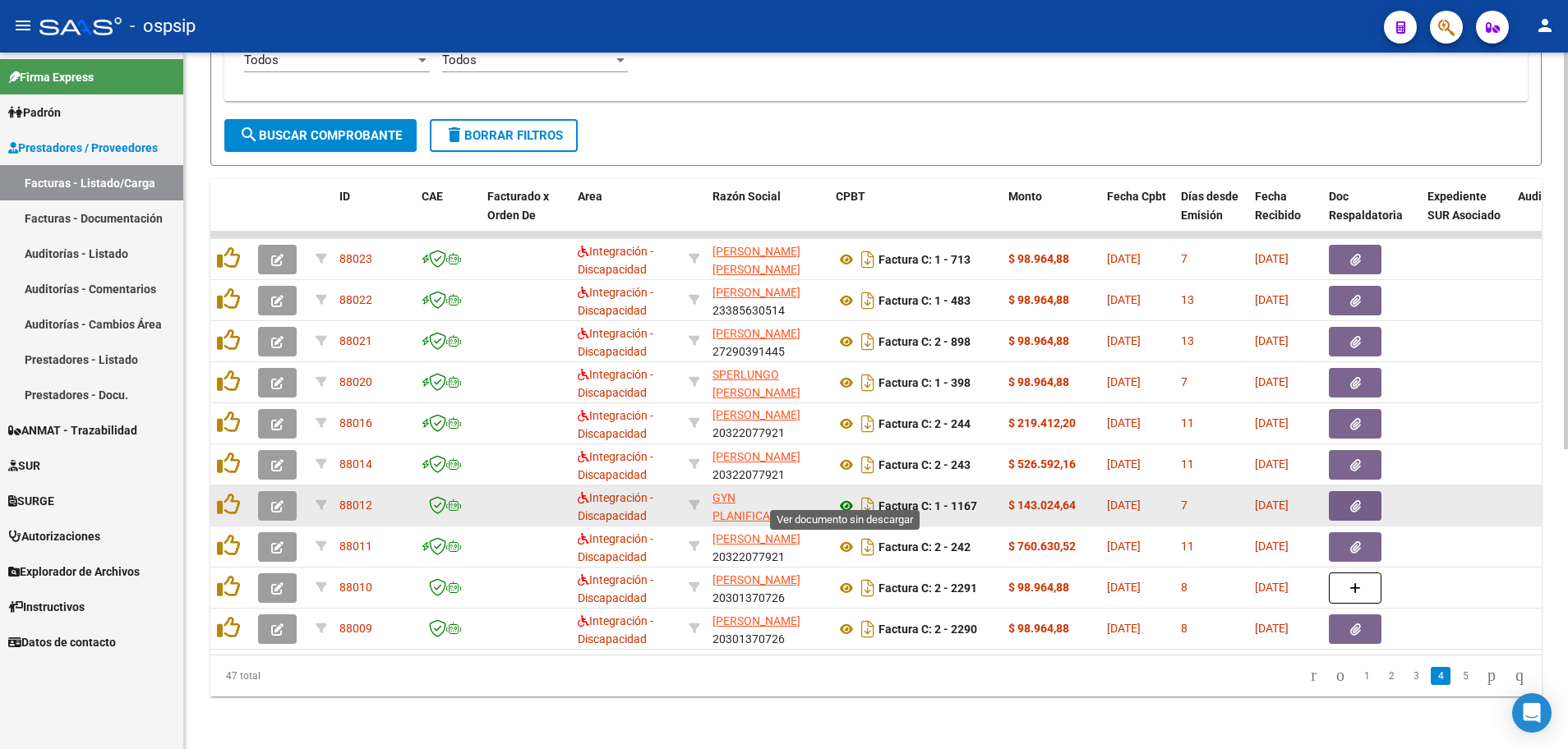
click at [843, 497] on icon at bounding box center [846, 506] width 21 height 19
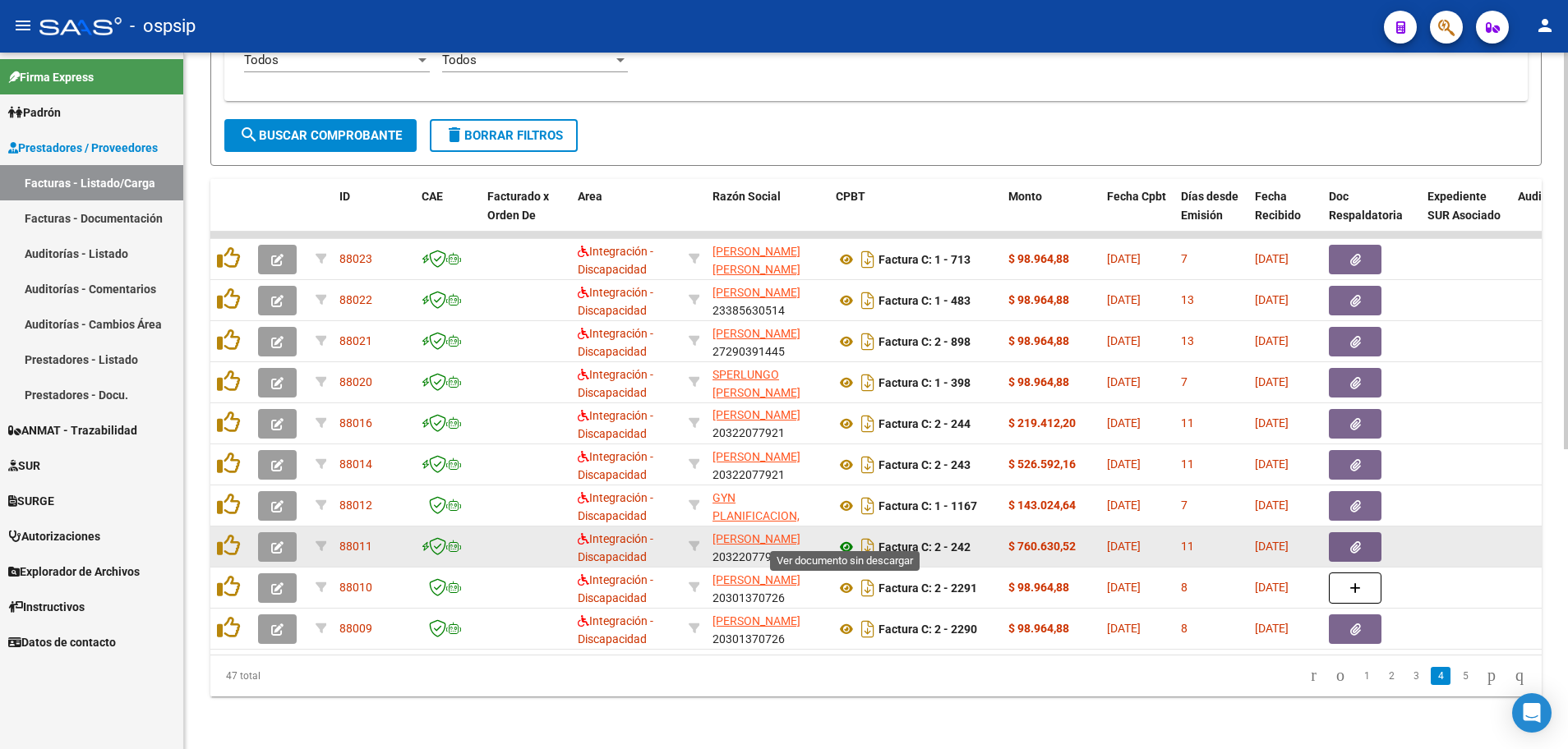
click at [844, 537] on icon at bounding box center [846, 546] width 21 height 19
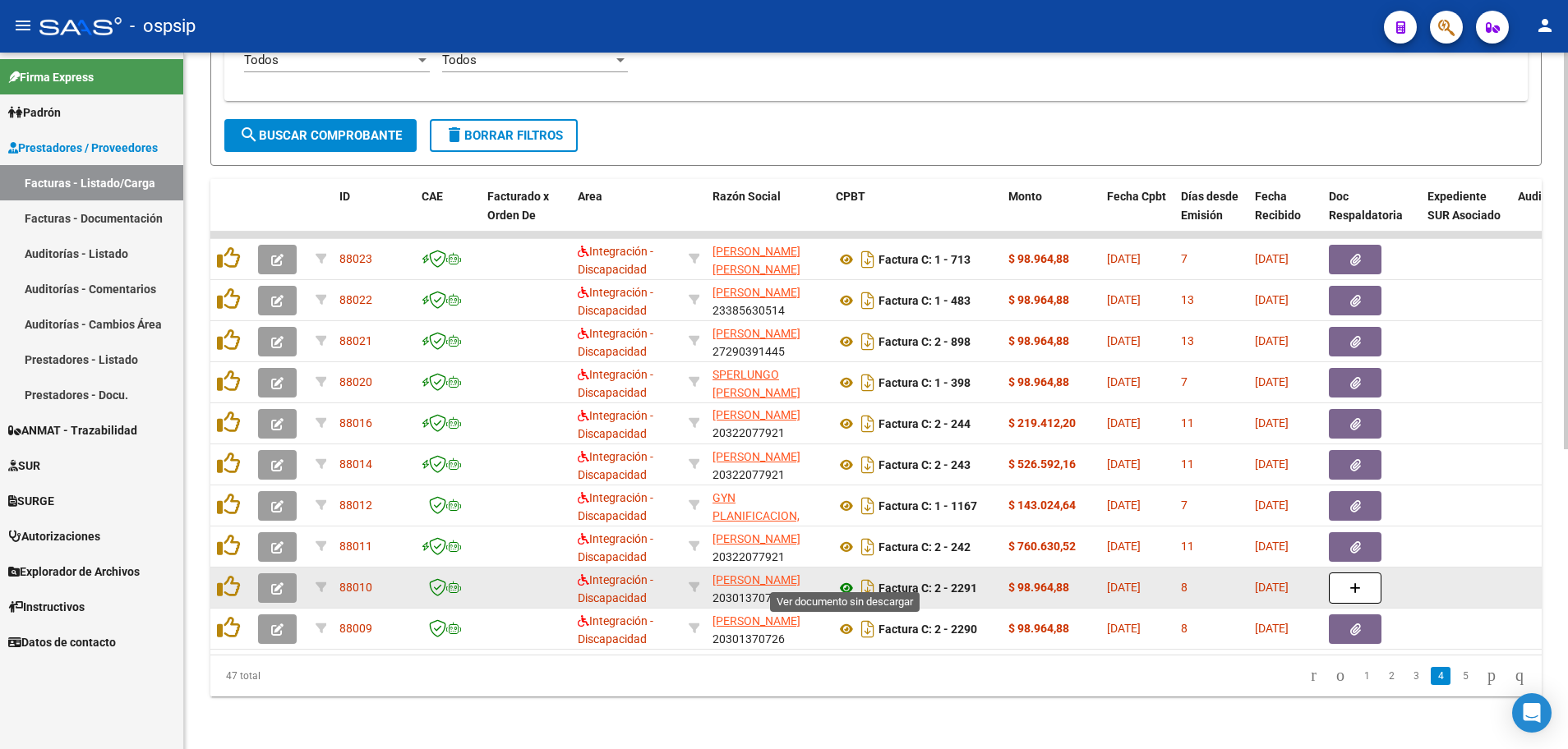
click at [845, 580] on icon at bounding box center [846, 587] width 21 height 19
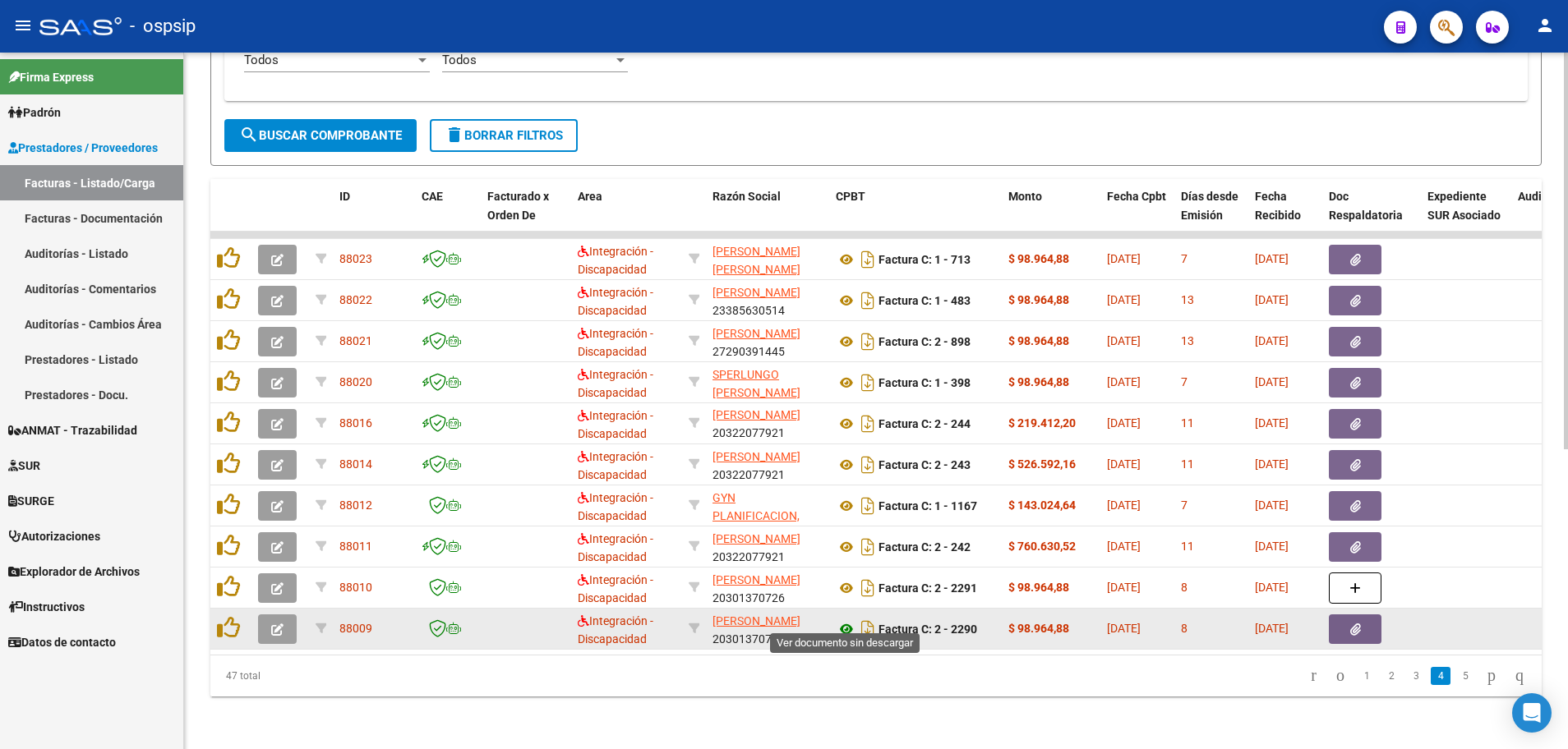
click at [839, 620] on icon at bounding box center [846, 629] width 21 height 19
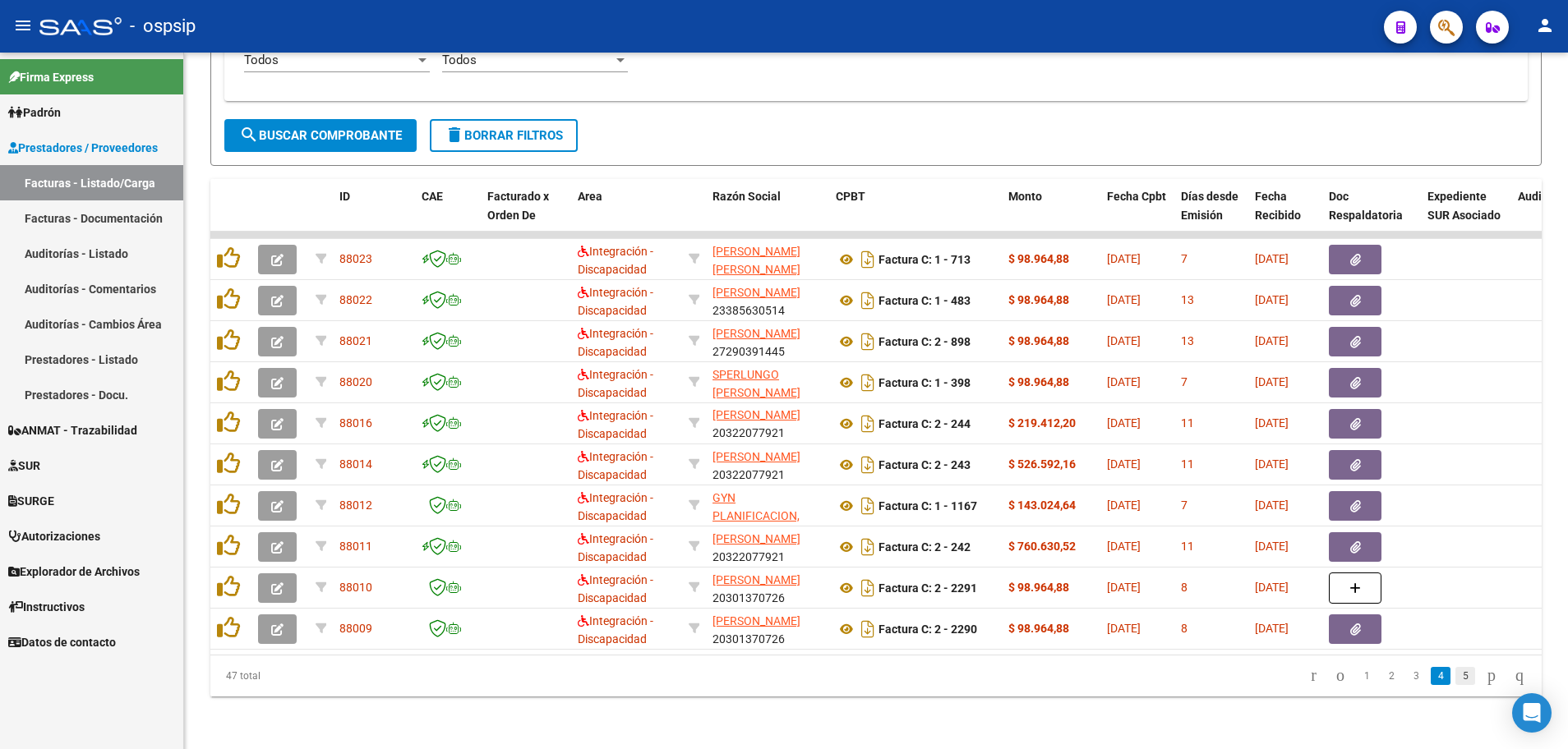
click at [1455, 675] on link "5" at bounding box center [1464, 676] width 19 height 18
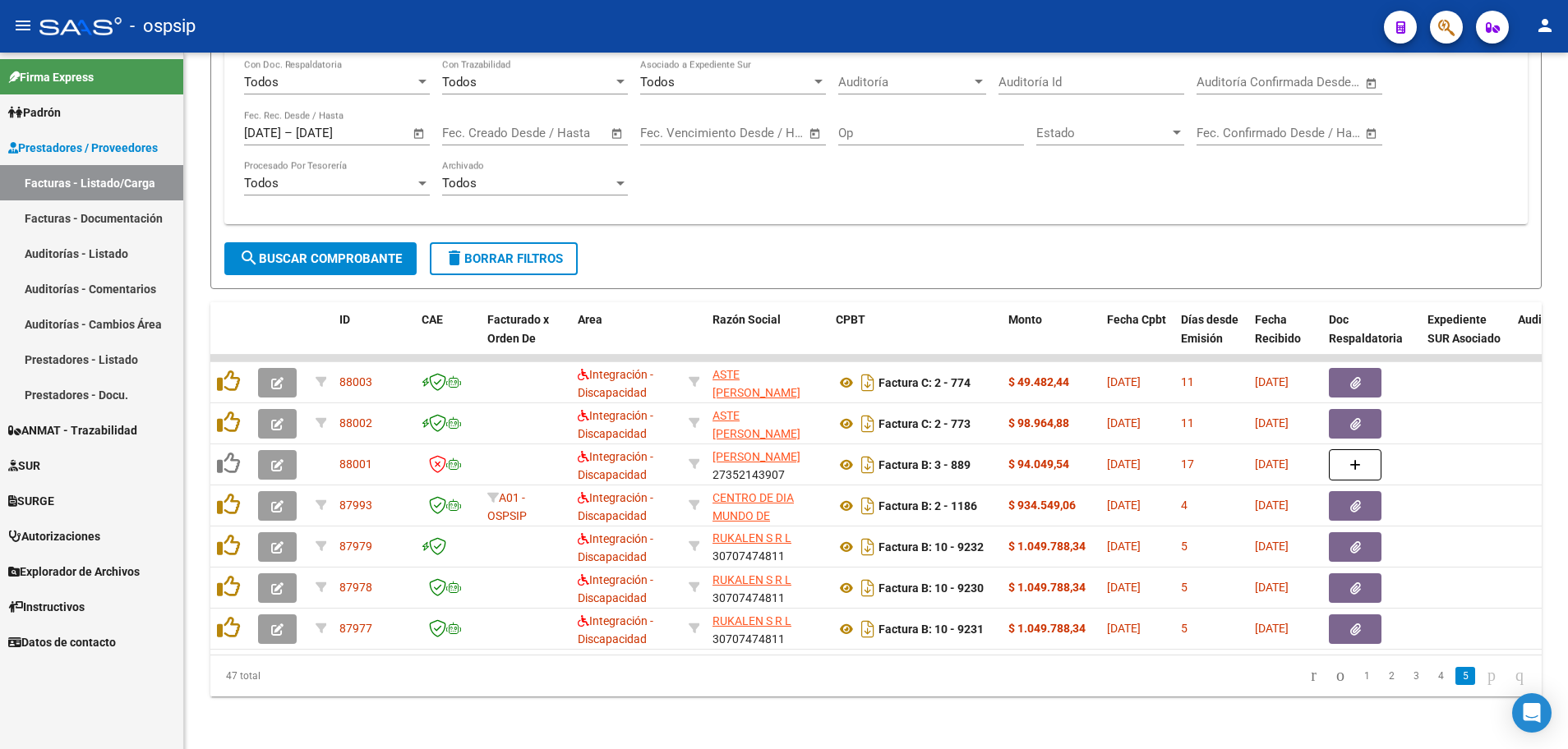
scroll to position [403, 0]
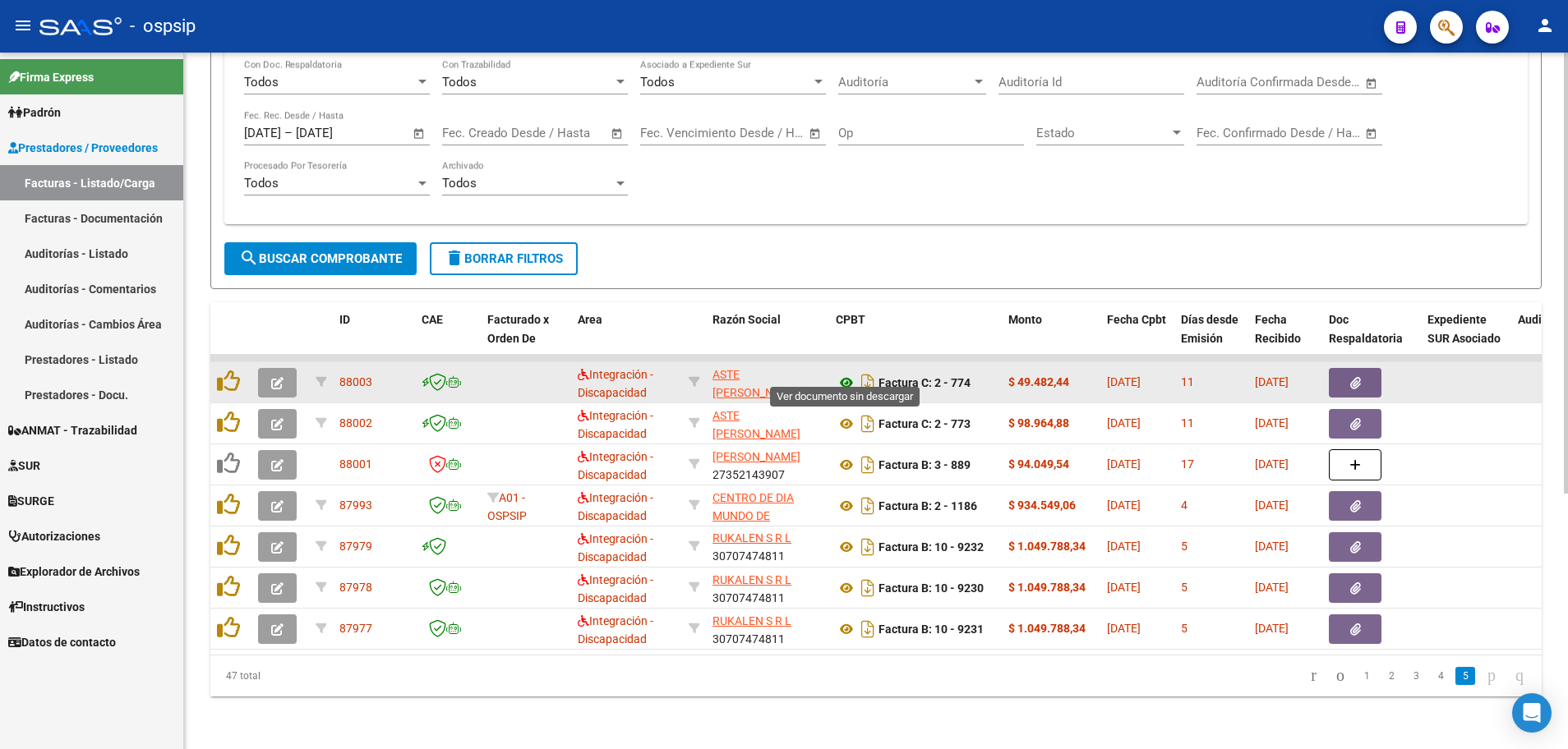
click at [846, 373] on icon at bounding box center [846, 382] width 21 height 19
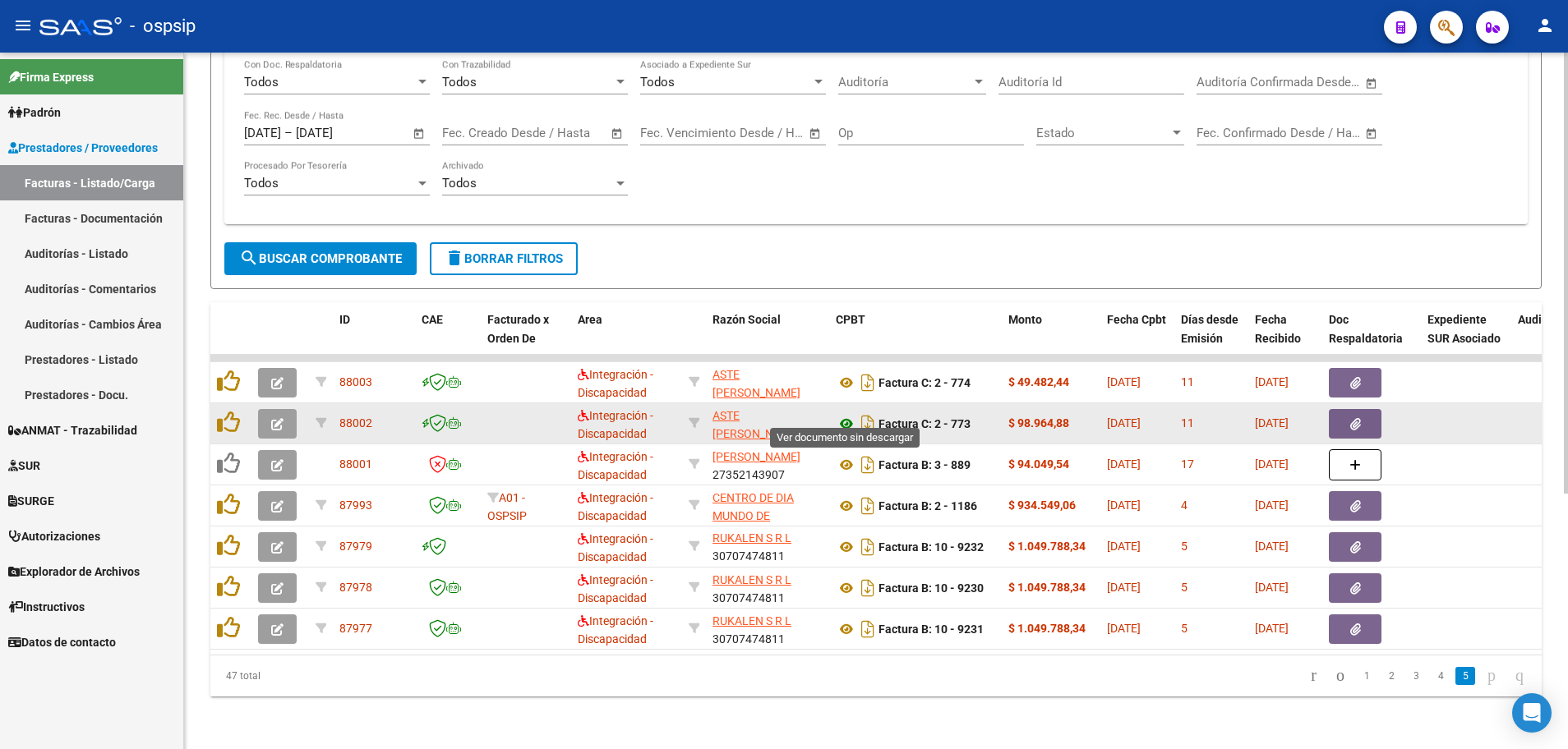
click at [846, 414] on icon at bounding box center [846, 424] width 21 height 19
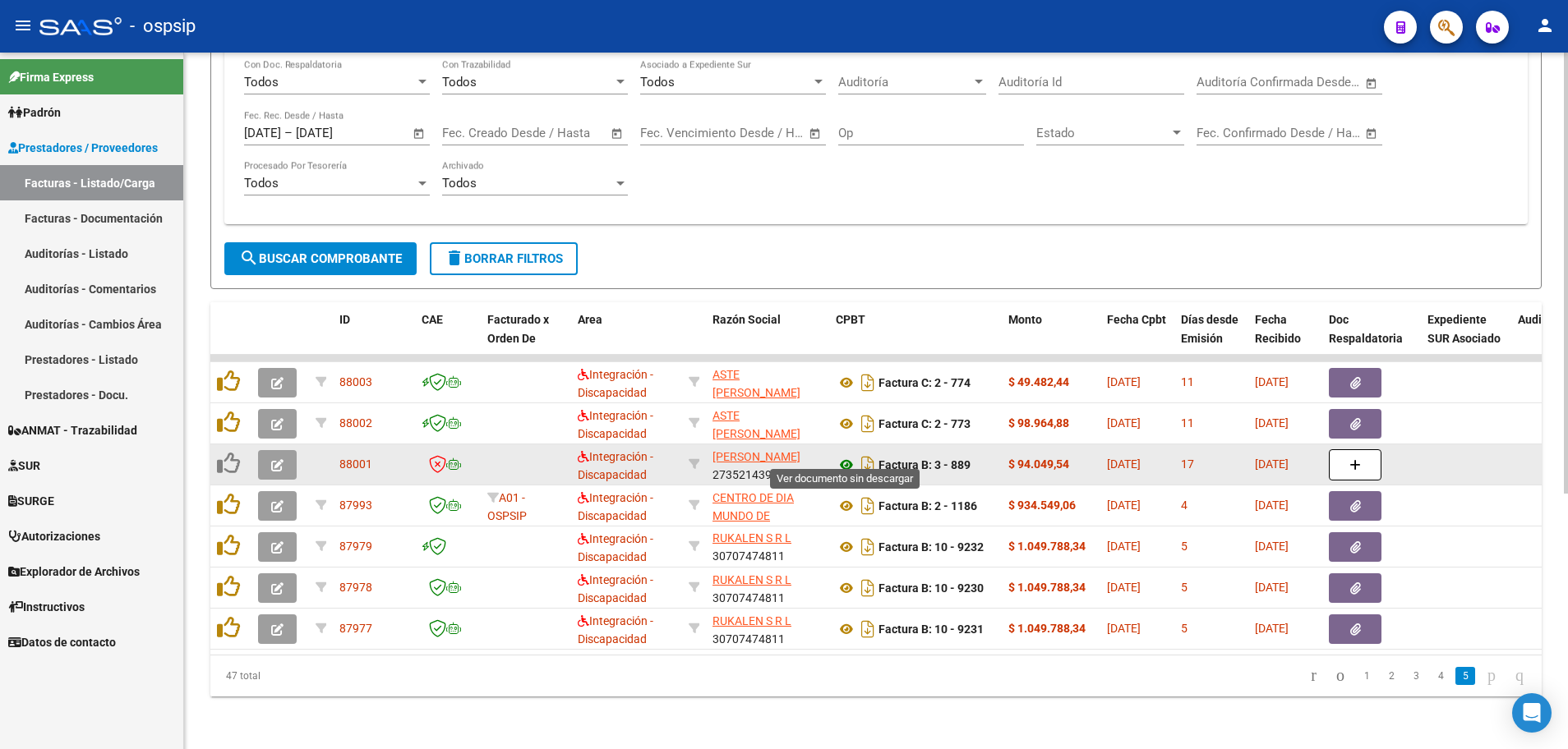
click at [843, 455] on icon at bounding box center [846, 464] width 21 height 19
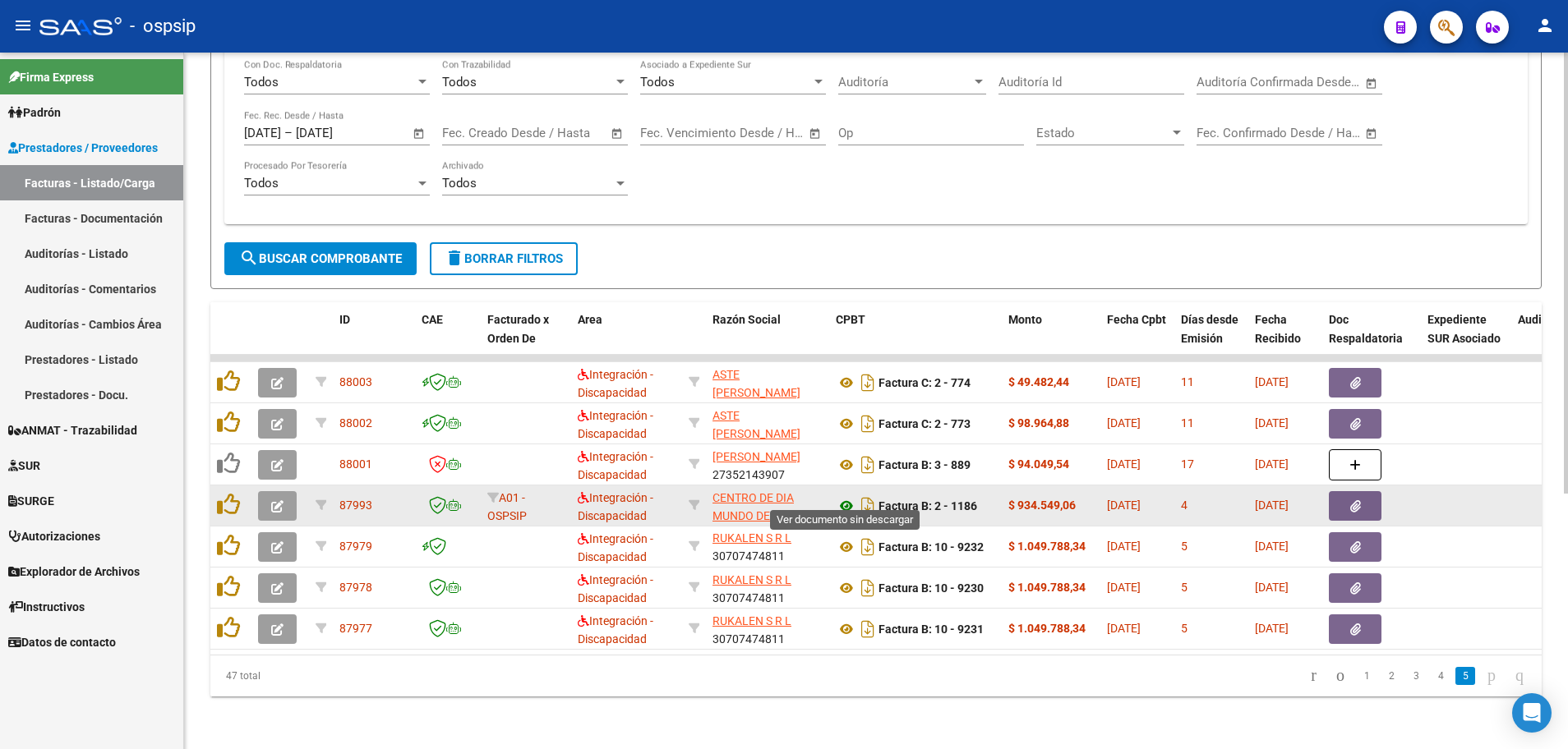
click at [842, 497] on icon at bounding box center [846, 506] width 21 height 19
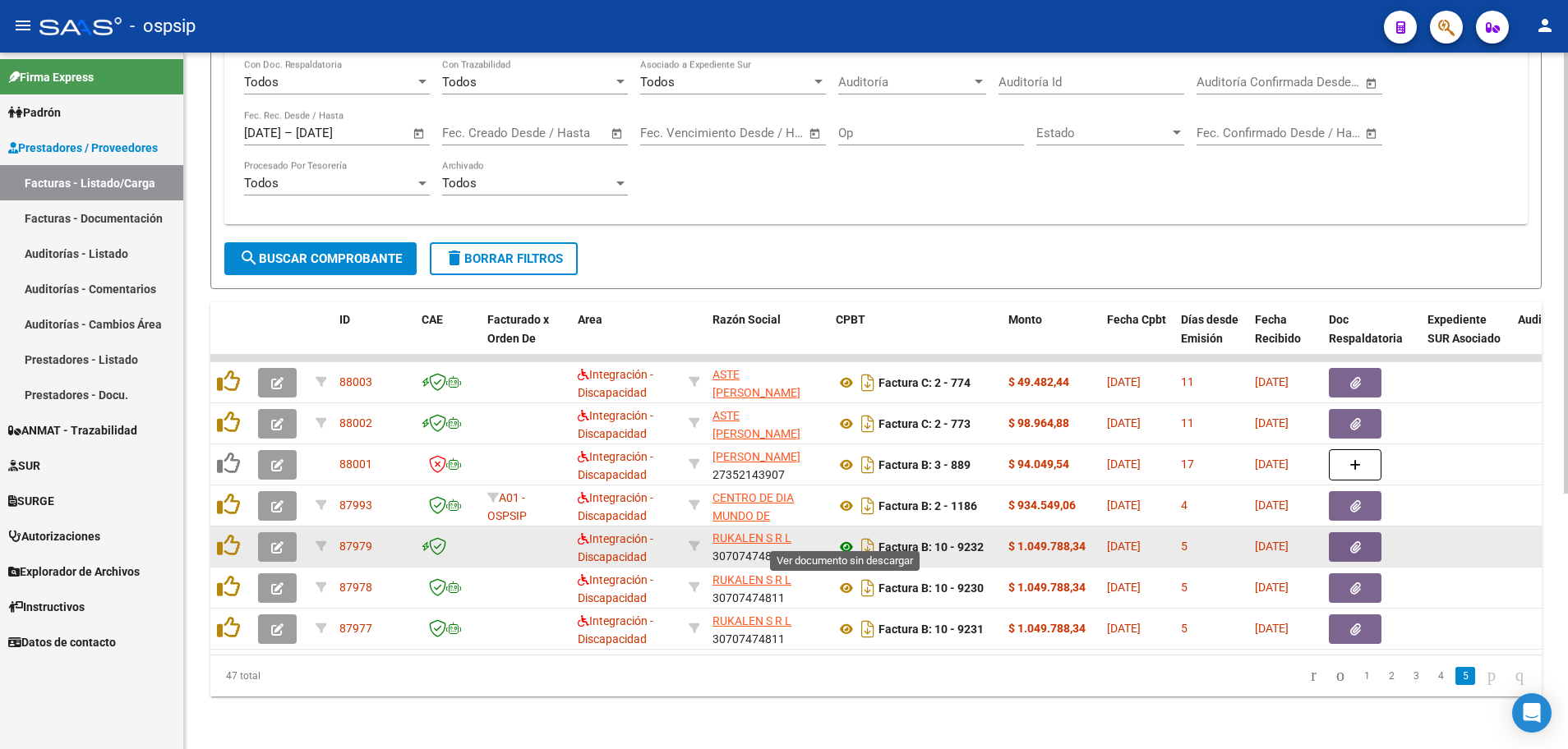
click at [846, 537] on icon at bounding box center [846, 546] width 21 height 19
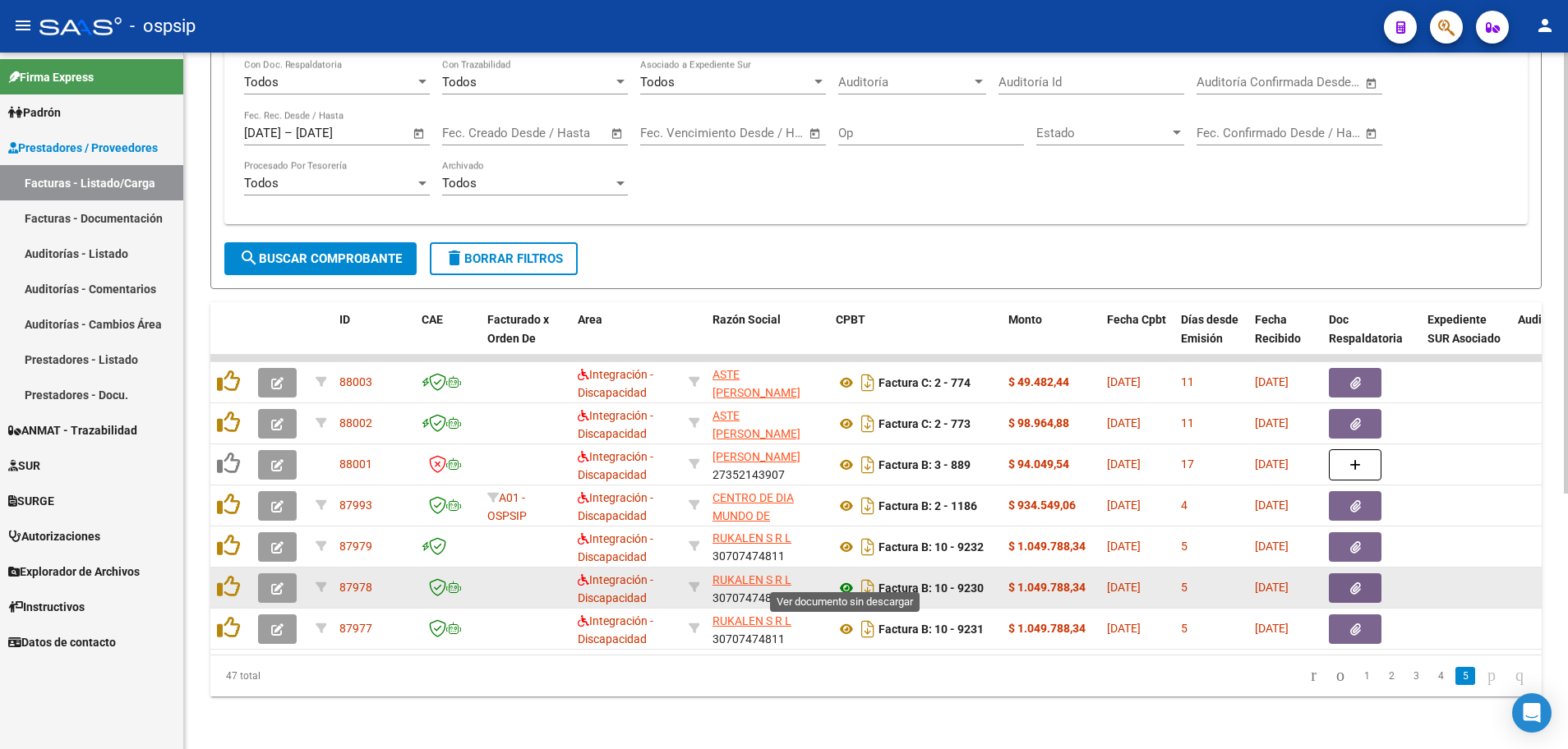
click at [844, 578] on icon at bounding box center [846, 587] width 21 height 19
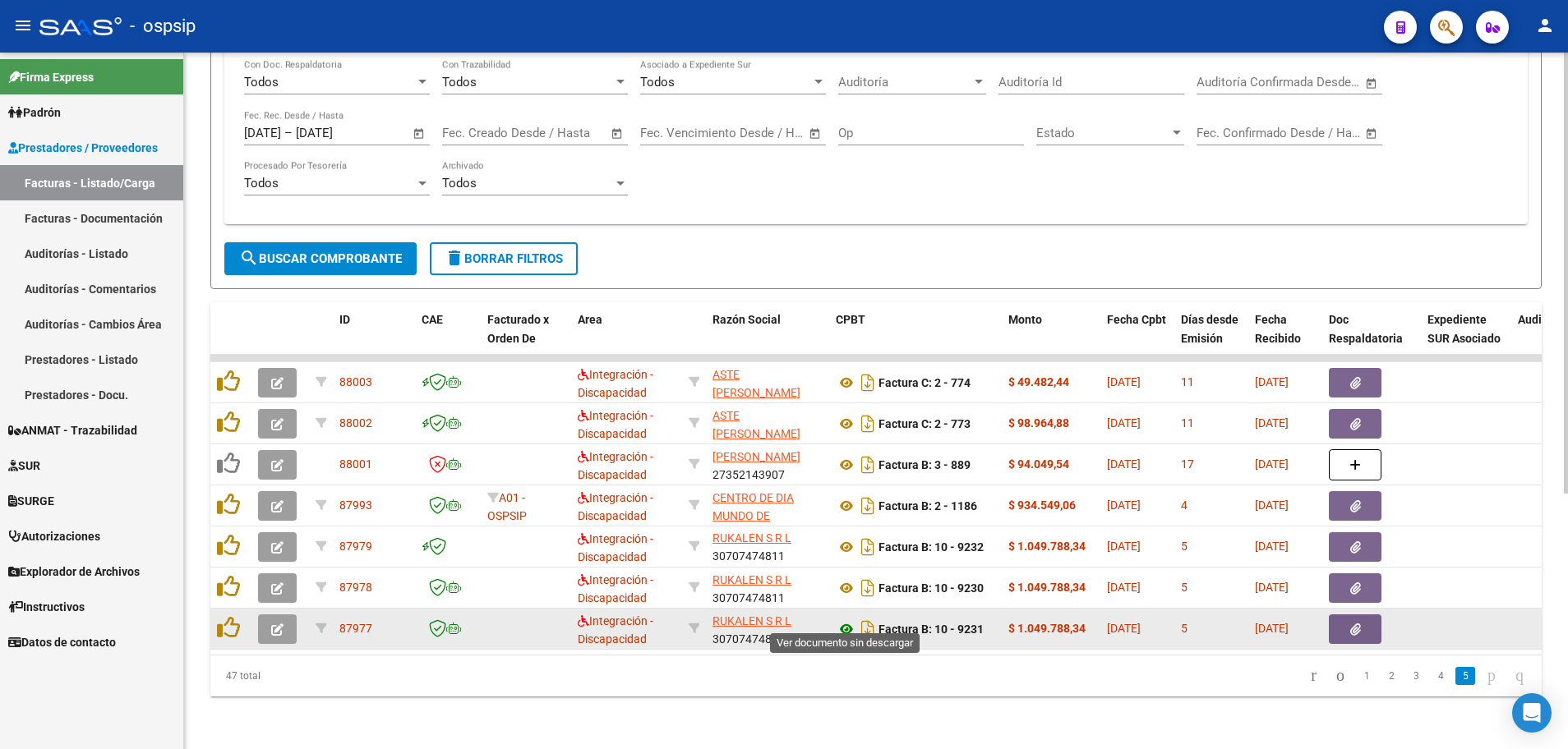
click at [843, 620] on icon at bounding box center [846, 629] width 21 height 19
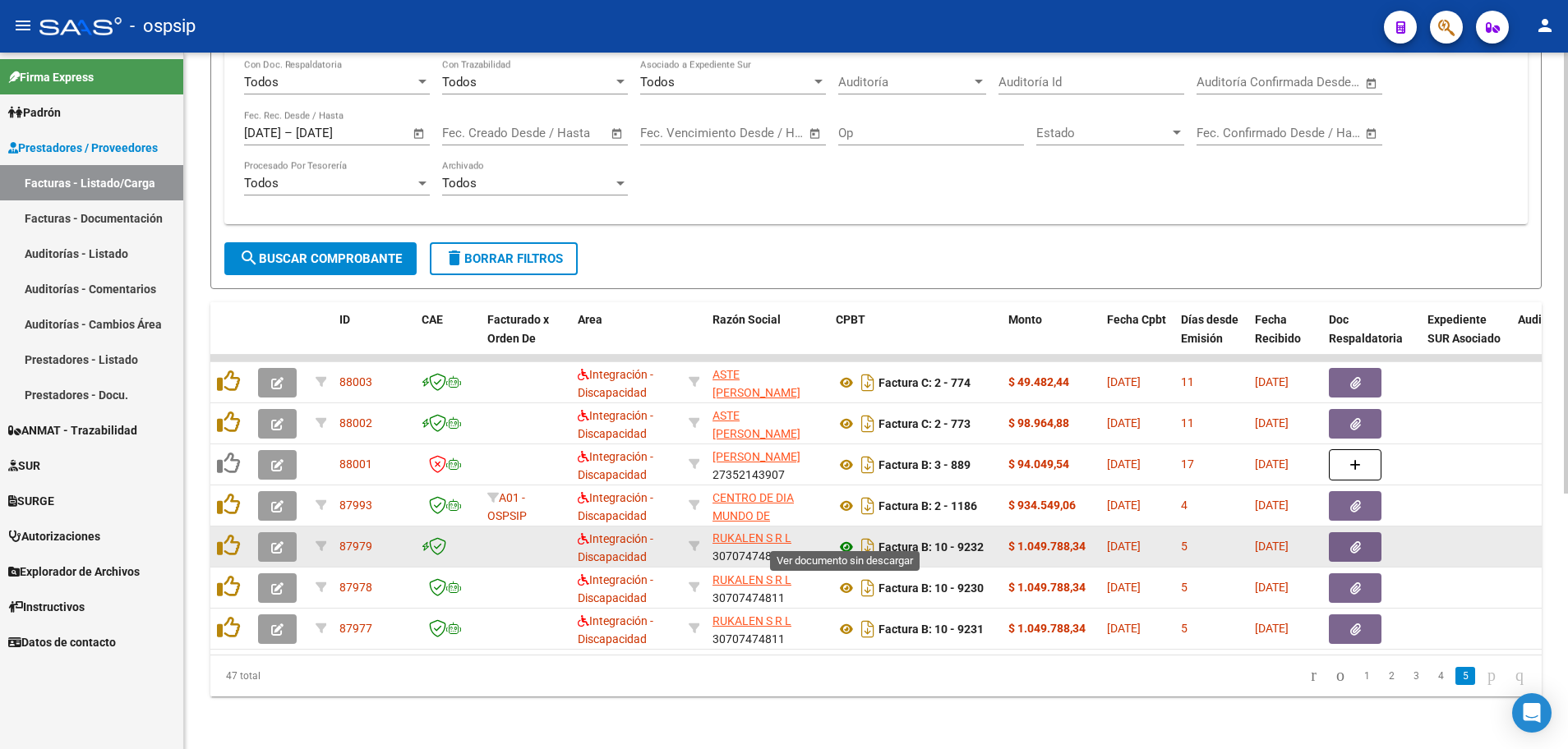
click at [842, 537] on icon at bounding box center [846, 546] width 21 height 19
click at [261, 533] on button "button" at bounding box center [278, 547] width 39 height 30
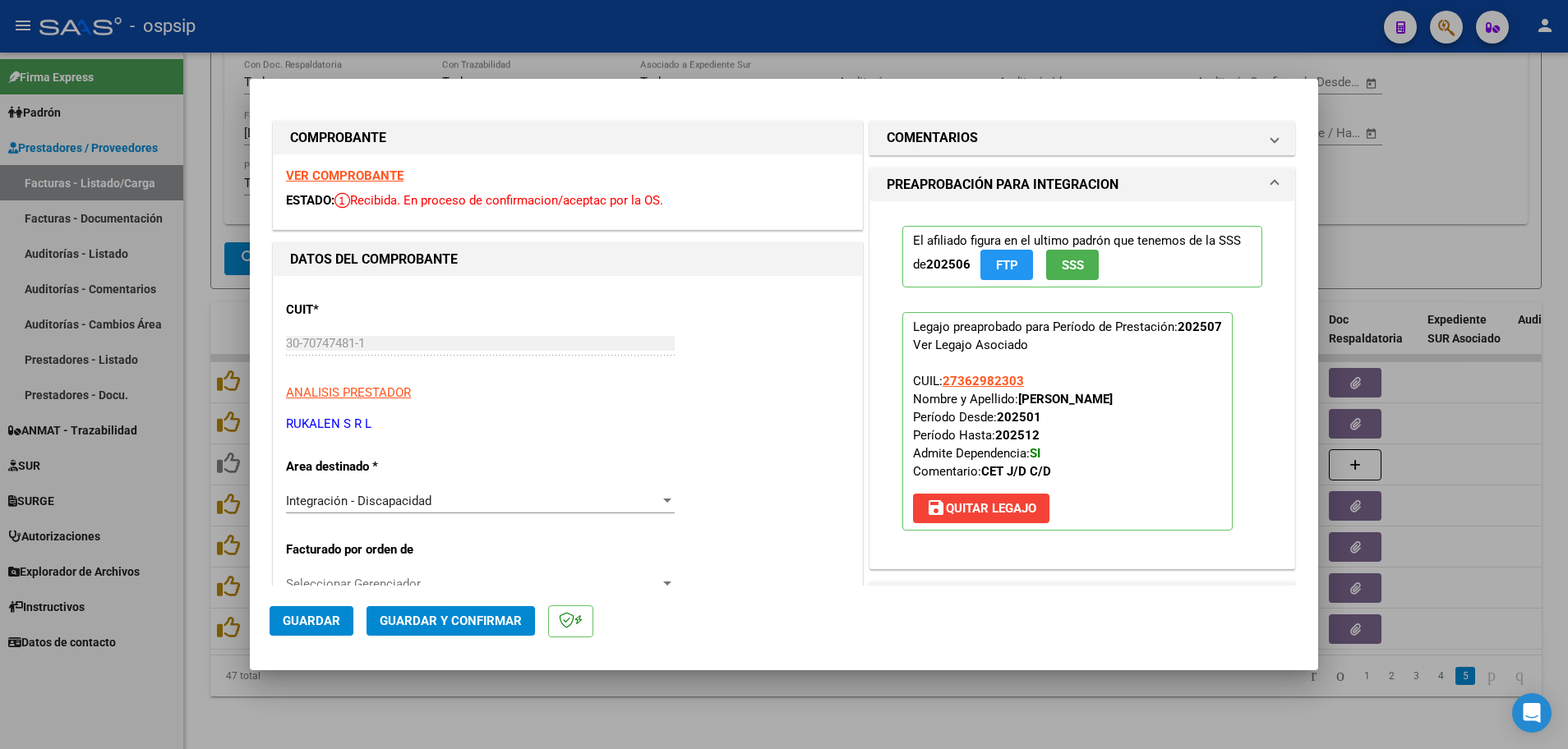
click at [363, 178] on strong "VER COMPROBANTE" at bounding box center [344, 176] width 117 height 15
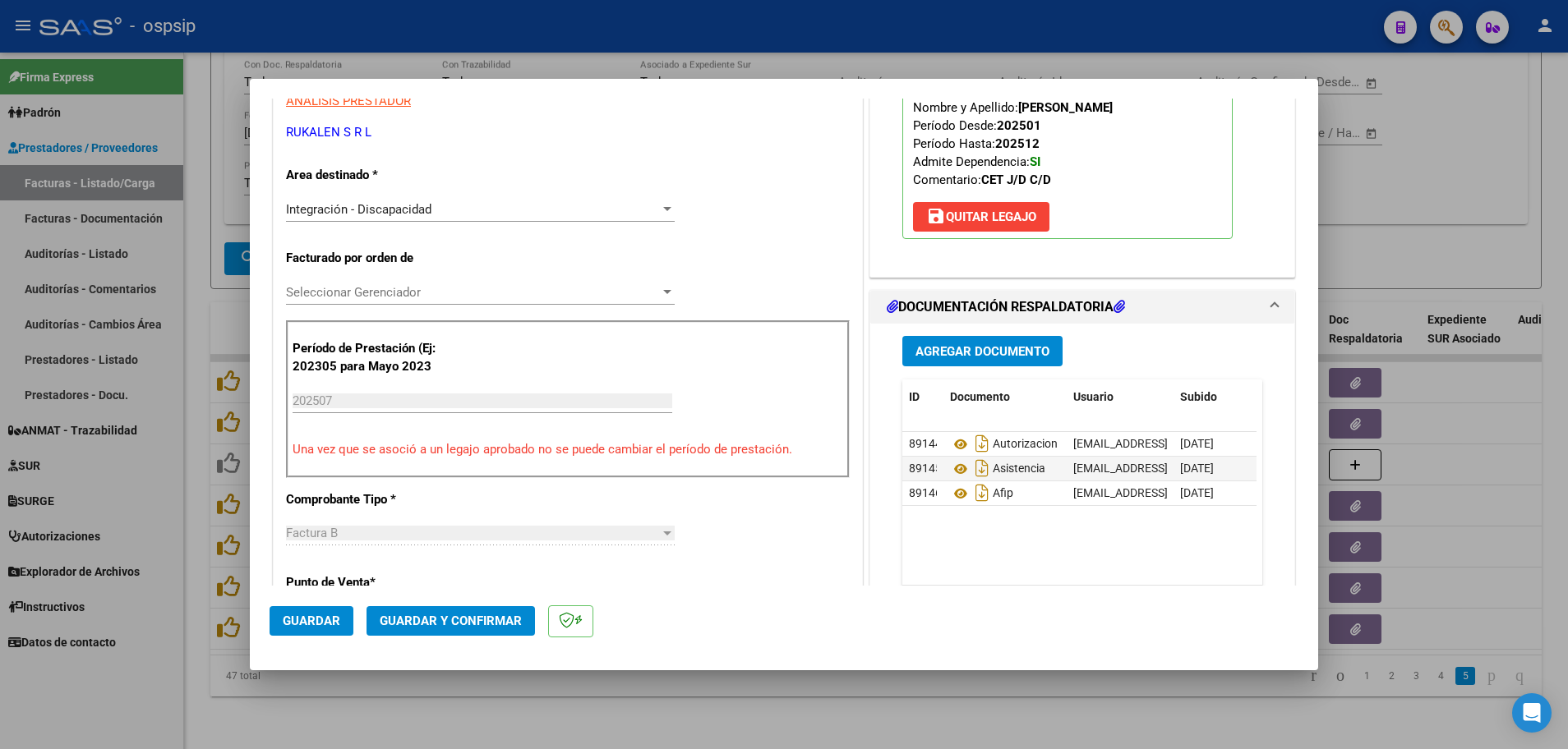
scroll to position [328, 0]
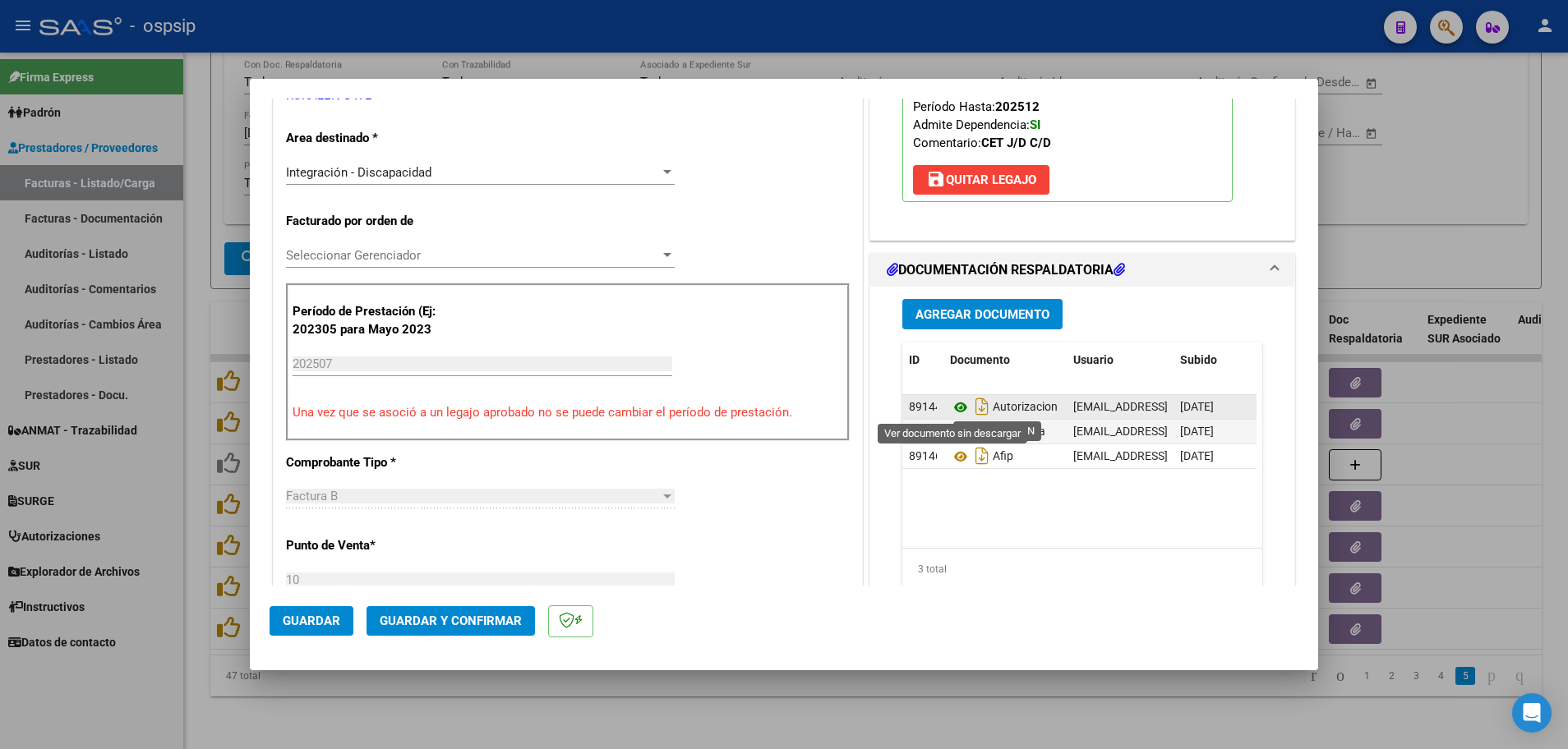
click at [950, 411] on icon at bounding box center [960, 407] width 21 height 19
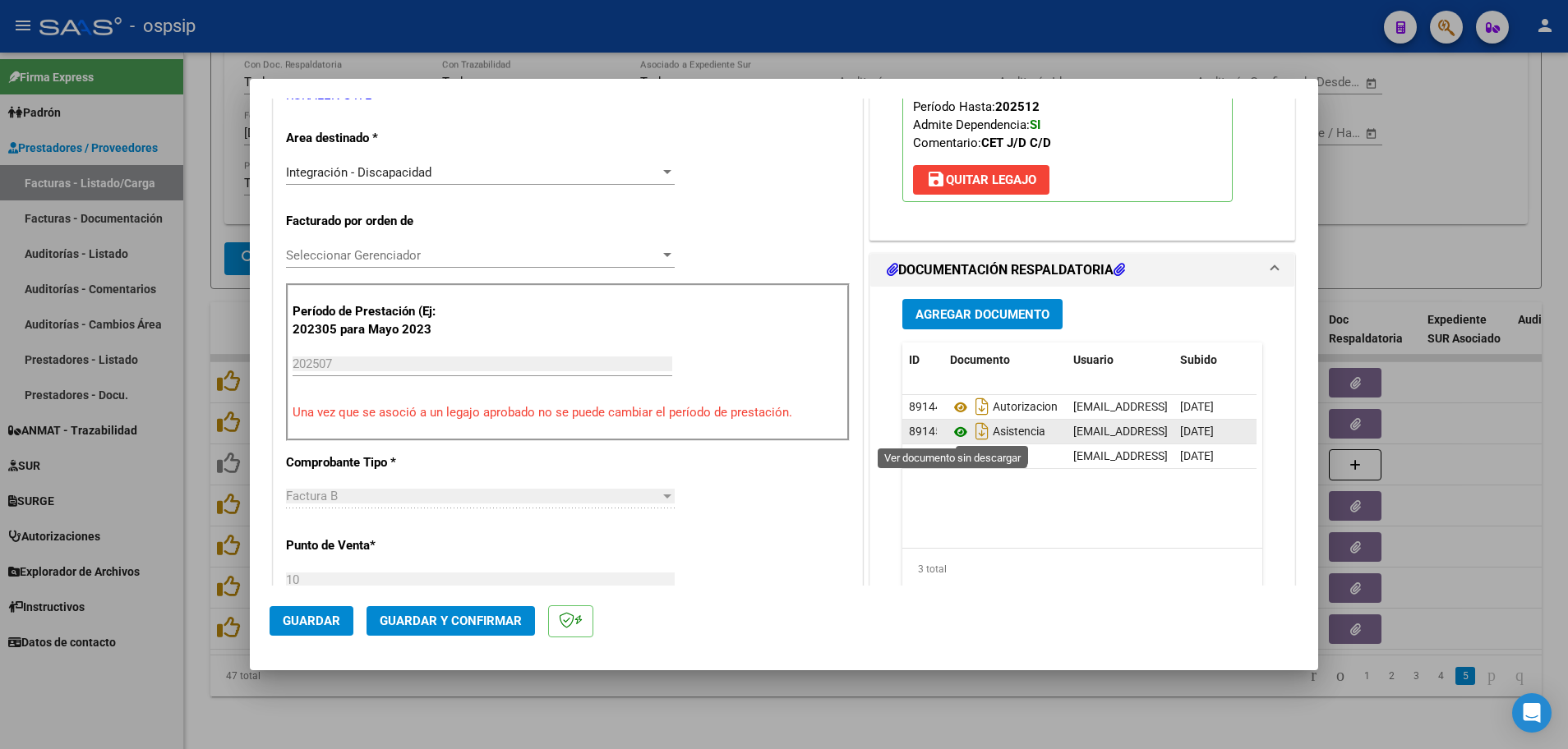
click at [951, 433] on icon at bounding box center [960, 432] width 21 height 19
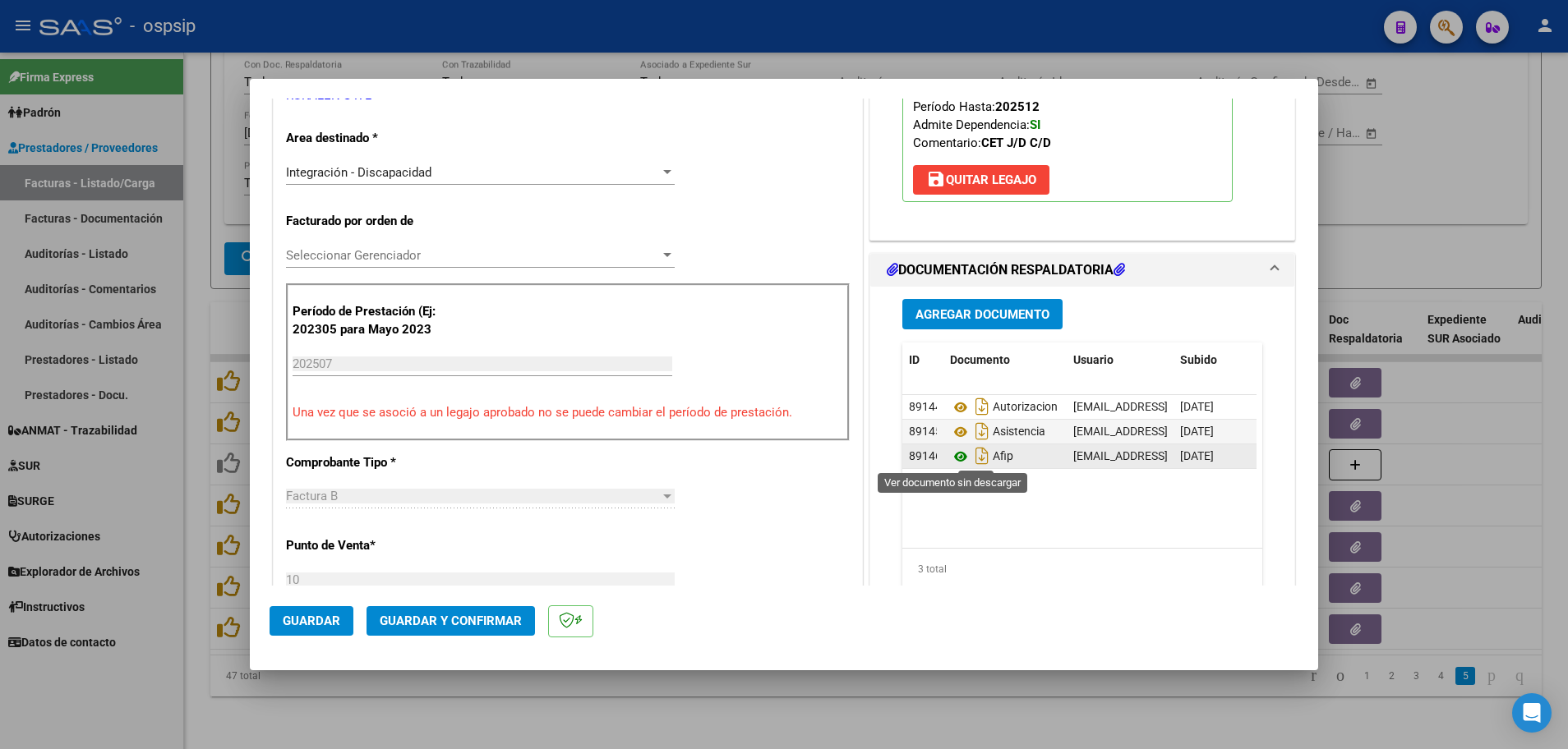
click at [957, 456] on icon at bounding box center [960, 456] width 21 height 19
click at [950, 463] on icon at bounding box center [960, 456] width 21 height 19
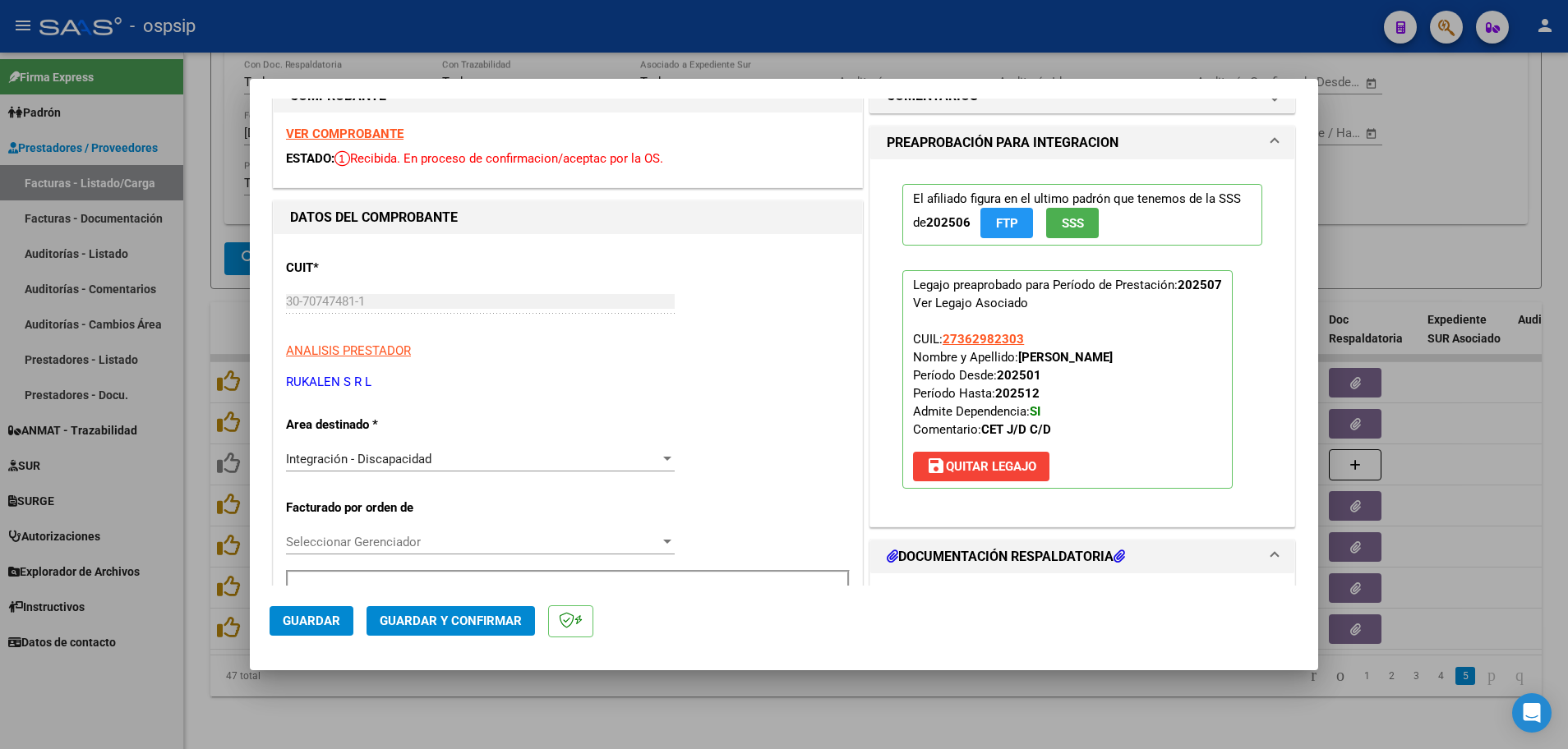
scroll to position [0, 0]
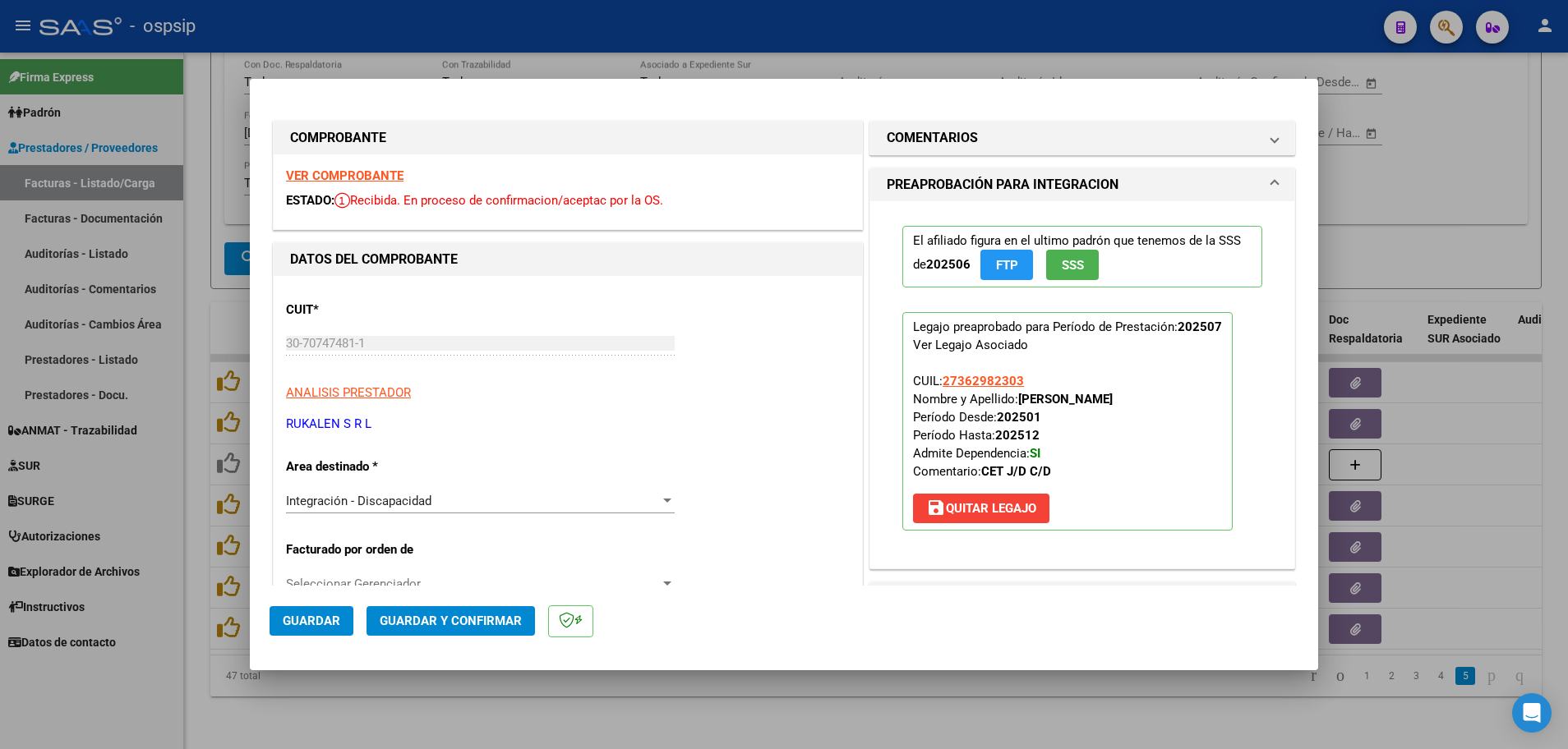
click at [373, 166] on div "VER COMPROBANTE ESTADO: Recibida. En proceso de confirmacion/aceptac por la OS." at bounding box center [568, 191] width 588 height 75
click at [378, 172] on strong "VER COMPROBANTE" at bounding box center [344, 176] width 117 height 15
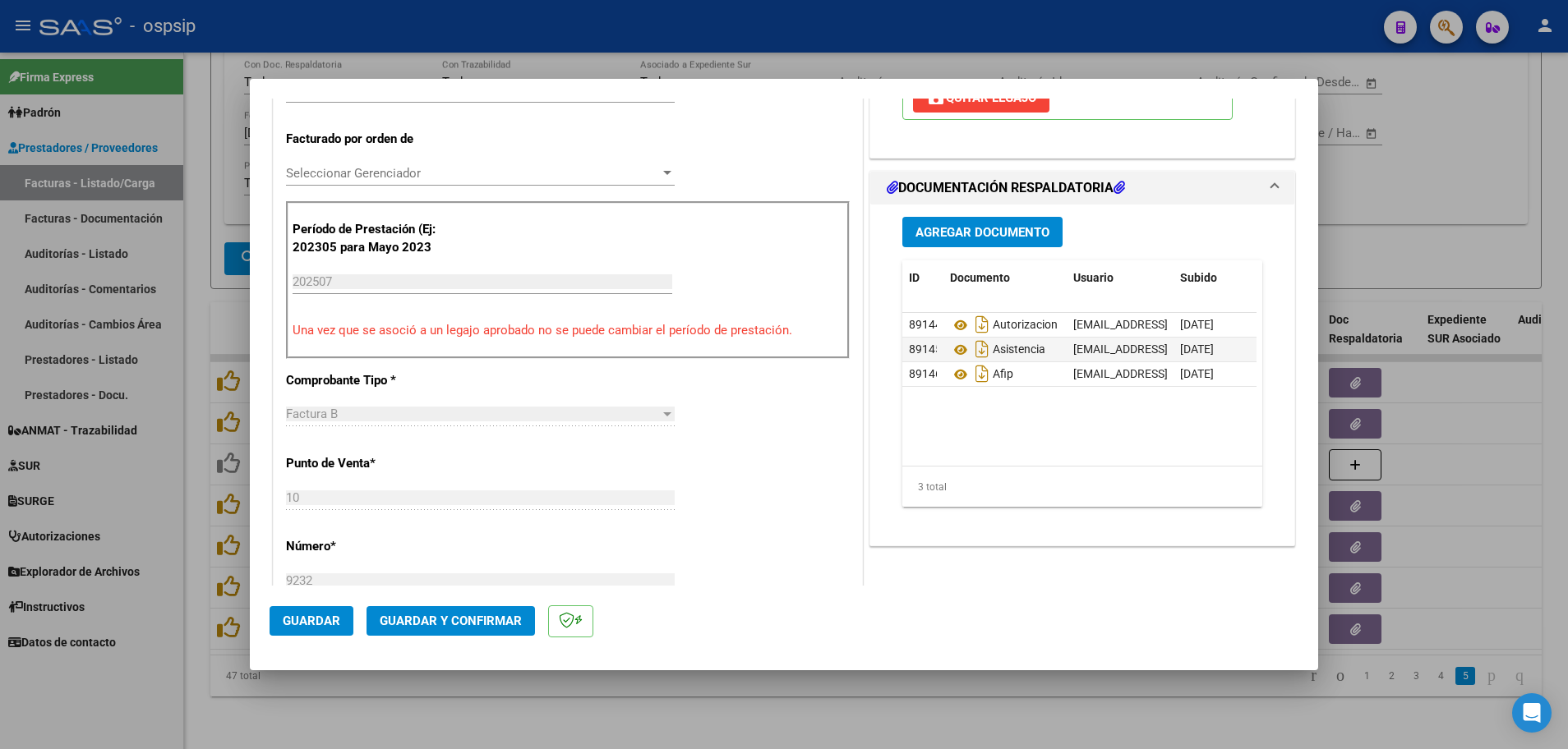
scroll to position [657, 0]
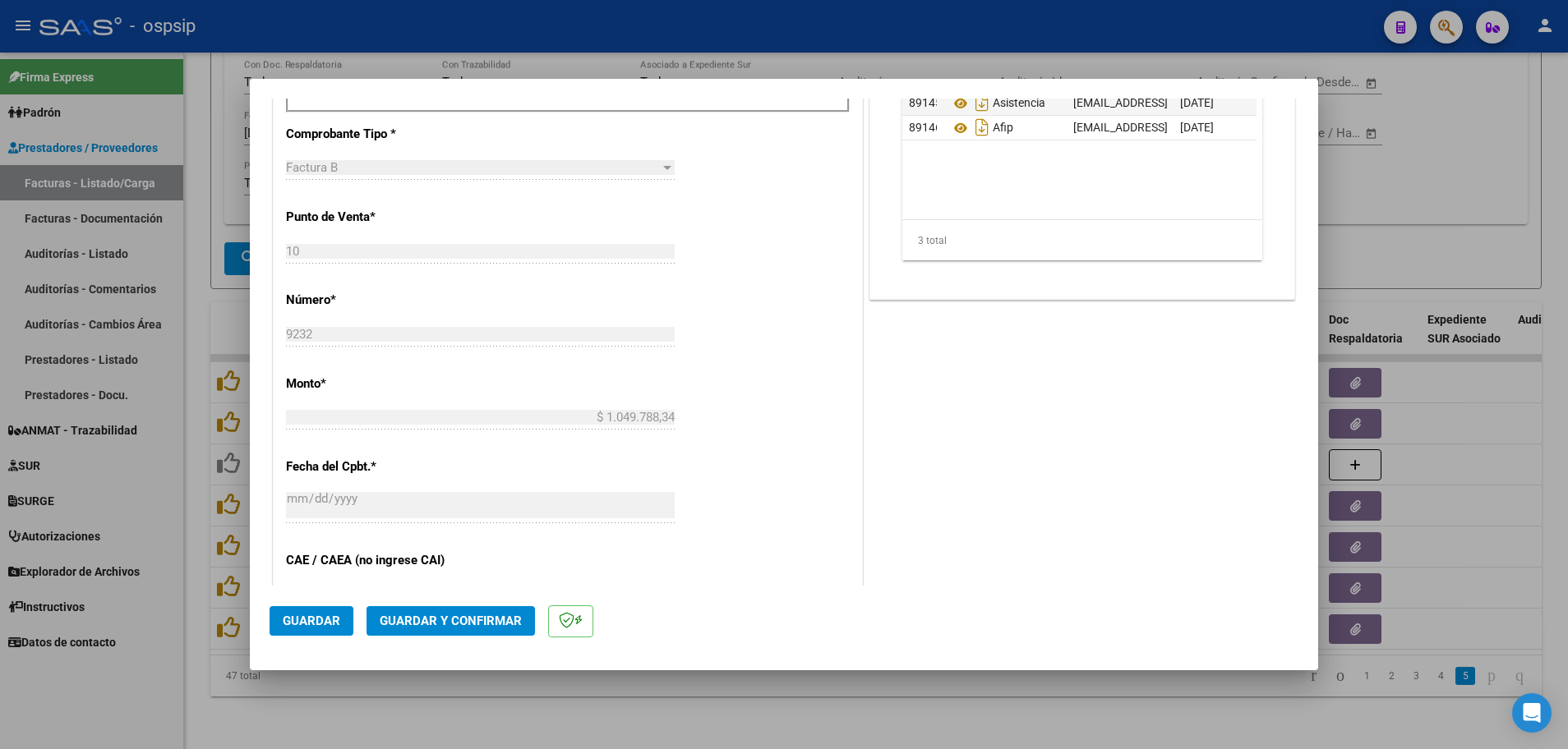
click at [192, 399] on div at bounding box center [784, 374] width 1568 height 749
type input "$ 0,00"
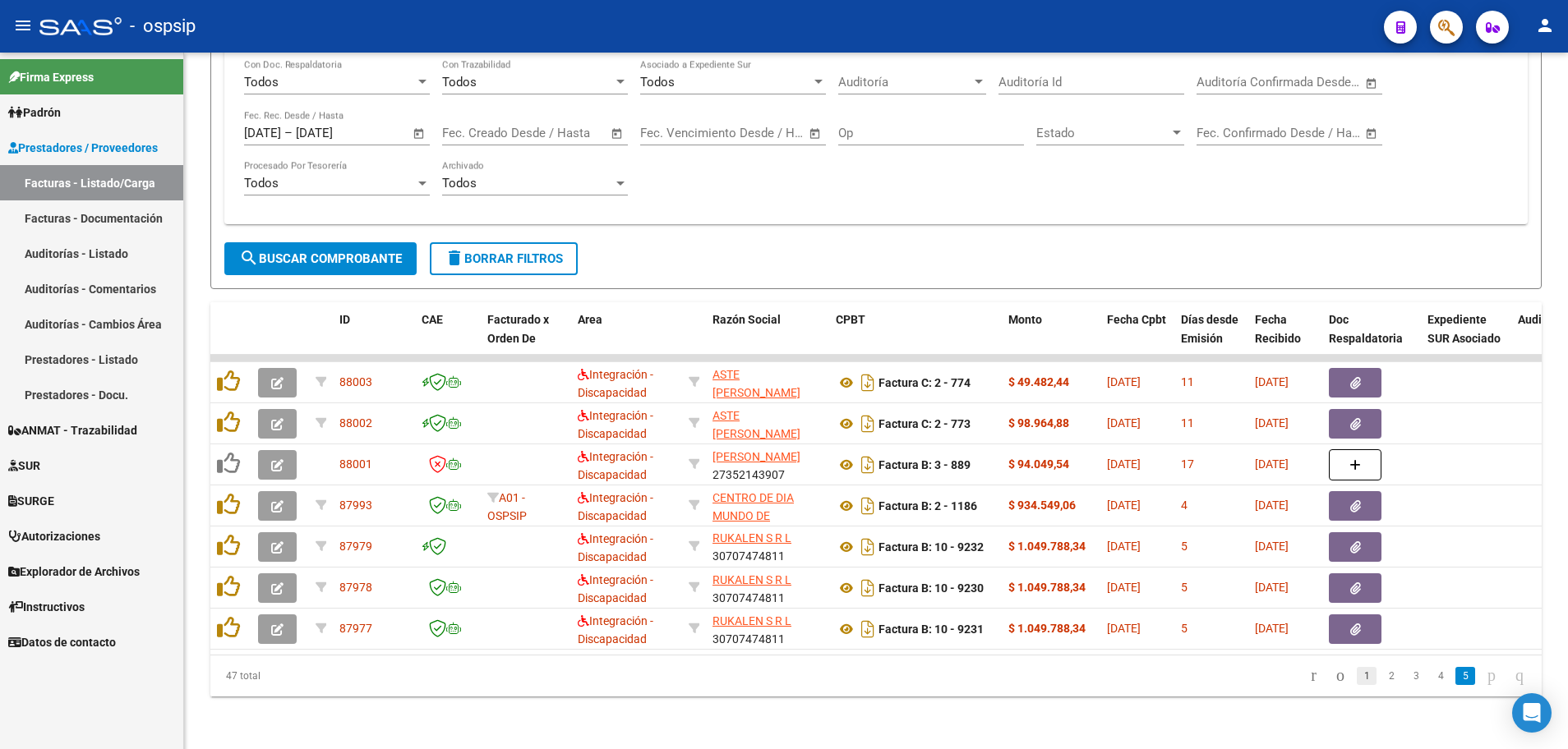
click at [1357, 681] on link "1" at bounding box center [1366, 676] width 19 height 18
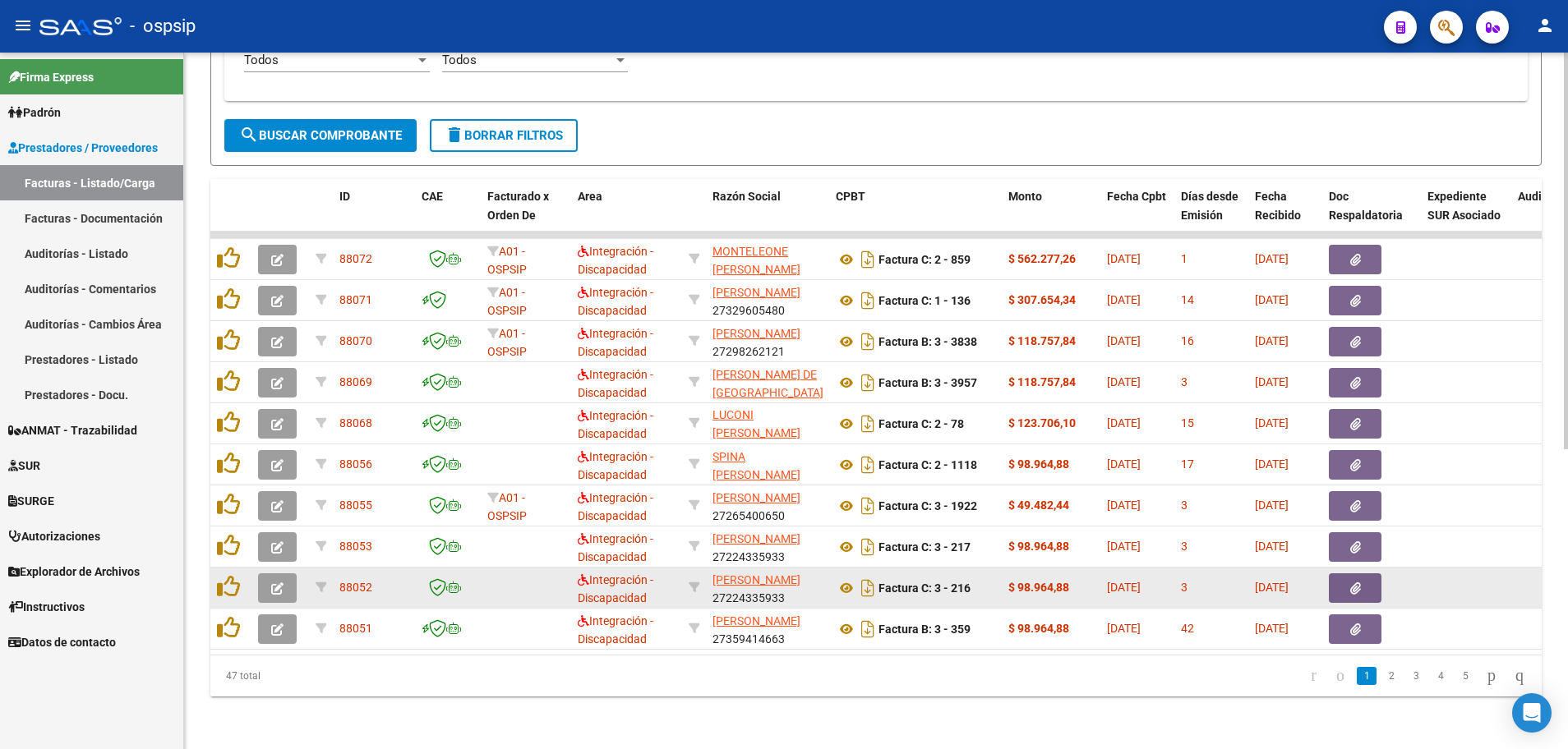
scroll to position [526, 0]
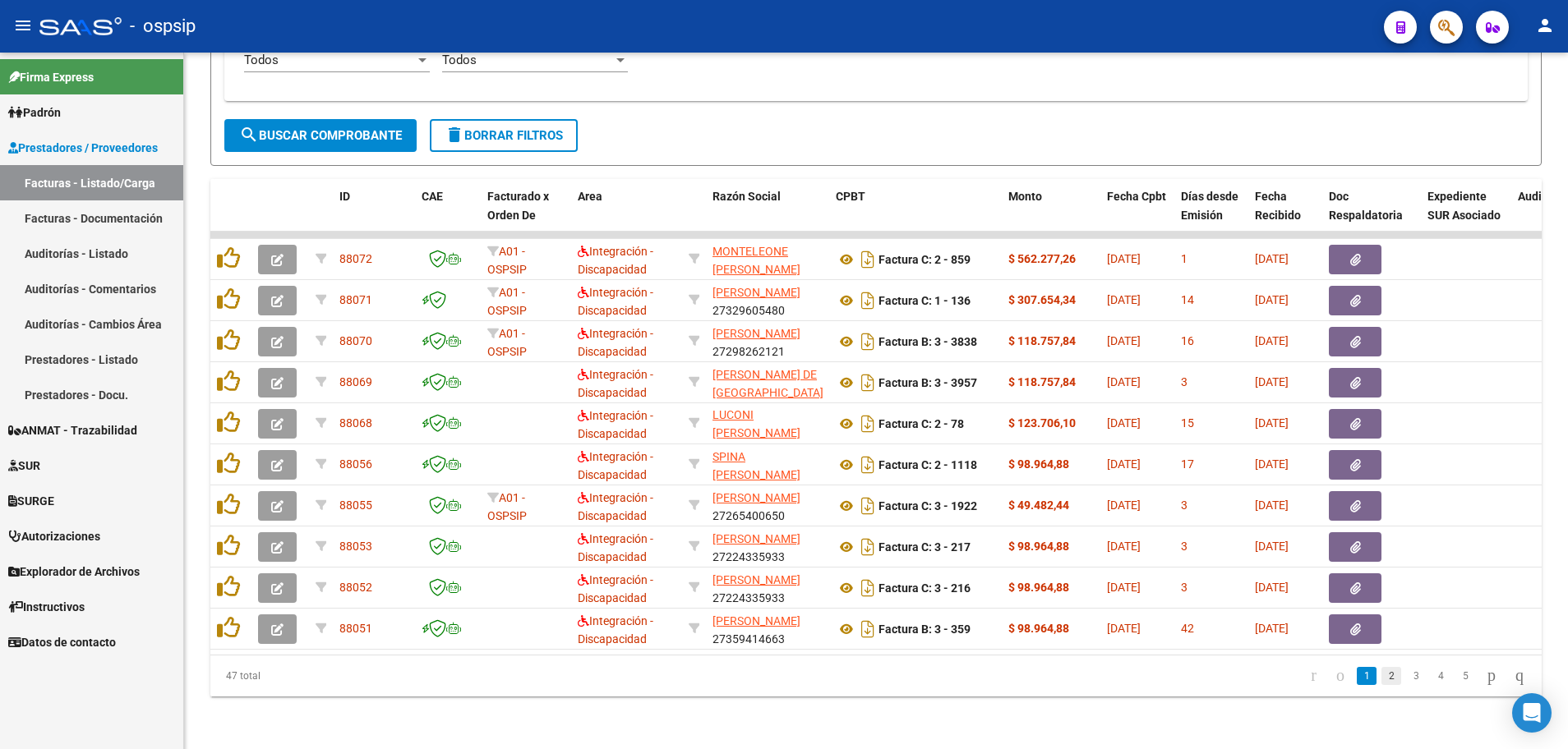
click at [1381, 681] on link "2" at bounding box center [1390, 676] width 19 height 18
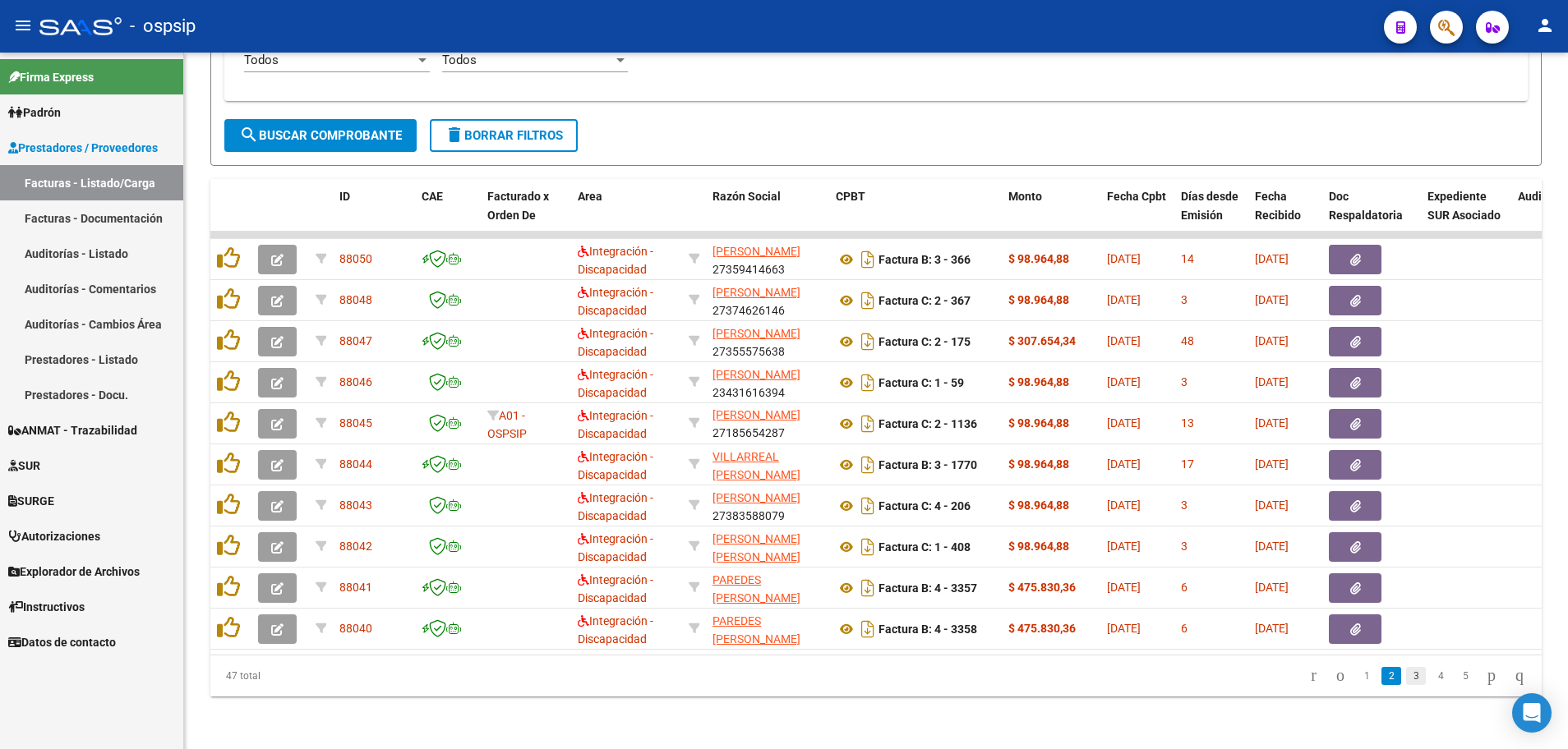
click at [1406, 673] on link "3" at bounding box center [1415, 676] width 19 height 18
click at [1431, 681] on link "4" at bounding box center [1440, 676] width 19 height 18
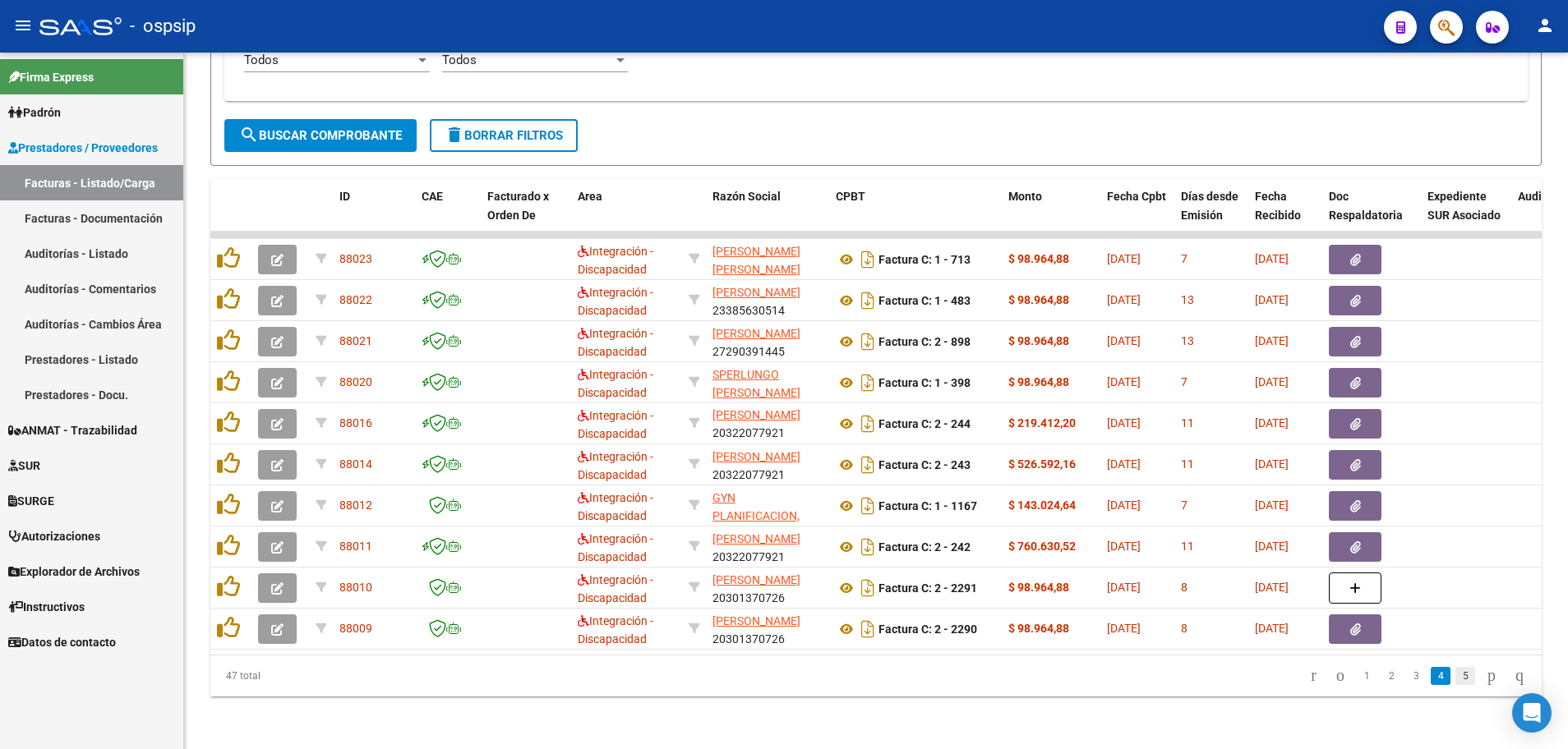
click at [1455, 680] on link "5" at bounding box center [1464, 676] width 19 height 18
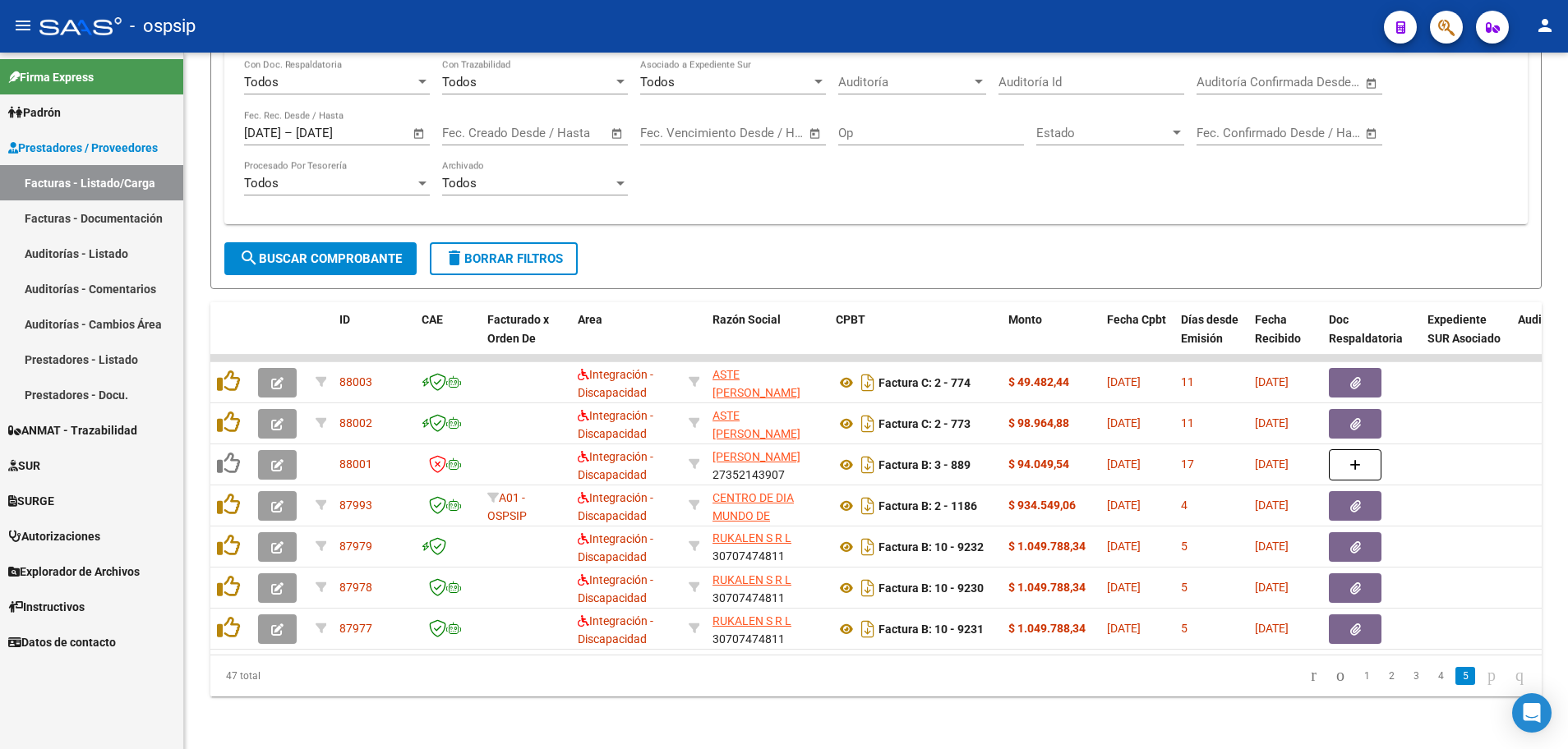
scroll to position [403, 0]
